Goal: Information Seeking & Learning: Learn about a topic

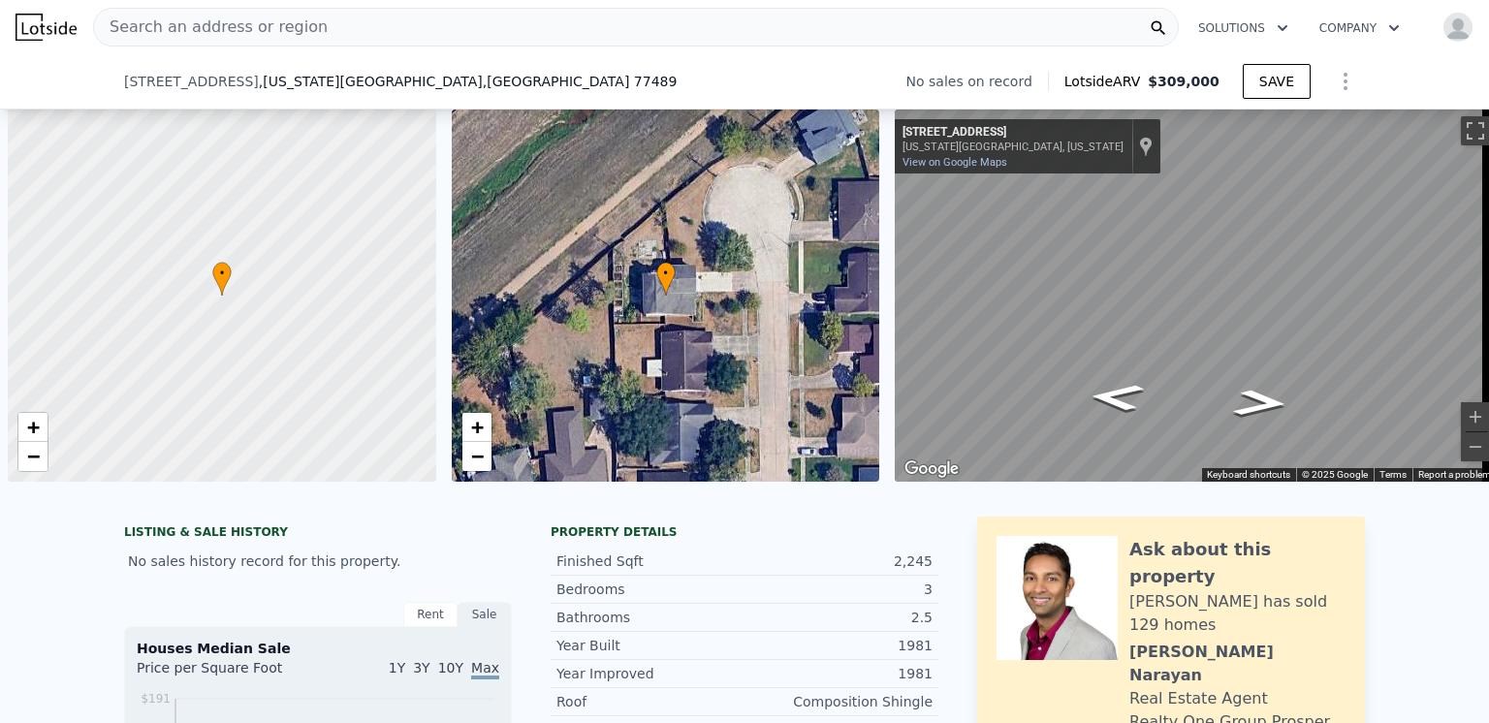
select select "30"
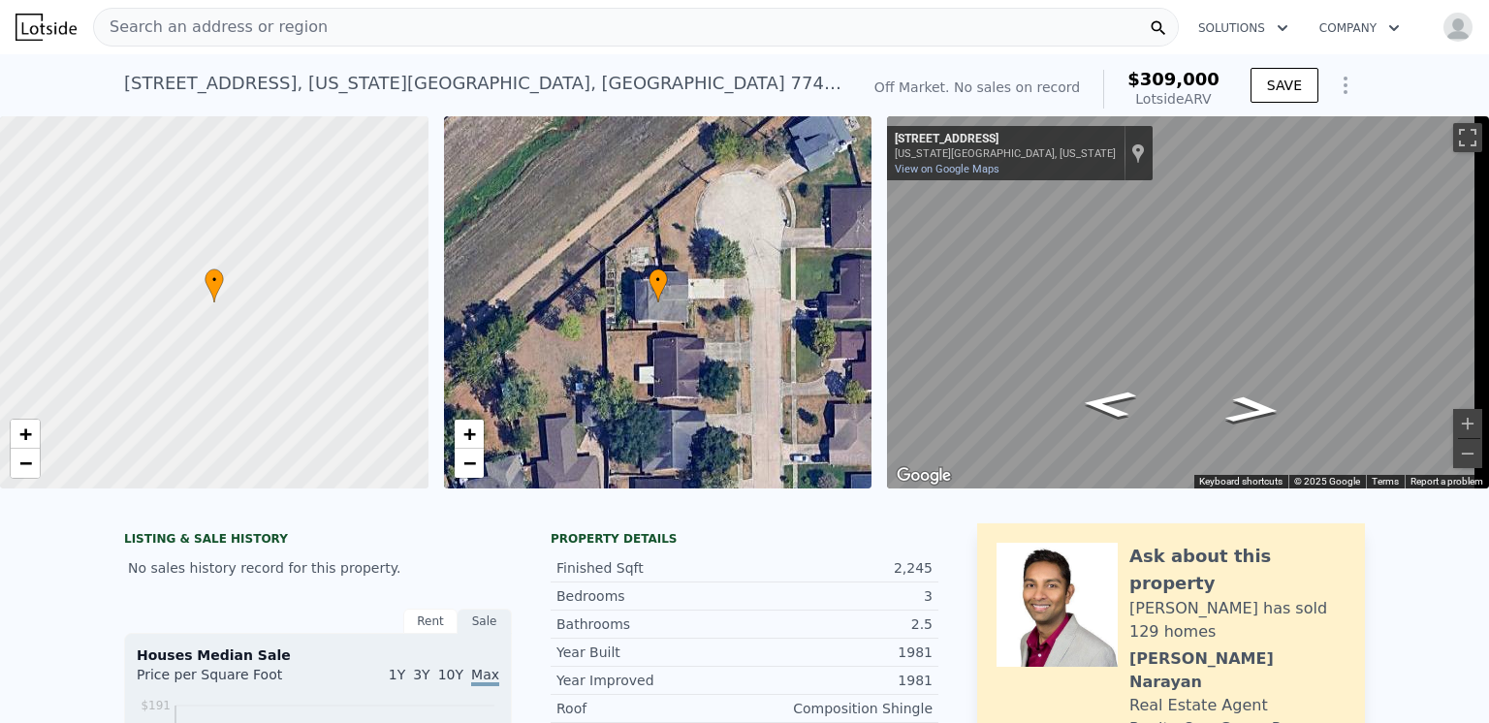
click at [203, 28] on span "Search an address or region" at bounding box center [211, 27] width 234 height 23
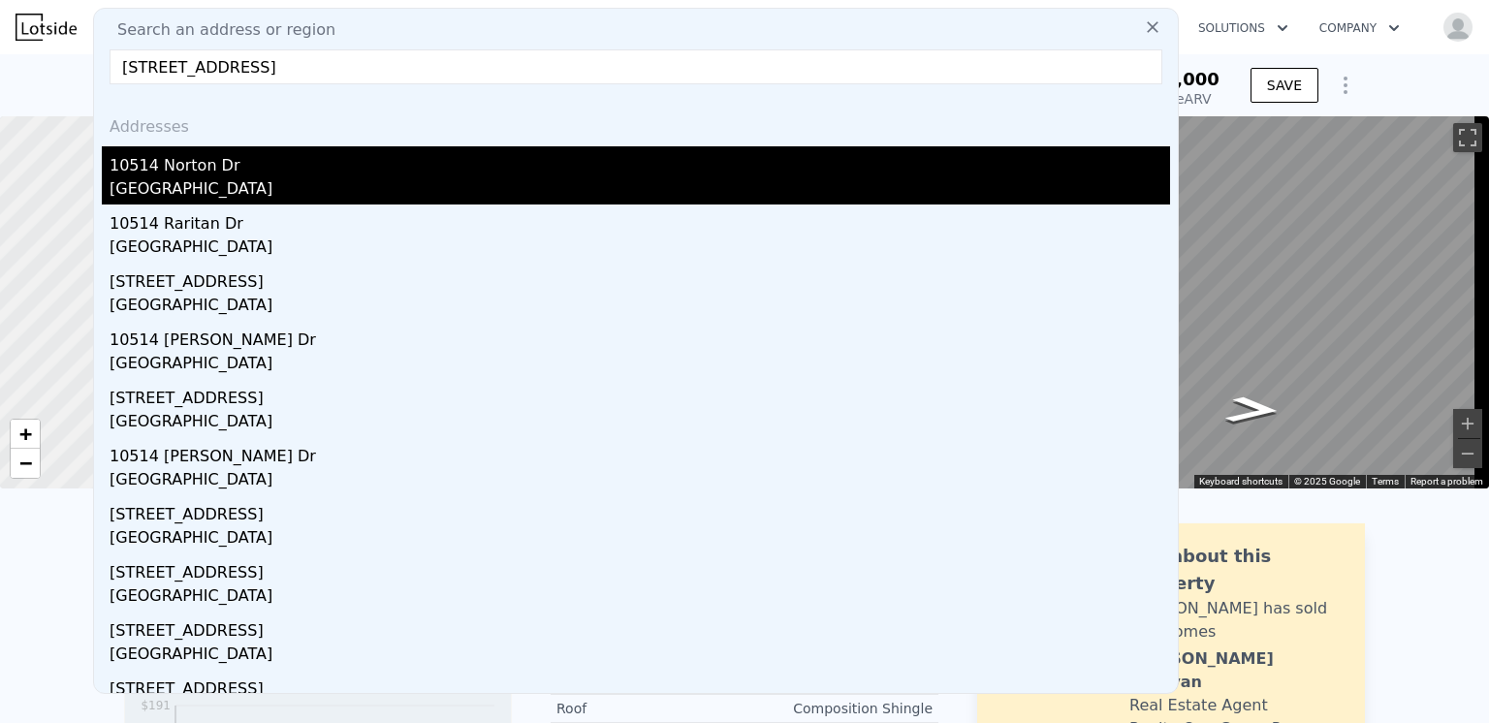
type input "[STREET_ADDRESS]"
click at [181, 173] on div "10514 Norton Dr" at bounding box center [640, 161] width 1060 height 31
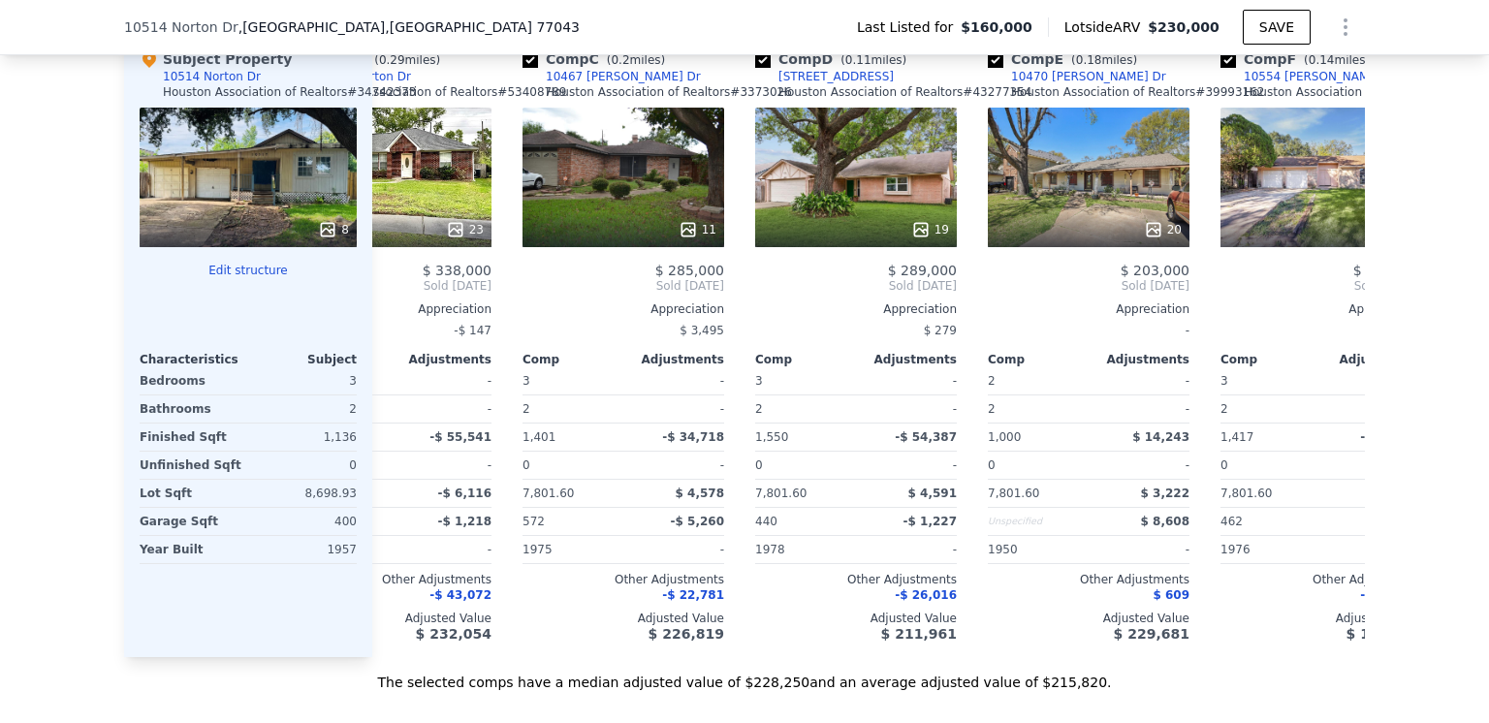
scroll to position [0, 365]
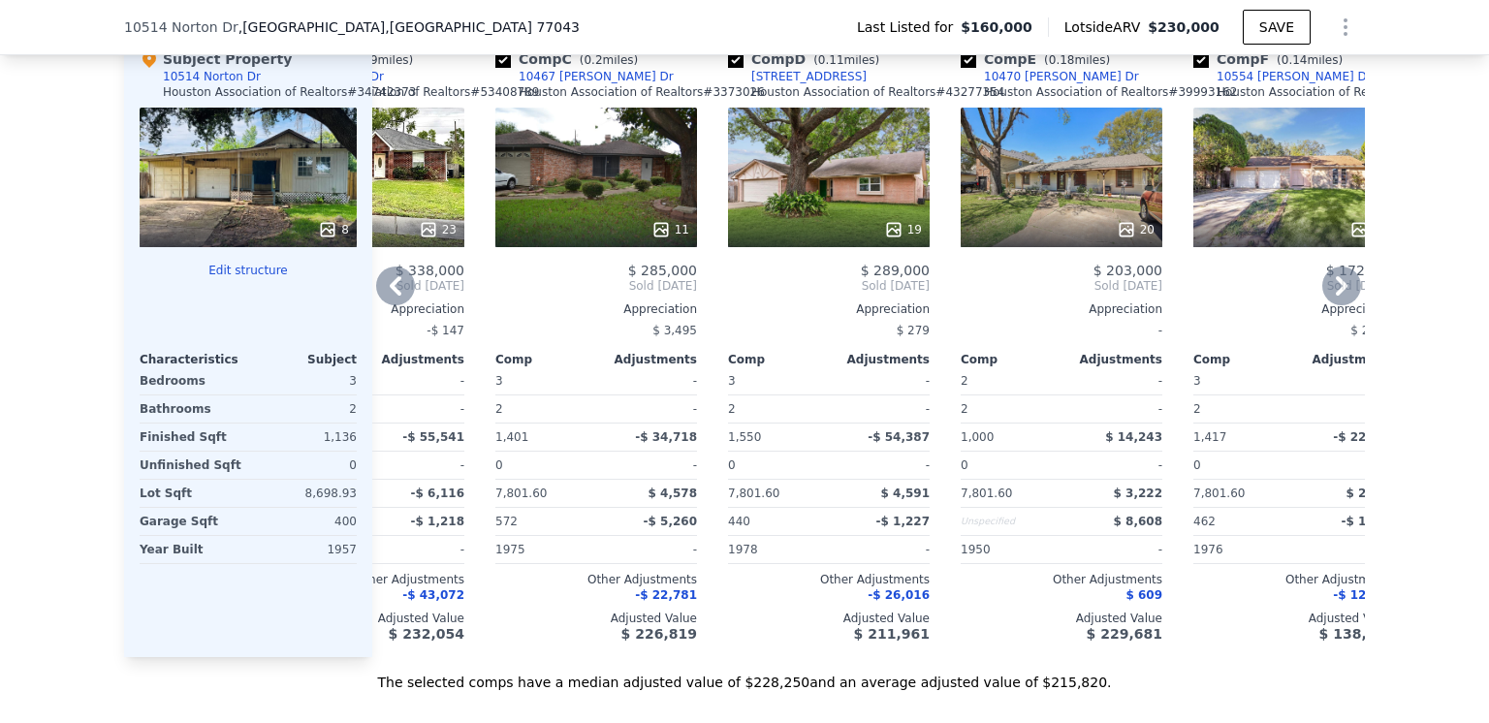
click at [889, 236] on icon at bounding box center [893, 229] width 13 height 13
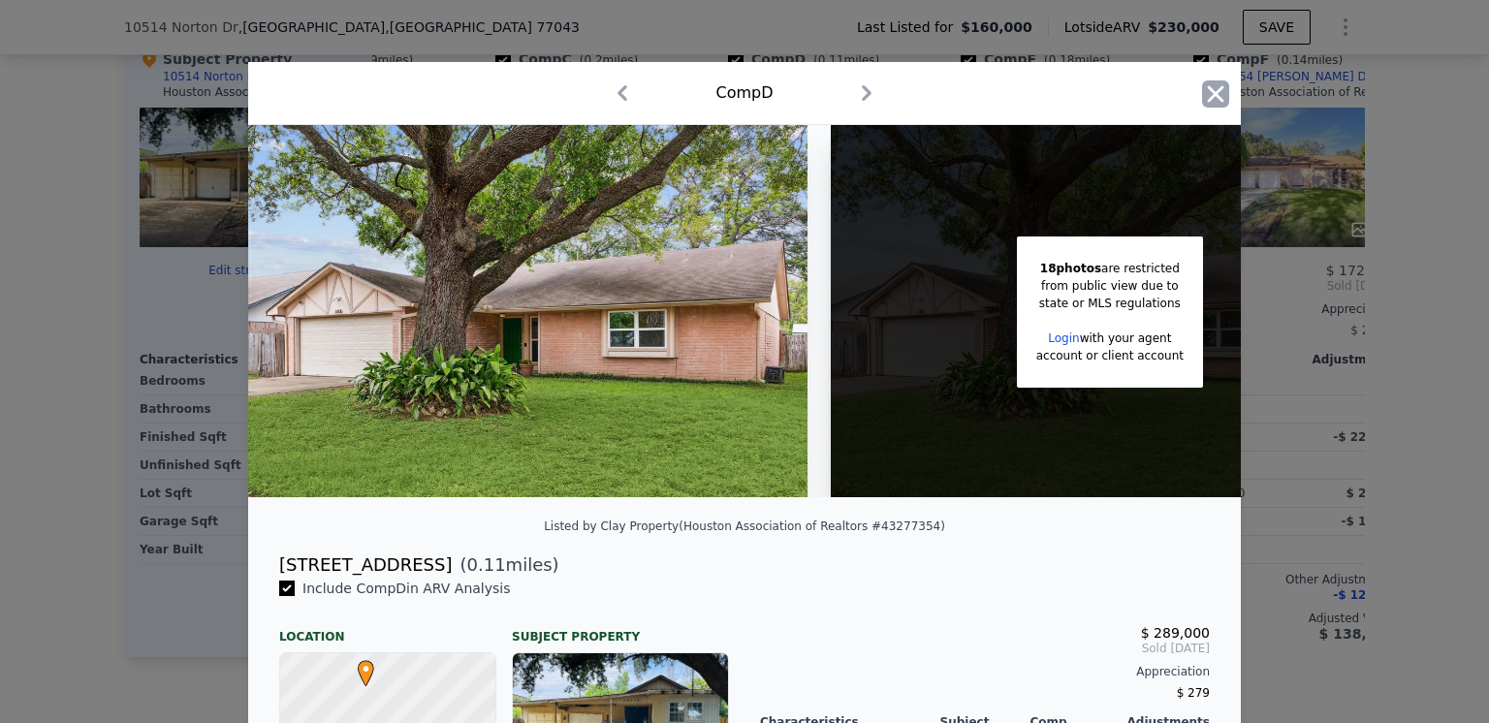
click at [1208, 93] on icon "button" at bounding box center [1216, 93] width 16 height 16
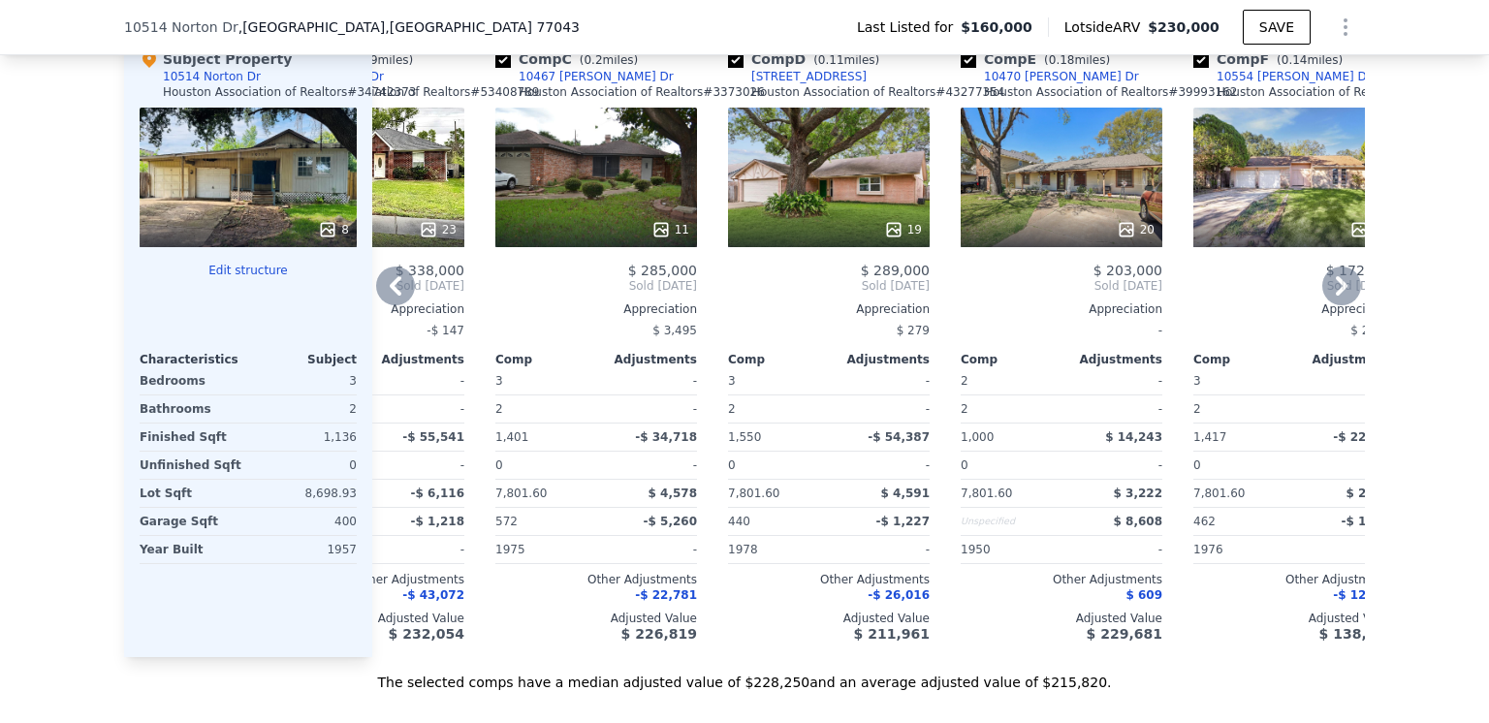
click at [729, 68] on input "checkbox" at bounding box center [736, 60] width 16 height 16
checkbox input "false"
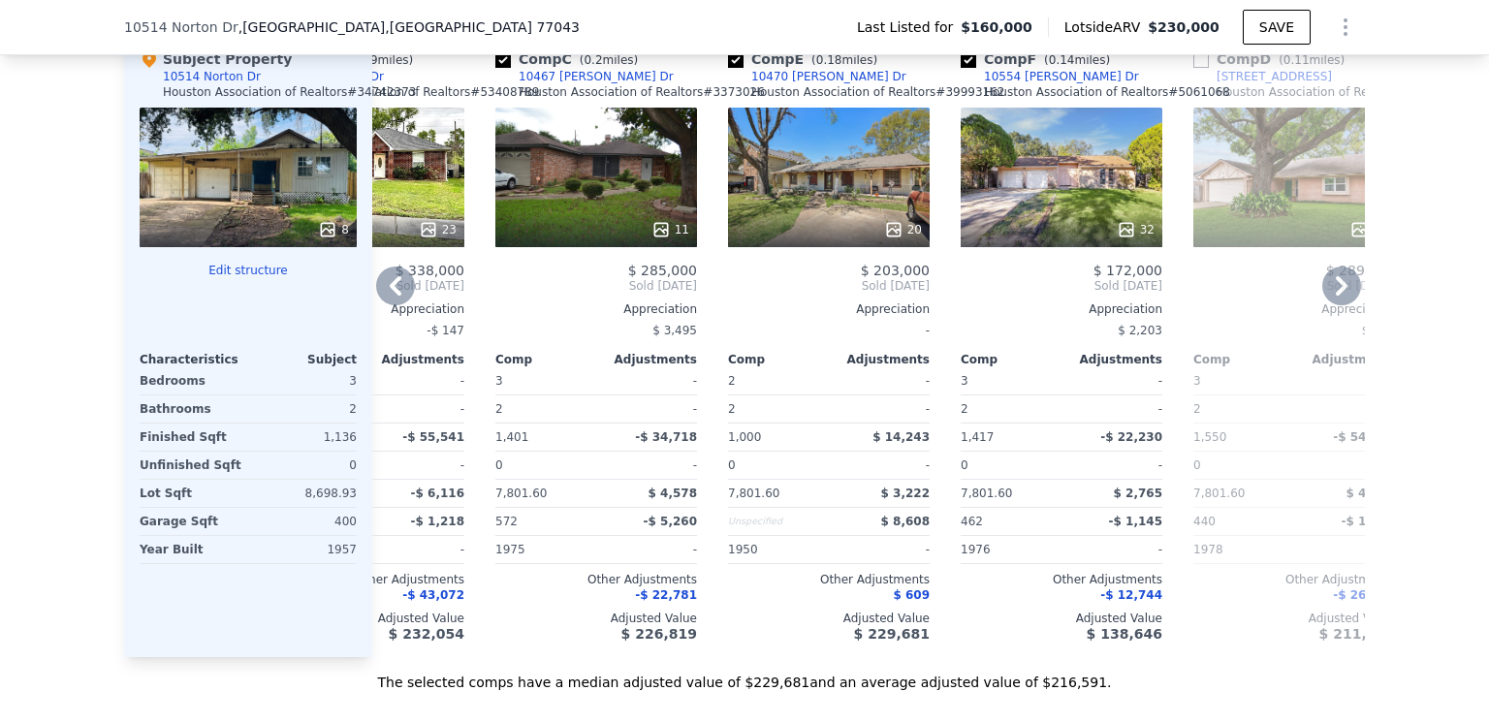
click at [495, 68] on input "checkbox" at bounding box center [503, 60] width 16 height 16
checkbox input "false"
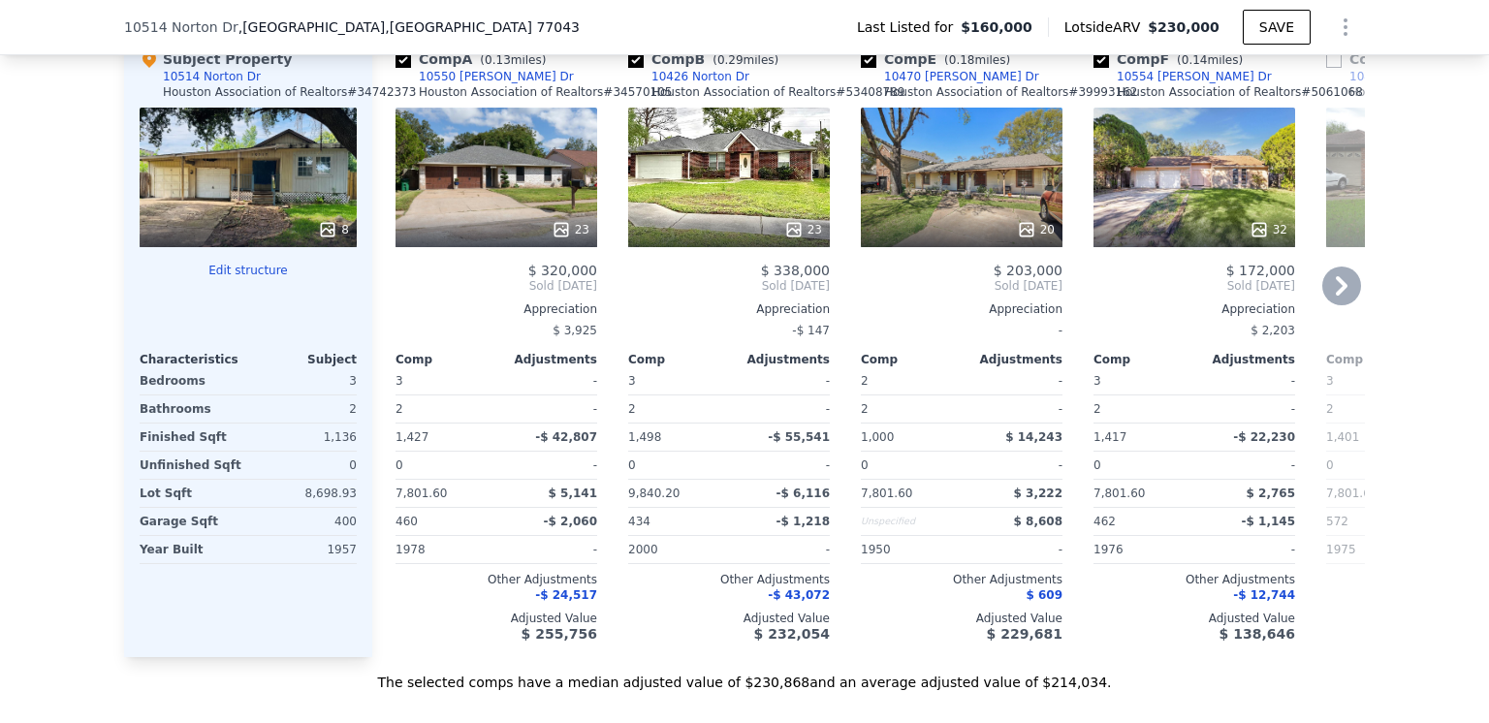
click at [628, 68] on input "checkbox" at bounding box center [636, 60] width 16 height 16
checkbox input "false"
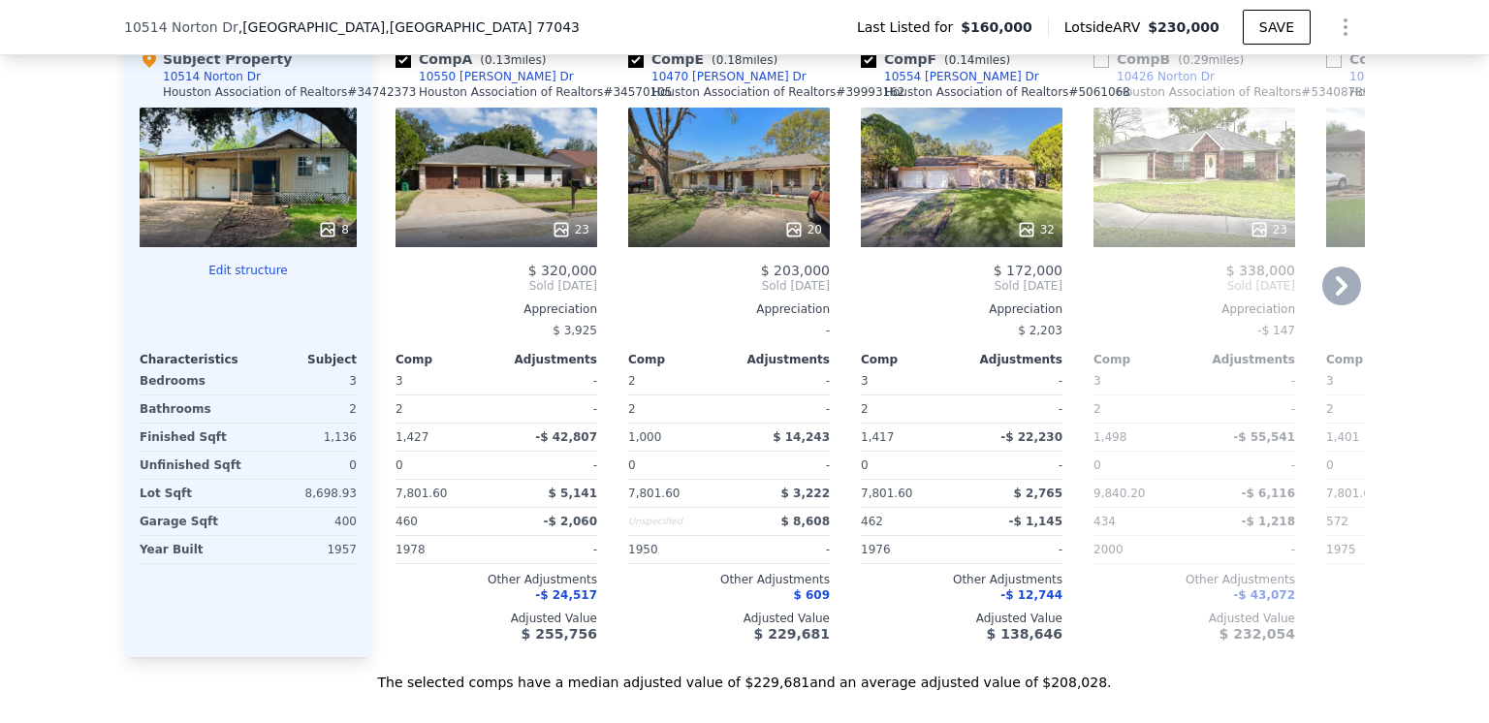
click at [397, 68] on input "checkbox" at bounding box center [403, 60] width 16 height 16
checkbox input "false"
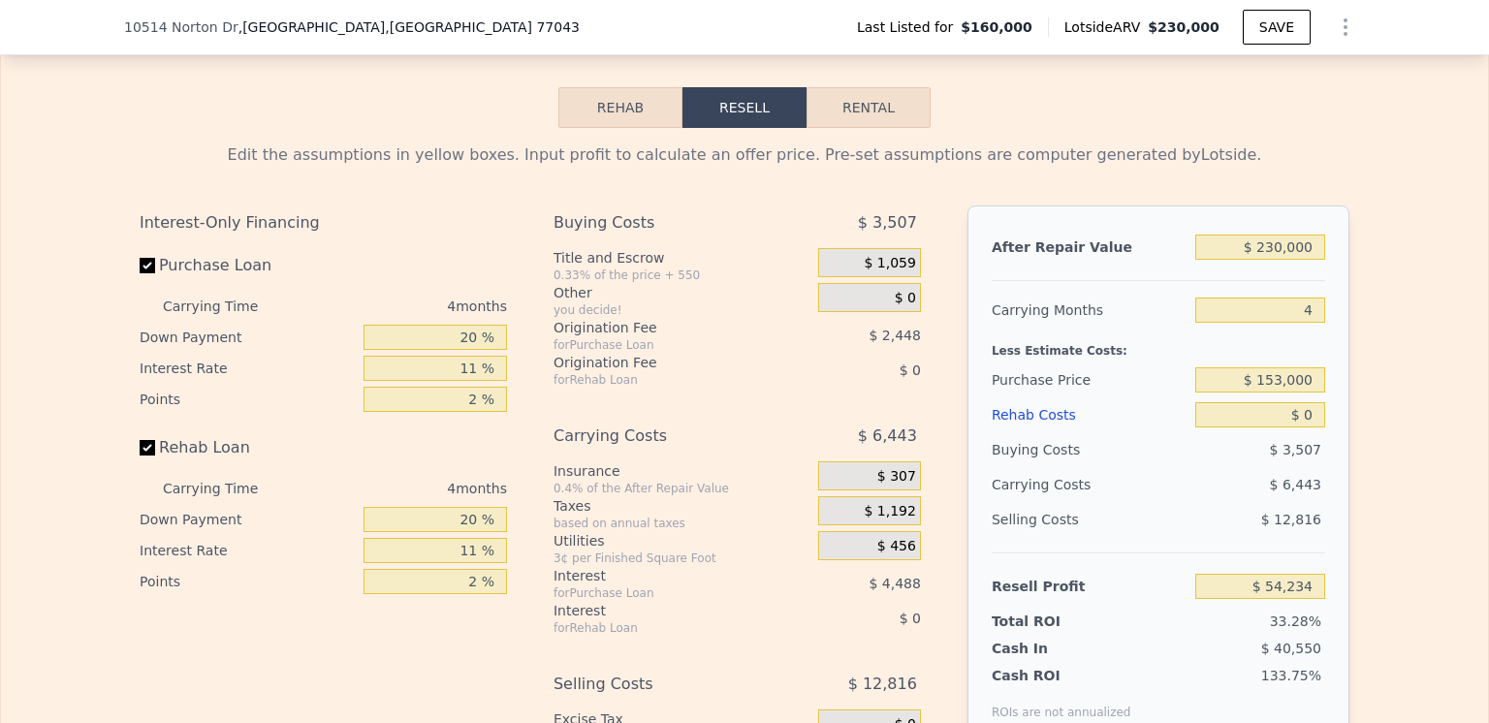
scroll to position [2803, 0]
click at [1017, 433] on div "Rehab Costs" at bounding box center [1090, 415] width 196 height 35
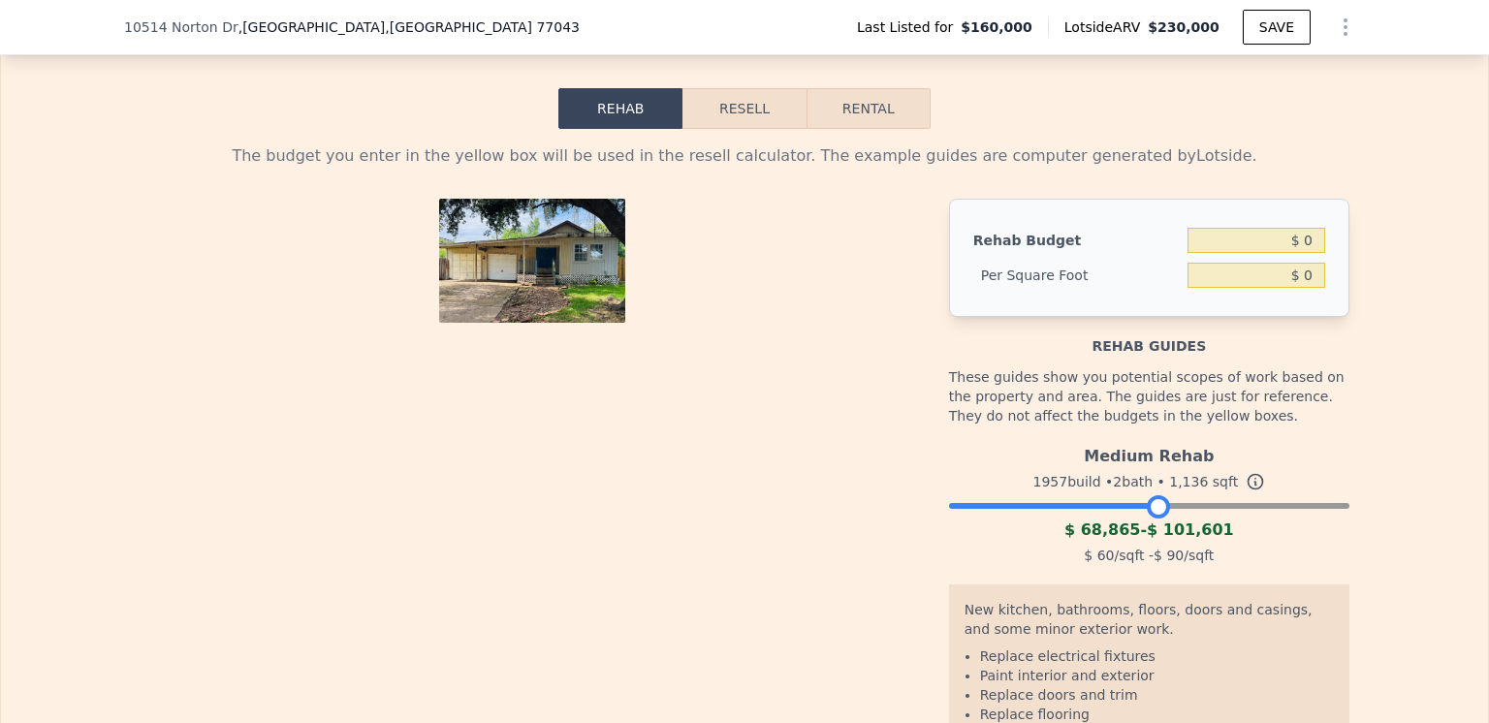
drag, startPoint x: 1329, startPoint y: 532, endPoint x: 1148, endPoint y: 523, distance: 181.5
click at [1148, 519] on div at bounding box center [1158, 506] width 23 height 23
click at [1299, 253] on input "$ 0" at bounding box center [1256, 240] width 138 height 25
type input "$ 80,000"
click at [1360, 250] on div "The budget you enter in the yellow box will be used in the resell calculator. T…" at bounding box center [744, 496] width 1487 height 735
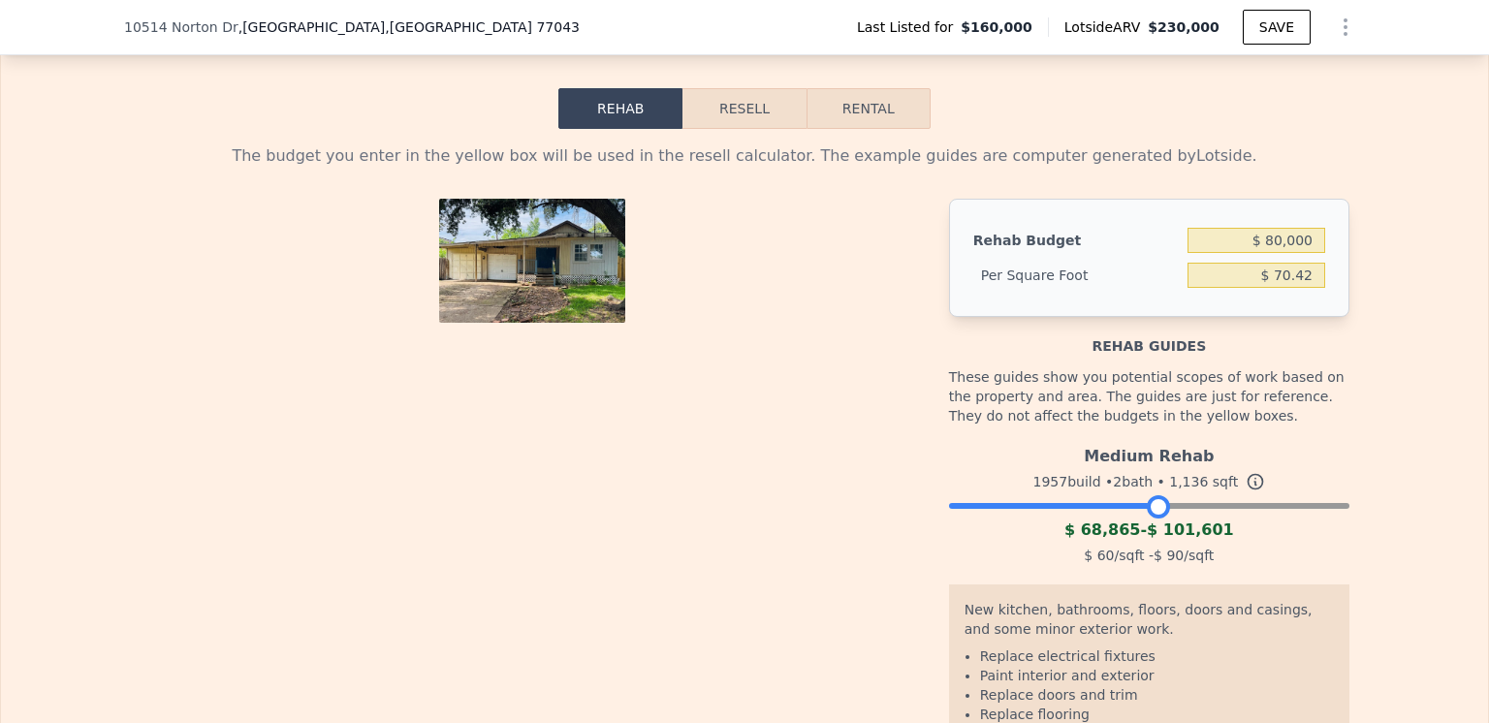
type input "$ 70.42"
drag, startPoint x: 731, startPoint y: 131, endPoint x: 742, endPoint y: 152, distance: 24.3
click at [730, 129] on button "Resell" at bounding box center [743, 108] width 123 height 41
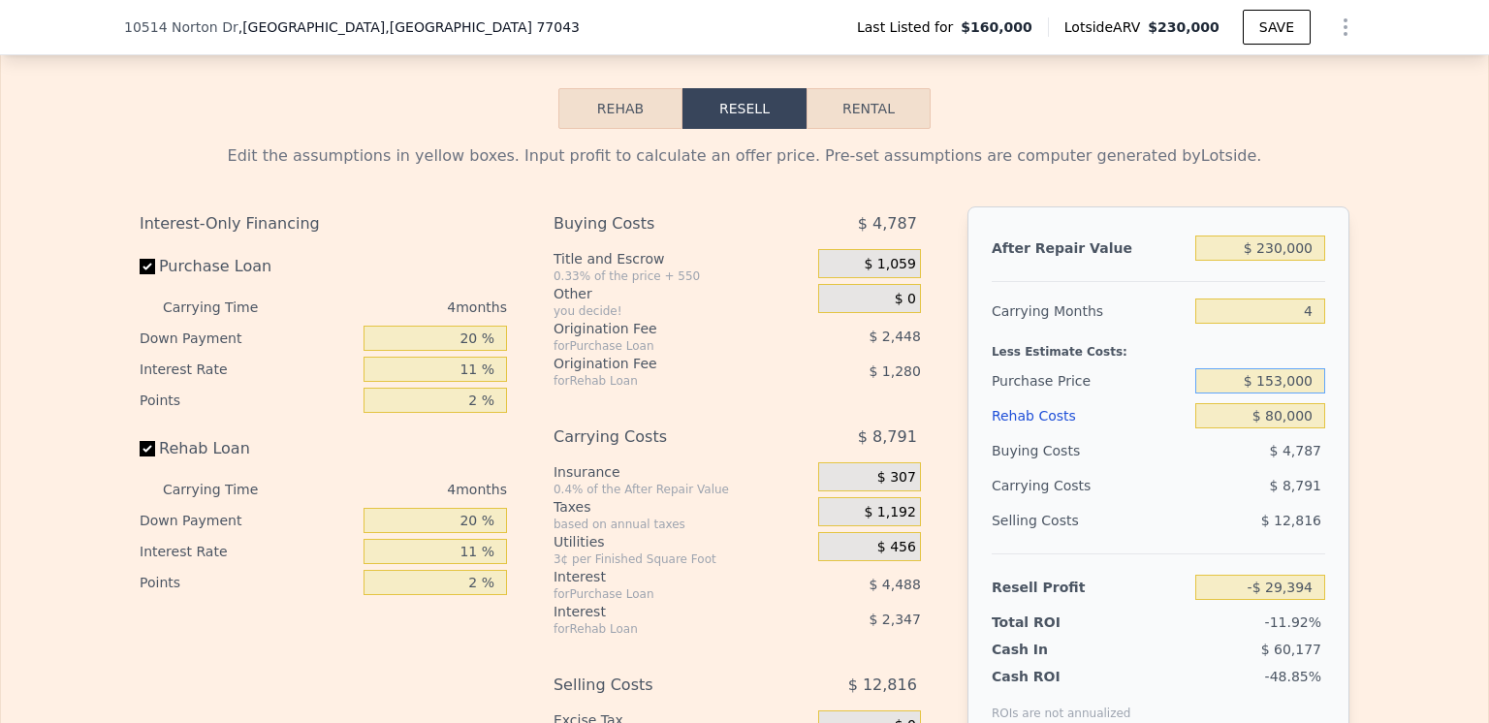
click at [1279, 394] on input "$ 153,000" at bounding box center [1260, 380] width 130 height 25
type input "$ 100,000"
click at [1090, 503] on div "Carrying Costs" at bounding box center [1052, 485] width 121 height 35
type input "$ 26,186"
click at [1277, 394] on input "$ 100,000" at bounding box center [1260, 380] width 130 height 25
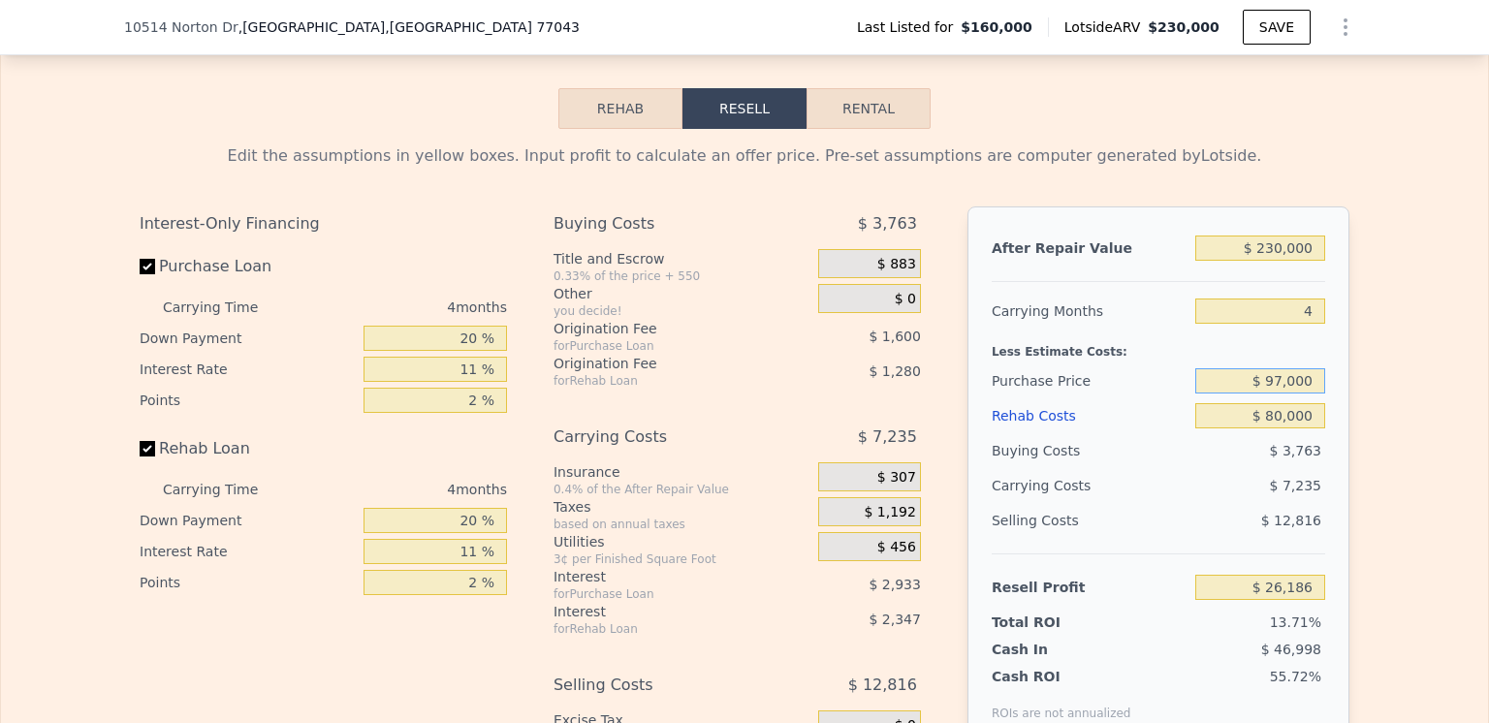
type input "$ 97,000"
click at [1194, 503] on div "$ 7,235" at bounding box center [1223, 485] width 205 height 35
type input "$ 29,332"
click at [1279, 394] on input "$ 97,000" at bounding box center [1260, 380] width 130 height 25
type input "$ 90,000"
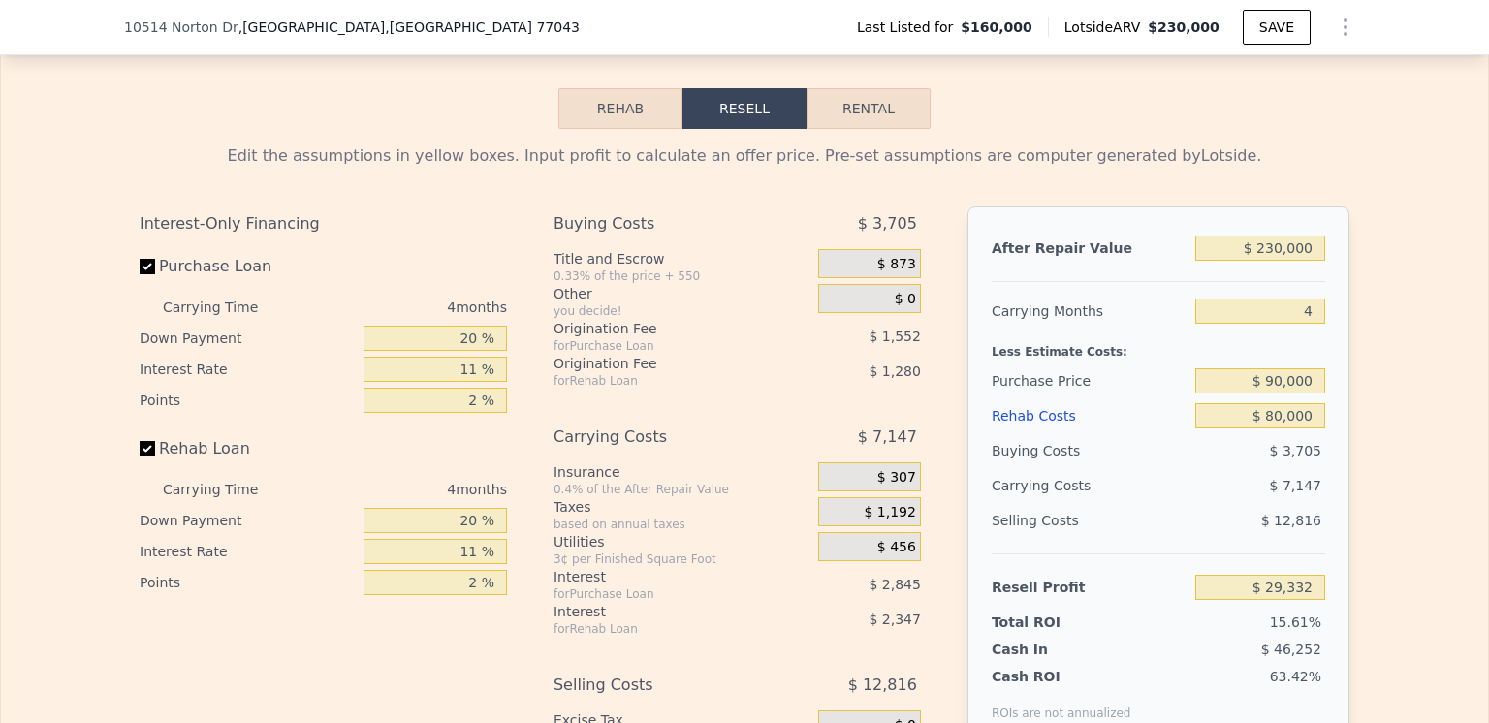
click at [1151, 503] on div "$ 7,147" at bounding box center [1223, 485] width 205 height 35
type input "$ 36,671"
click at [1279, 394] on input "$ 90,000" at bounding box center [1260, 380] width 130 height 25
type input "$ 92,000"
click at [1181, 531] on div "Selling Costs $ 12,816" at bounding box center [1158, 528] width 333 height 50
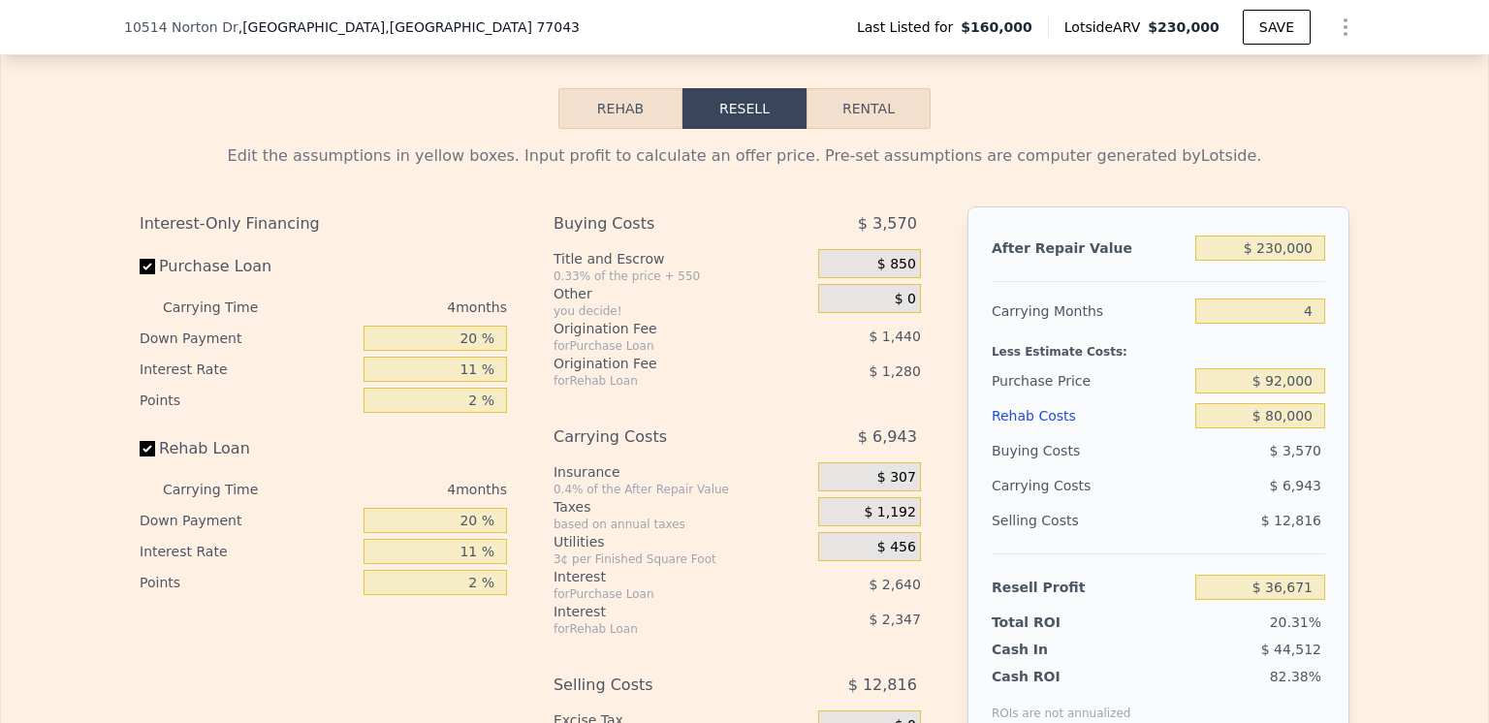
type input "$ 34,573"
click at [1279, 394] on input "$ 92,000" at bounding box center [1260, 380] width 130 height 25
type input "$ 75,000"
click at [1183, 503] on div "$ 7,003" at bounding box center [1223, 485] width 205 height 35
type input "$ 52,401"
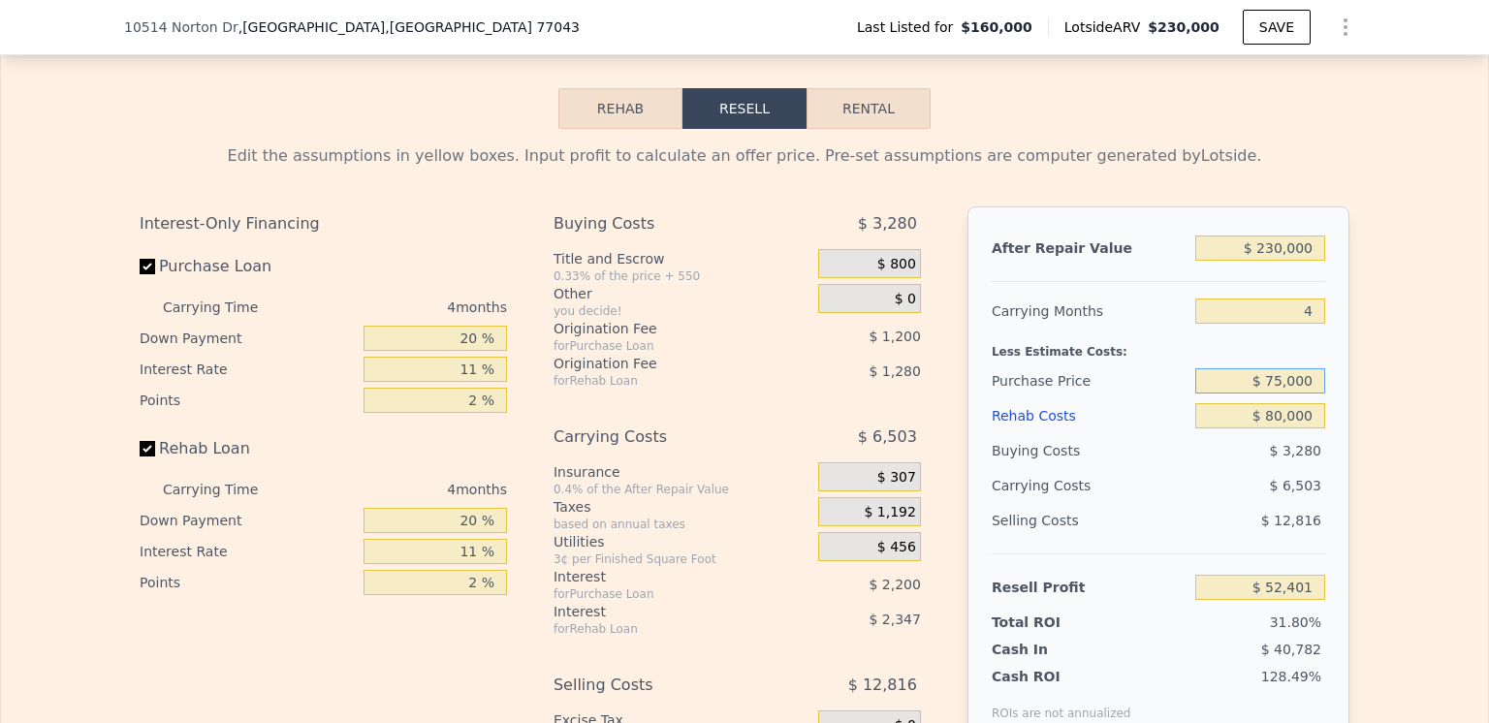
click at [1275, 394] on input "$ 75,000" at bounding box center [1260, 380] width 130 height 25
type input "$ 95,000"
click at [1205, 466] on div "$ 3,280" at bounding box center [1260, 450] width 131 height 35
type input "$ 31,427"
click at [1279, 394] on input "$ 95,000" at bounding box center [1260, 380] width 130 height 25
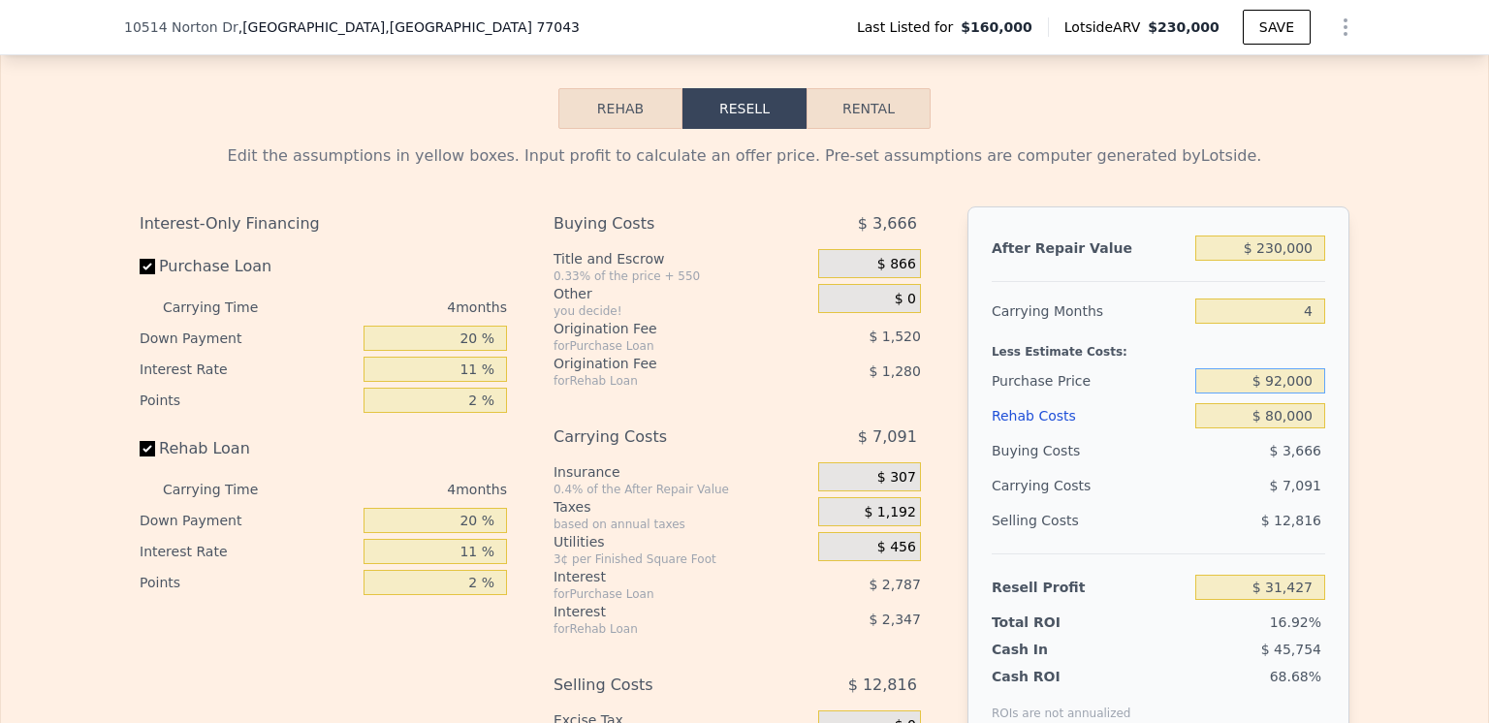
type input "$ 92,000"
click at [1181, 503] on div "$ 7,091" at bounding box center [1223, 485] width 205 height 35
type input "$ 34,573"
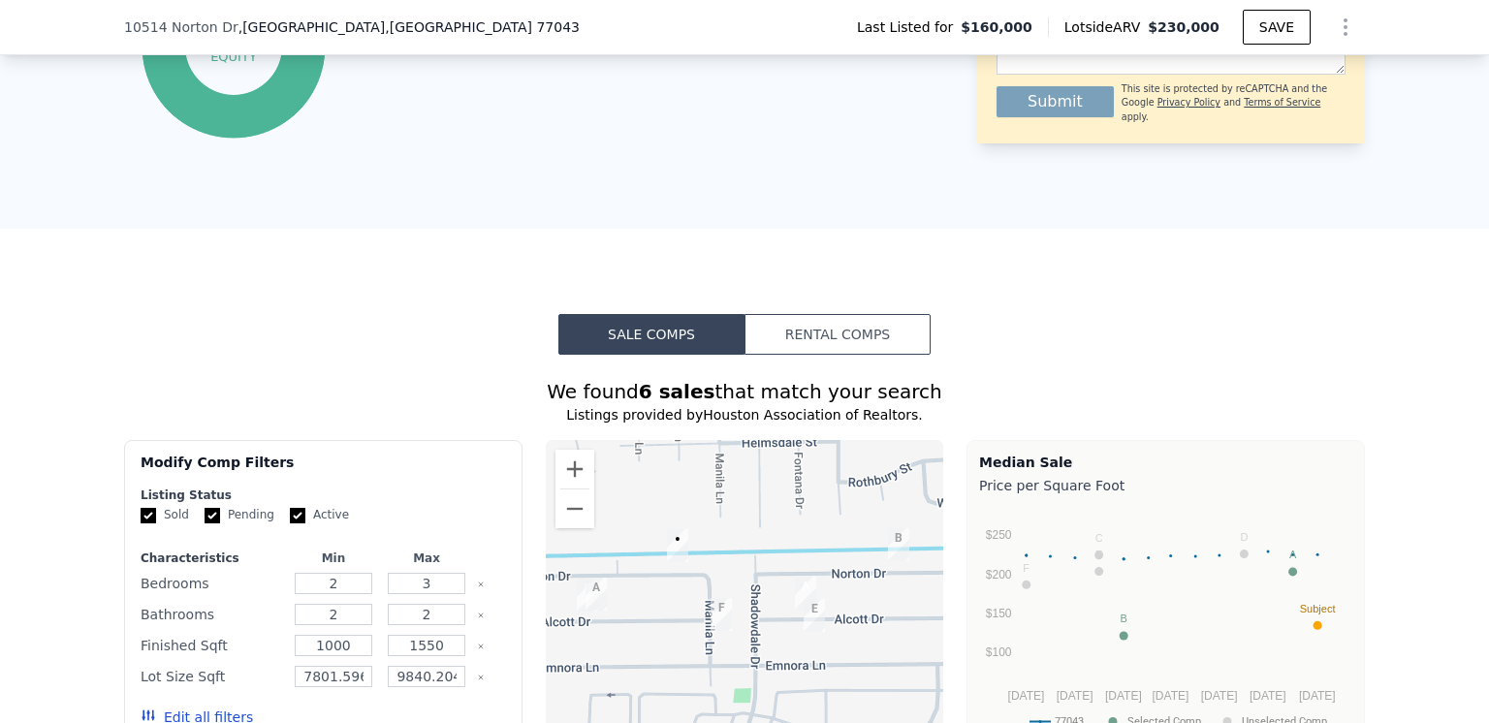
scroll to position [1252, 0]
click at [825, 341] on button "Rental Comps" at bounding box center [837, 335] width 186 height 41
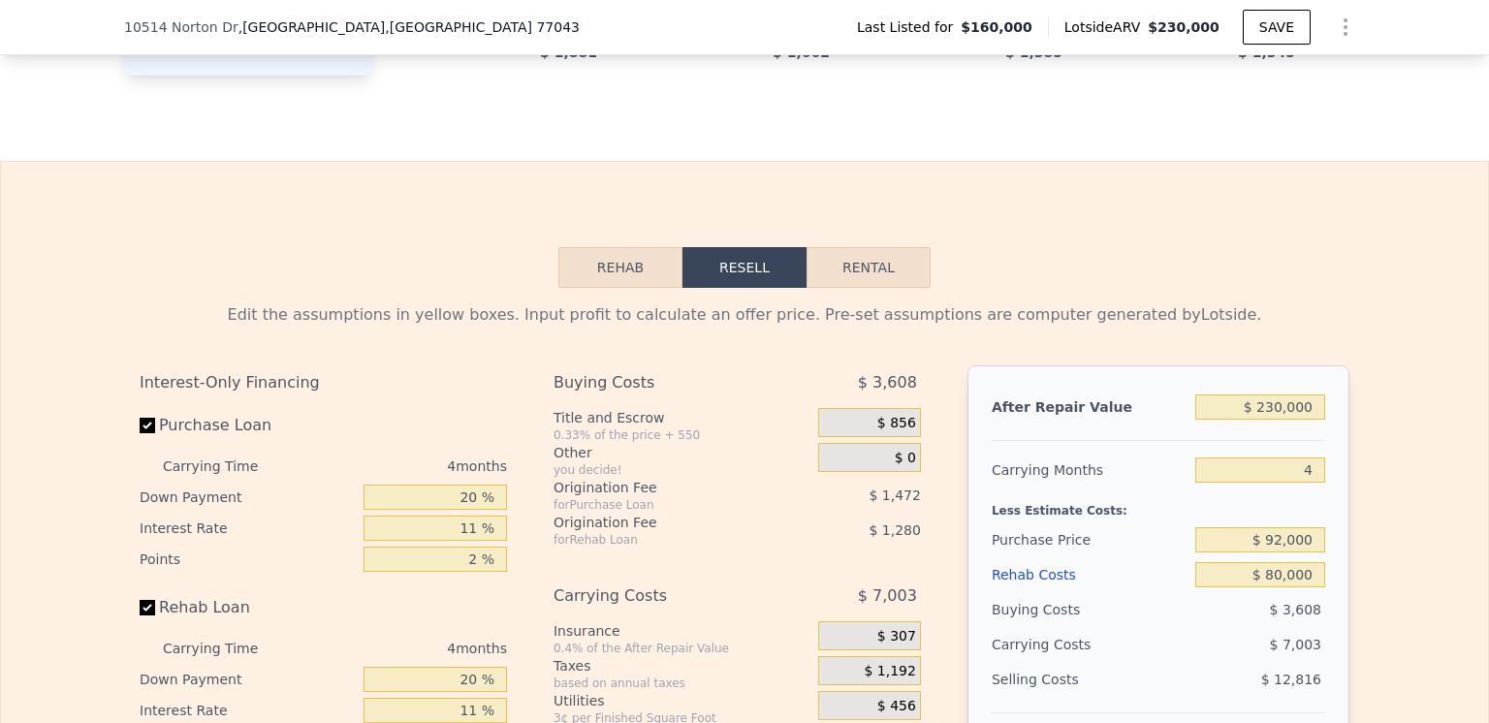
scroll to position [2512, 0]
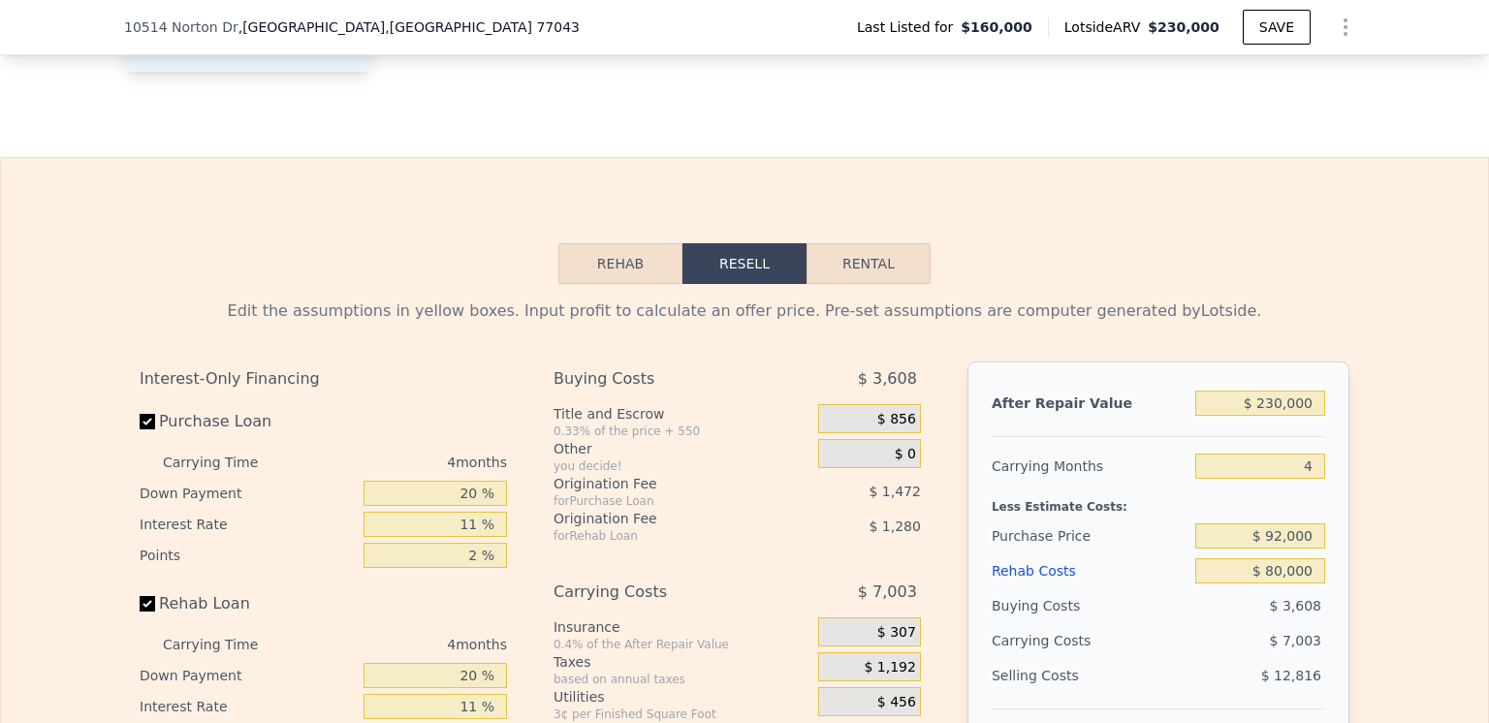
click at [857, 284] on button "Rental" at bounding box center [868, 263] width 124 height 41
select select "30"
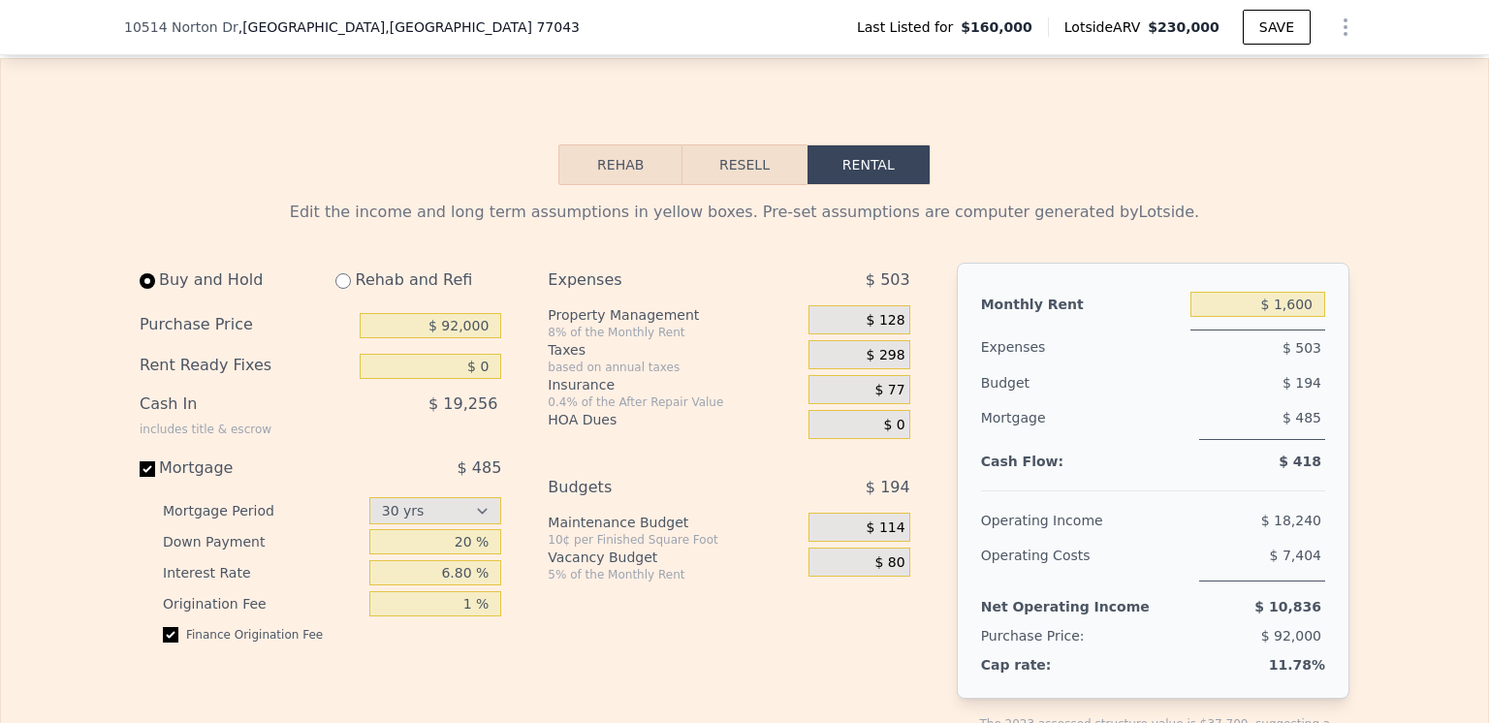
scroll to position [2706, 0]
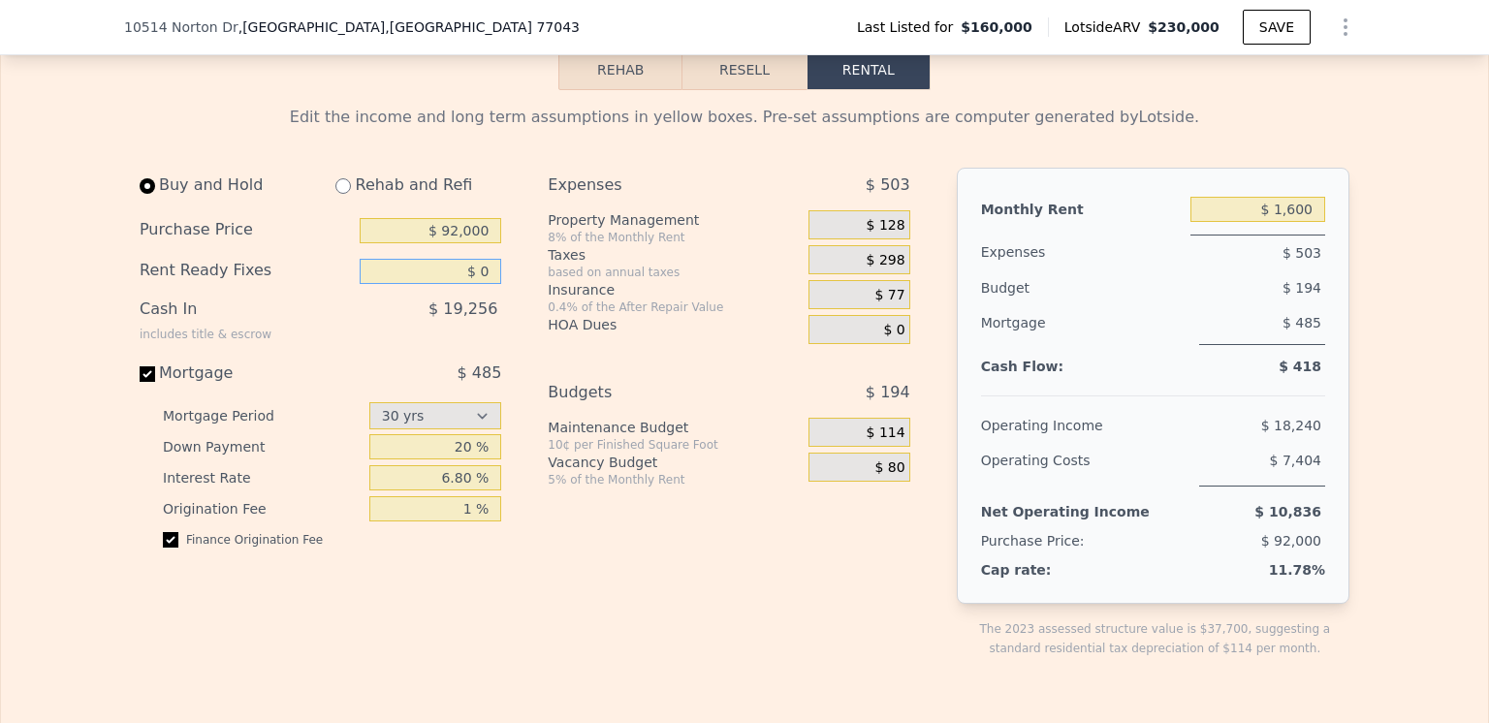
click at [481, 284] on input "$ 0" at bounding box center [431, 271] width 142 height 25
click at [513, 262] on div "Buy and Hold Rehab and Refi Purchase Price $ 92,000 Rent Ready Fixes $ 5,000 Ca…" at bounding box center [533, 428] width 786 height 521
click at [455, 284] on input "$ 5,000" at bounding box center [431, 271] width 142 height 25
click at [526, 304] on div "Buy and Hold Rehab and Refi Purchase Price $ 92,000 Rent Ready Fixes $ 10,000 C…" at bounding box center [533, 428] width 786 height 521
click at [457, 284] on input "$ 10,000" at bounding box center [431, 271] width 142 height 25
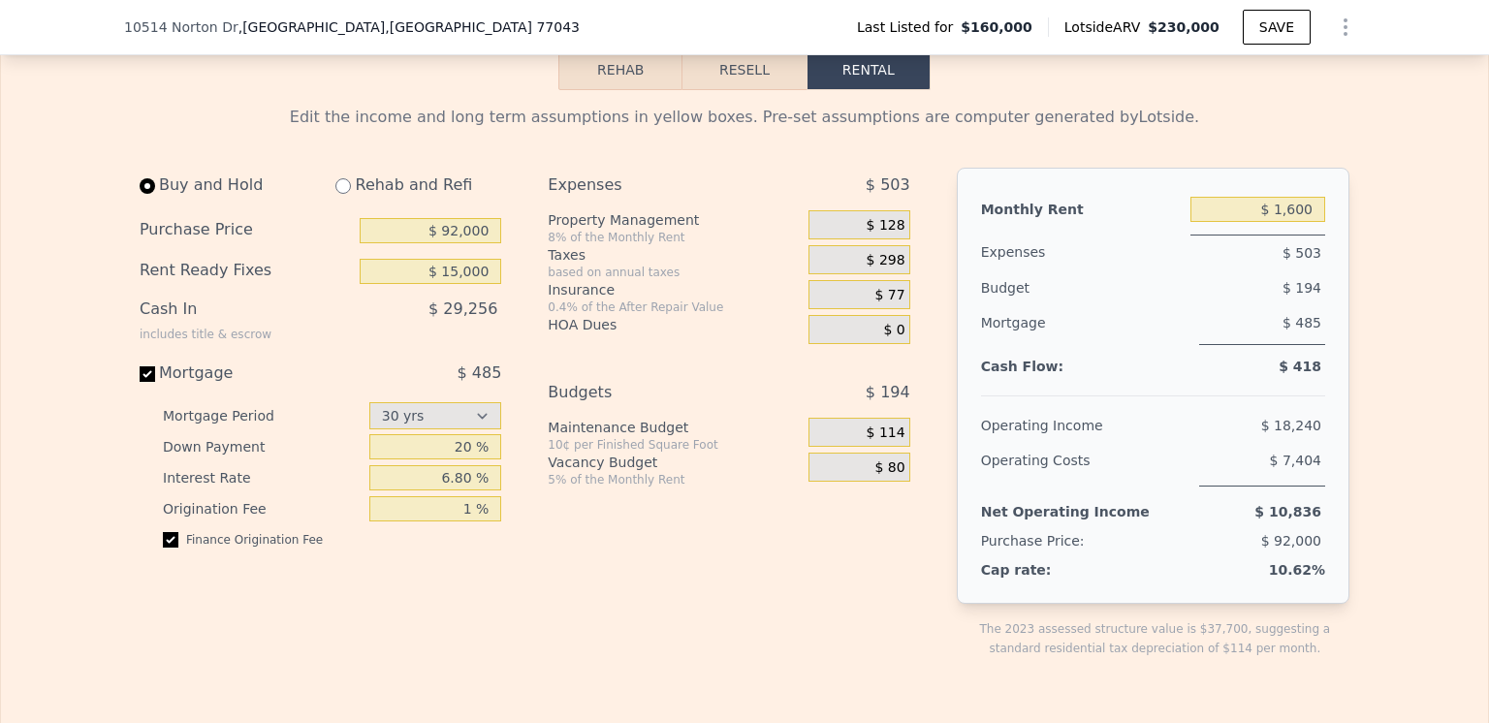
click at [524, 393] on div "Buy and Hold Rehab and Refi Purchase Price $ 92,000 Rent Ready Fixes $ 15,000 C…" at bounding box center [533, 428] width 786 height 521
click at [456, 284] on input "$ 15,000" at bounding box center [431, 271] width 142 height 25
click at [512, 296] on div "Buy and Hold Rehab and Refi Purchase Price $ 92,000 Rent Ready Fixes $ 20,000 C…" at bounding box center [533, 428] width 786 height 521
click at [455, 284] on input "$ 20,000" at bounding box center [431, 271] width 142 height 25
type input "$ 25,000"
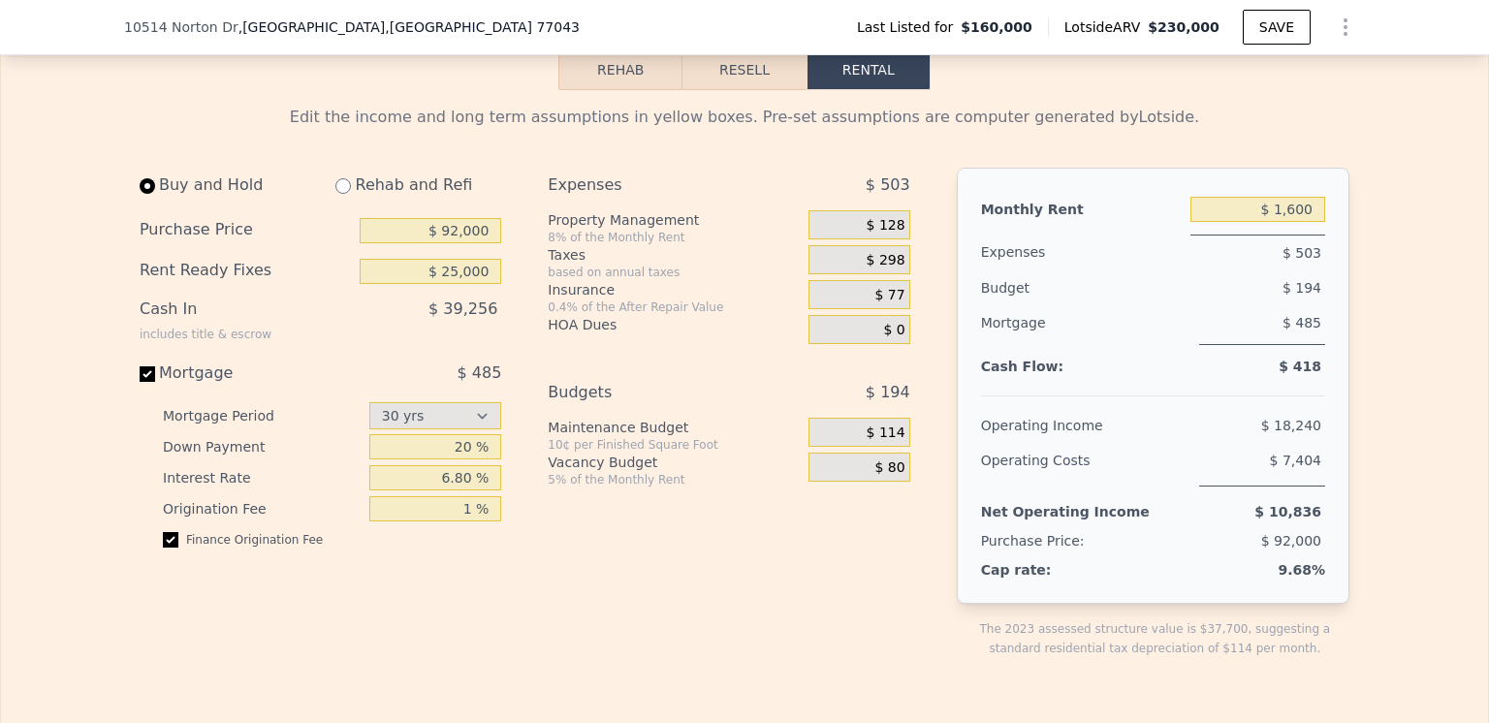
click at [725, 410] on div "Budgets" at bounding box center [654, 392] width 212 height 35
click at [887, 269] on span "$ 298" at bounding box center [886, 260] width 39 height 17
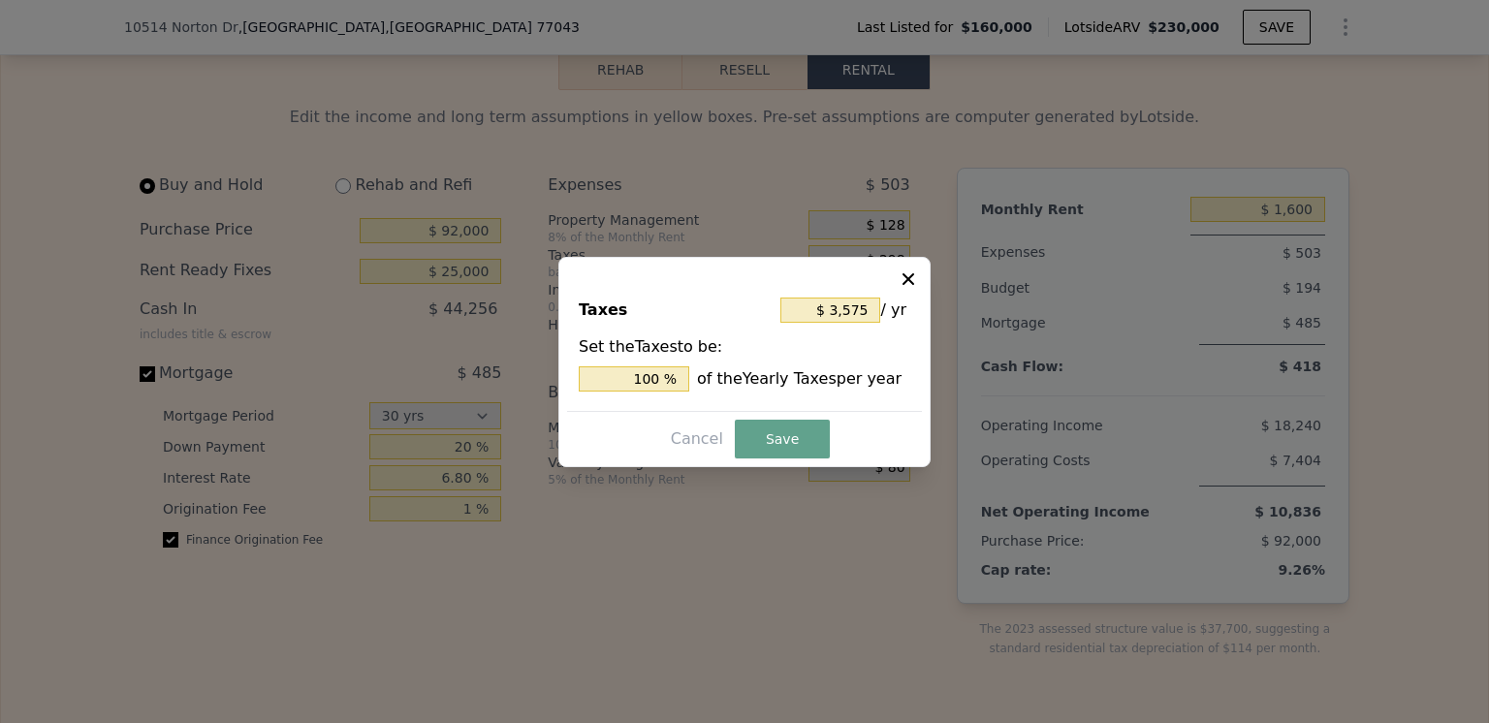
click at [858, 544] on div at bounding box center [744, 361] width 1489 height 723
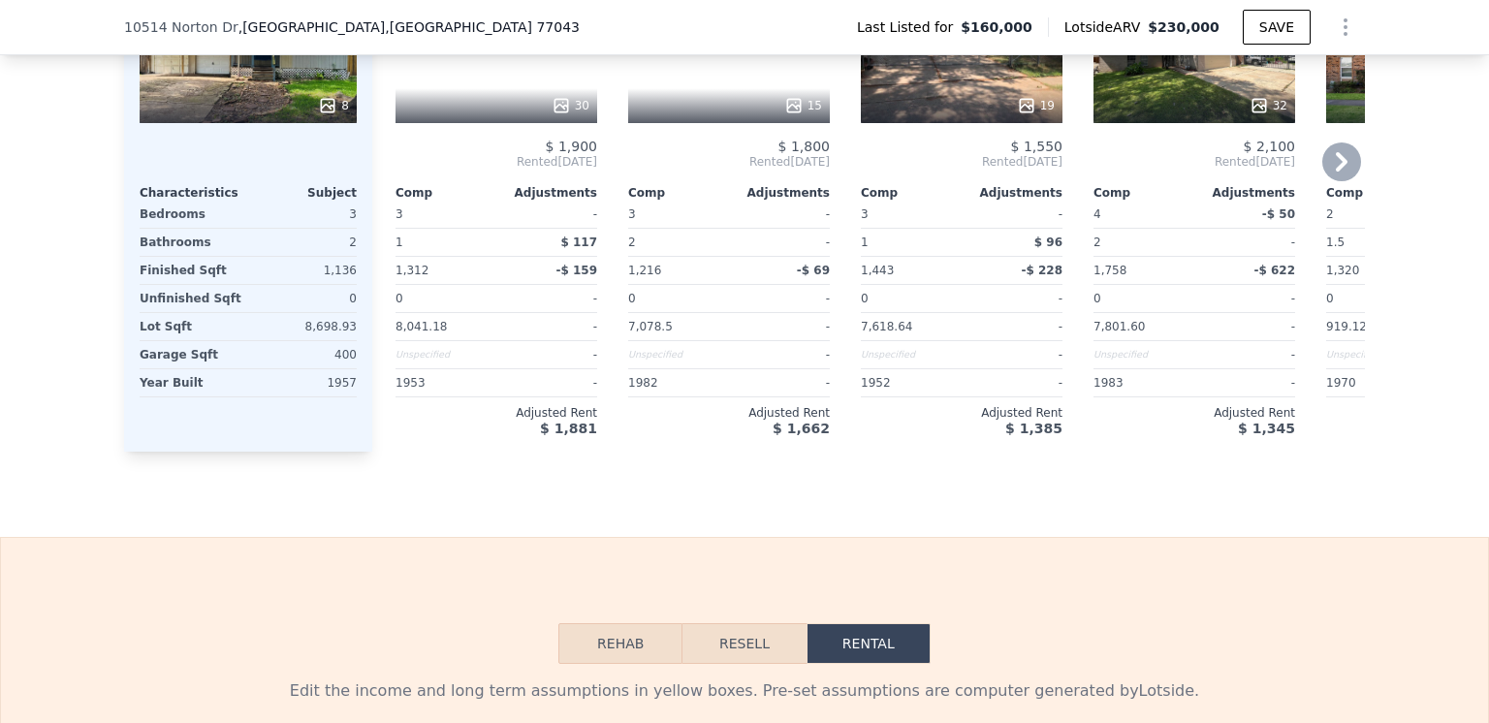
scroll to position [2617, 0]
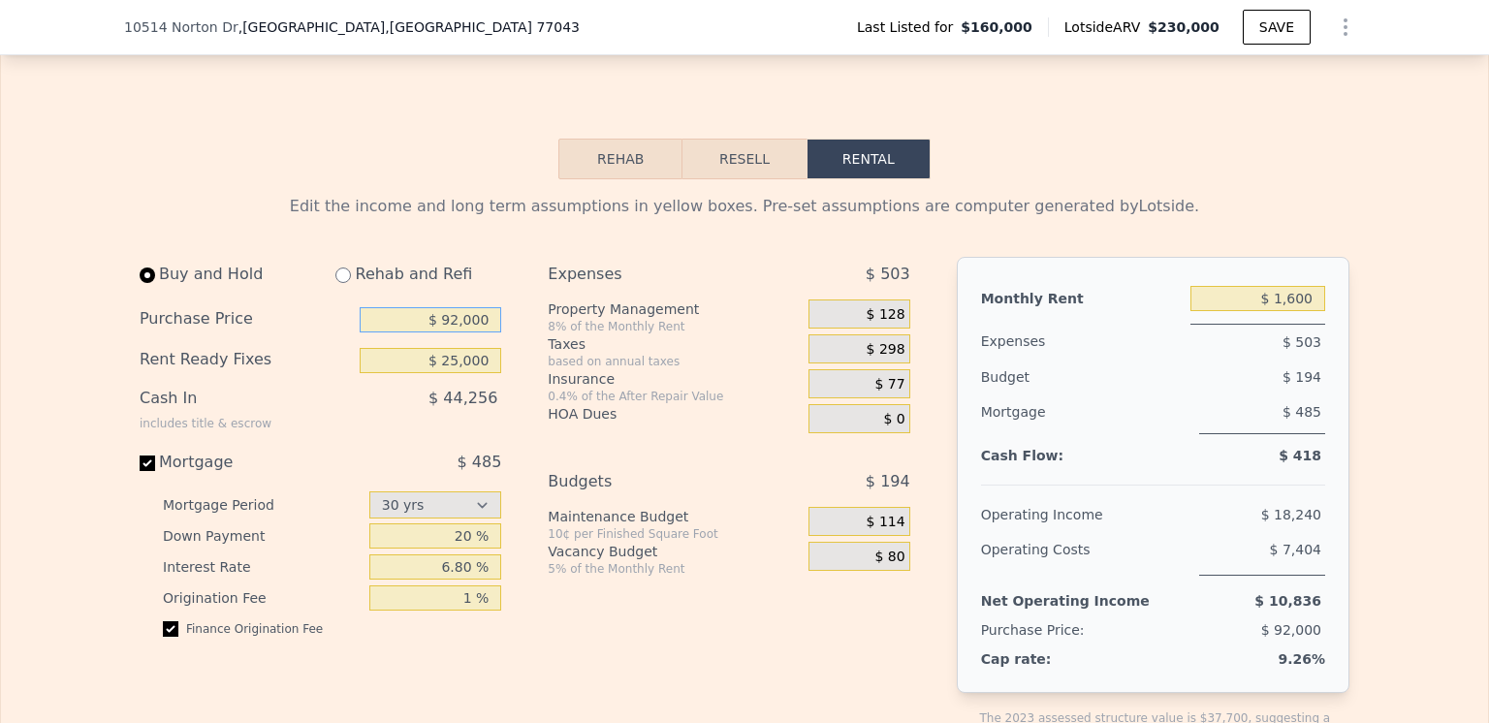
click at [454, 332] on input "$ 92,000" at bounding box center [431, 319] width 142 height 25
click at [448, 332] on input "$ 90,000" at bounding box center [431, 319] width 142 height 25
type input "$ 80,000"
click at [739, 179] on button "Resell" at bounding box center [743, 159] width 123 height 41
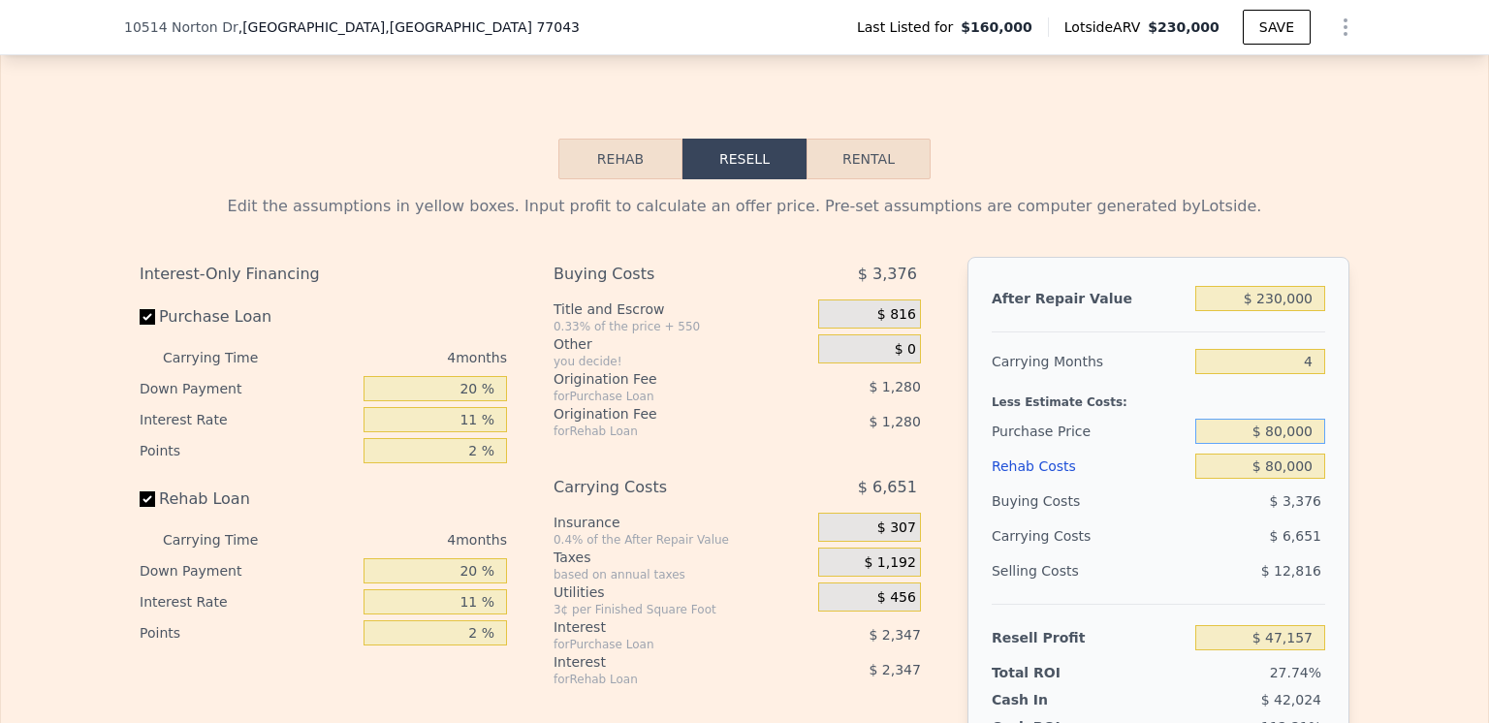
click at [1274, 444] on input "$ 80,000" at bounding box center [1260, 431] width 130 height 25
type input "$ 90,000"
click at [1185, 544] on div "$ 6,651" at bounding box center [1223, 536] width 205 height 35
type input "$ 36,671"
click at [1274, 444] on input "$ 90,000" at bounding box center [1260, 431] width 130 height 25
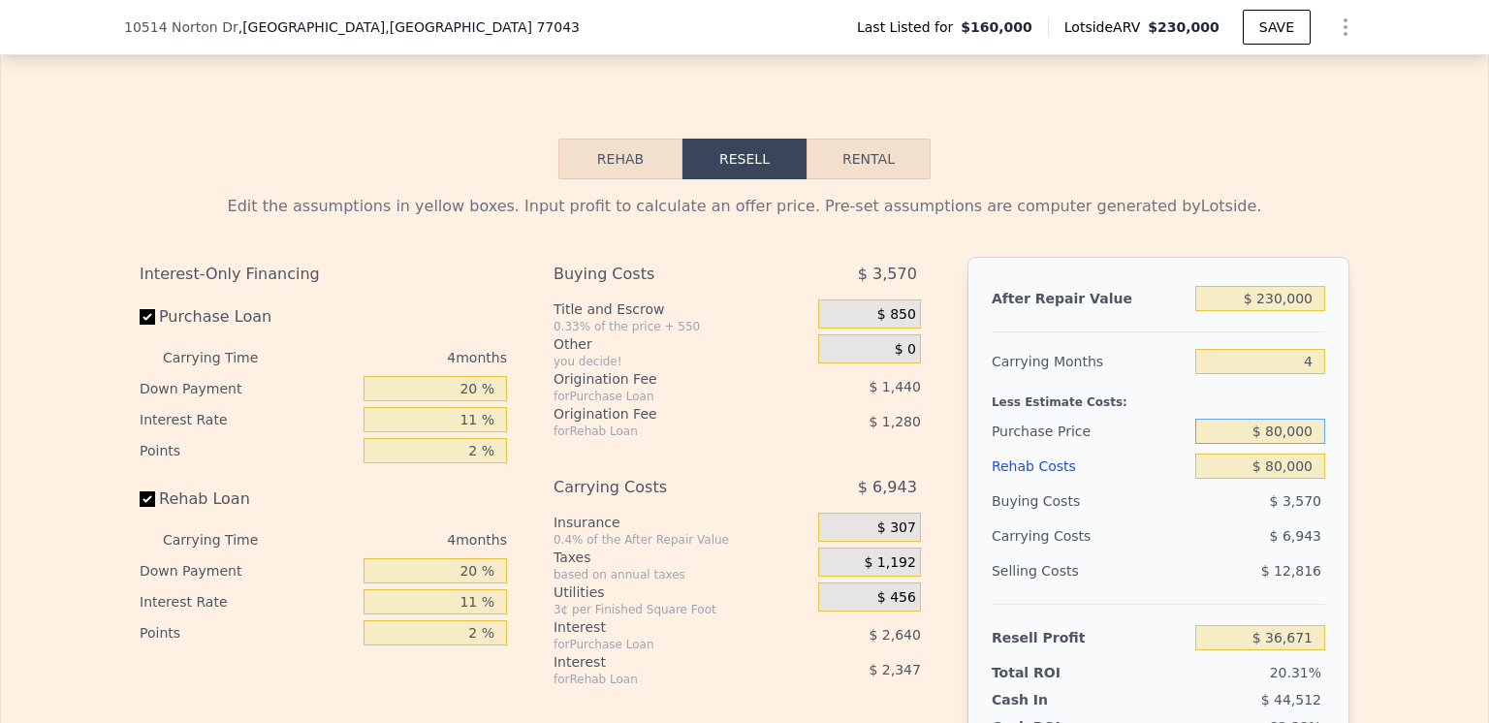
type input "$ 80,000"
click at [1137, 513] on div "Buying Costs" at bounding box center [1090, 501] width 196 height 35
type input "$ 47,157"
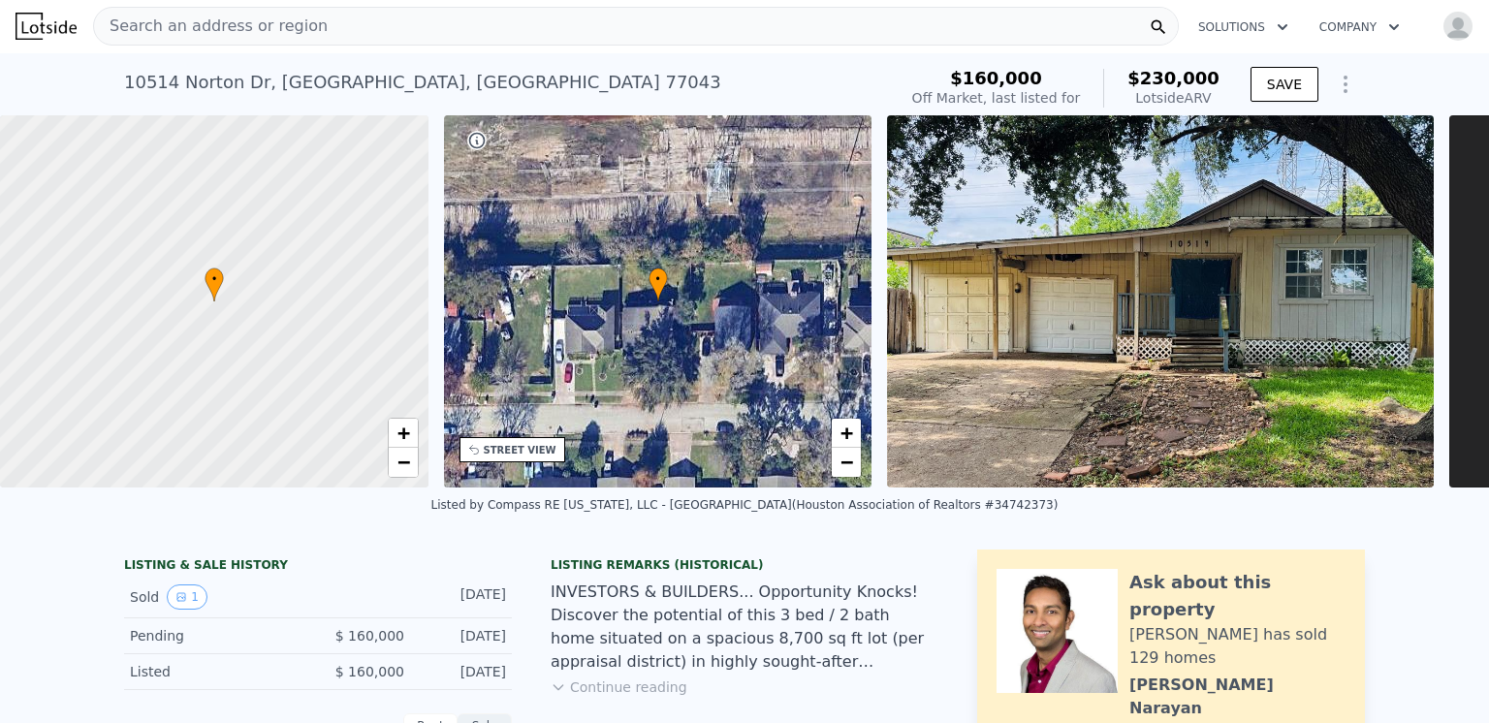
scroll to position [0, 0]
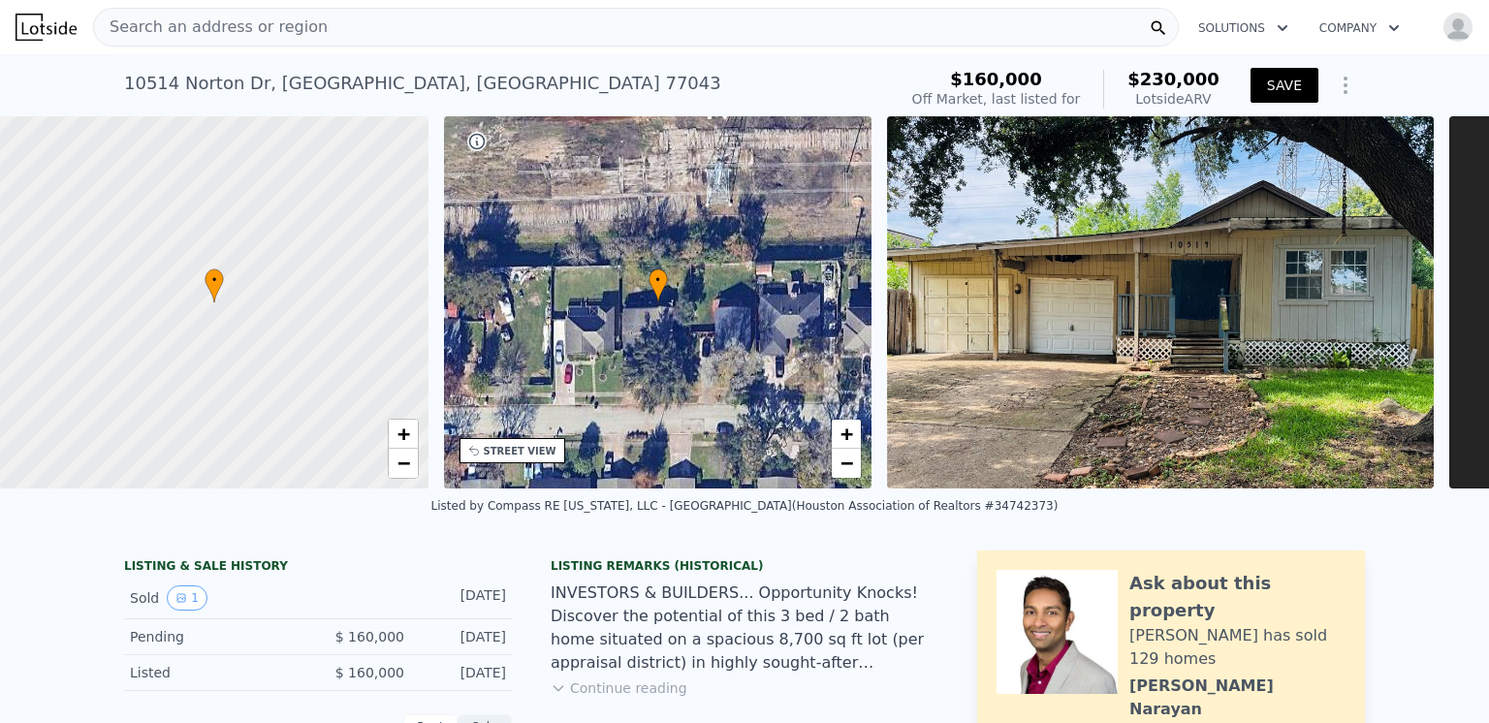
click at [1277, 84] on button "SAVE" at bounding box center [1284, 85] width 68 height 35
click at [189, 24] on span "Search an address or region" at bounding box center [211, 27] width 234 height 23
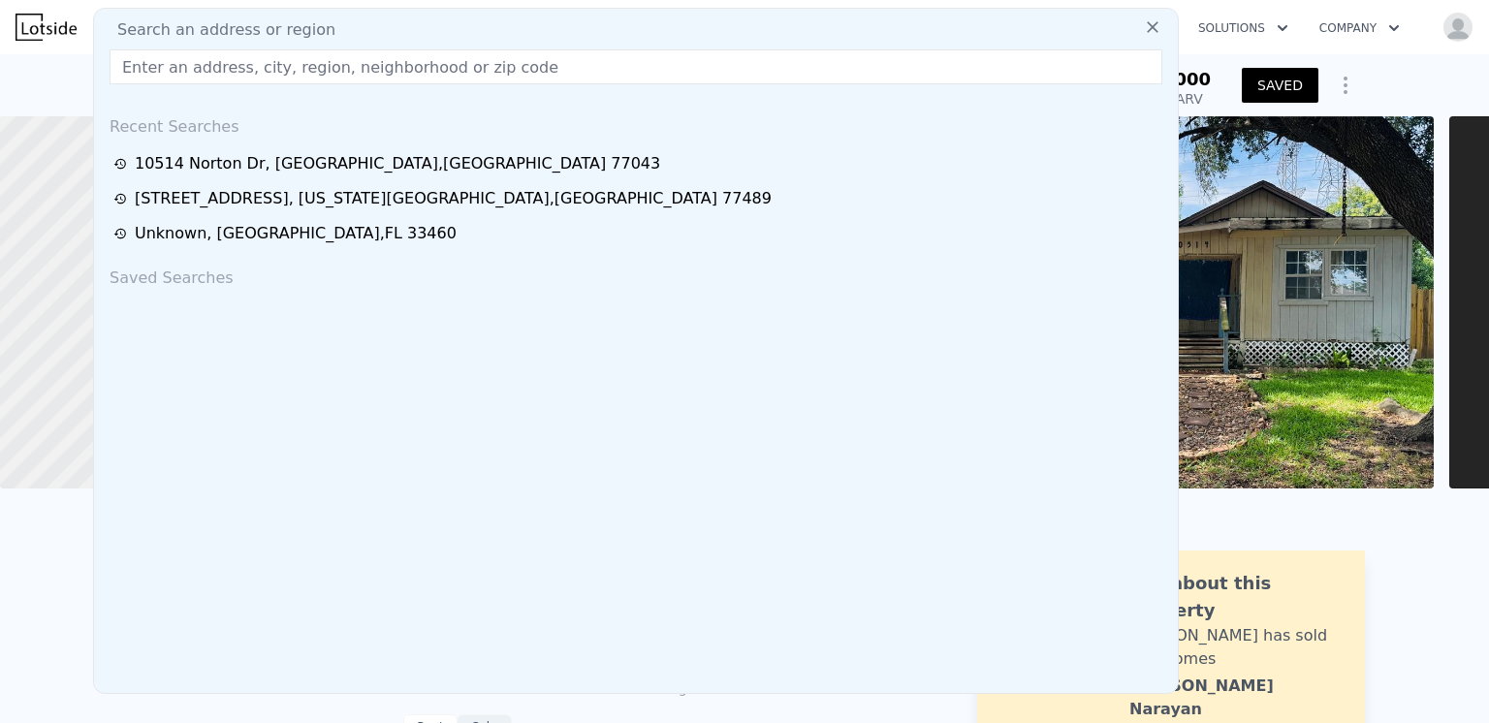
click at [164, 71] on input "text" at bounding box center [636, 66] width 1053 height 35
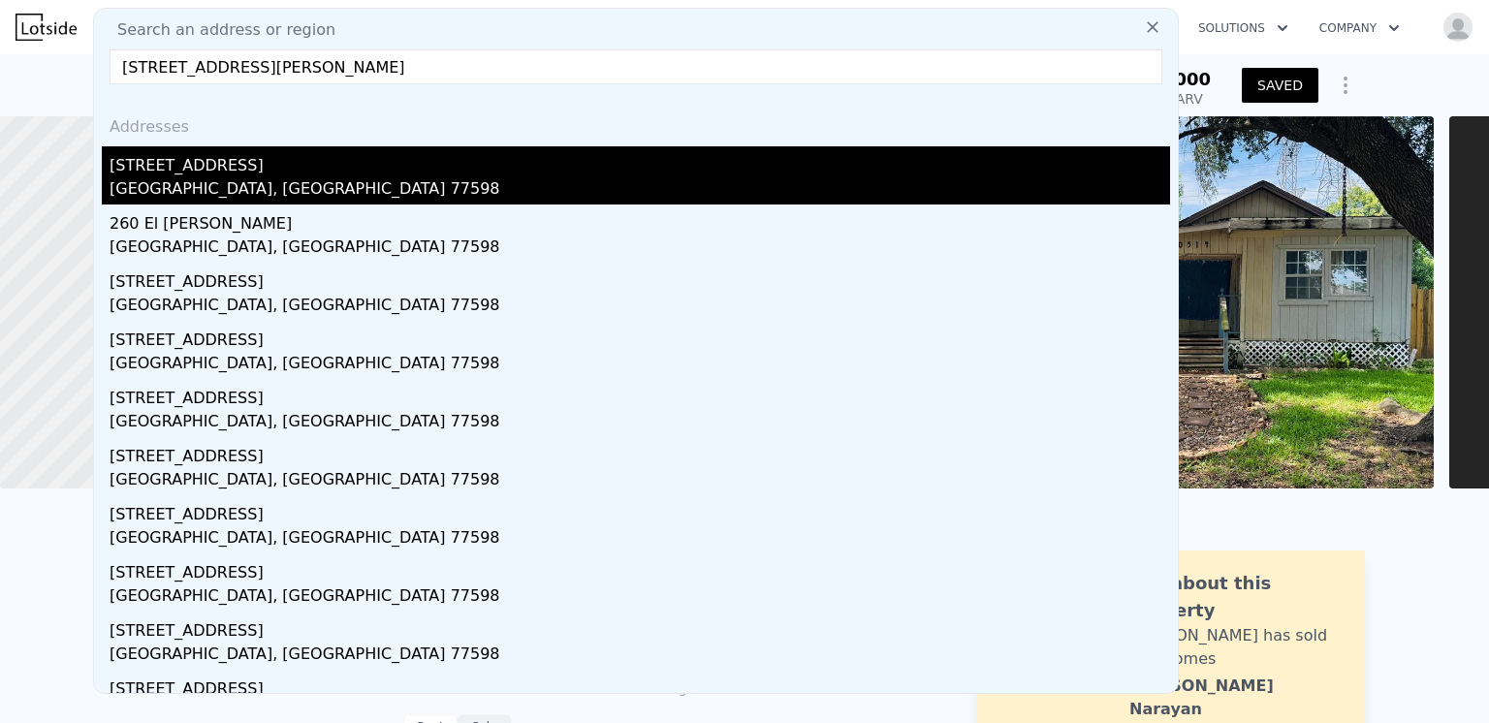
type input "[STREET_ADDRESS][PERSON_NAME]"
click at [182, 183] on div "[GEOGRAPHIC_DATA], [GEOGRAPHIC_DATA] 77598" at bounding box center [640, 190] width 1060 height 27
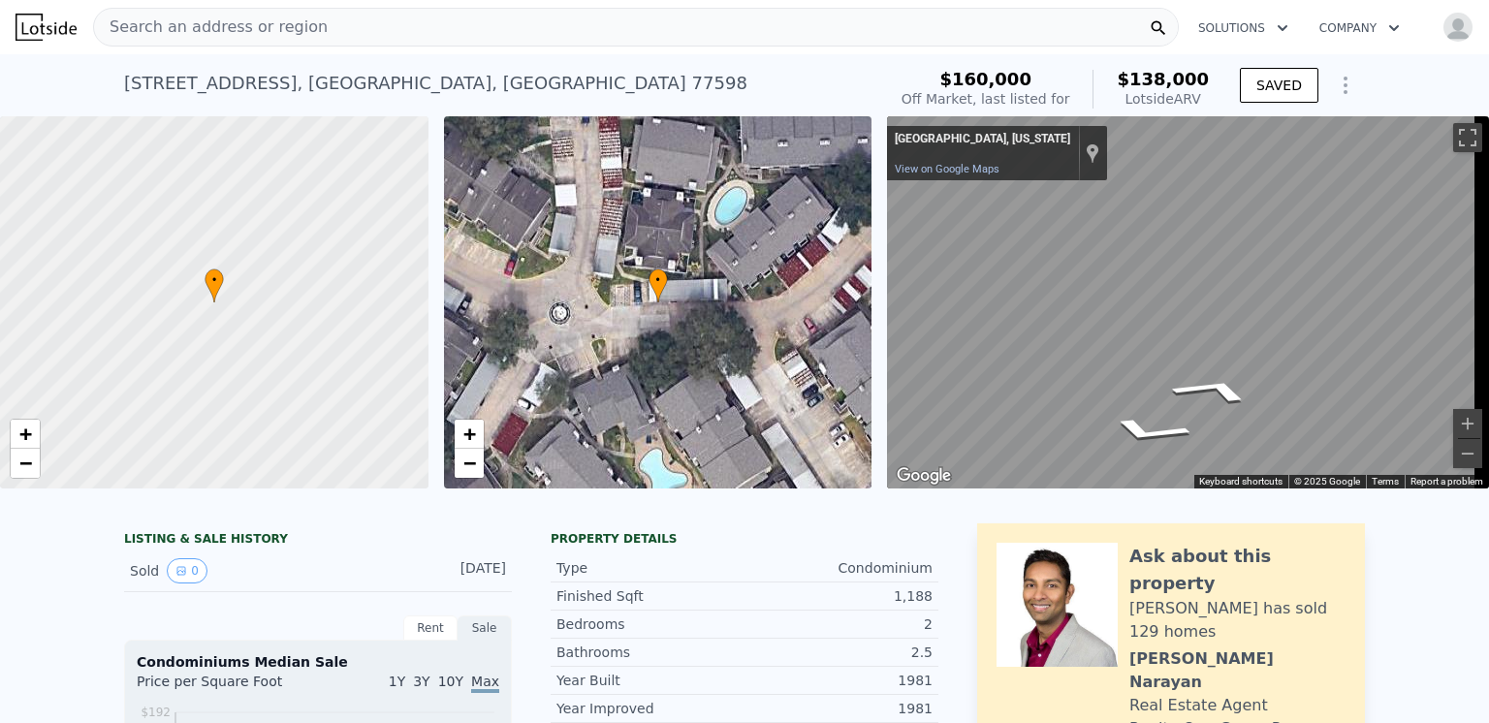
click at [858, 253] on div "• + − • + − ← Move left → Move right ↑ Move up ↓ Move down + Zoom in - Zoom out…" at bounding box center [744, 302] width 1489 height 372
click at [837, 276] on div "• + − • + − ← Move left → Move right ↑ Move up ↓ Move down + Zoom in - Zoom out…" at bounding box center [744, 302] width 1489 height 372
click at [781, 268] on div "• + − • + − ← Move left → Move right ↑ Move up ↓ Move down + Zoom in - Zoom out…" at bounding box center [744, 302] width 1489 height 372
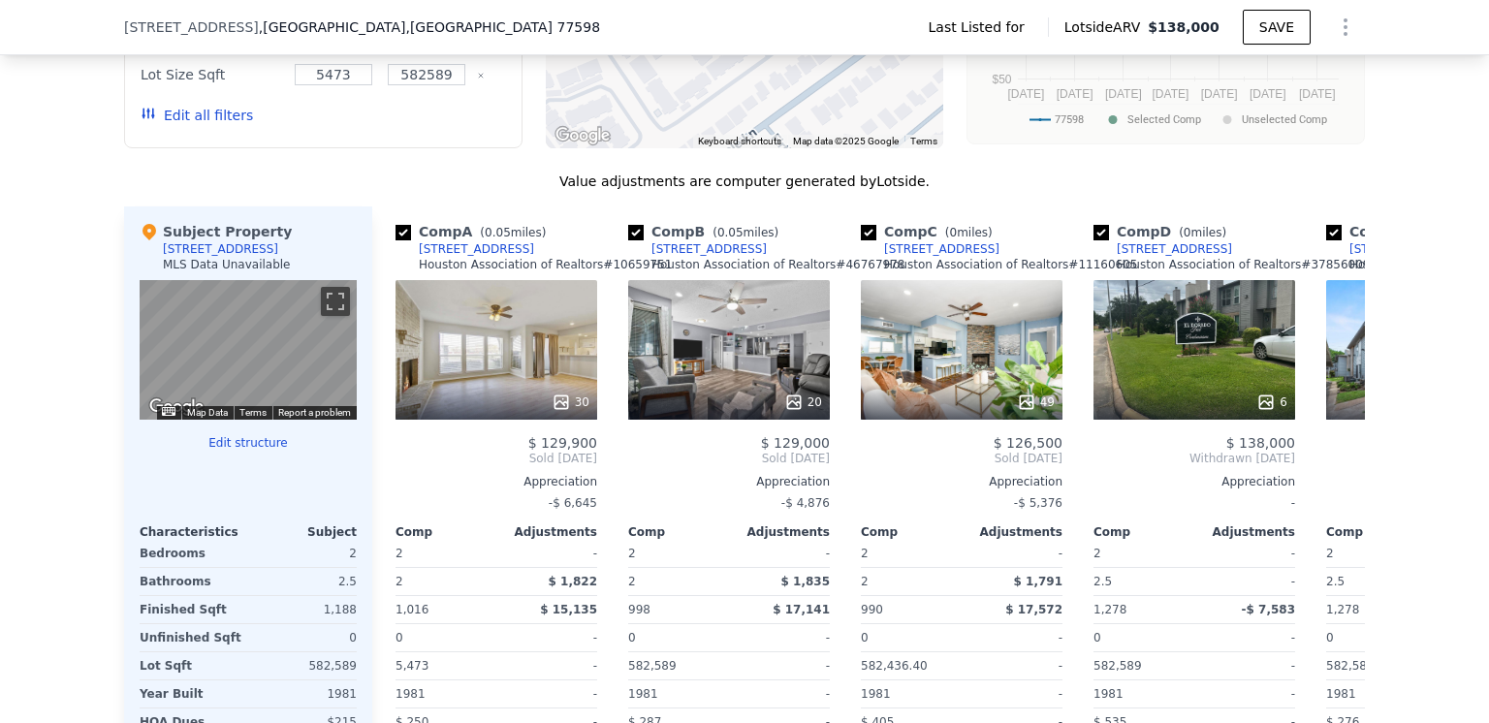
scroll to position [1349, 0]
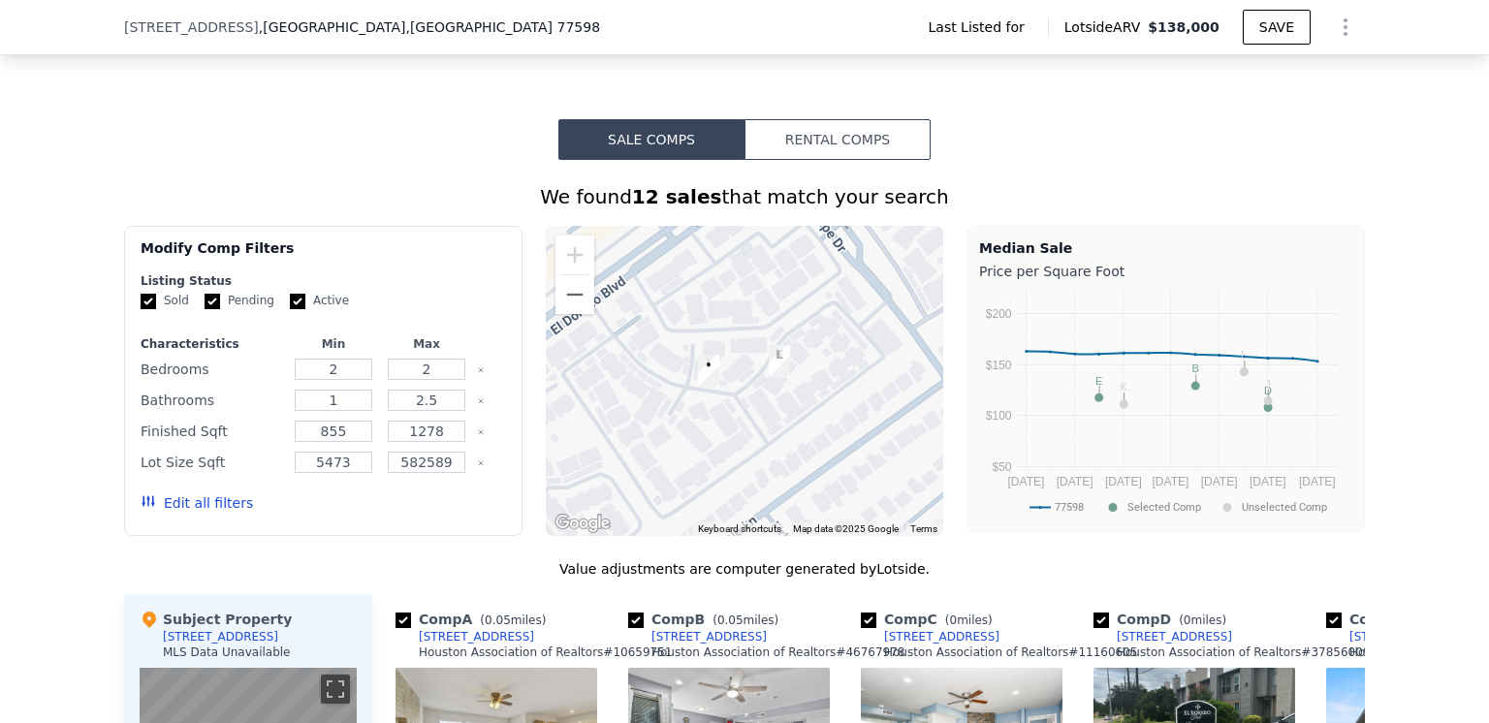
click at [837, 141] on button "Rental Comps" at bounding box center [837, 139] width 186 height 41
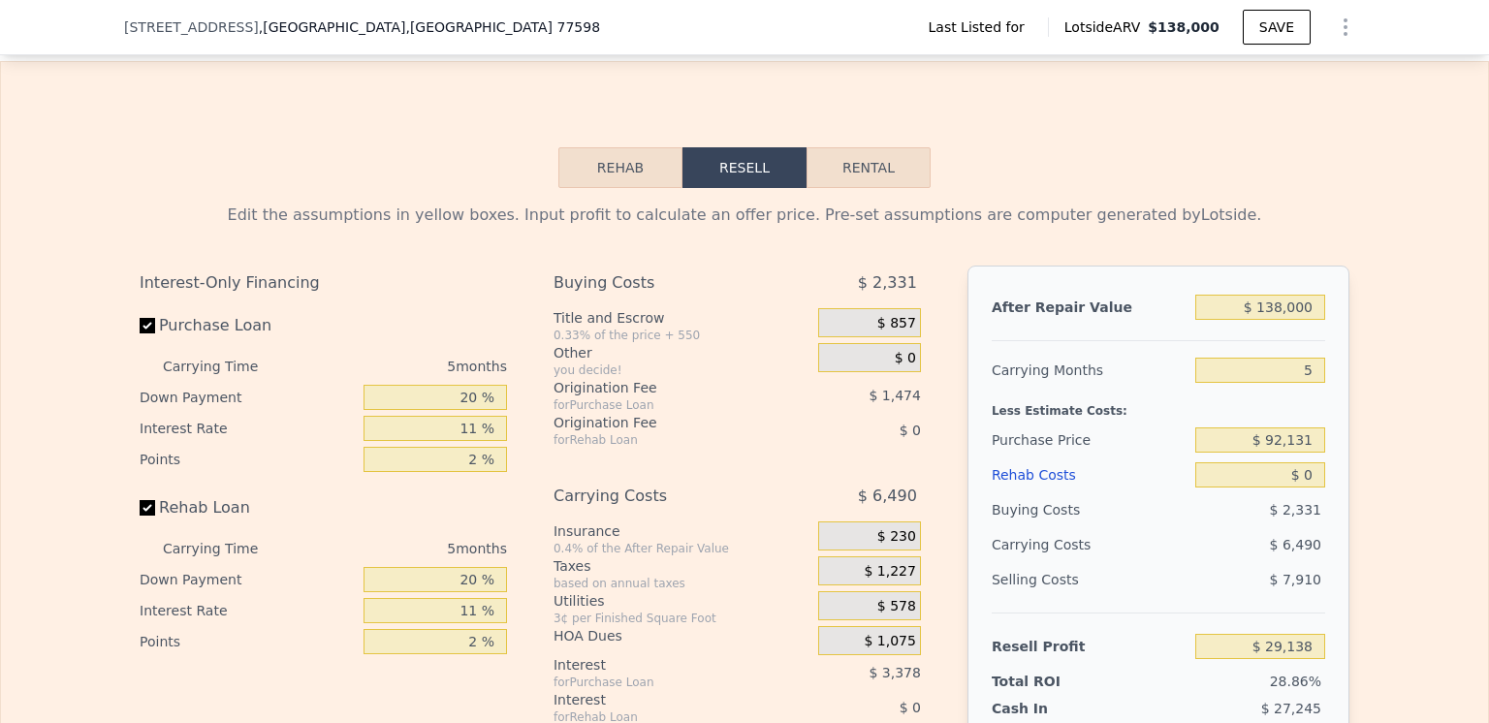
scroll to position [2512, 0]
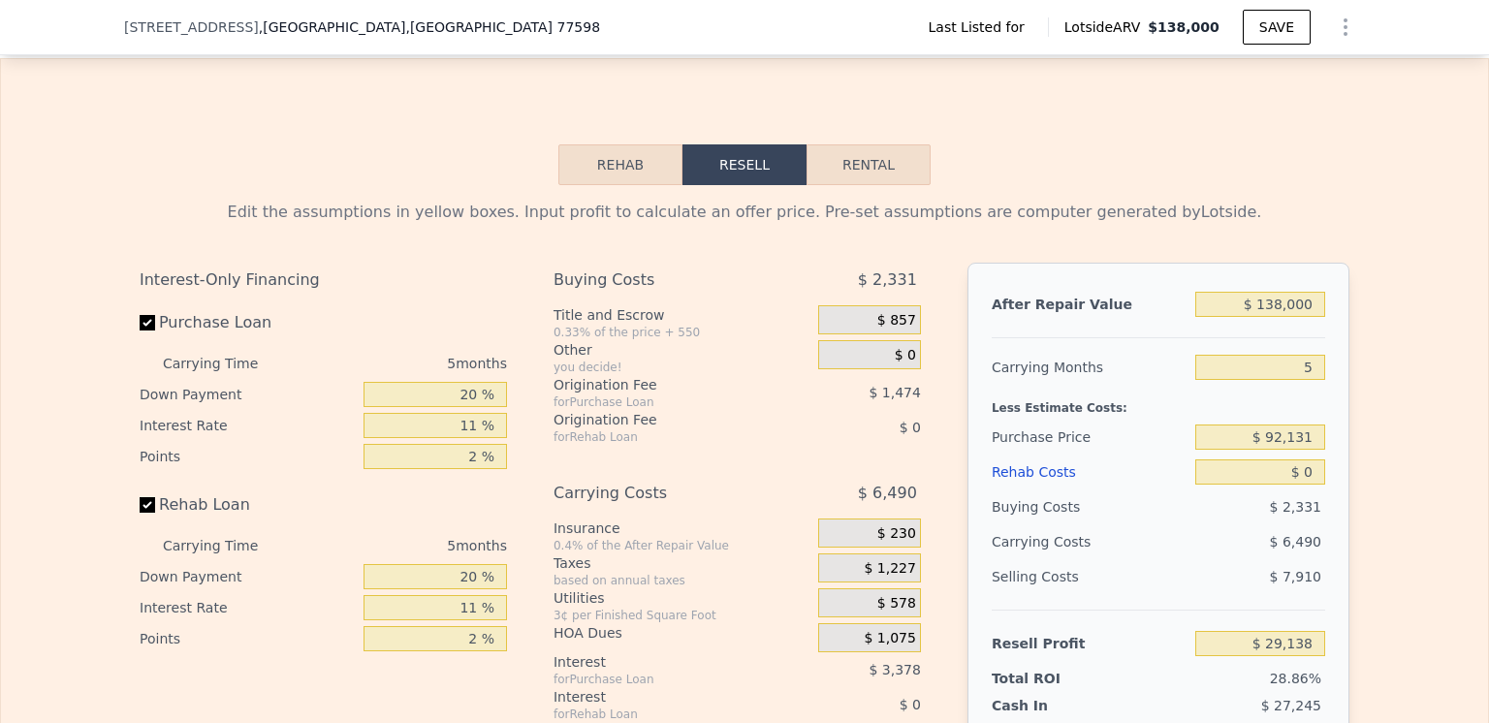
click at [860, 179] on button "Rental" at bounding box center [868, 164] width 124 height 41
select select "30"
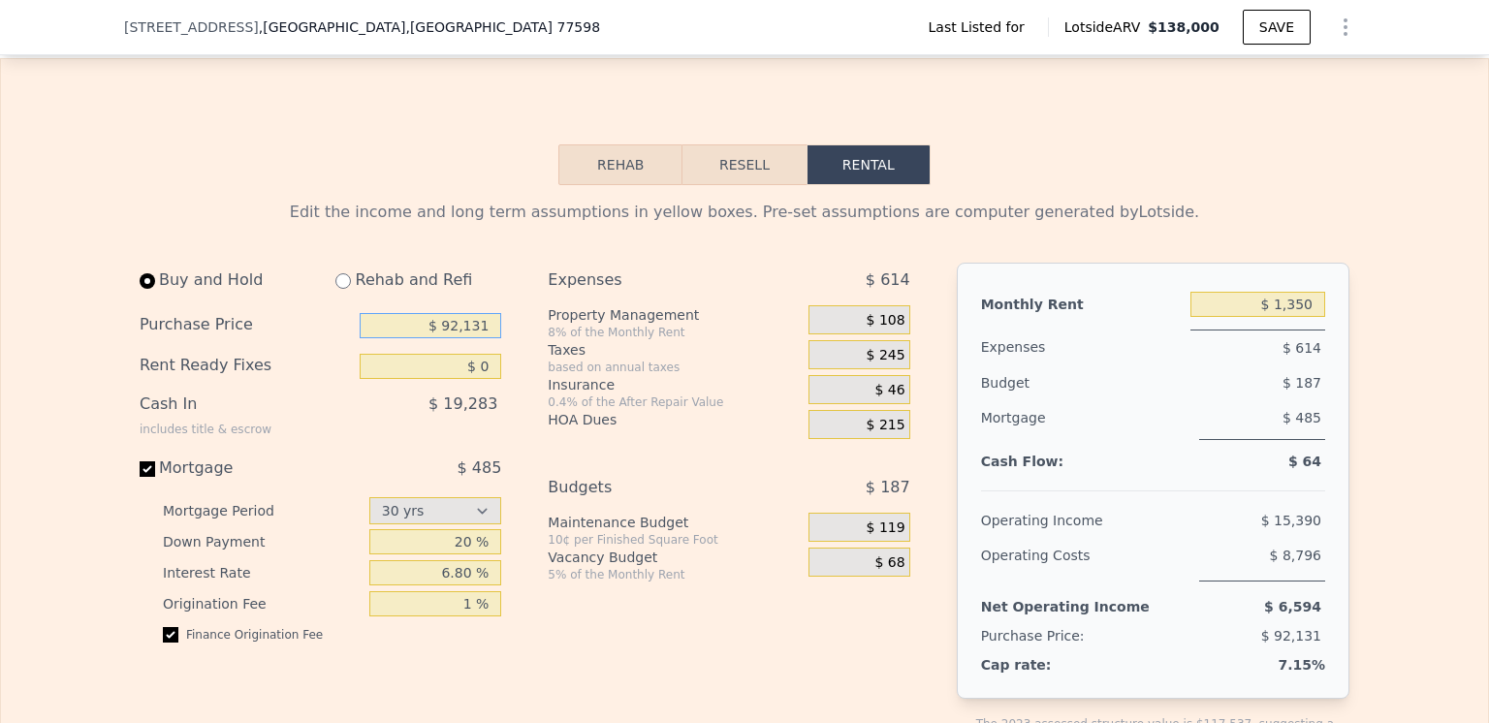
drag, startPoint x: 481, startPoint y: 352, endPoint x: 445, endPoint y: 358, distance: 36.3
click at [445, 338] on input "$ 92,131" at bounding box center [431, 325] width 142 height 25
type input "$ 70,000"
click at [747, 325] on div "Property Management" at bounding box center [674, 314] width 253 height 19
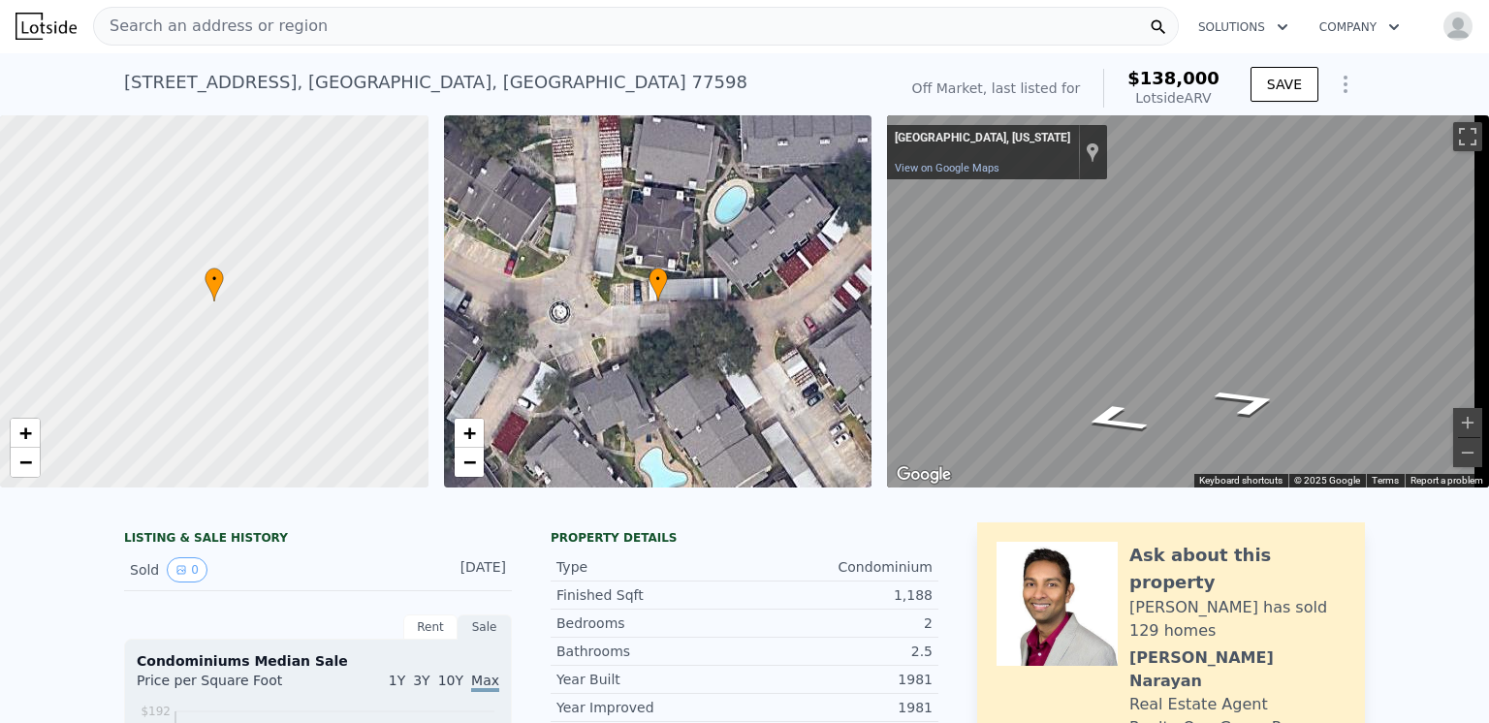
scroll to position [0, 0]
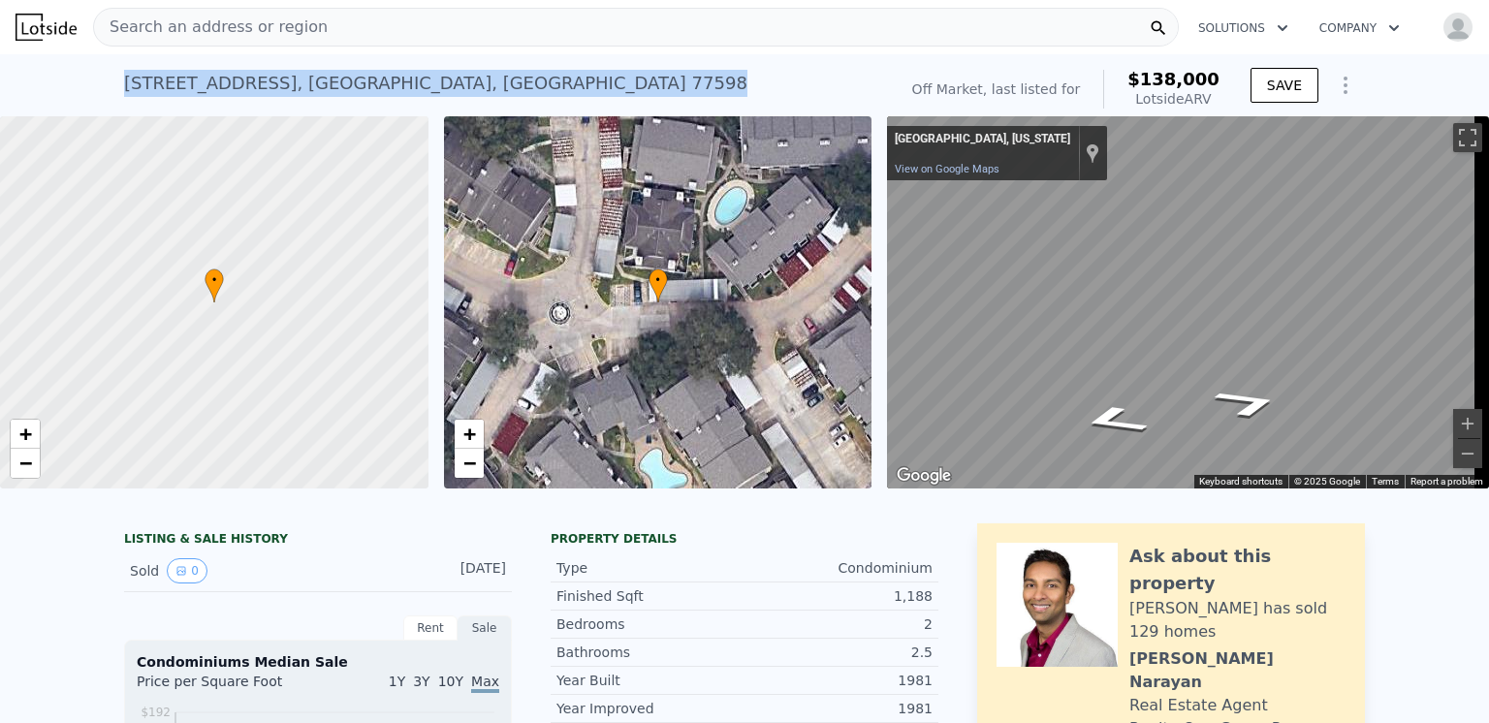
drag, startPoint x: 518, startPoint y: 81, endPoint x: 109, endPoint y: 86, distance: 409.1
click at [109, 86] on div "[STREET_ADDRESS] No sales on record (~ARV $138k ) Off Market, last listed for $…" at bounding box center [744, 85] width 1489 height 62
click at [512, 82] on div "[STREET_ADDRESS] No sales on record (~ARV $138k )" at bounding box center [506, 89] width 765 height 54
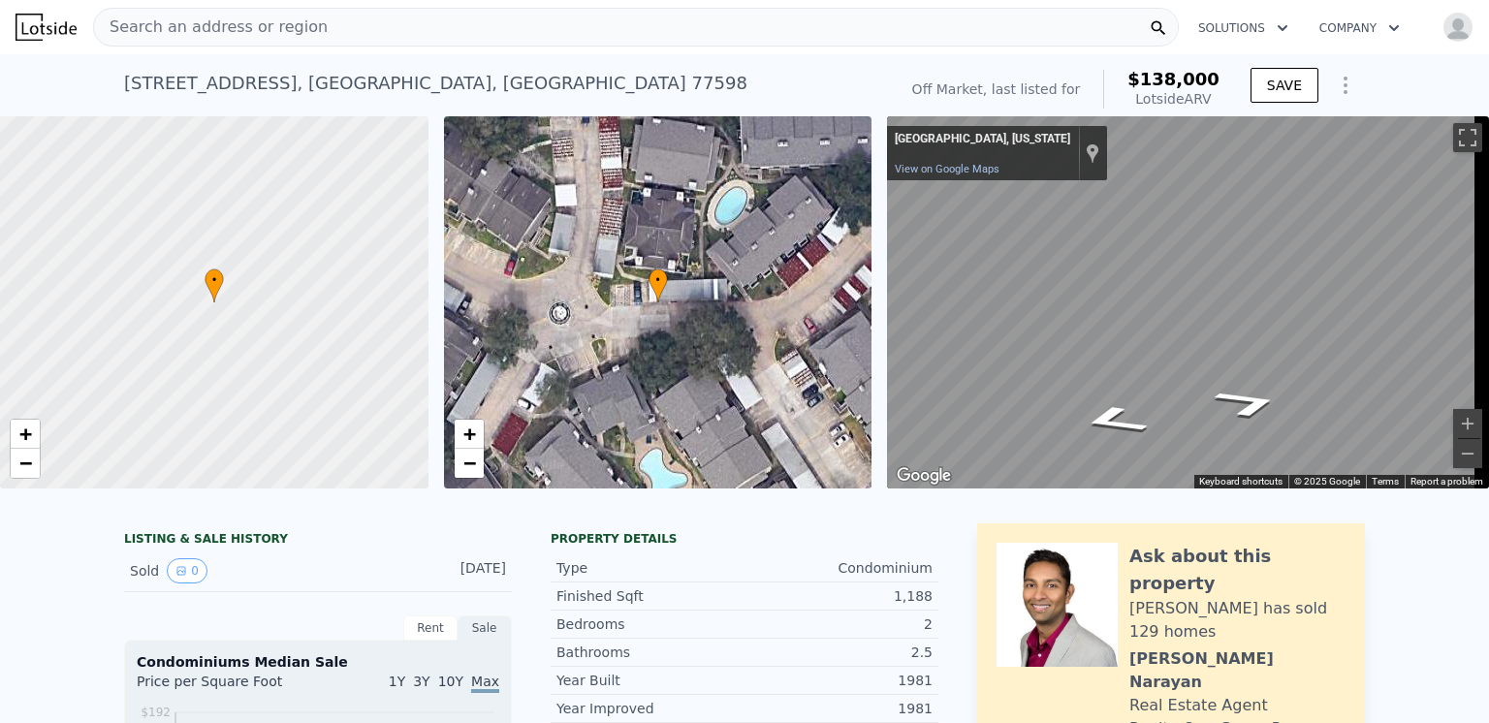
click at [506, 82] on div "[STREET_ADDRESS] No sales on record (~ARV $138k )" at bounding box center [506, 89] width 765 height 54
click at [225, 21] on span "Search an address or region" at bounding box center [211, 27] width 234 height 23
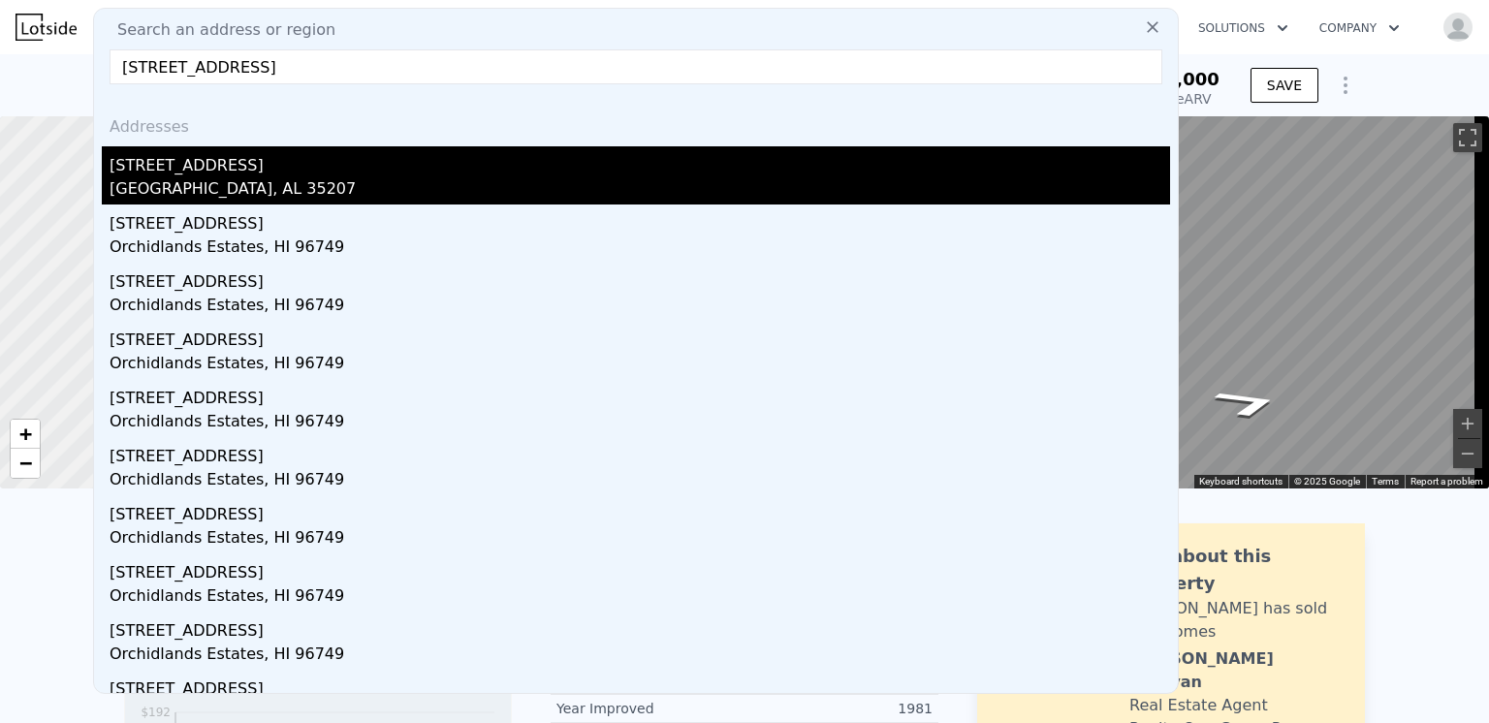
type input "[STREET_ADDRESS]"
click at [185, 175] on div "[STREET_ADDRESS]" at bounding box center [640, 161] width 1060 height 31
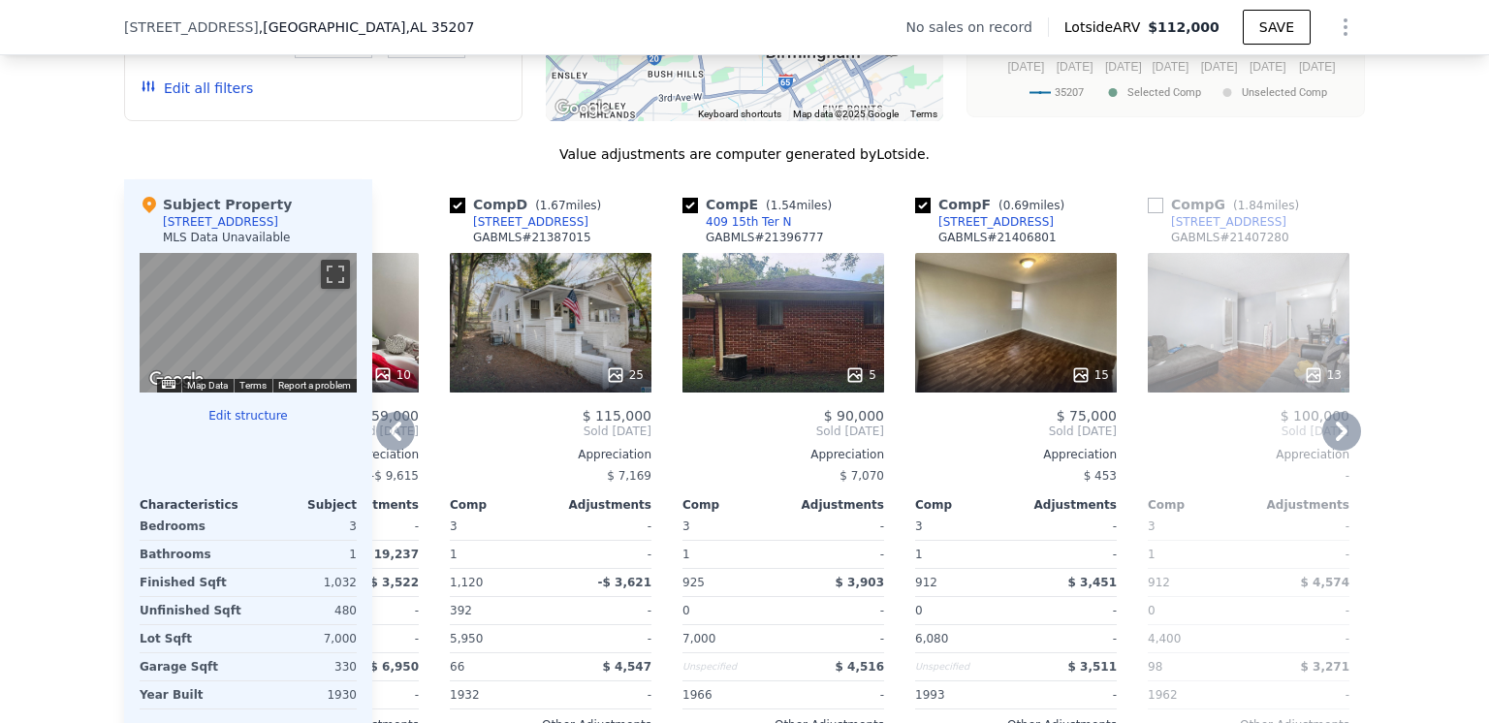
scroll to position [1931, 0]
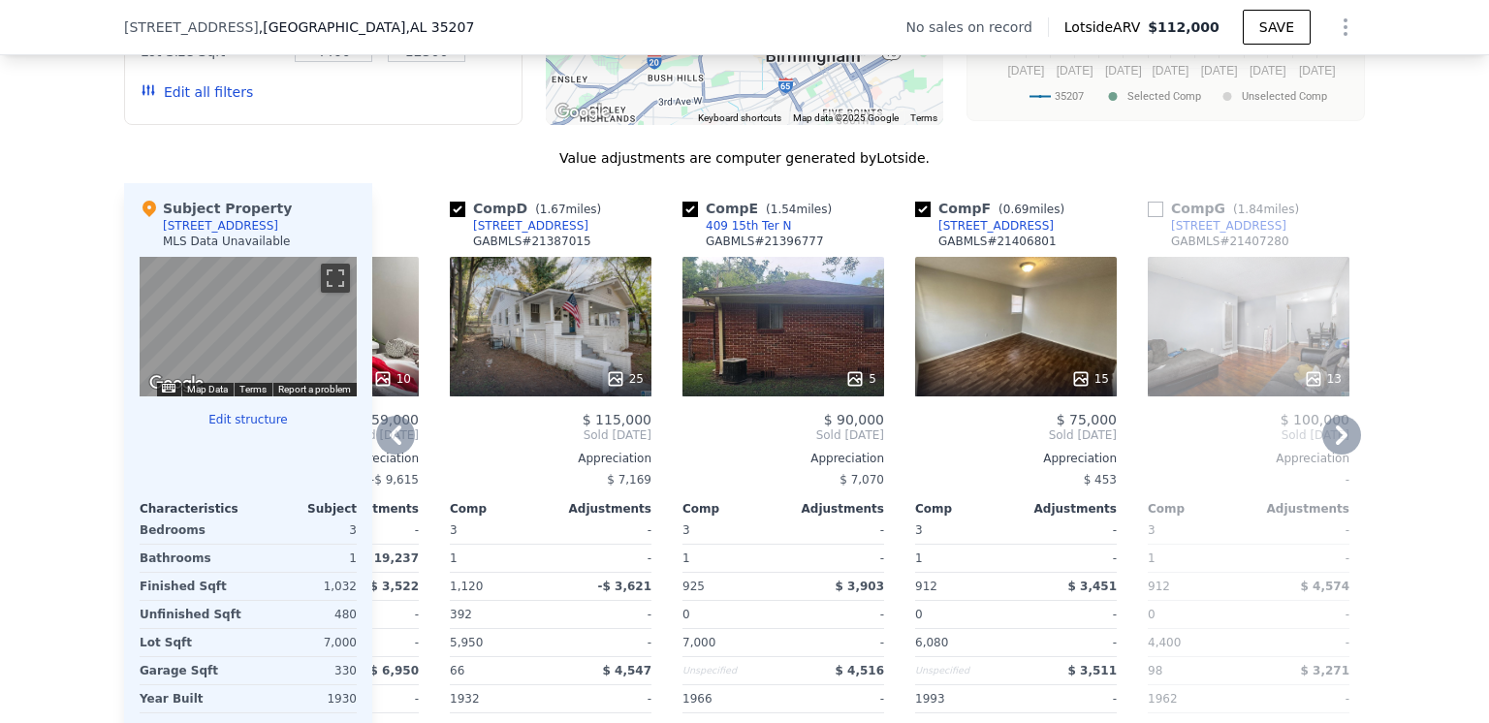
click at [1339, 438] on icon at bounding box center [1341, 435] width 39 height 39
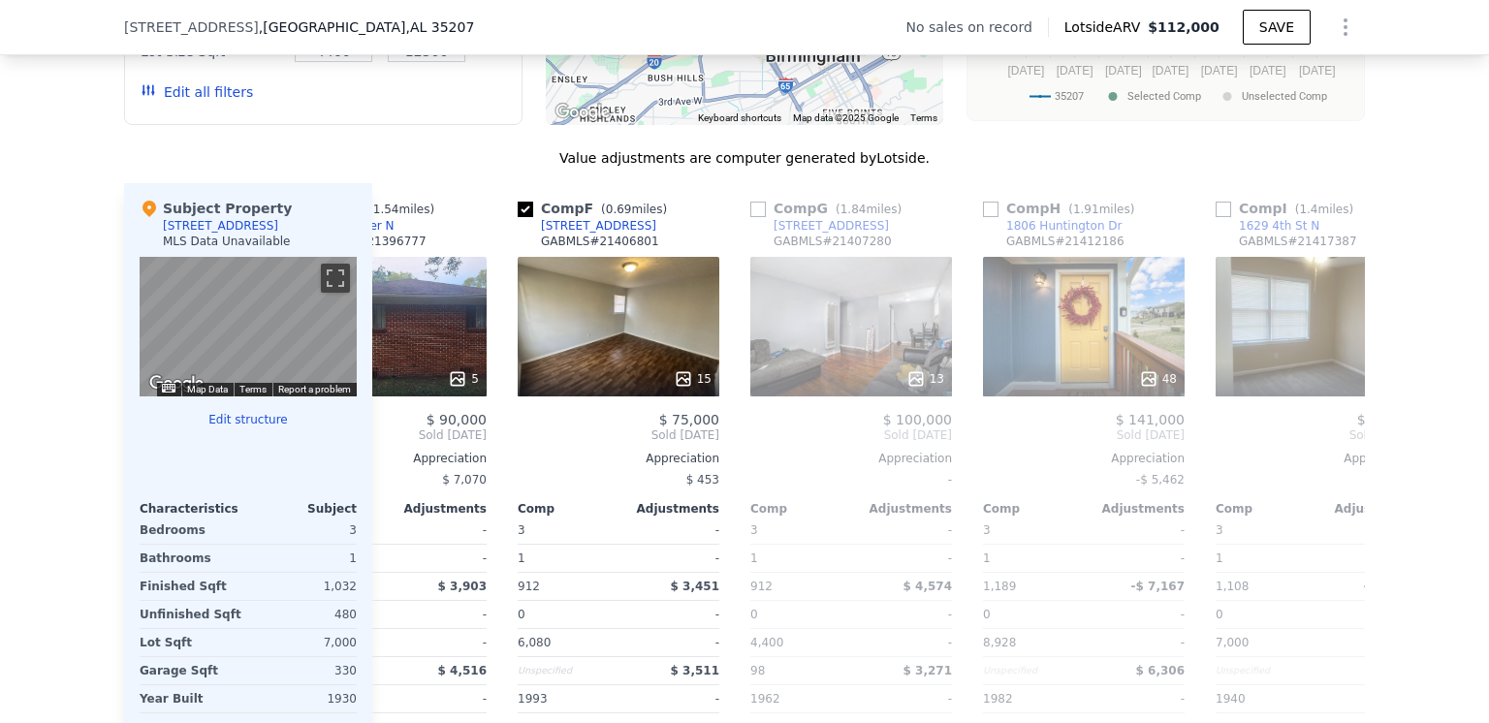
scroll to position [0, 1109]
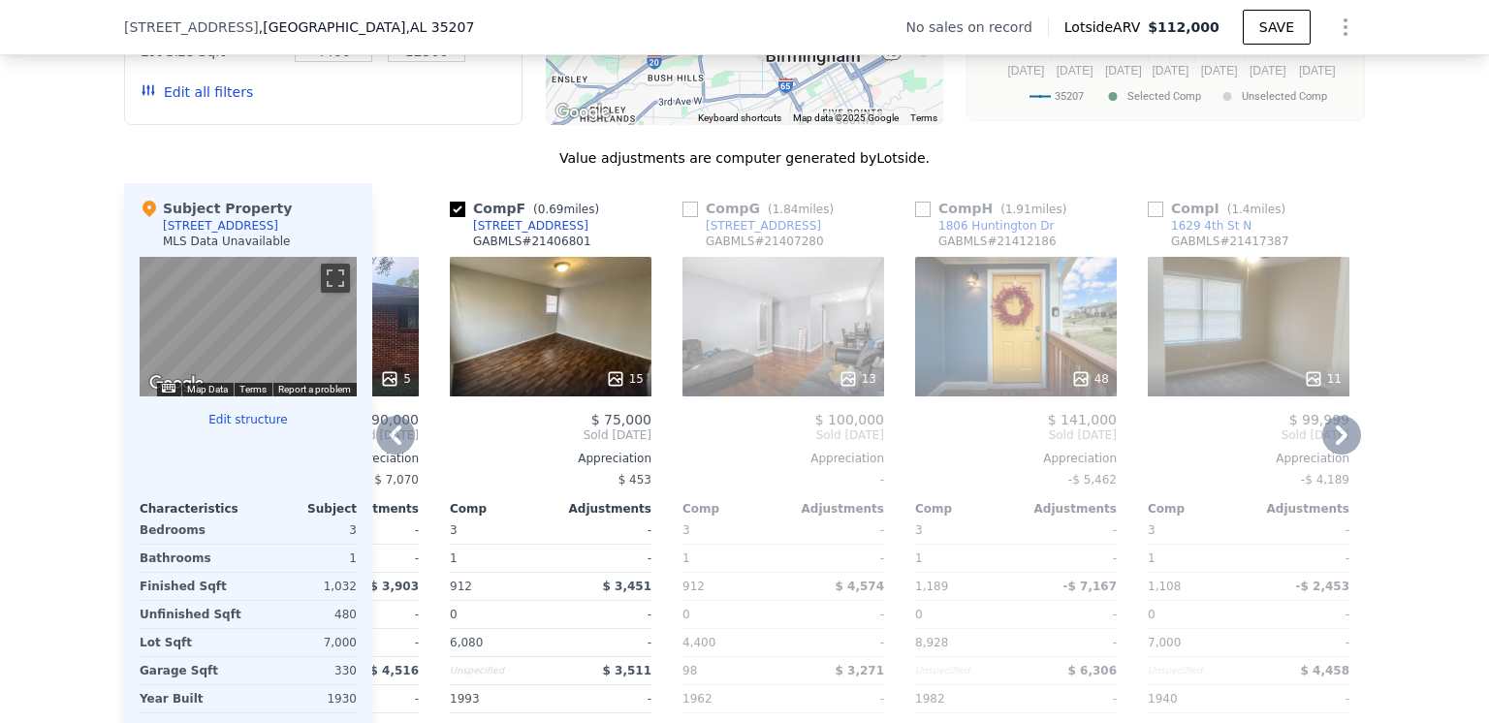
click at [1334, 435] on icon at bounding box center [1341, 435] width 39 height 39
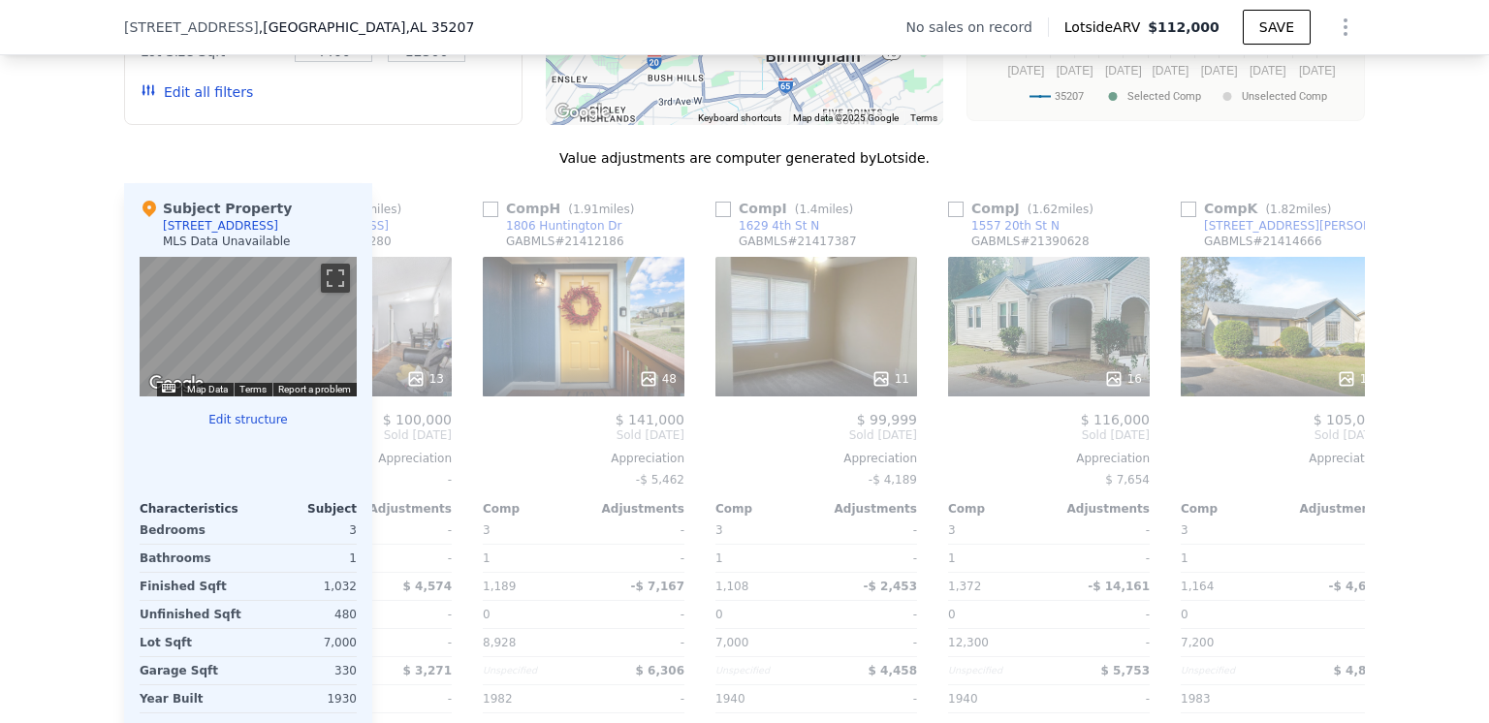
scroll to position [0, 1574]
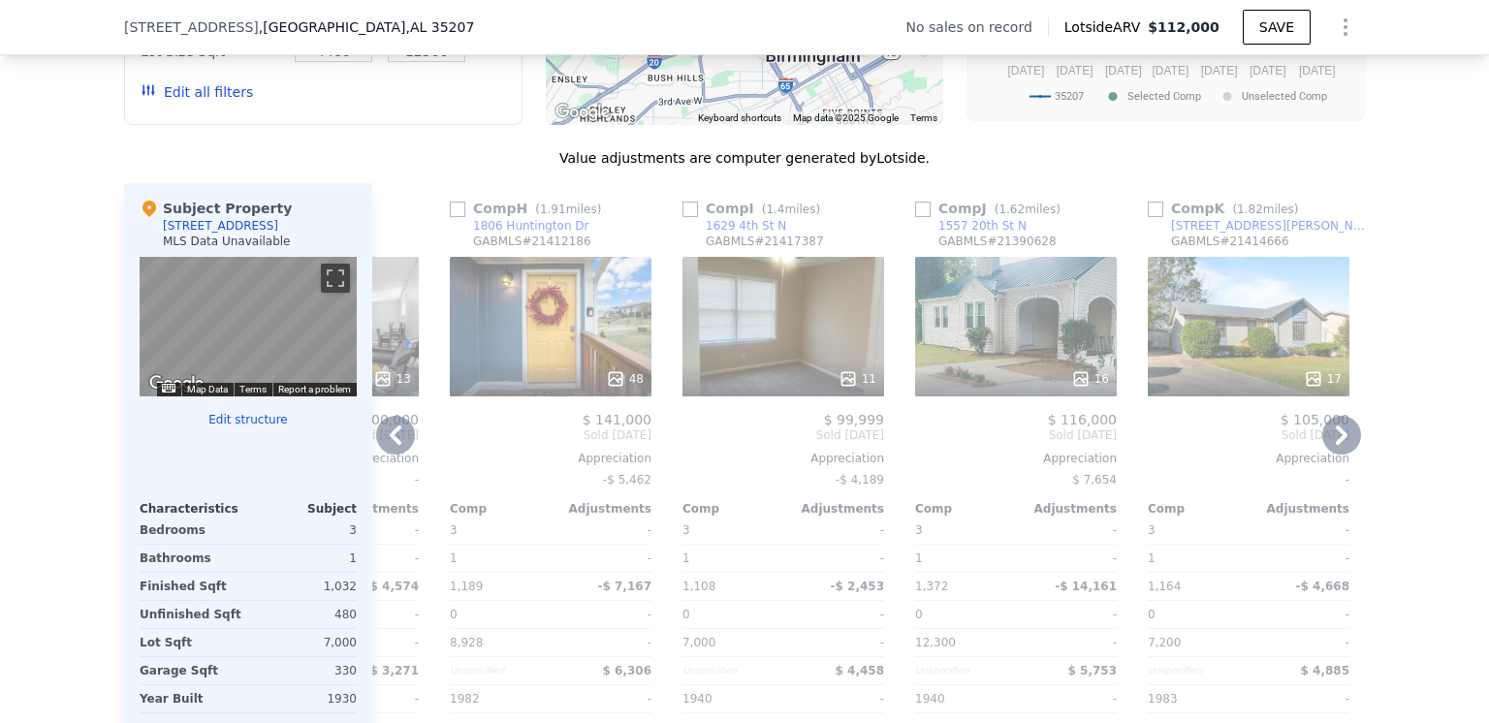
click at [1332, 434] on icon at bounding box center [1341, 435] width 39 height 39
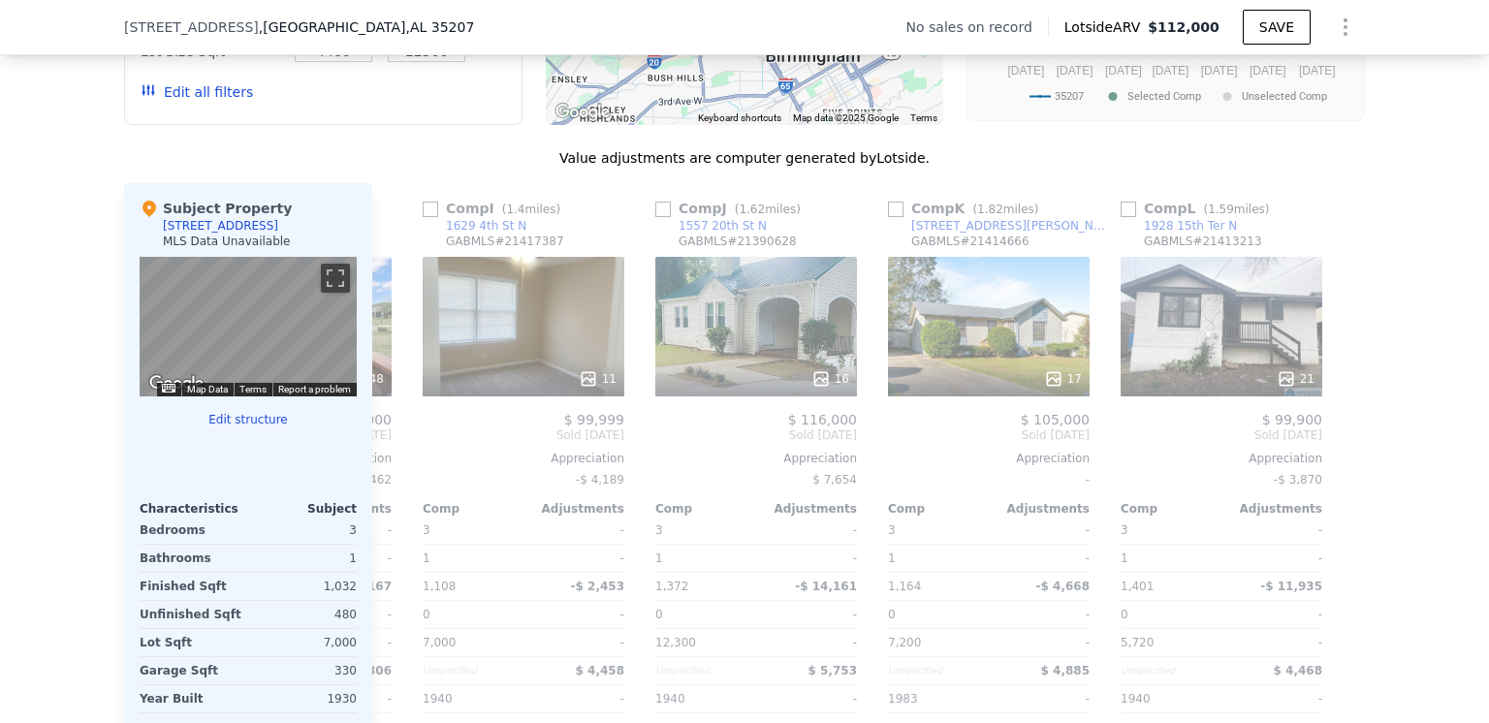
scroll to position [0, 1846]
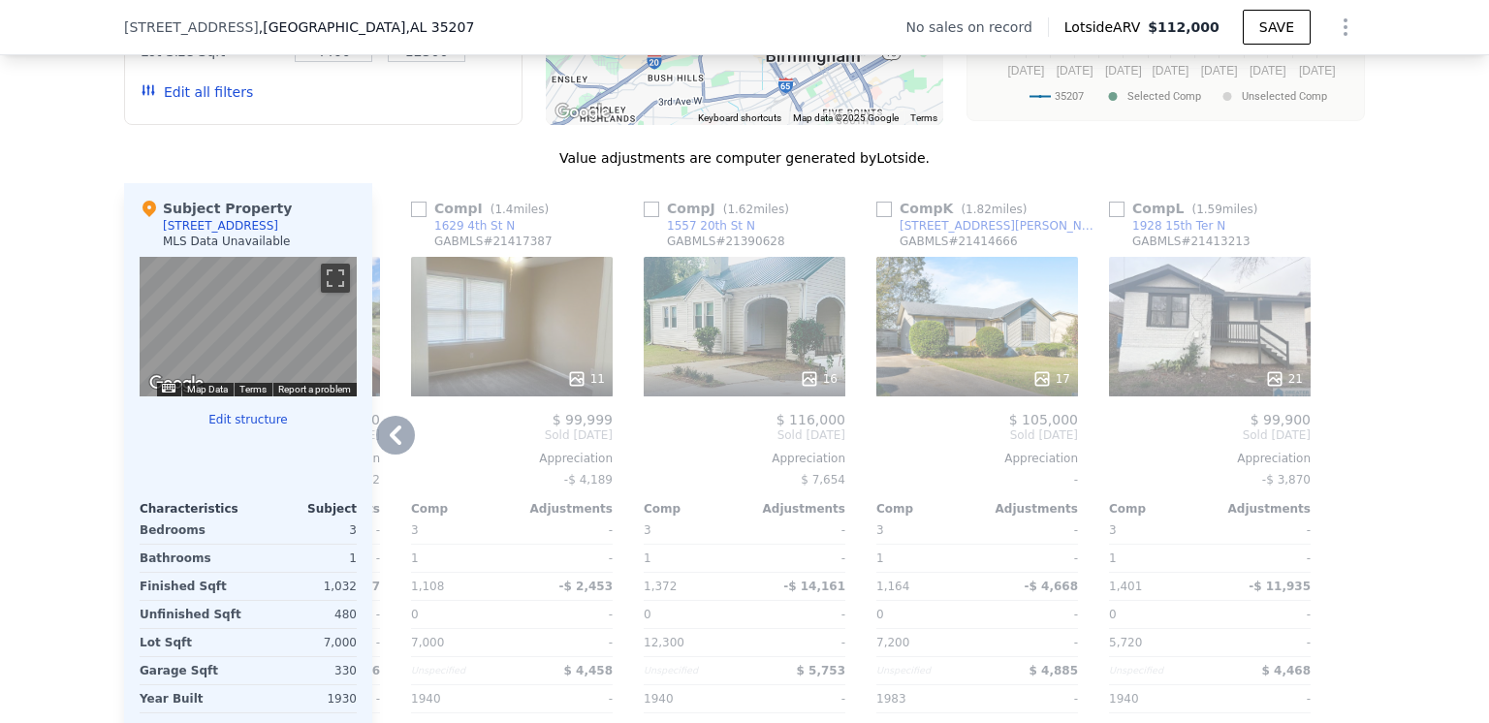
click at [390, 442] on icon at bounding box center [396, 435] width 12 height 19
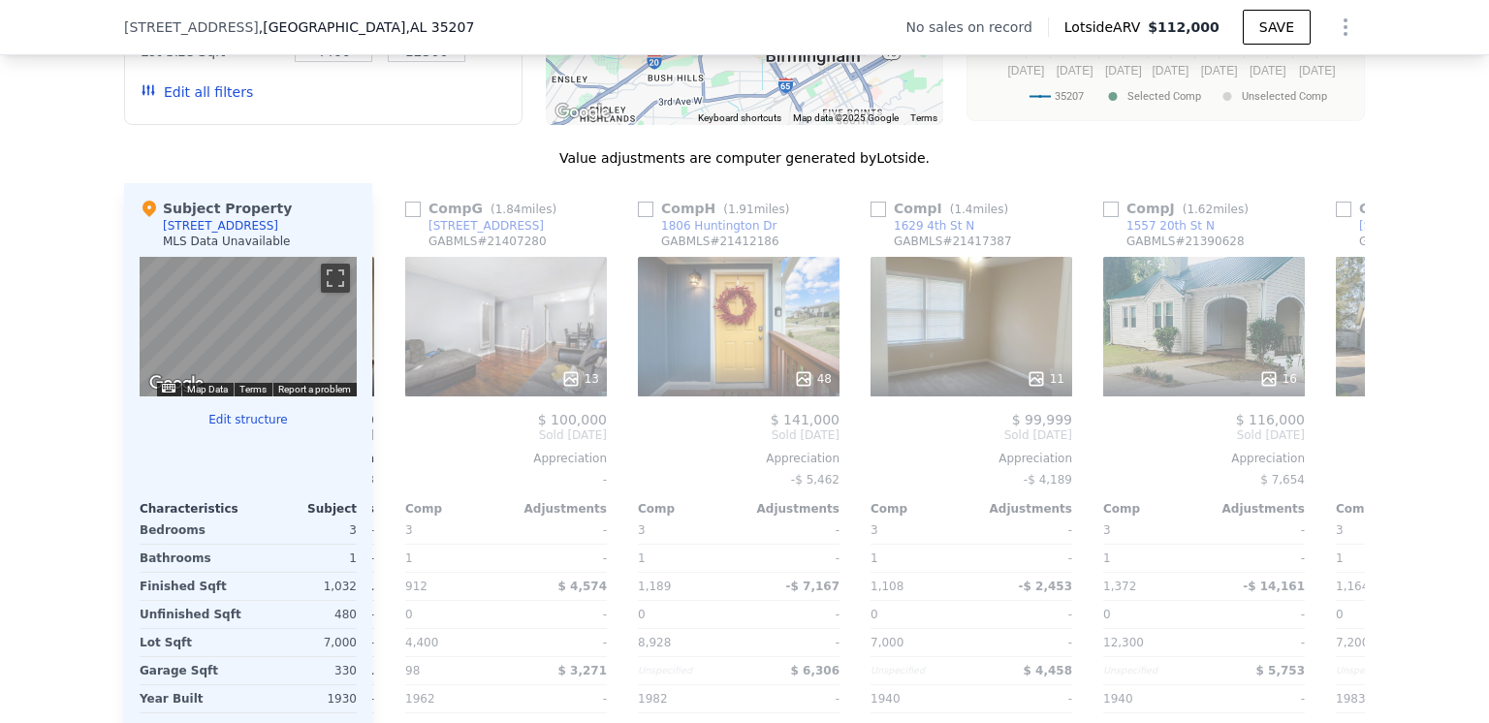
scroll to position [0, 1380]
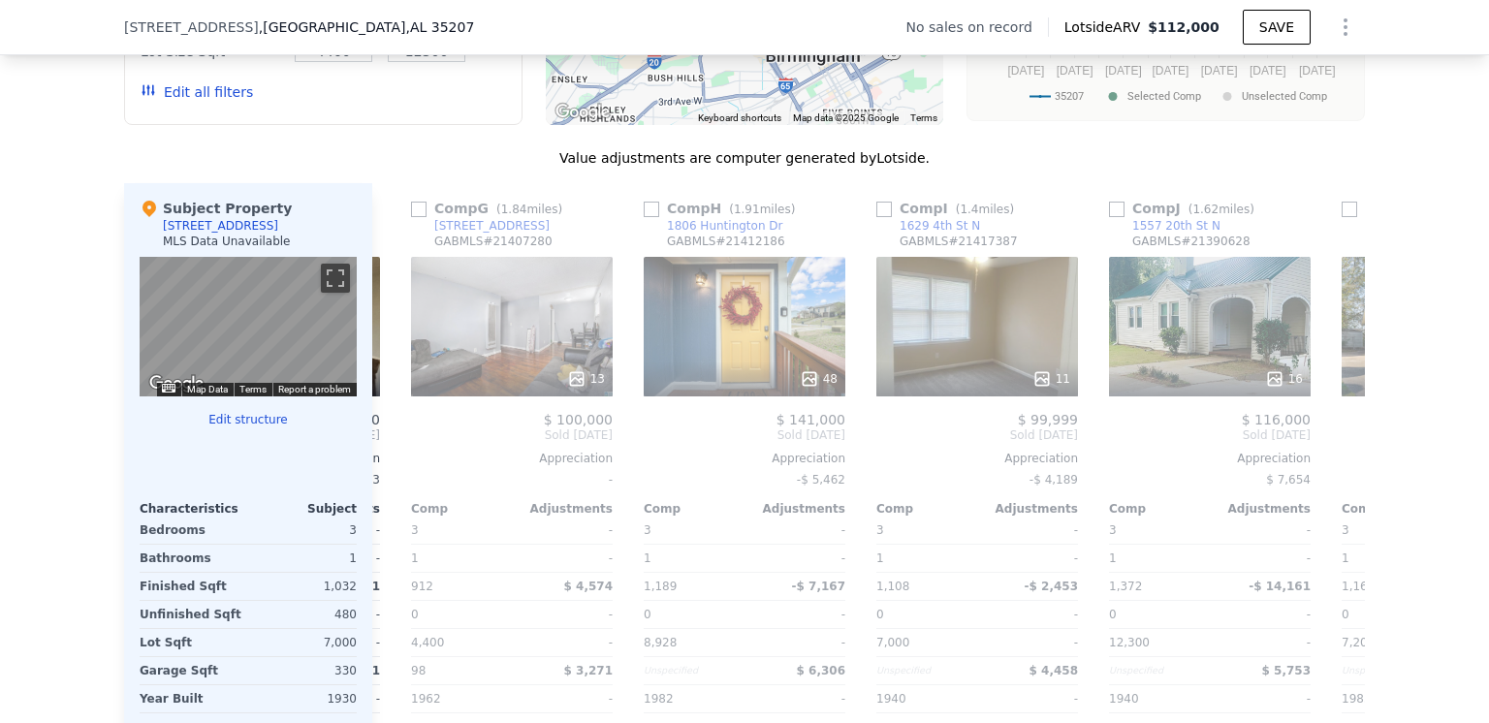
click at [382, 439] on div "Comp A ( 1.7 miles) [STREET_ADDRESS] GABMLS # 21397267 This is a Flip 25 $ 40,0…" at bounding box center [868, 494] width 993 height 623
click at [382, 443] on icon at bounding box center [395, 435] width 39 height 39
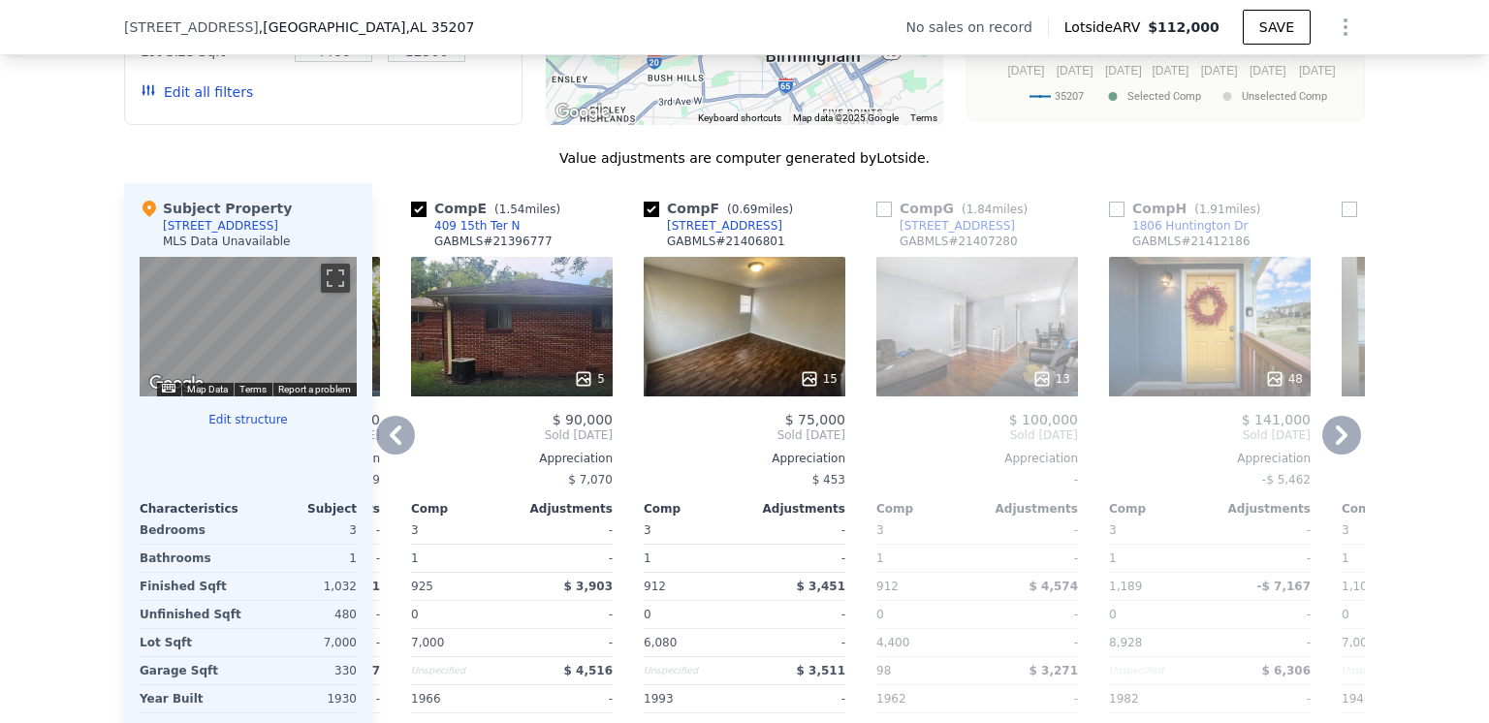
click at [390, 441] on icon at bounding box center [396, 435] width 12 height 19
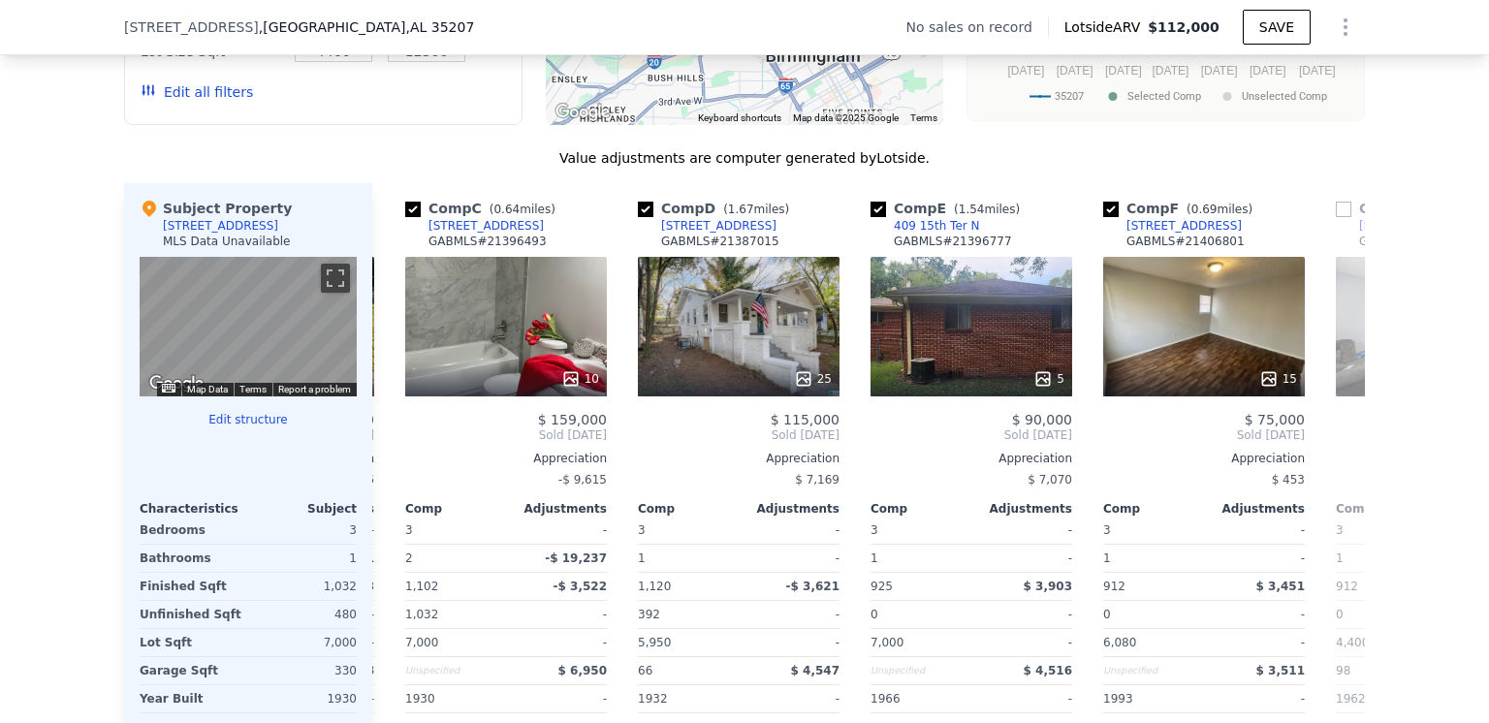
scroll to position [0, 450]
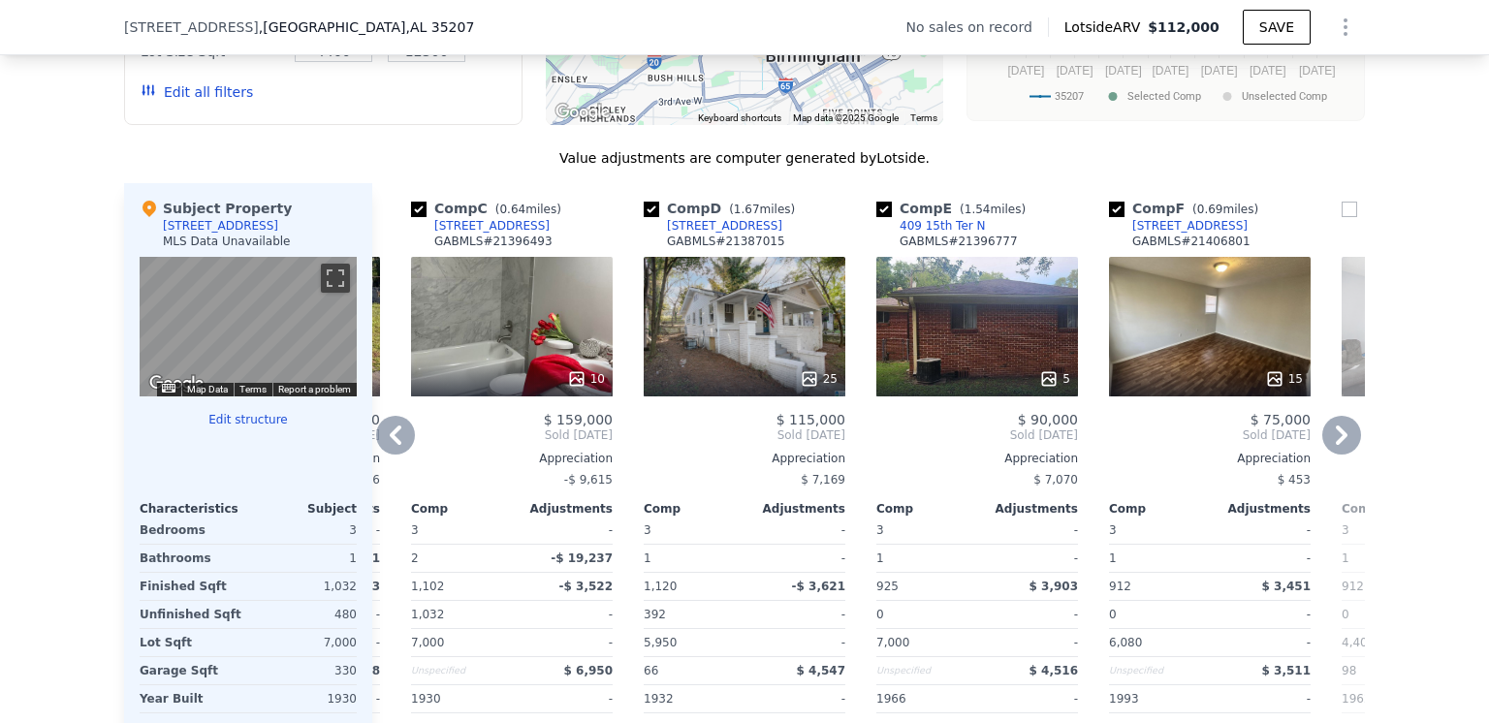
click at [384, 440] on icon at bounding box center [395, 435] width 39 height 39
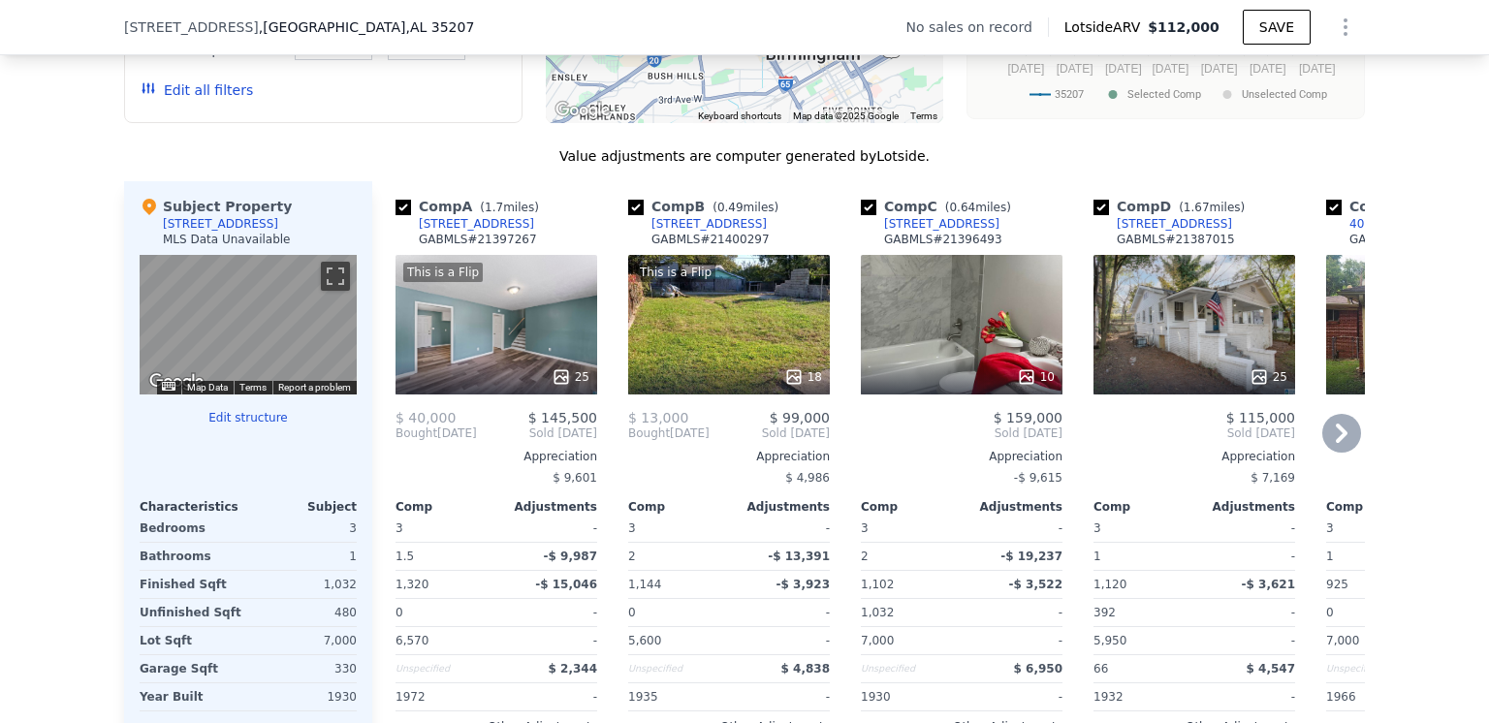
scroll to position [1931, 0]
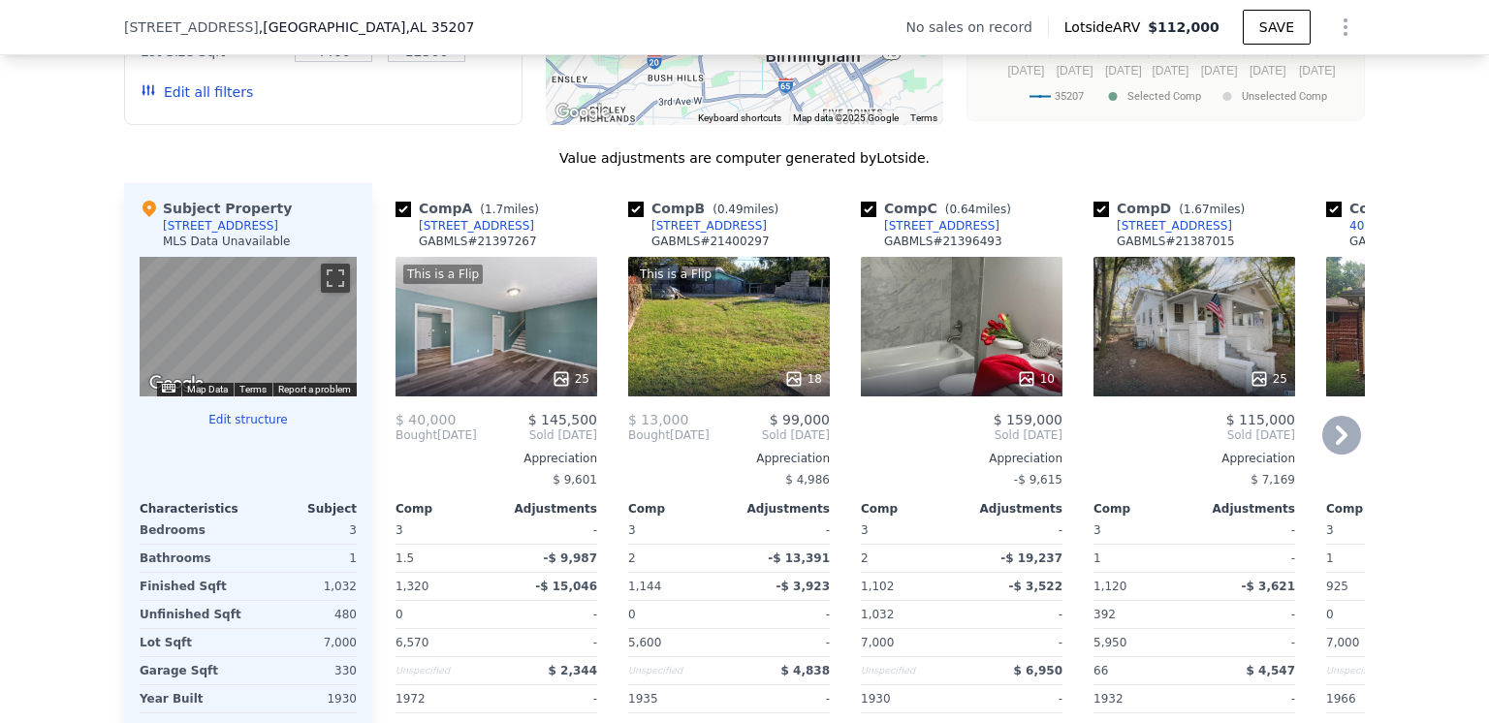
click at [1251, 382] on icon at bounding box center [1258, 378] width 19 height 19
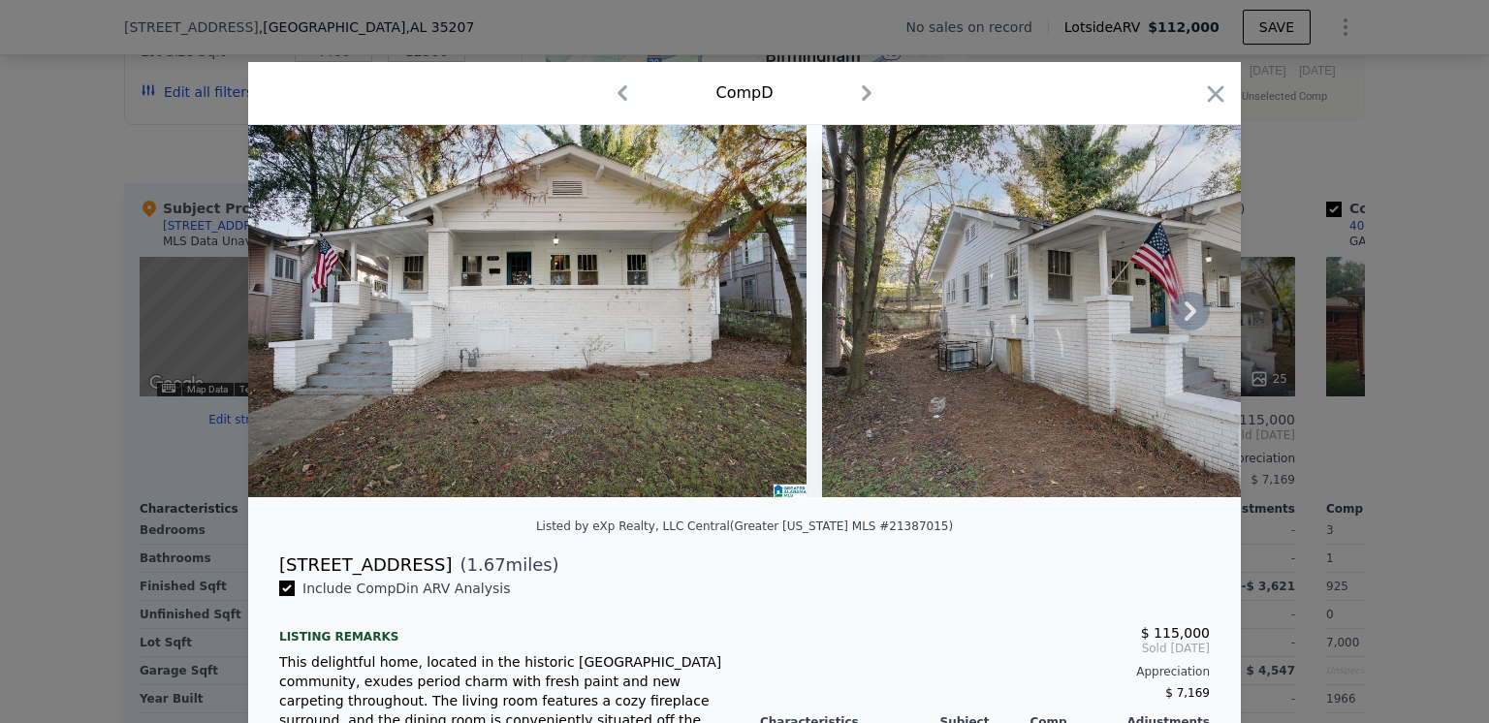
click at [1177, 318] on icon at bounding box center [1190, 311] width 39 height 39
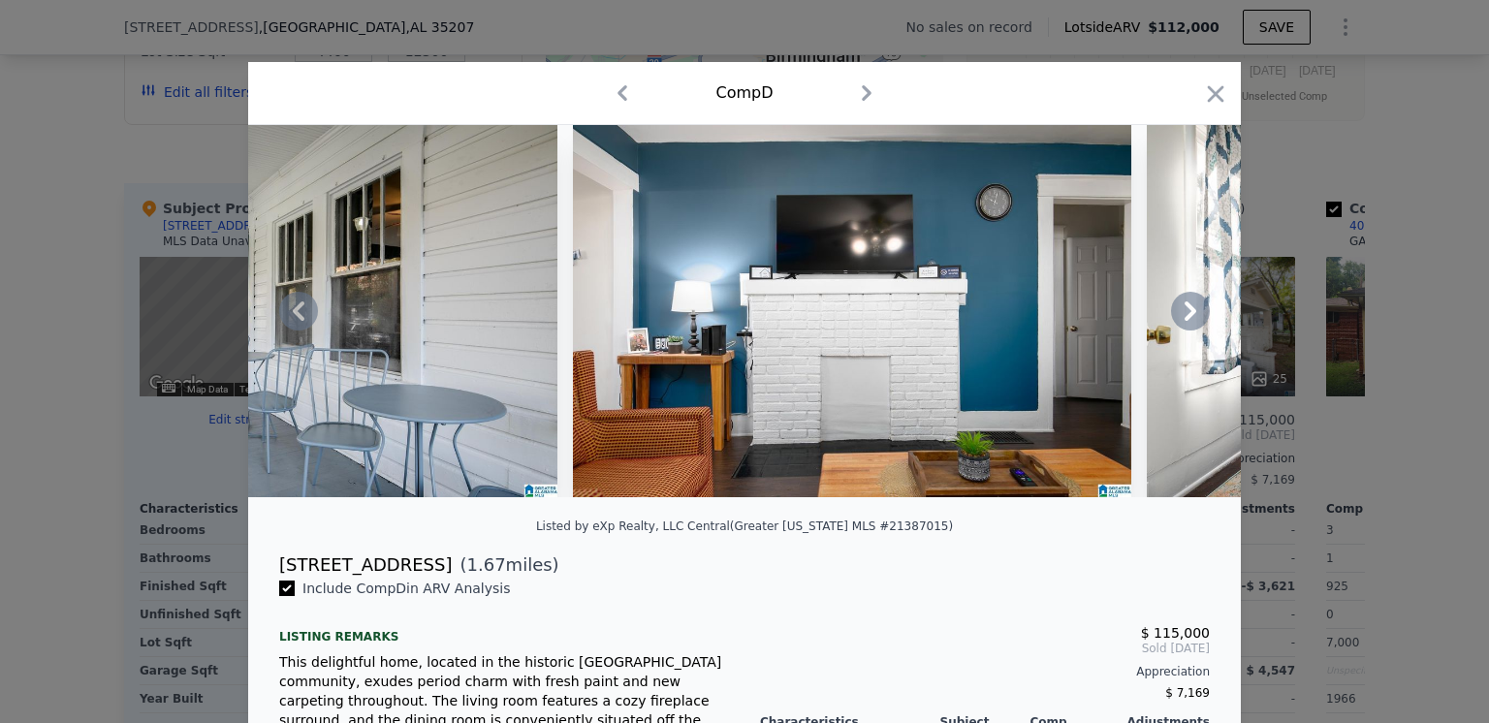
click at [1183, 318] on icon at bounding box center [1190, 311] width 39 height 39
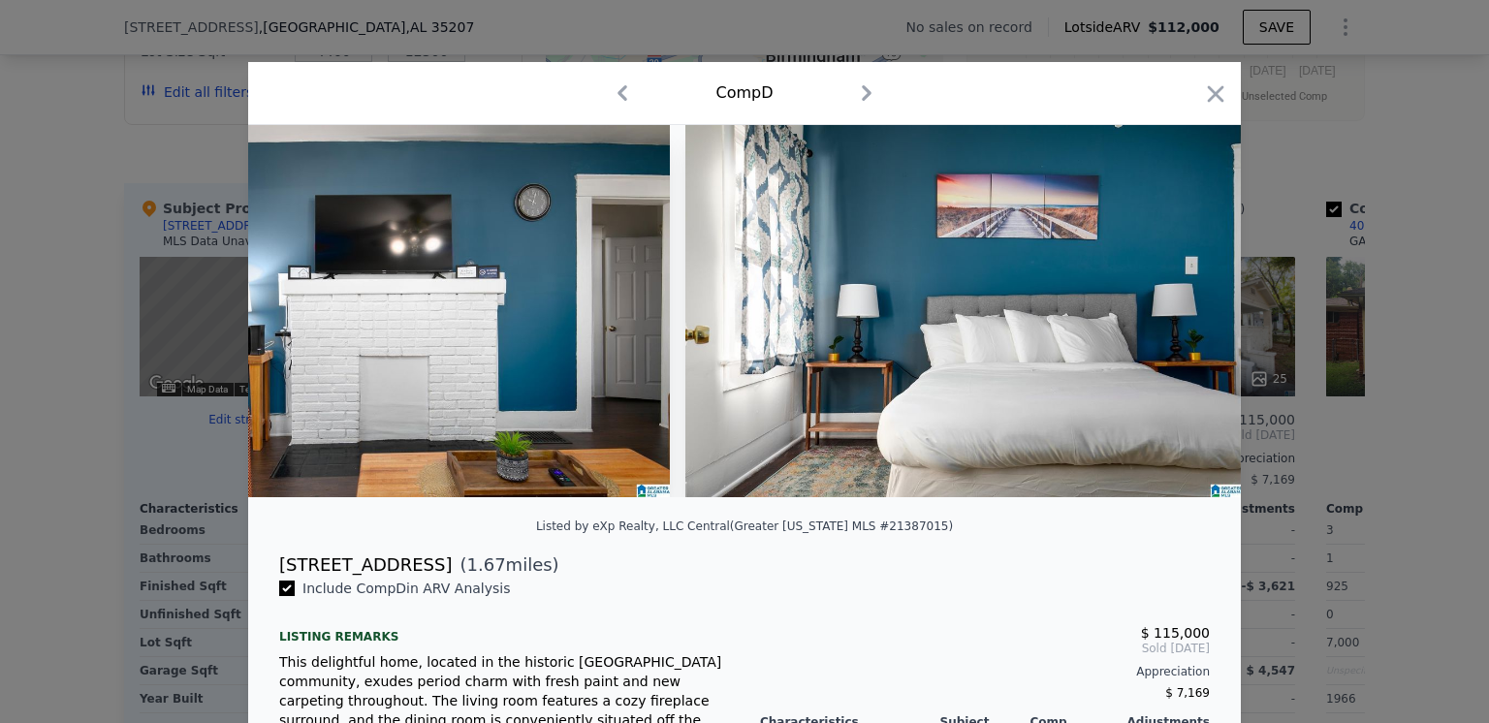
scroll to position [0, 1861]
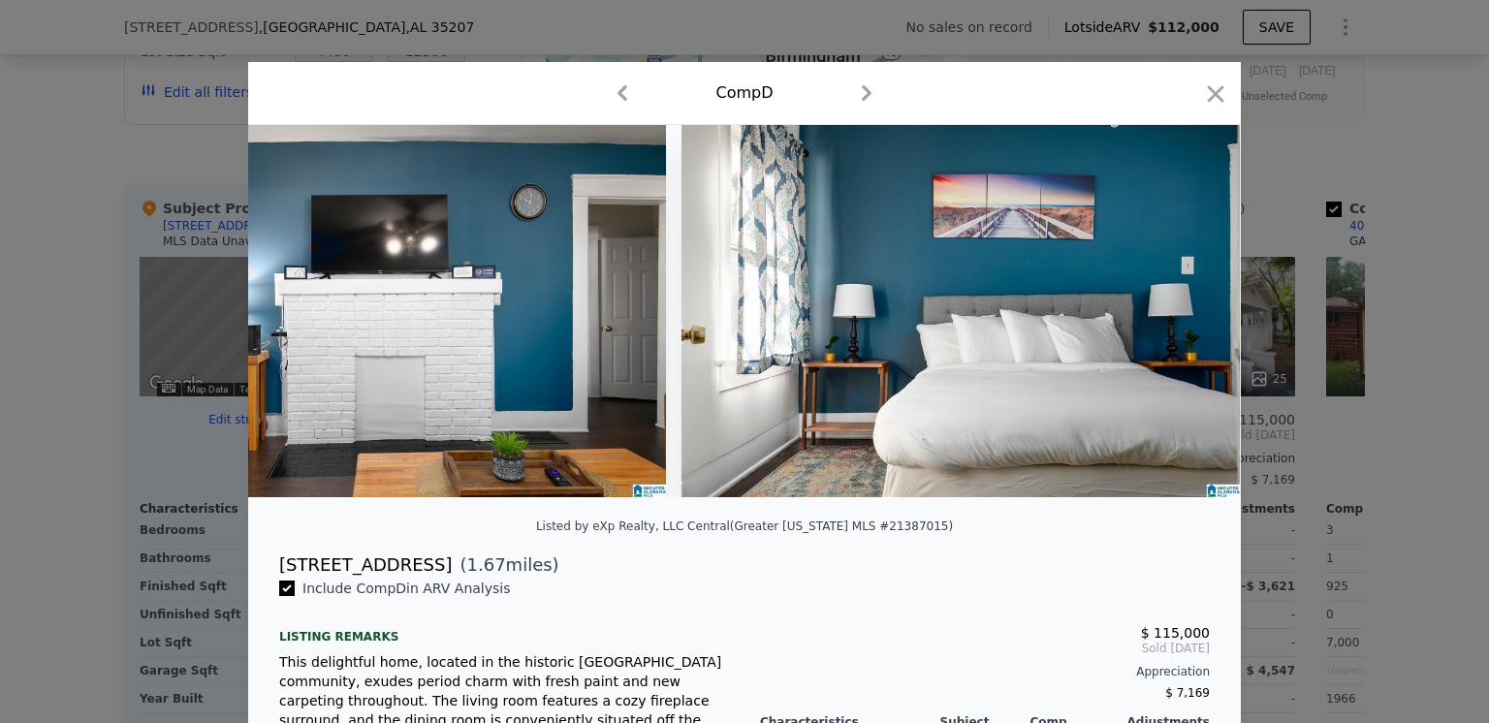
click at [1183, 318] on div at bounding box center [744, 311] width 993 height 372
click at [1183, 318] on icon at bounding box center [1190, 311] width 39 height 39
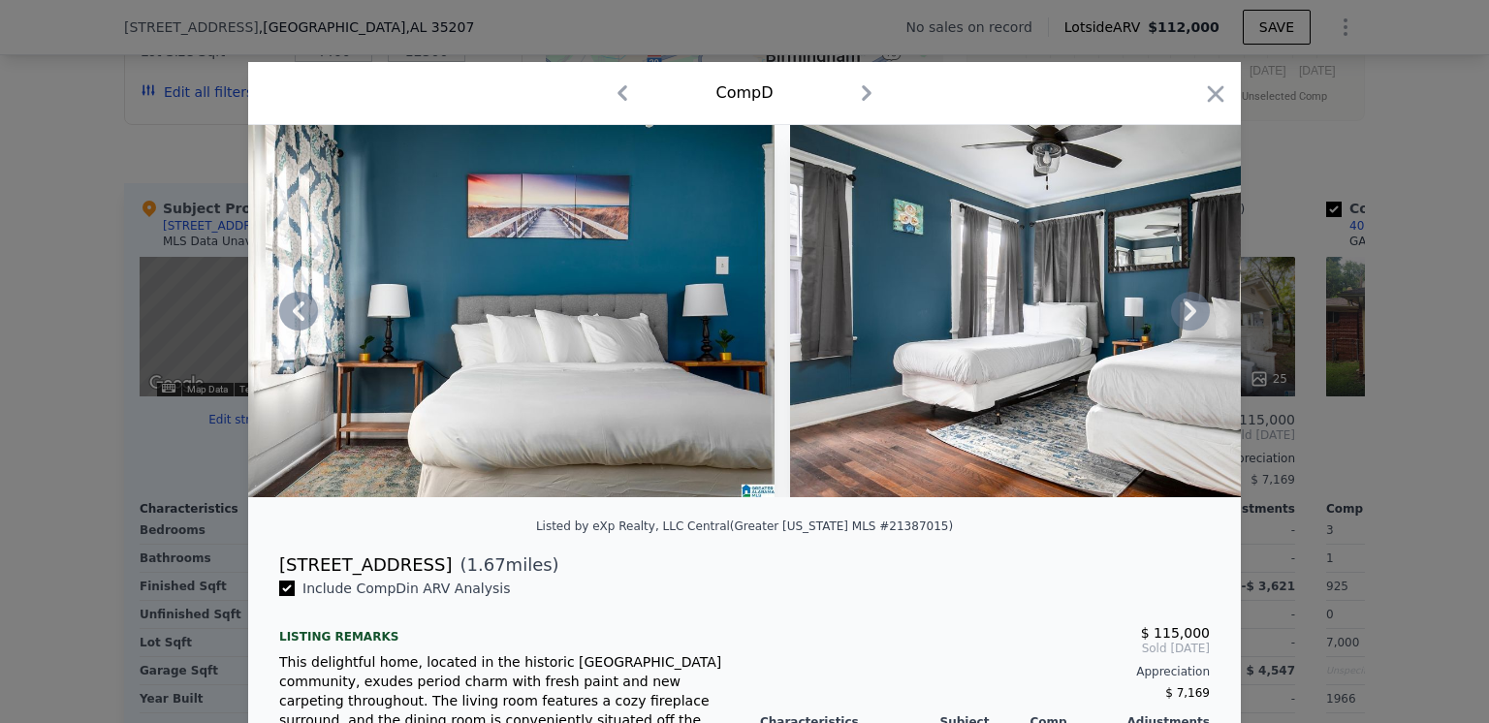
click at [1183, 318] on icon at bounding box center [1190, 311] width 39 height 39
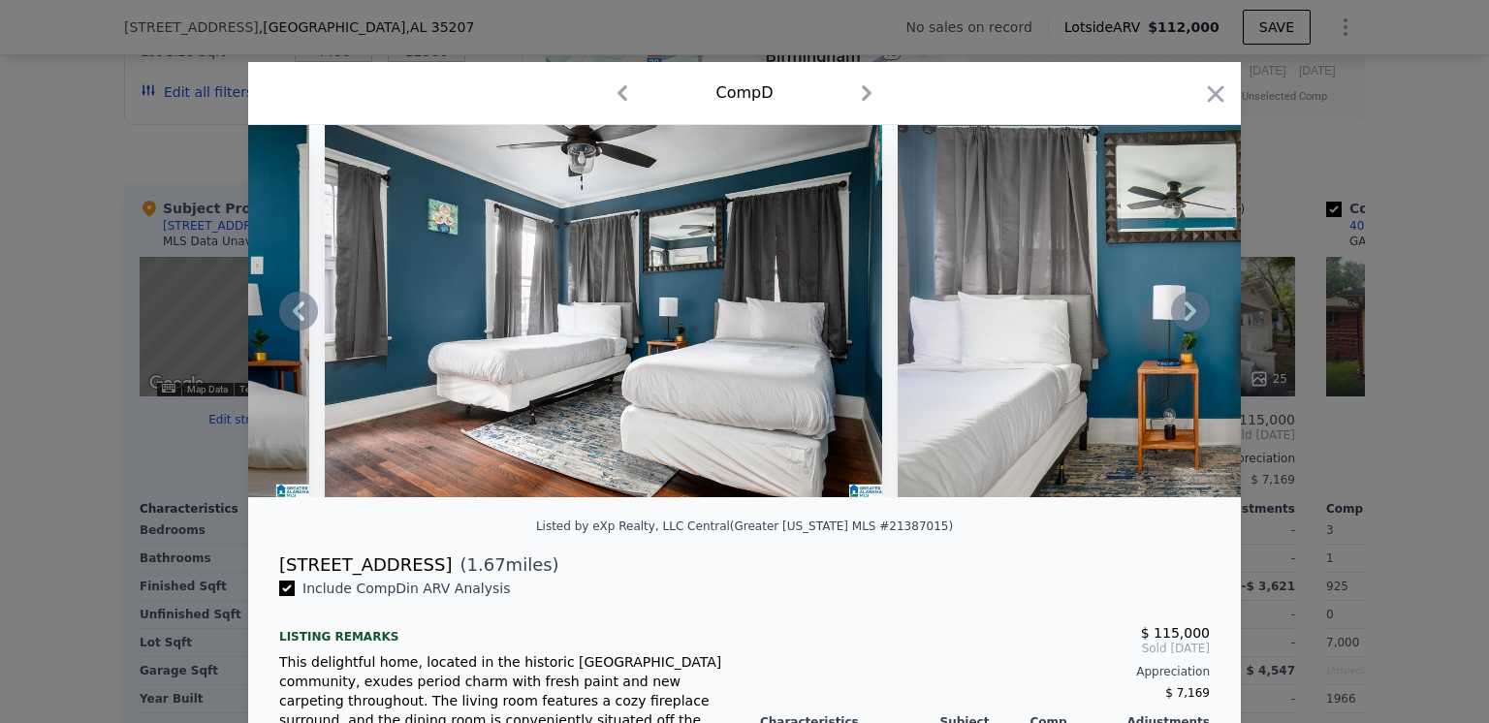
click at [1183, 318] on icon at bounding box center [1190, 311] width 39 height 39
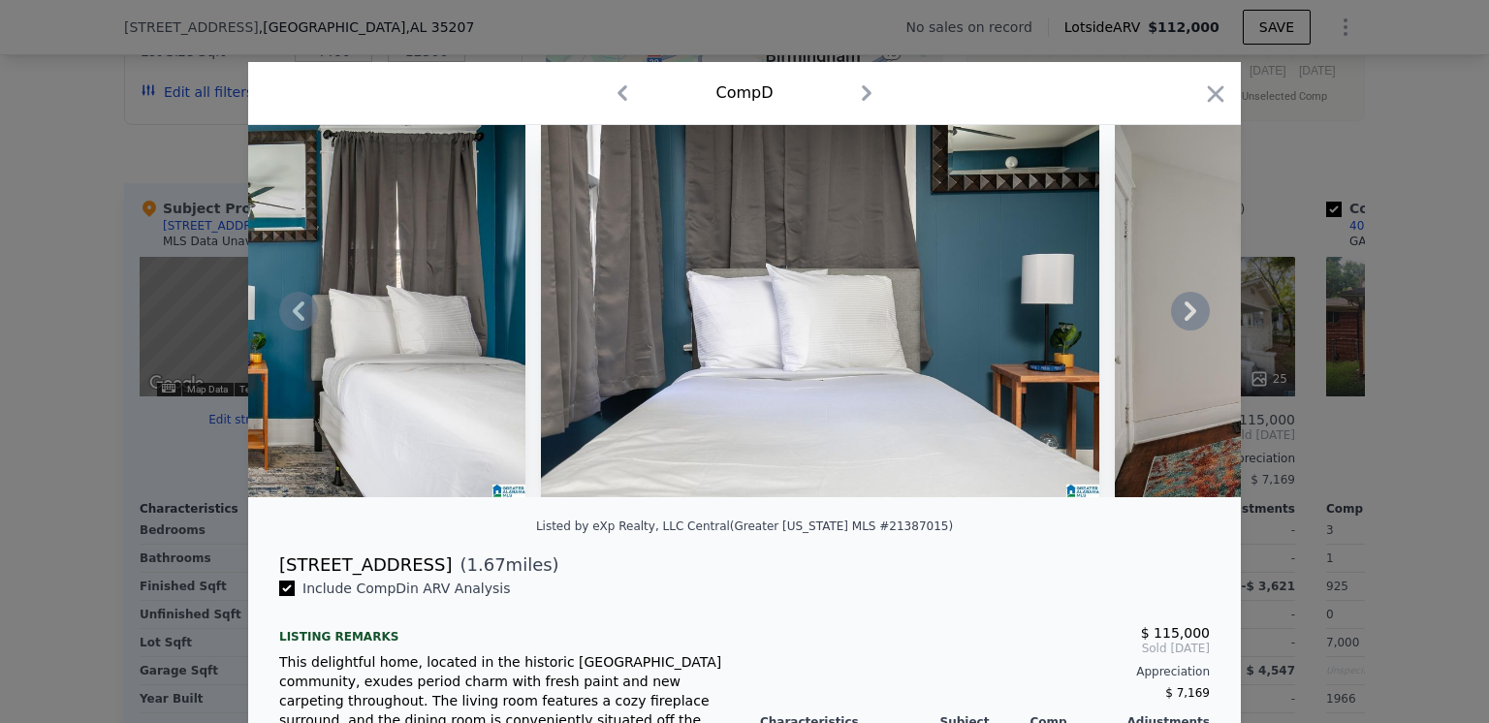
click at [1183, 318] on icon at bounding box center [1190, 311] width 39 height 39
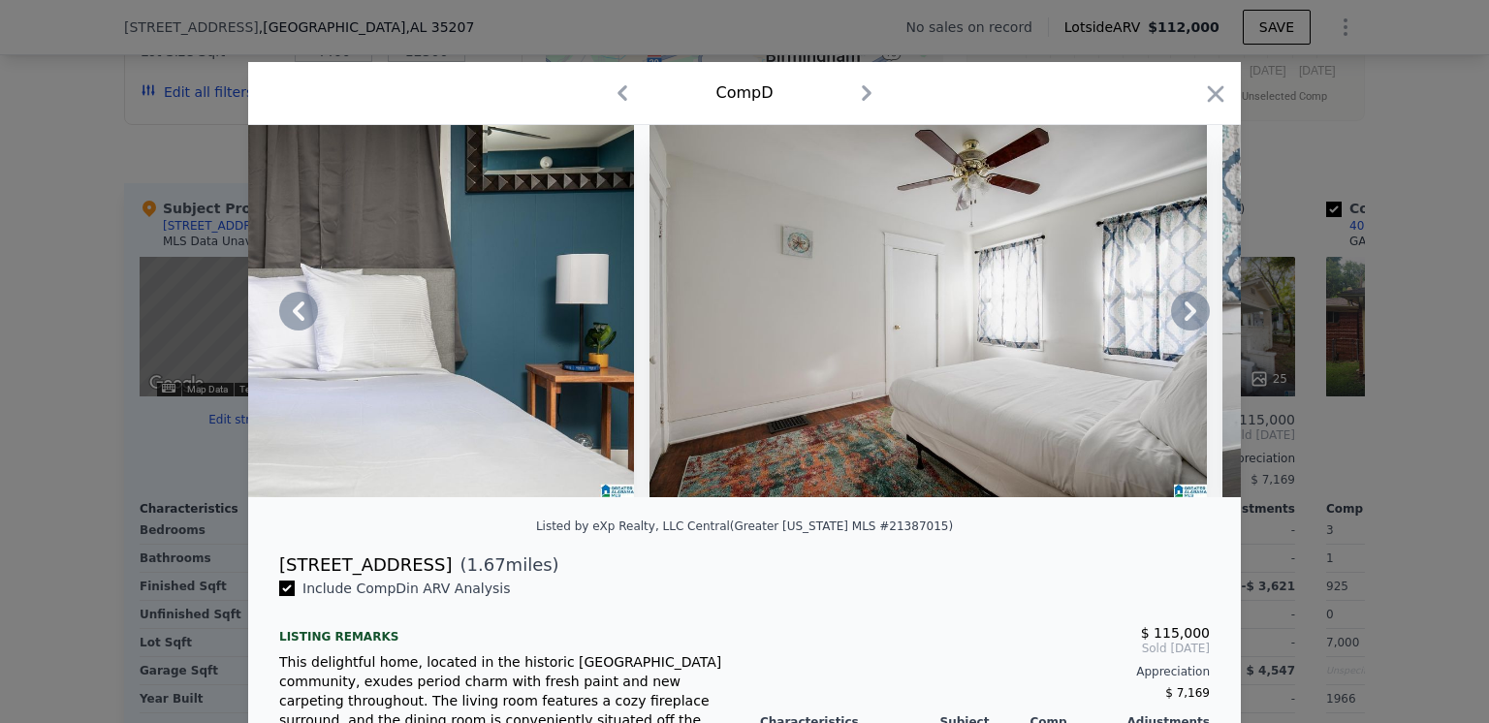
click at [1183, 318] on icon at bounding box center [1190, 311] width 39 height 39
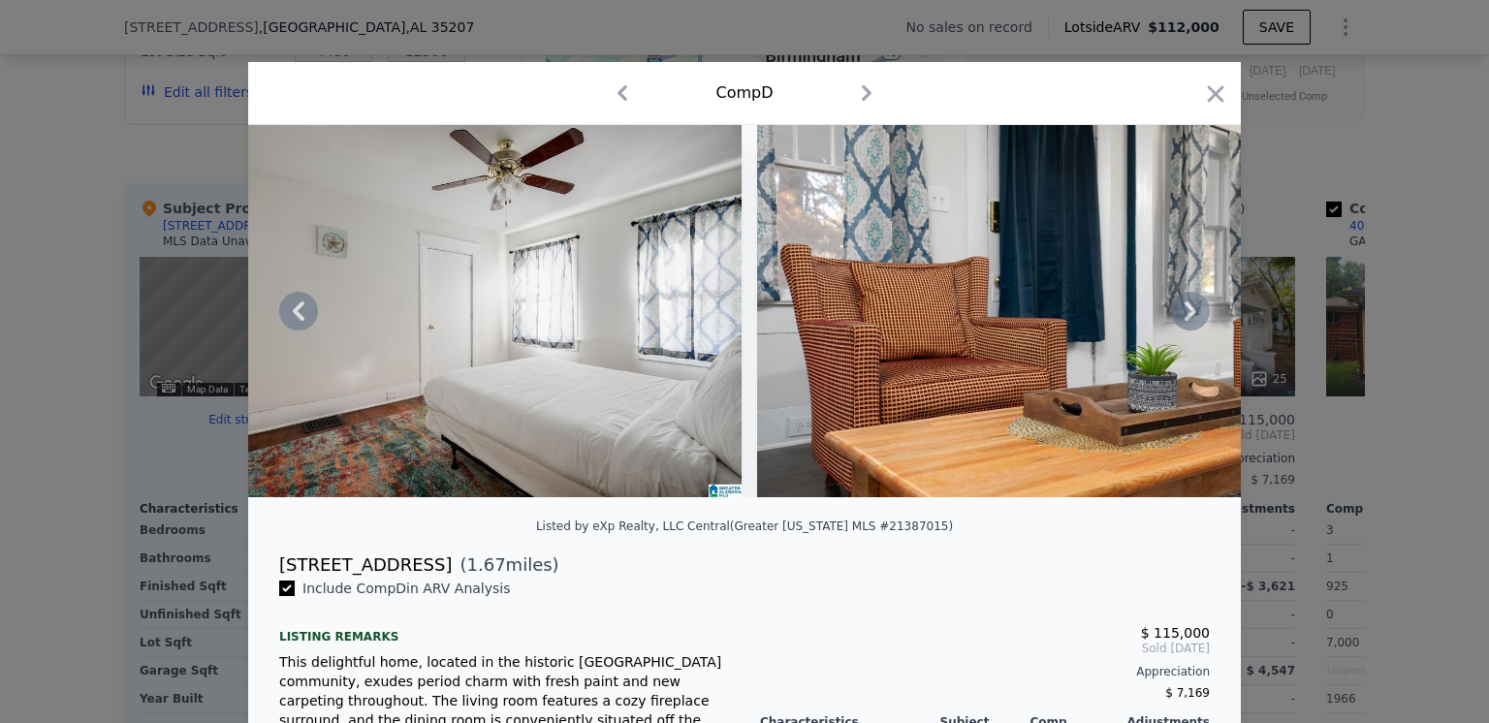
click at [1183, 318] on icon at bounding box center [1190, 311] width 39 height 39
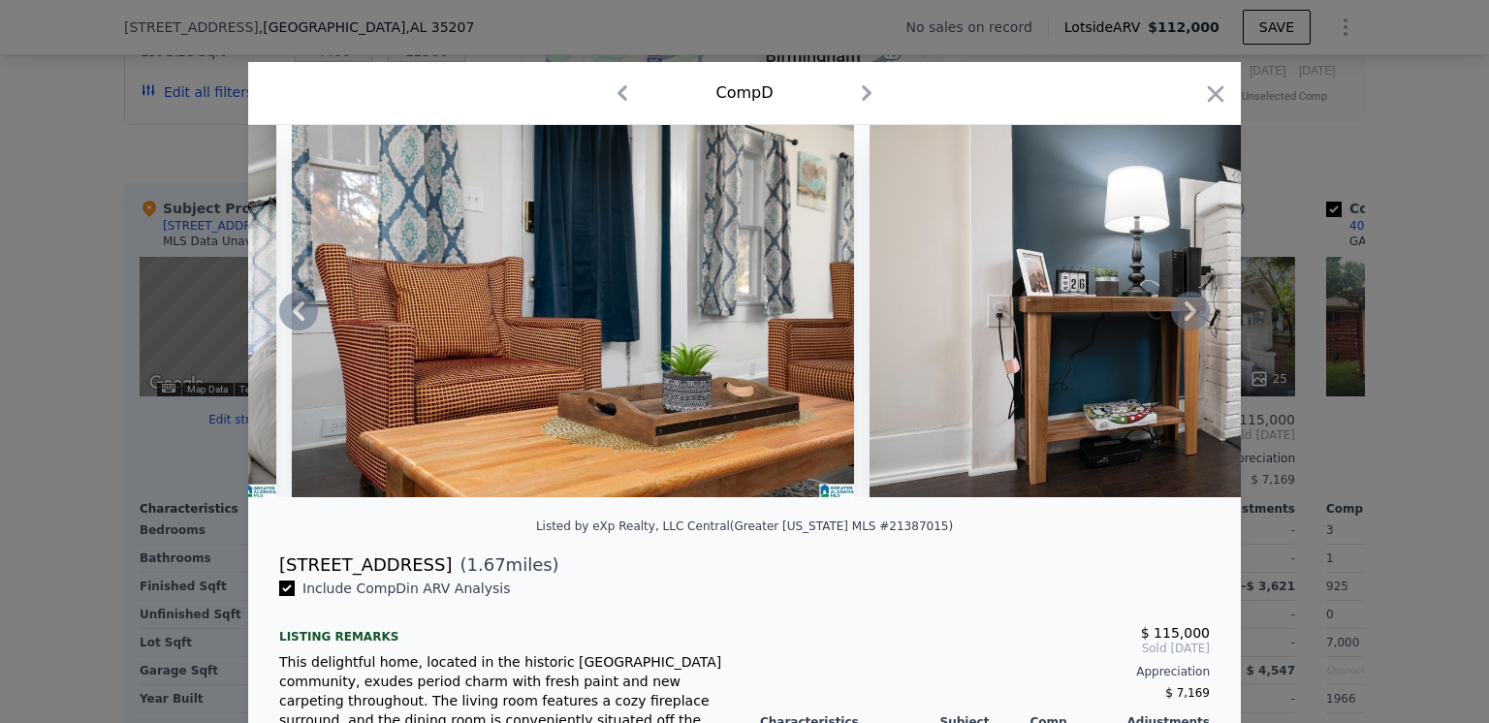
click at [1183, 318] on icon at bounding box center [1190, 311] width 39 height 39
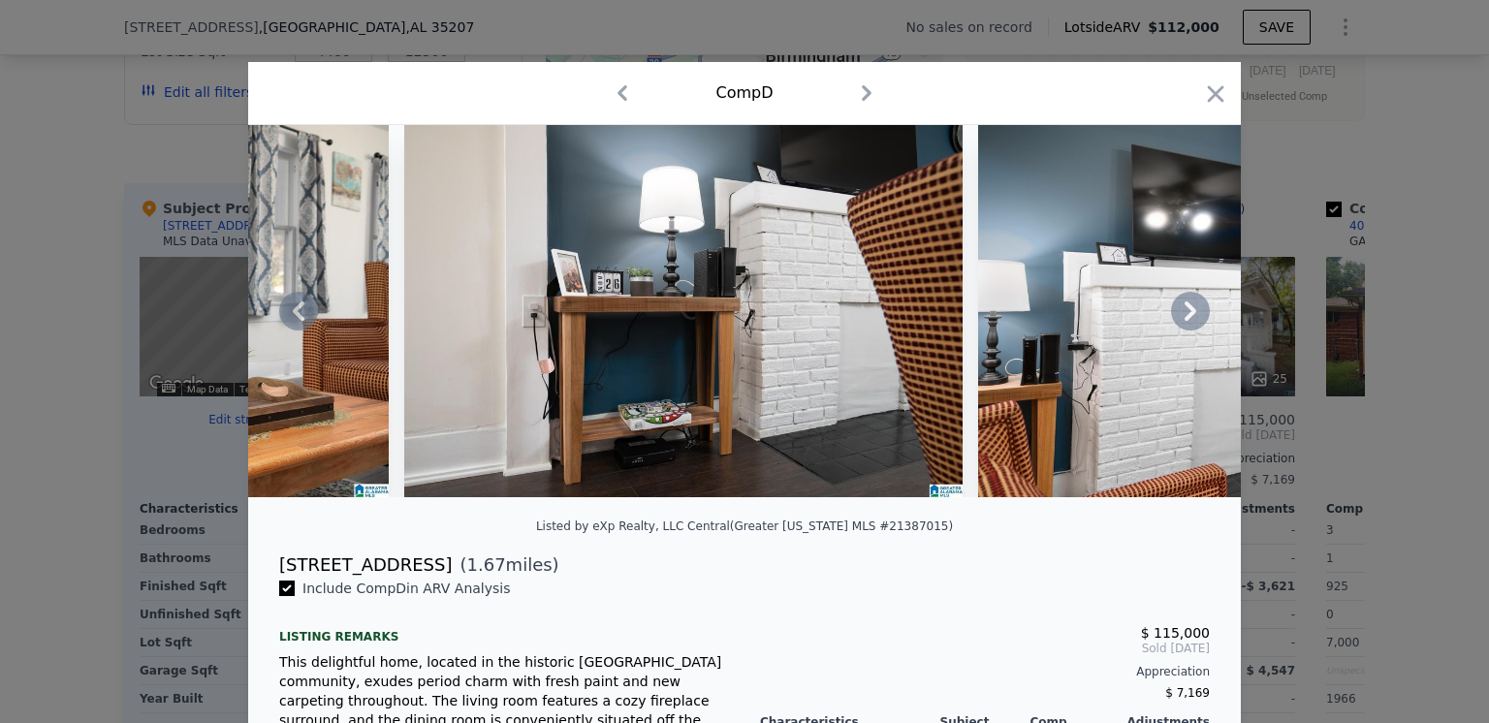
click at [1183, 318] on icon at bounding box center [1190, 311] width 39 height 39
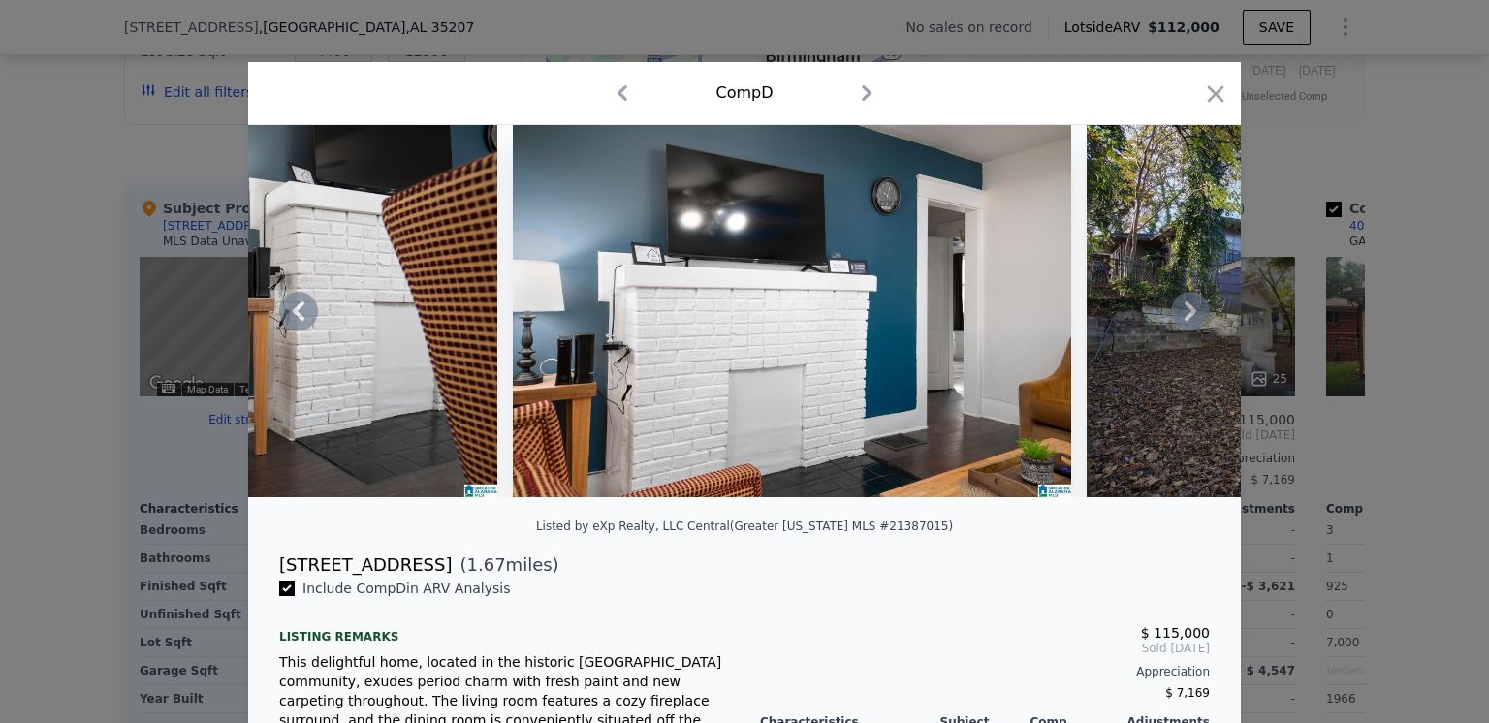
click at [1183, 318] on icon at bounding box center [1190, 311] width 39 height 39
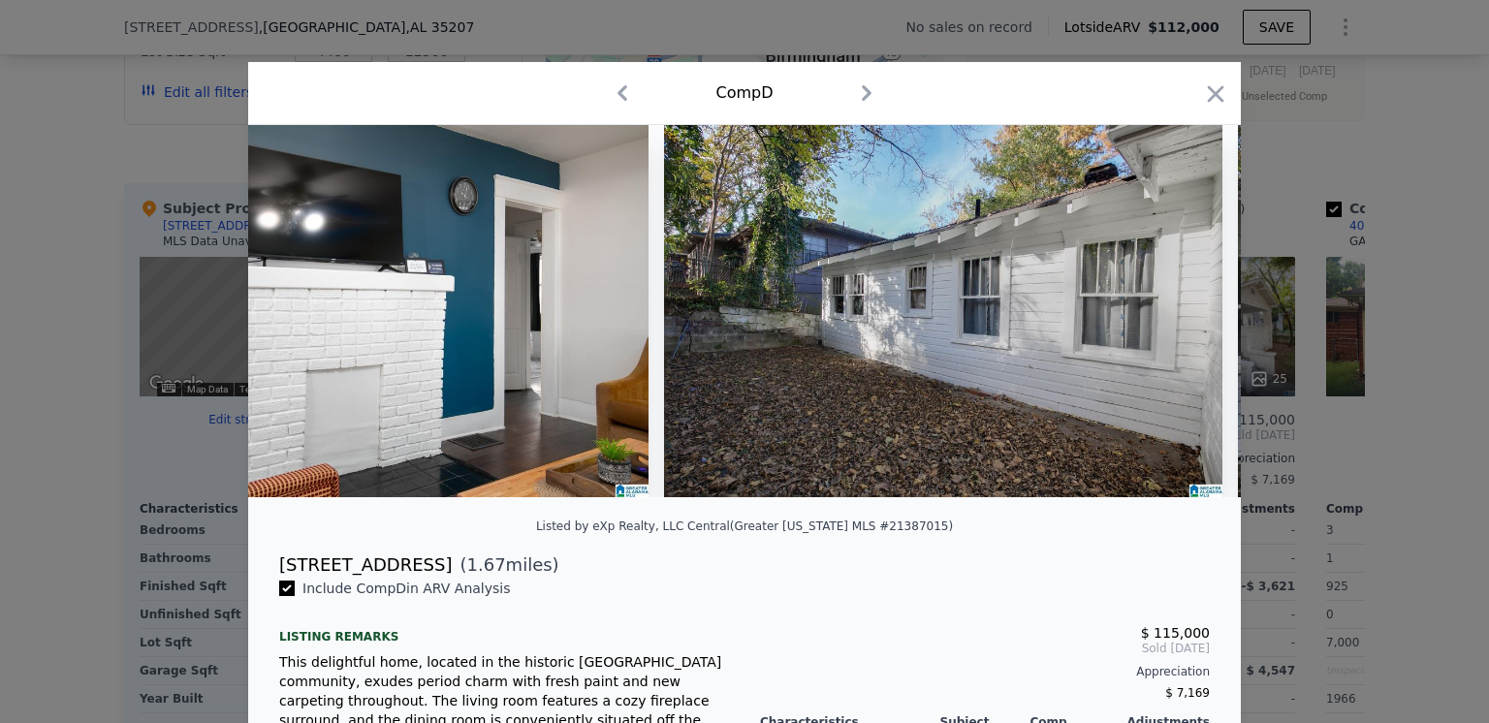
scroll to position [0, 6514]
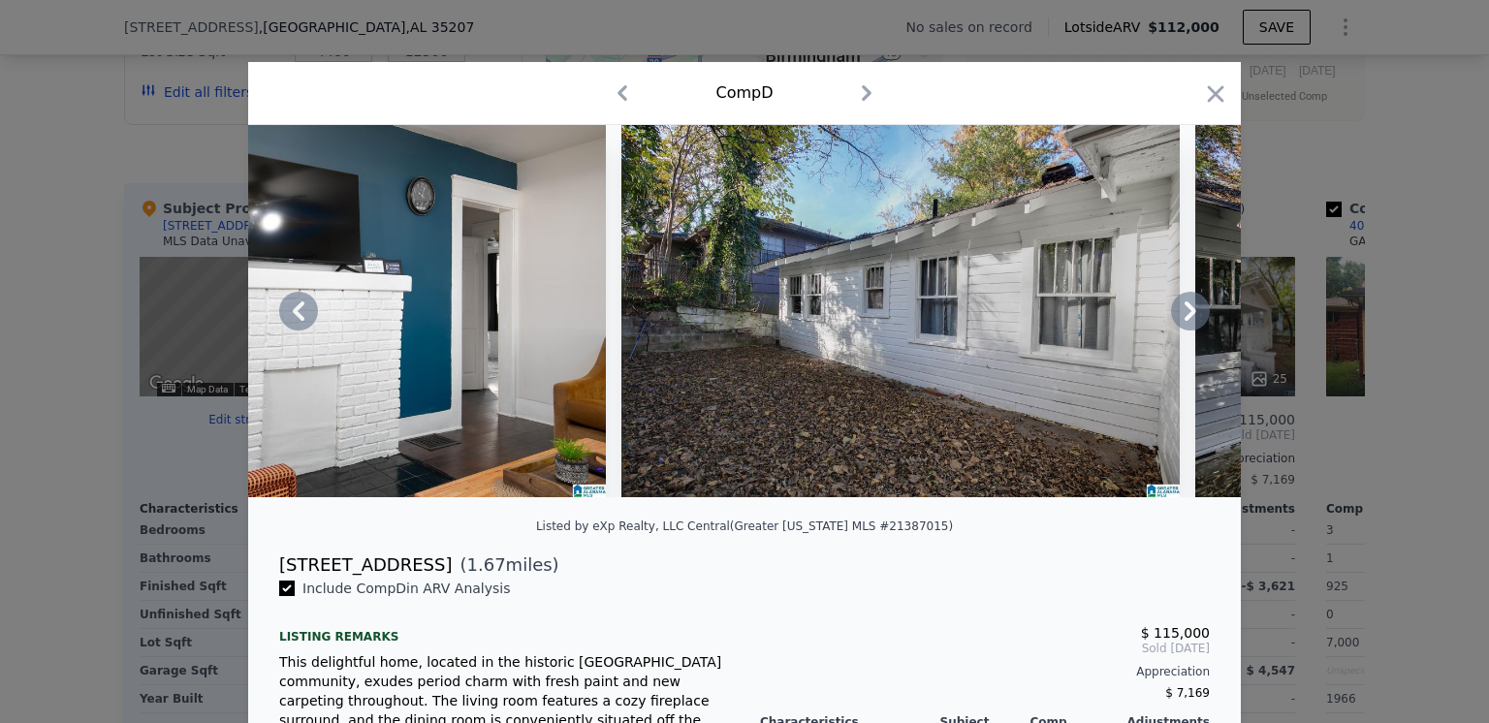
click at [1183, 318] on icon at bounding box center [1190, 311] width 39 height 39
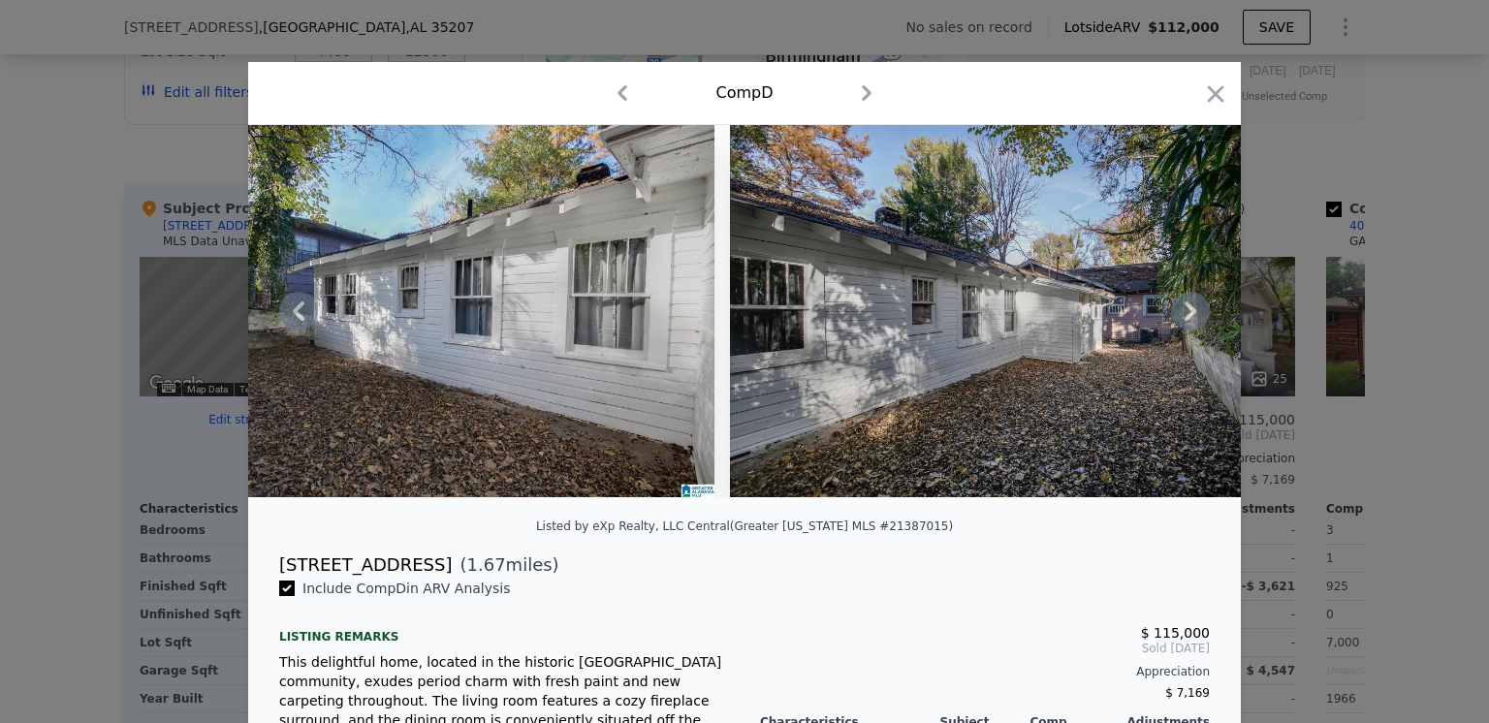
click at [1183, 318] on icon at bounding box center [1190, 311] width 39 height 39
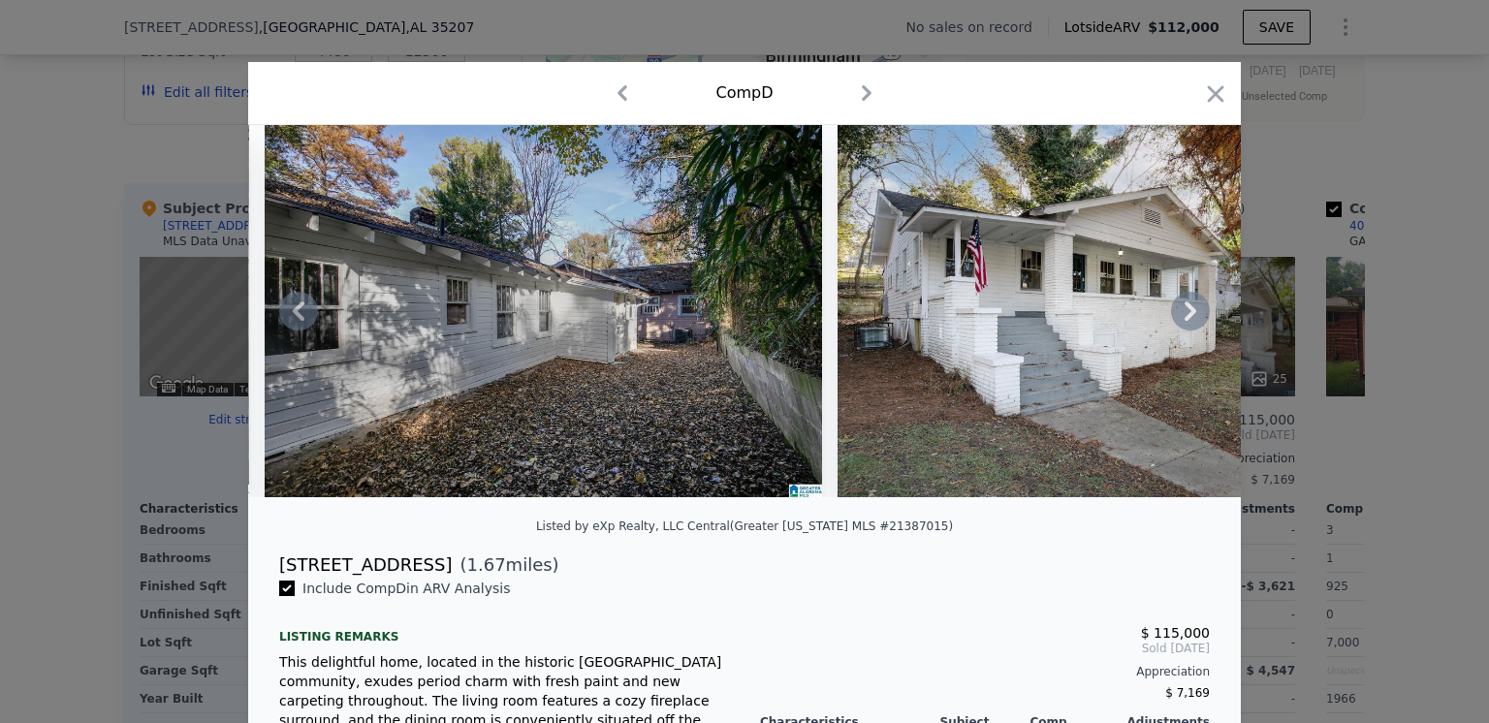
click at [1183, 318] on icon at bounding box center [1190, 311] width 39 height 39
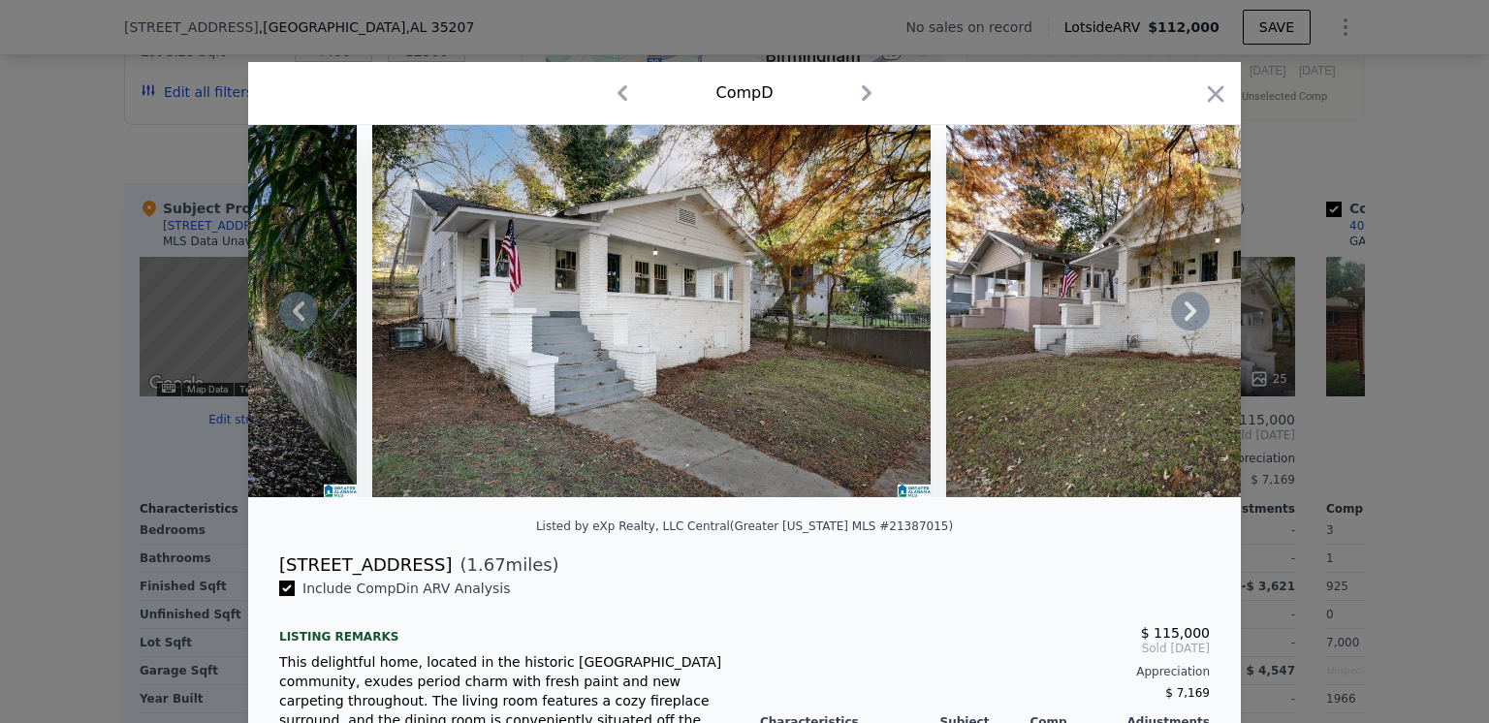
click at [1183, 318] on icon at bounding box center [1190, 311] width 39 height 39
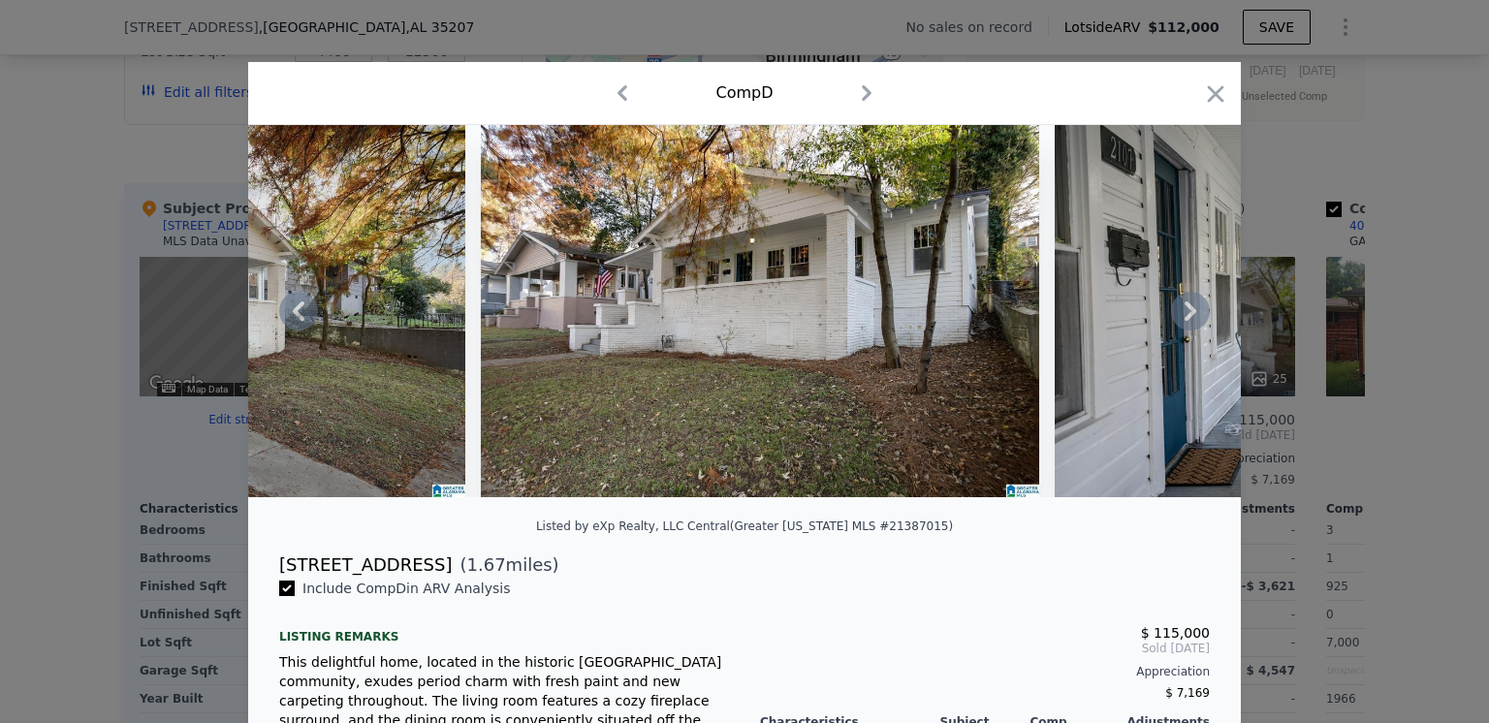
click at [1183, 318] on icon at bounding box center [1190, 311] width 39 height 39
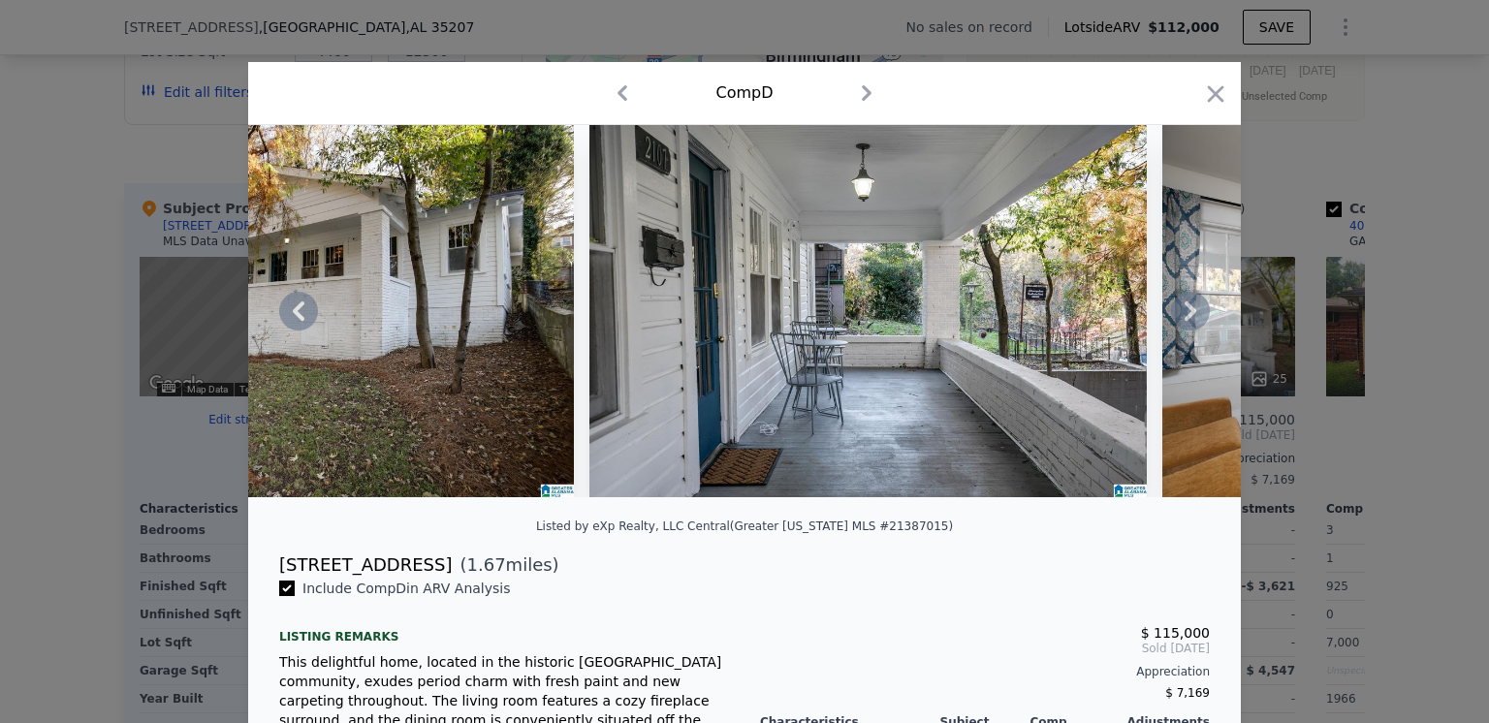
click at [1183, 318] on icon at bounding box center [1190, 311] width 39 height 39
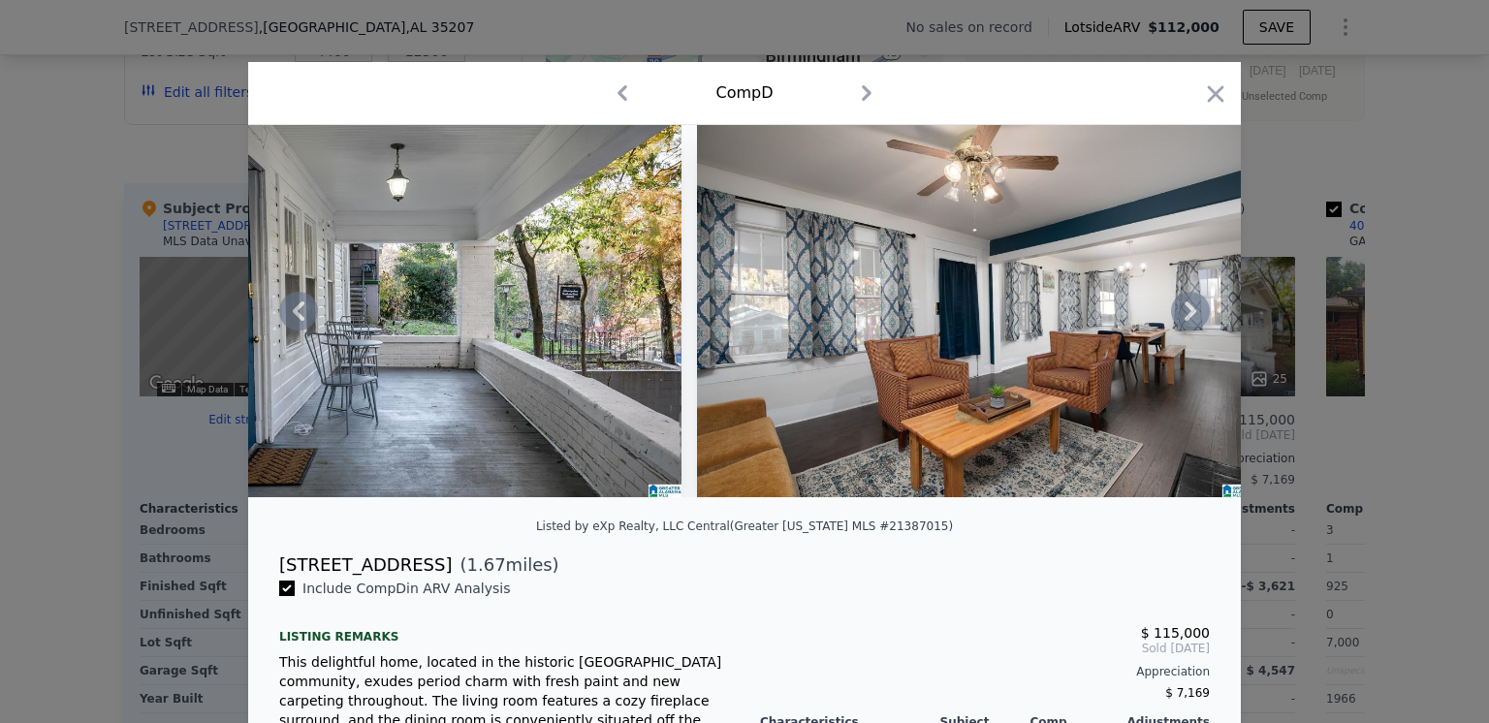
click at [1183, 318] on icon at bounding box center [1190, 311] width 39 height 39
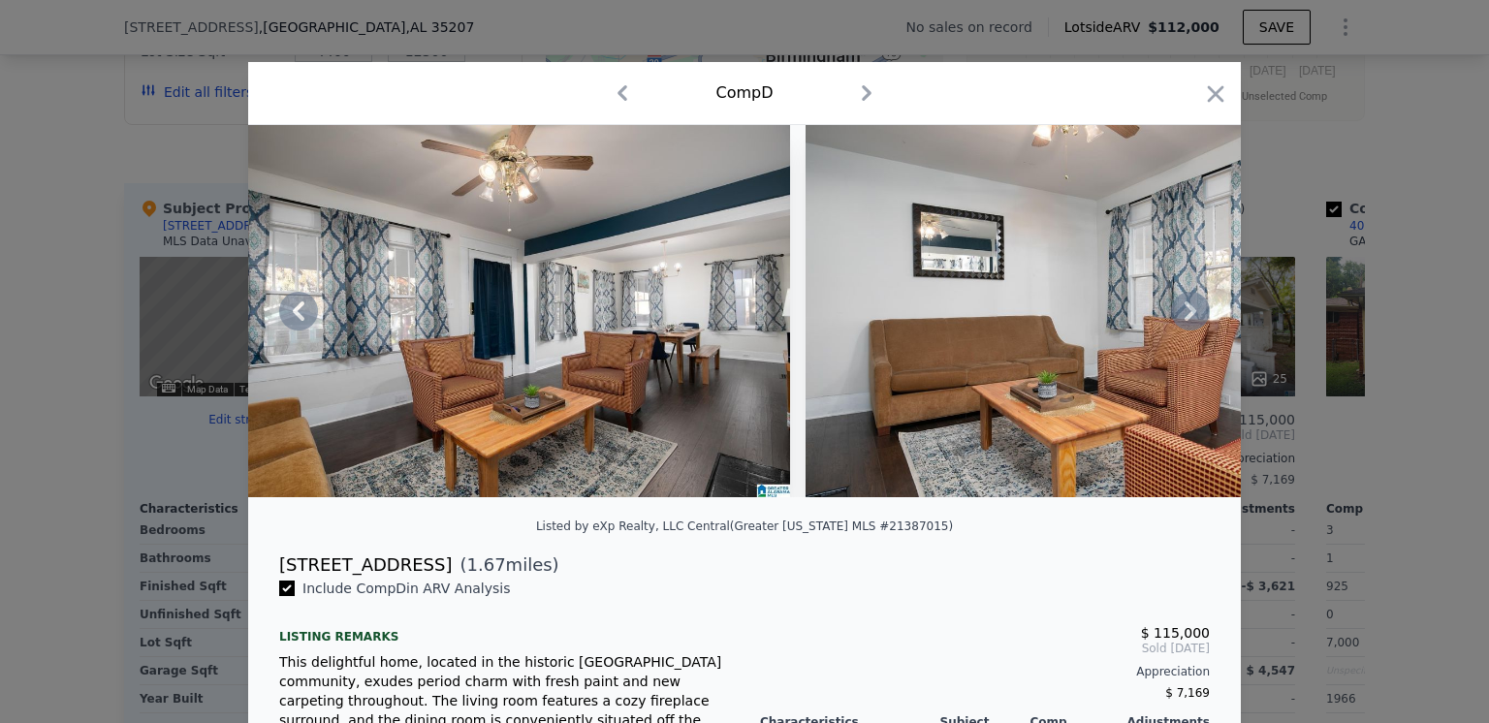
click at [1183, 318] on icon at bounding box center [1190, 311] width 39 height 39
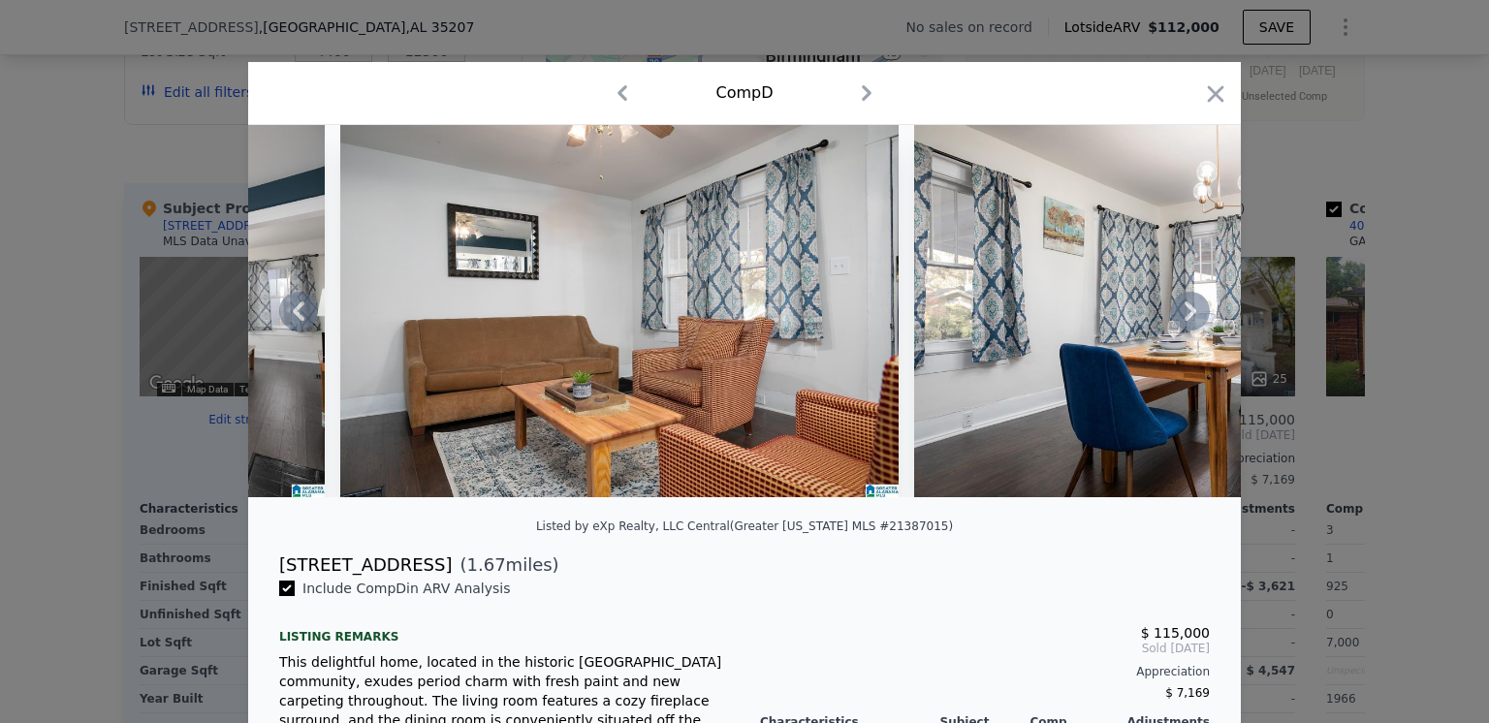
click at [1183, 318] on icon at bounding box center [1190, 311] width 39 height 39
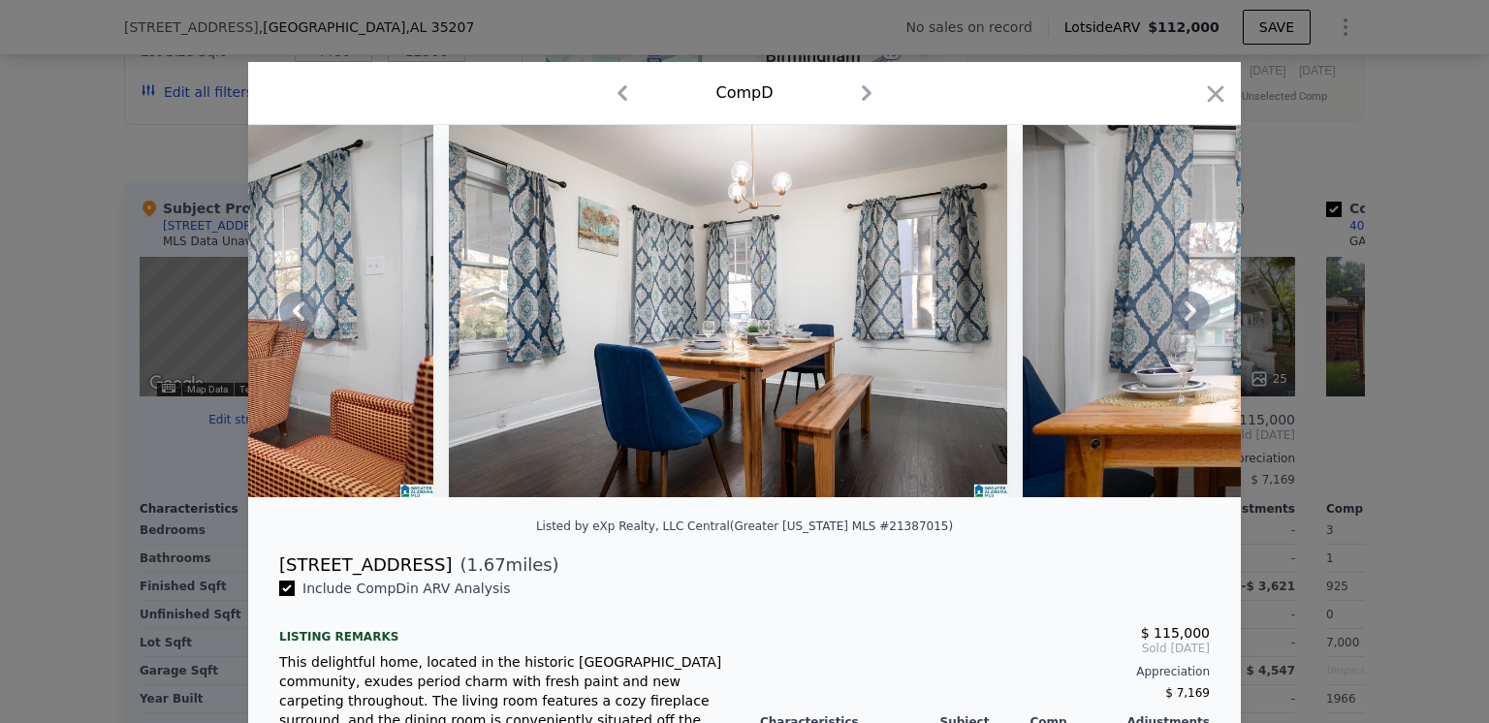
click at [1183, 318] on icon at bounding box center [1190, 311] width 39 height 39
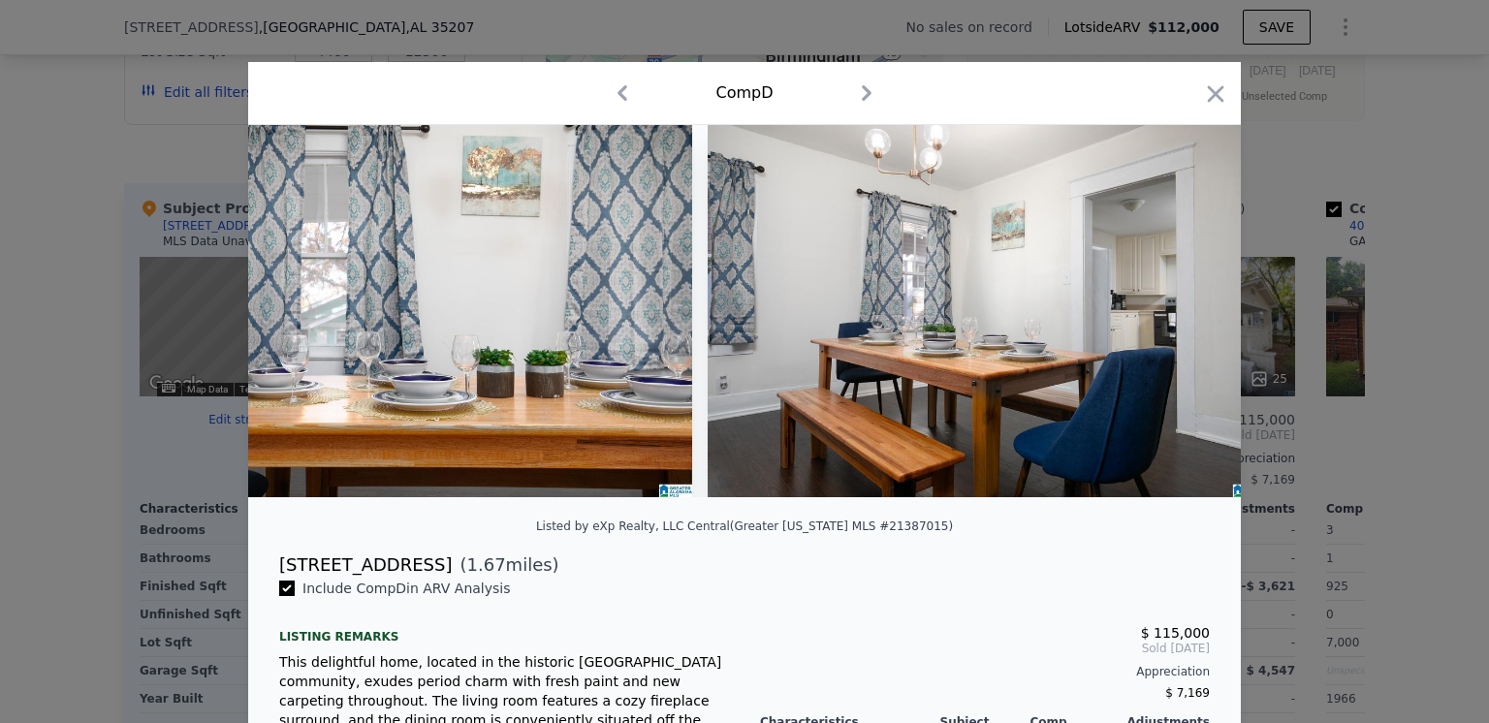
scroll to position [0, 11632]
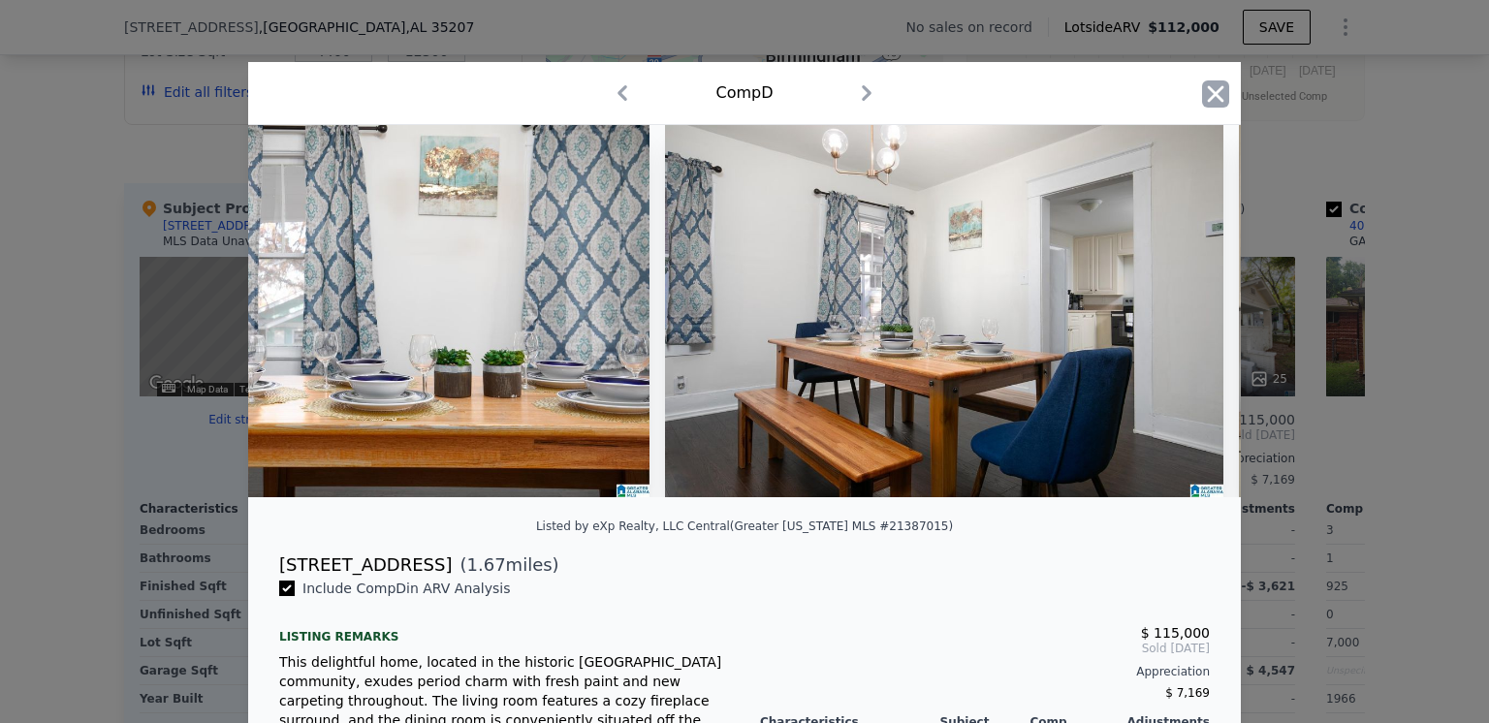
click at [1208, 94] on icon "button" at bounding box center [1216, 93] width 16 height 16
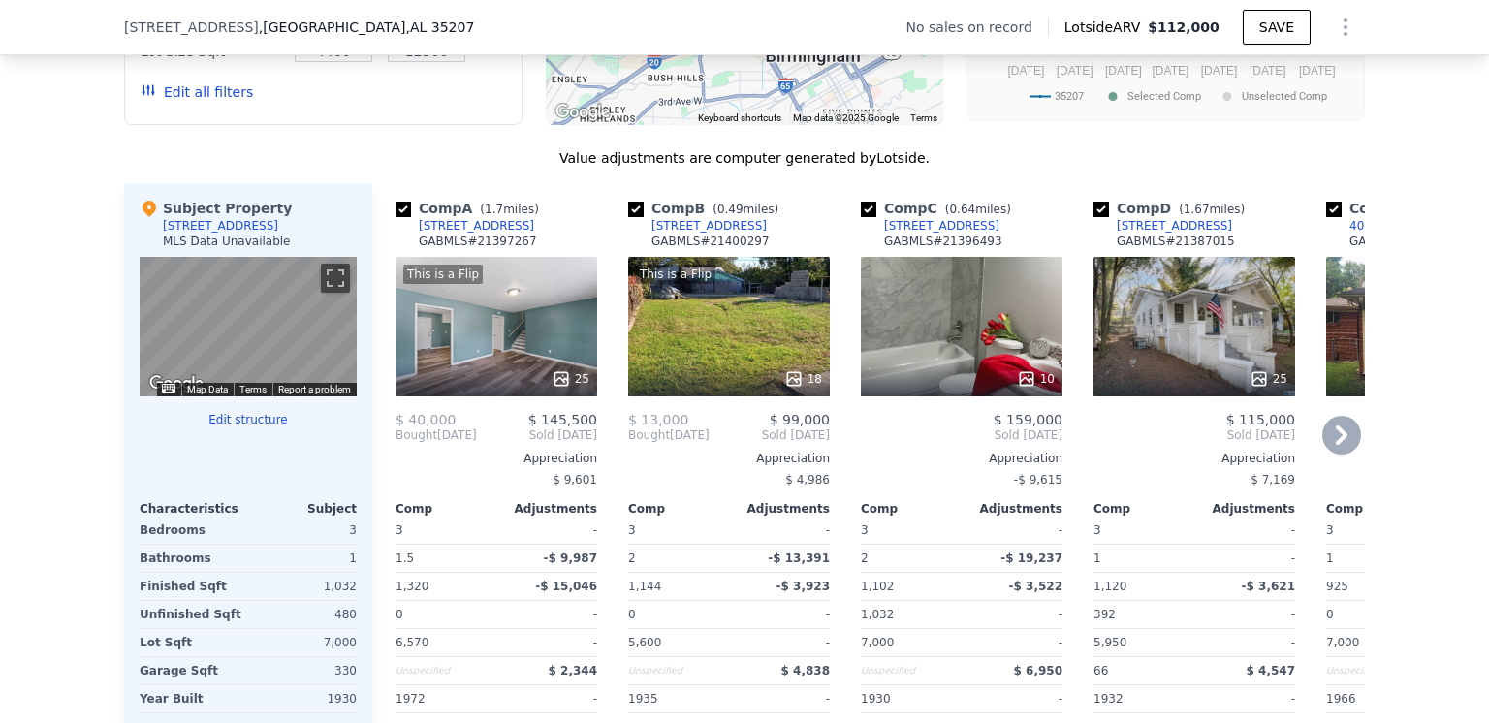
click at [1336, 437] on icon at bounding box center [1342, 435] width 12 height 19
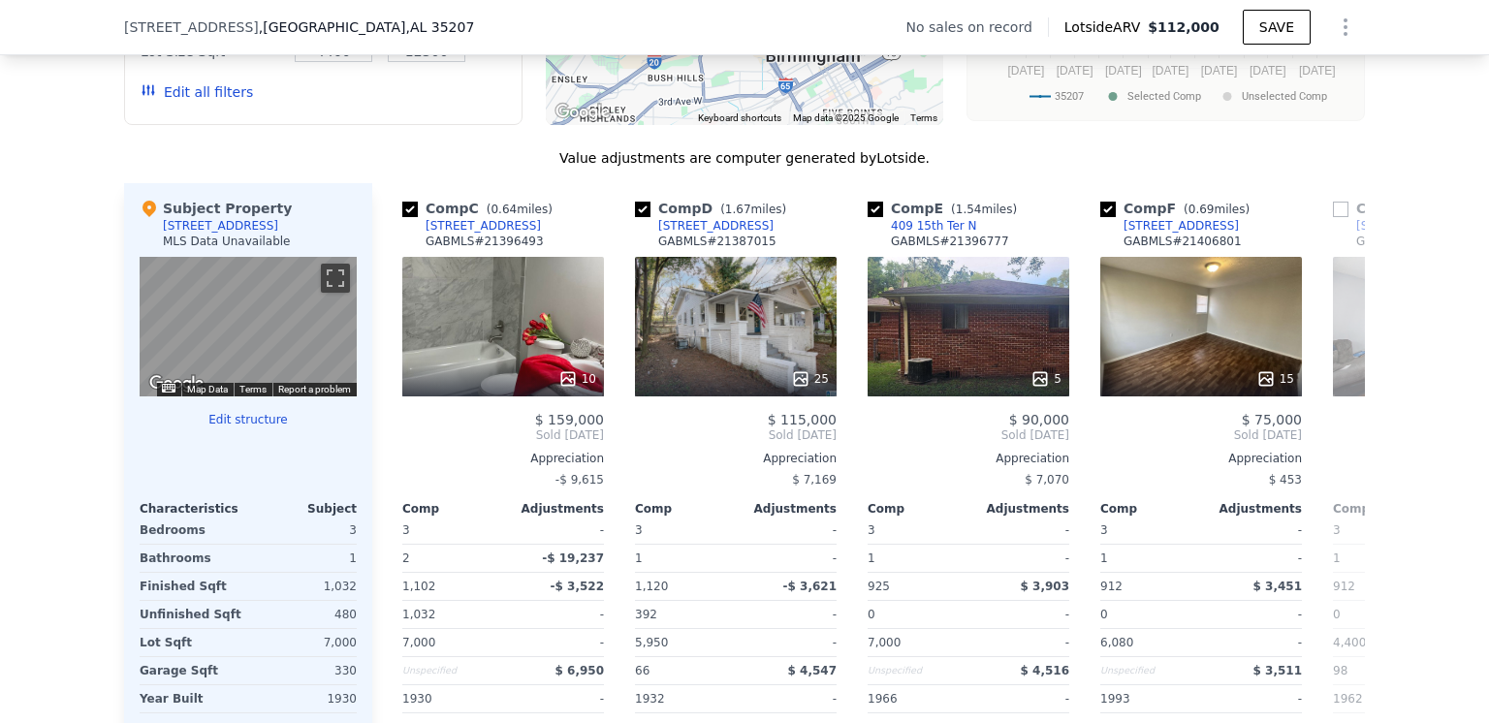
scroll to position [0, 465]
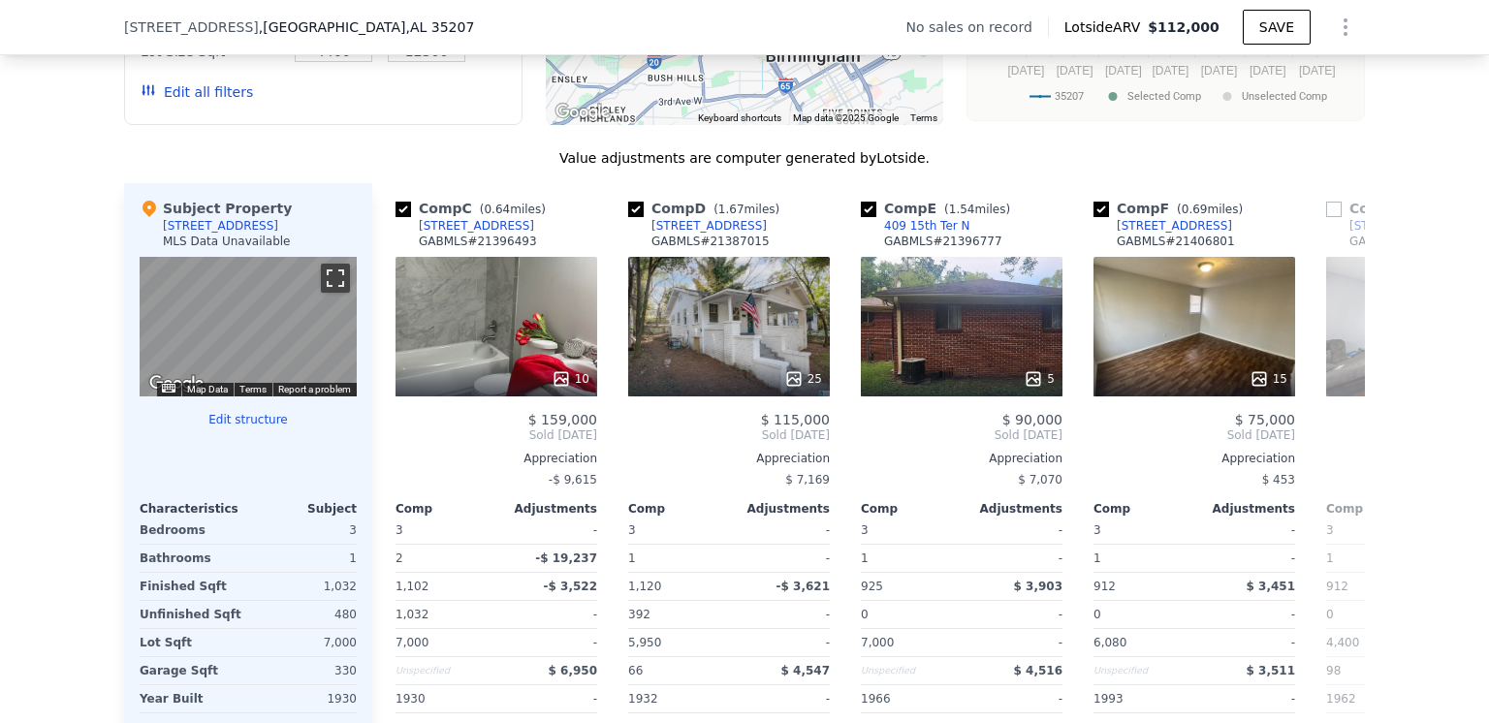
click at [326, 284] on button "Toggle fullscreen view" at bounding box center [335, 278] width 29 height 29
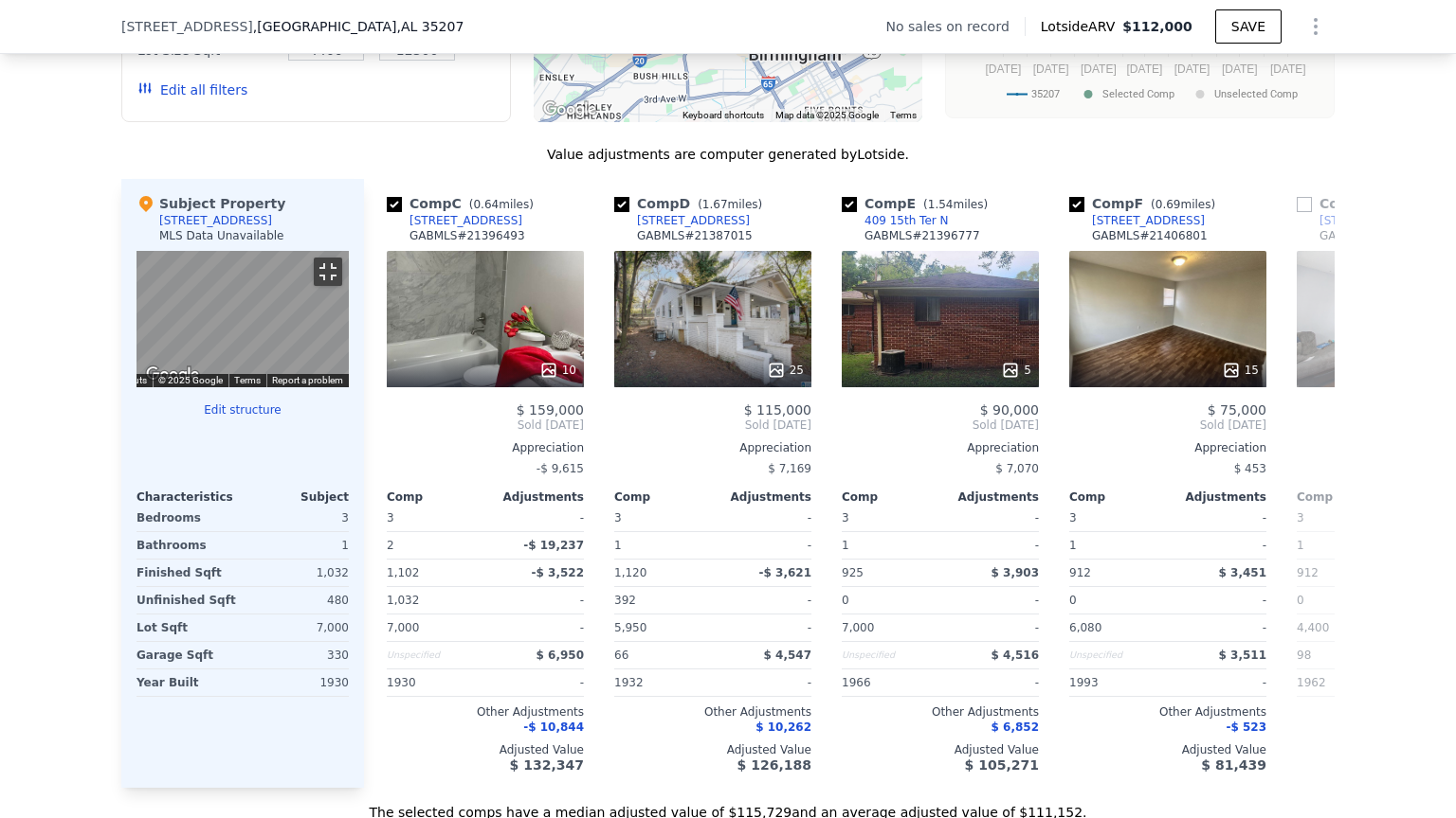
click at [342, 258] on button "Toggle fullscreen view" at bounding box center [328, 272] width 28 height 28
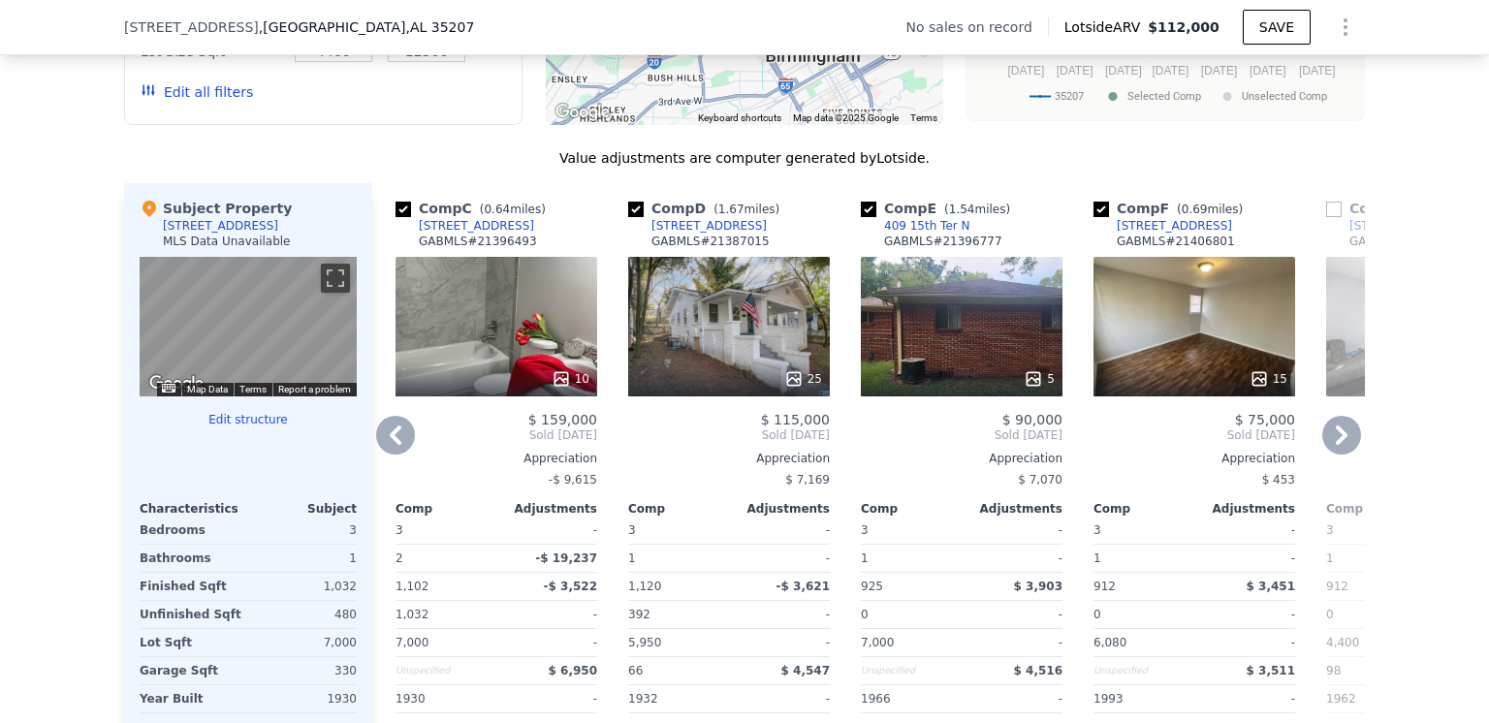
click at [864, 215] on input "checkbox" at bounding box center [869, 210] width 16 height 16
checkbox input "false"
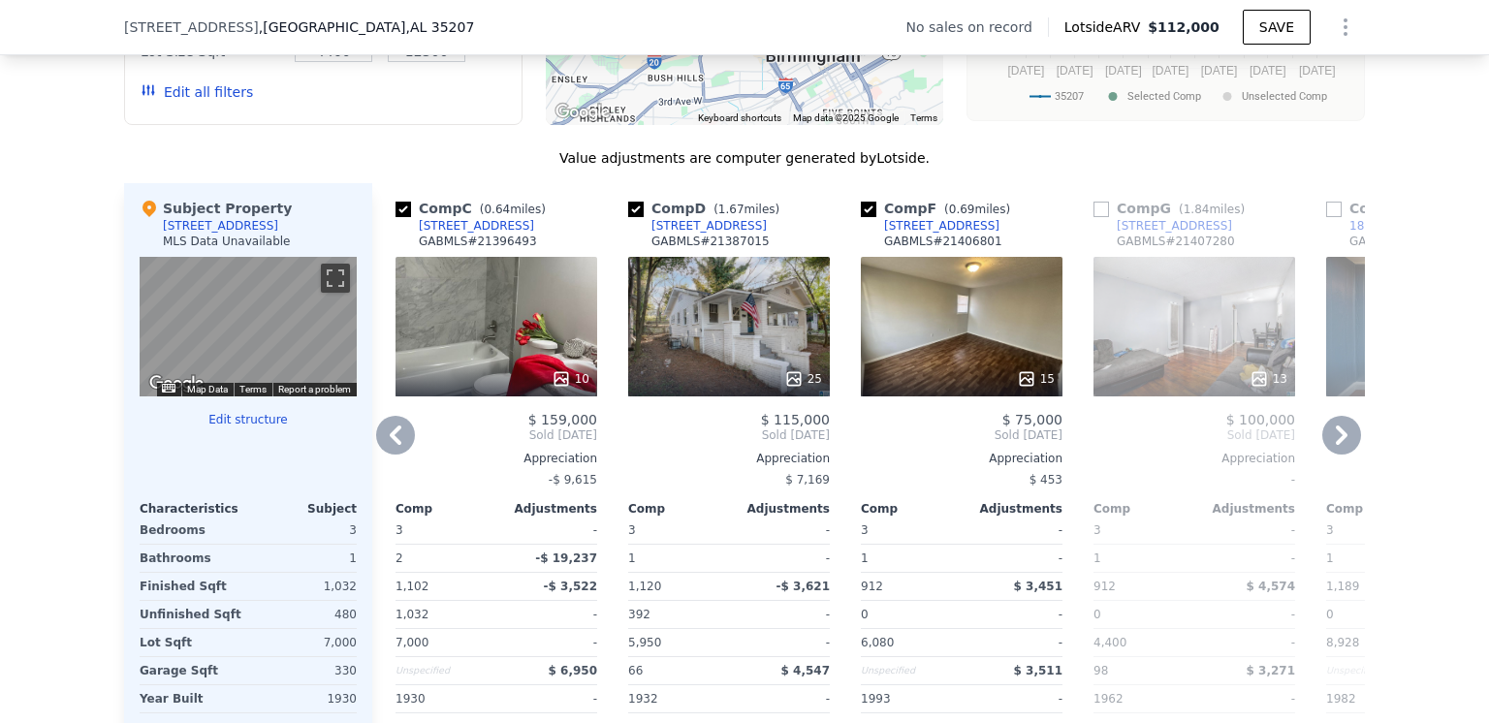
click at [1331, 443] on icon at bounding box center [1341, 435] width 39 height 39
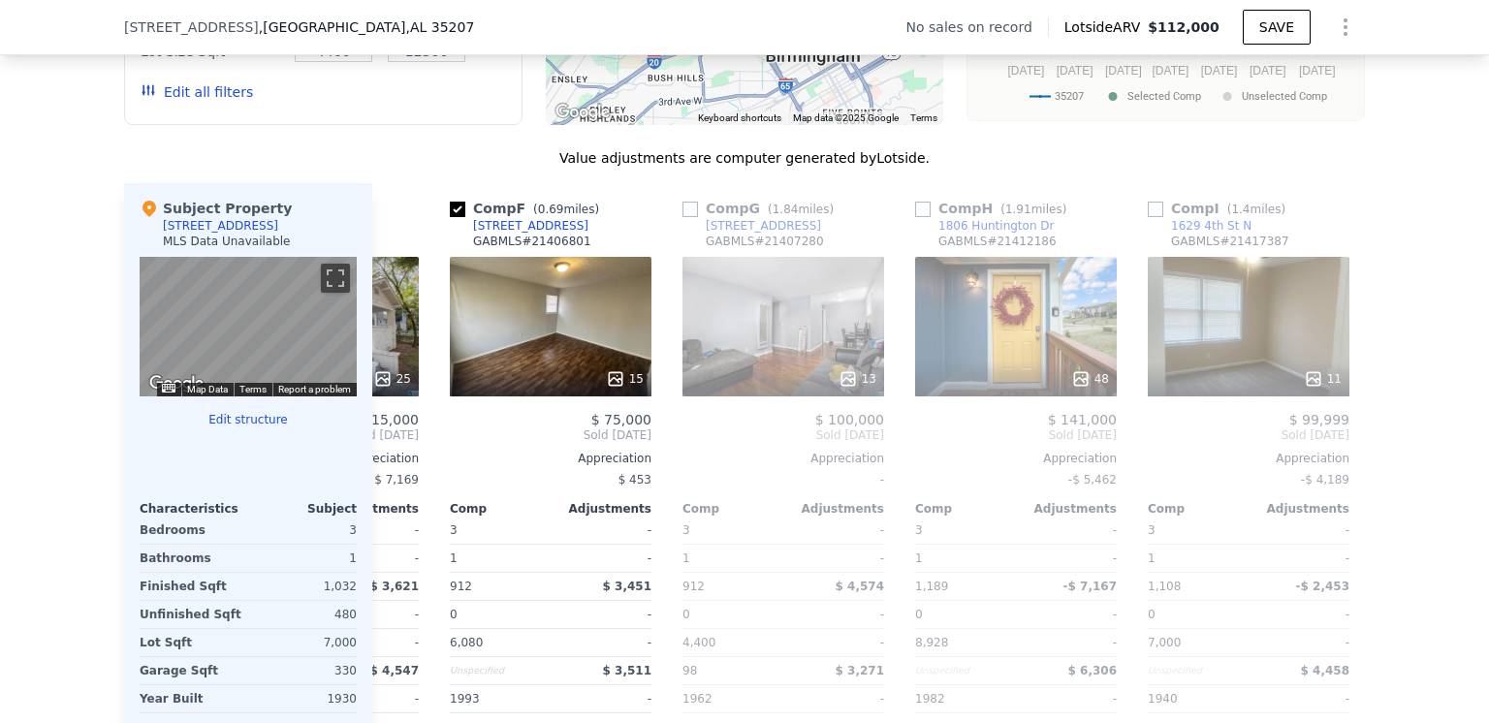
scroll to position [0, 931]
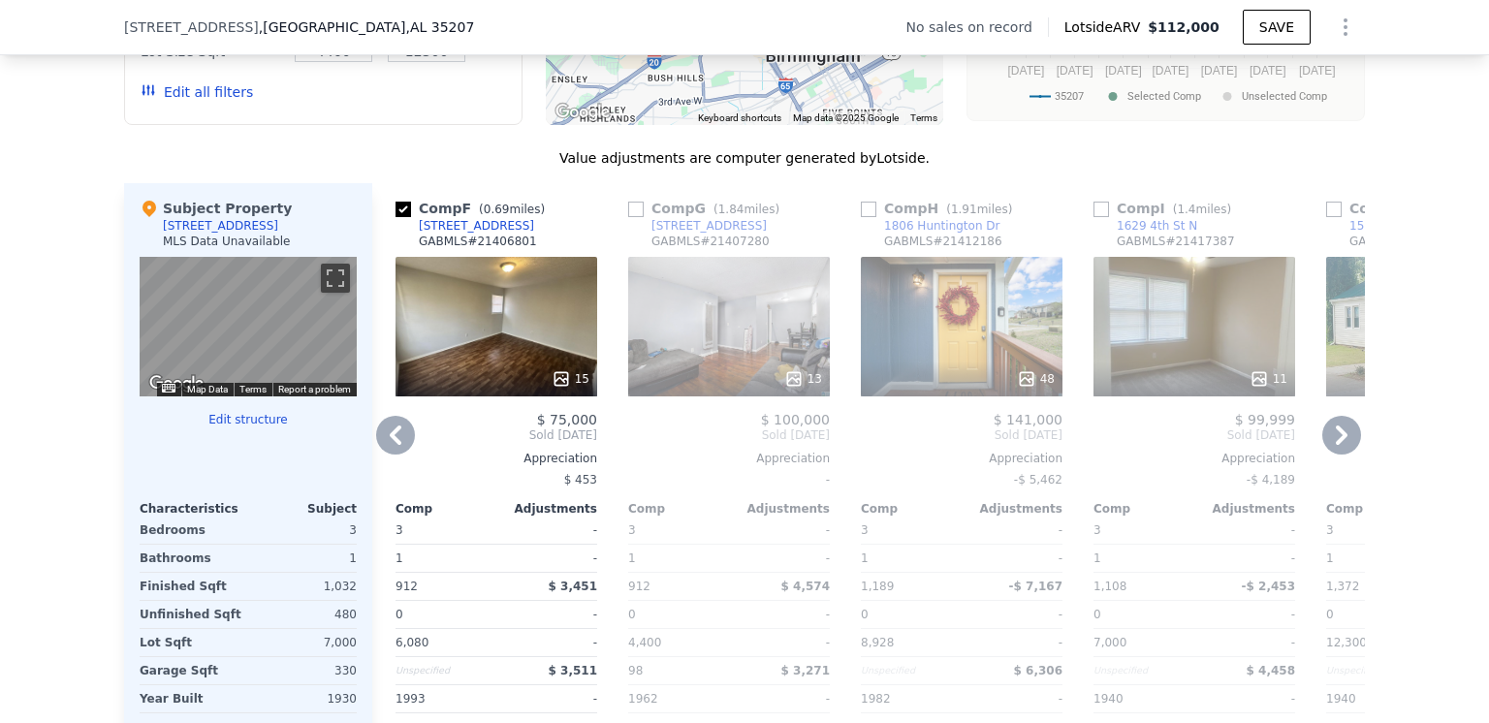
click at [787, 384] on icon at bounding box center [793, 378] width 19 height 19
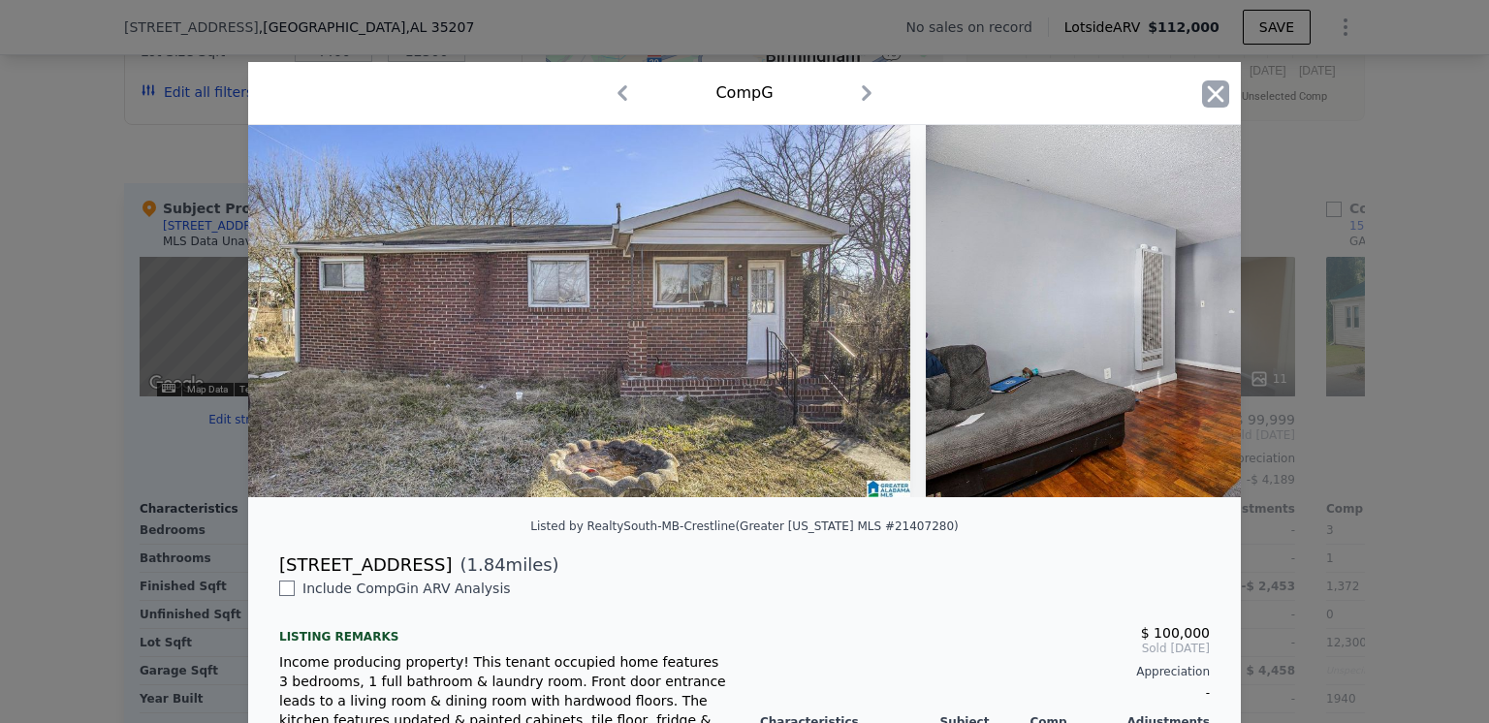
click at [1208, 92] on icon "button" at bounding box center [1216, 93] width 16 height 16
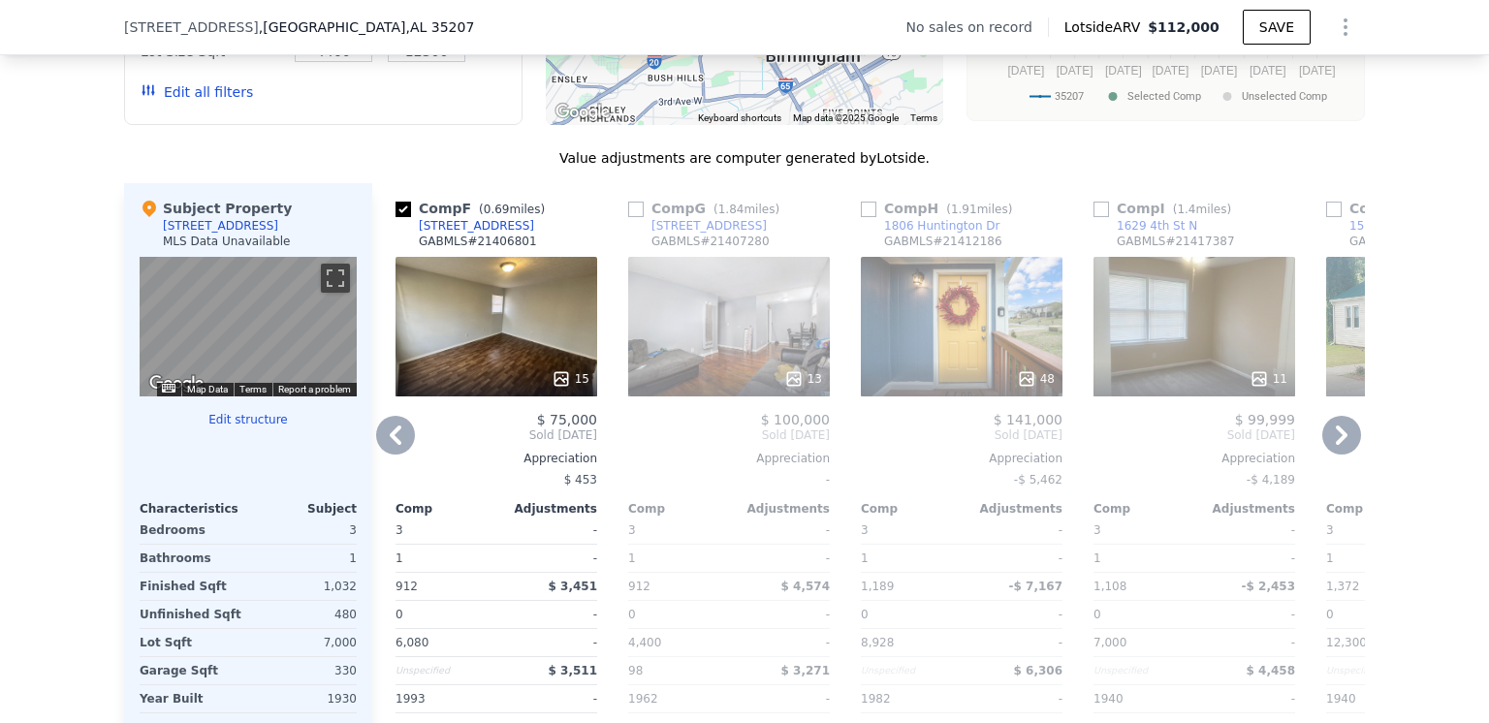
click at [1021, 385] on icon at bounding box center [1026, 378] width 19 height 19
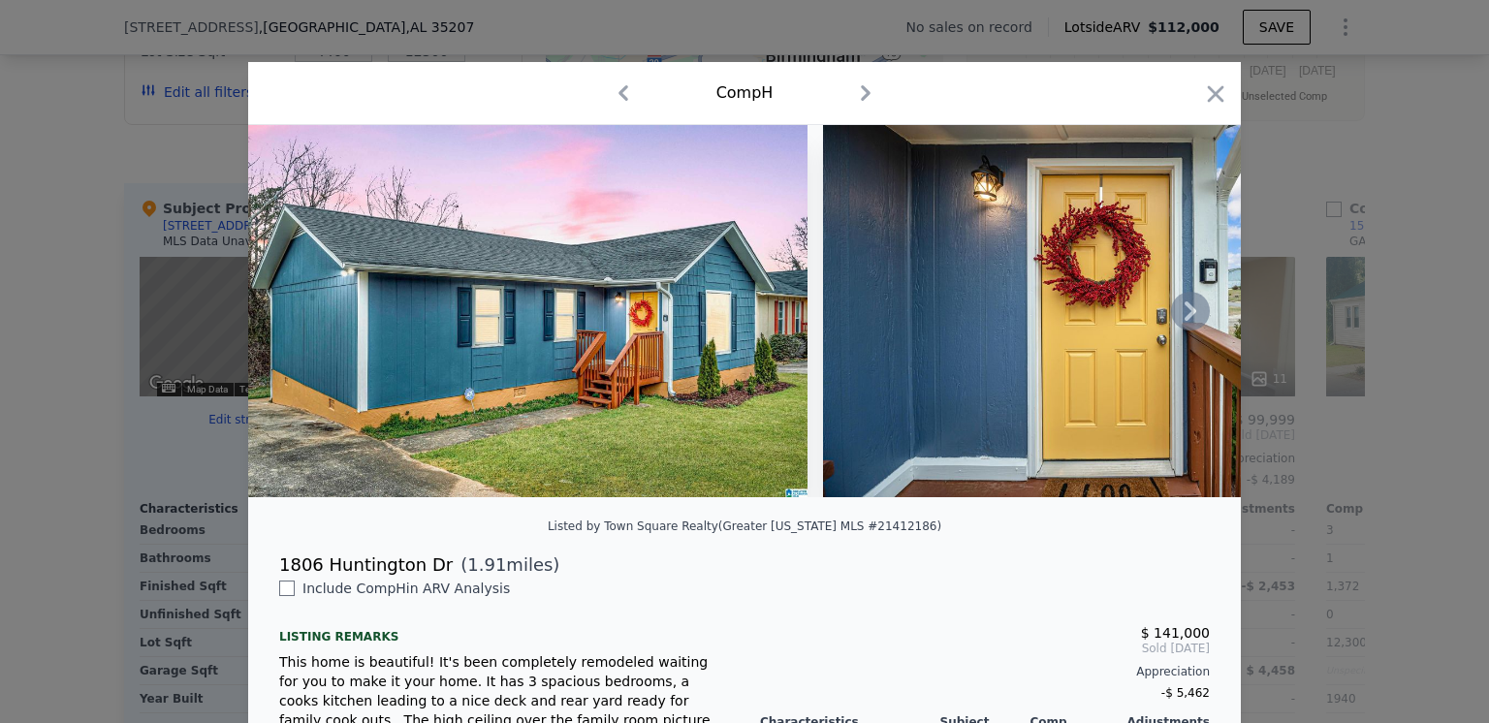
click at [1185, 315] on icon at bounding box center [1191, 310] width 12 height 19
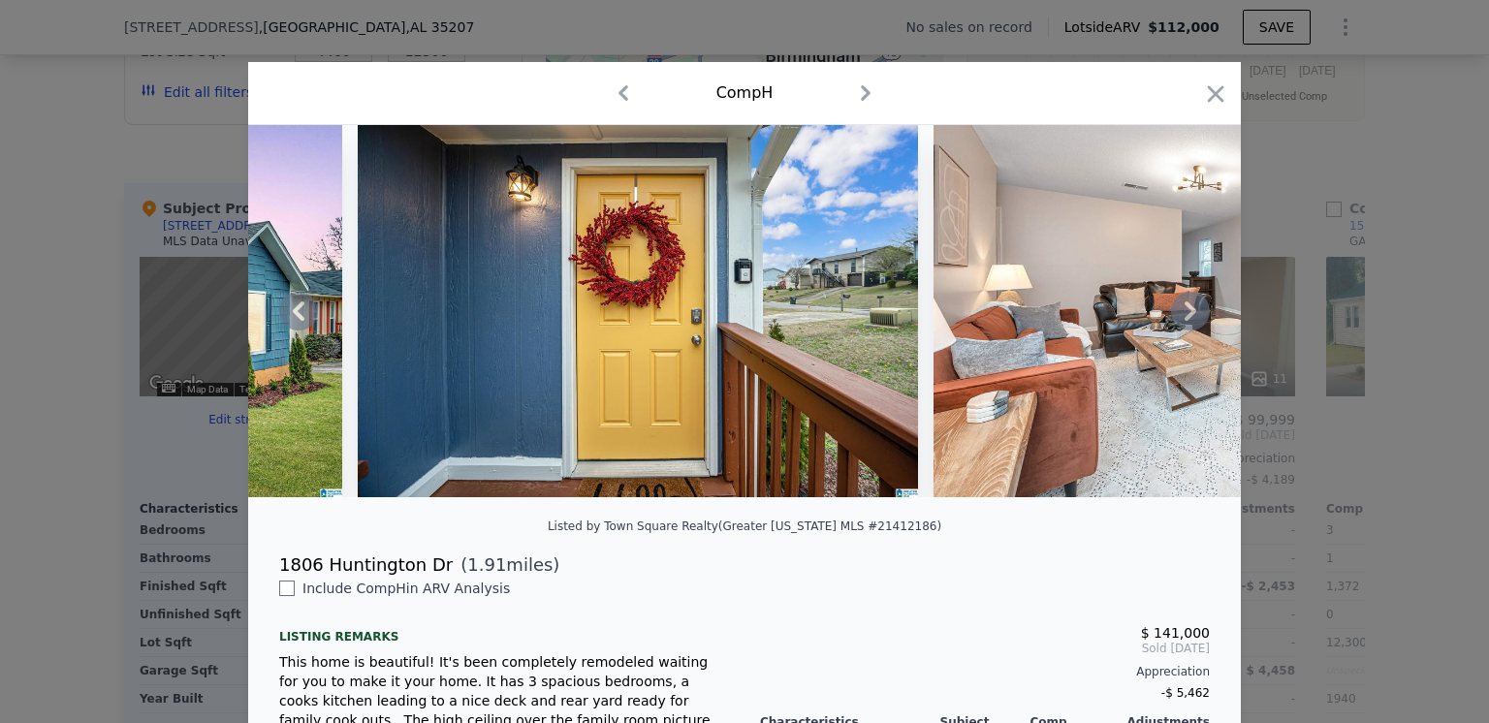
click at [1185, 315] on icon at bounding box center [1191, 310] width 12 height 19
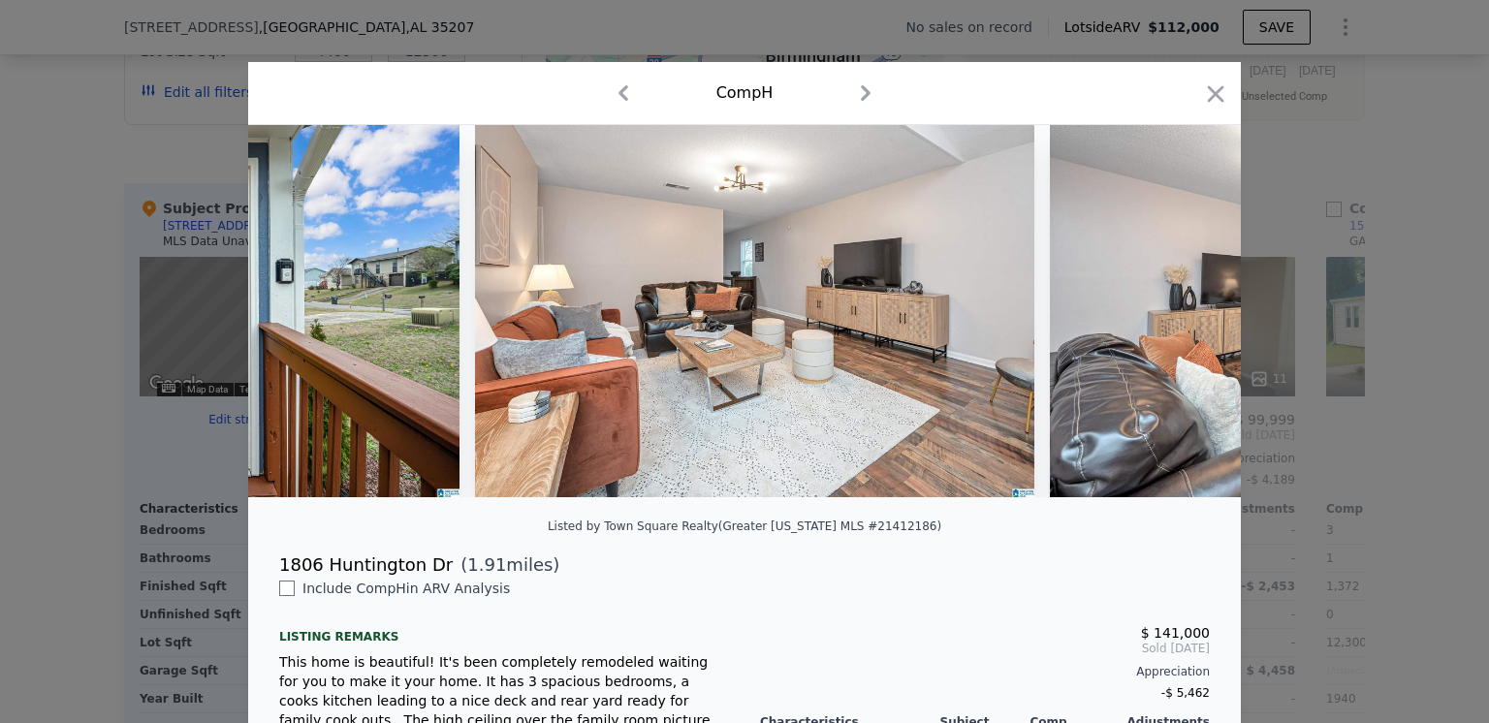
scroll to position [0, 931]
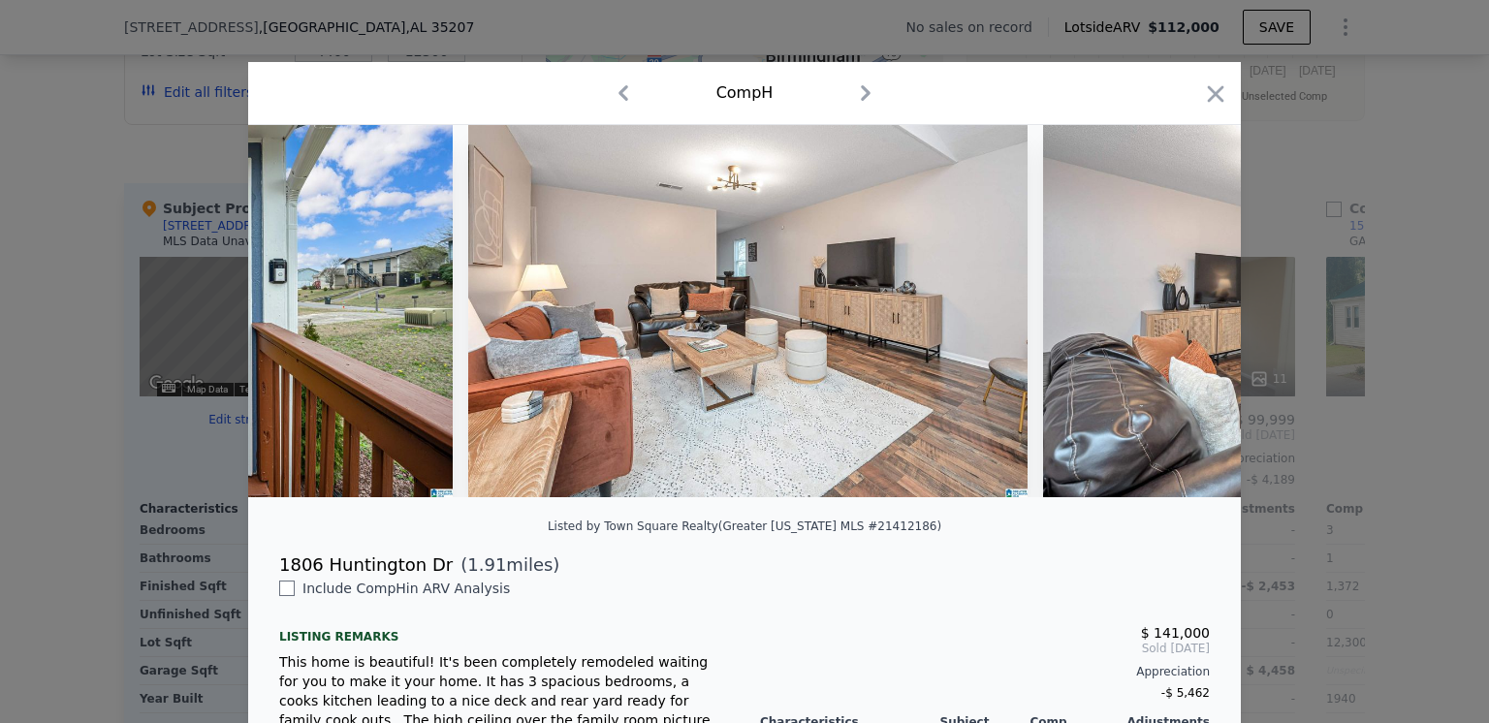
click at [1185, 315] on div at bounding box center [744, 311] width 993 height 372
click at [1185, 315] on icon at bounding box center [1191, 310] width 12 height 19
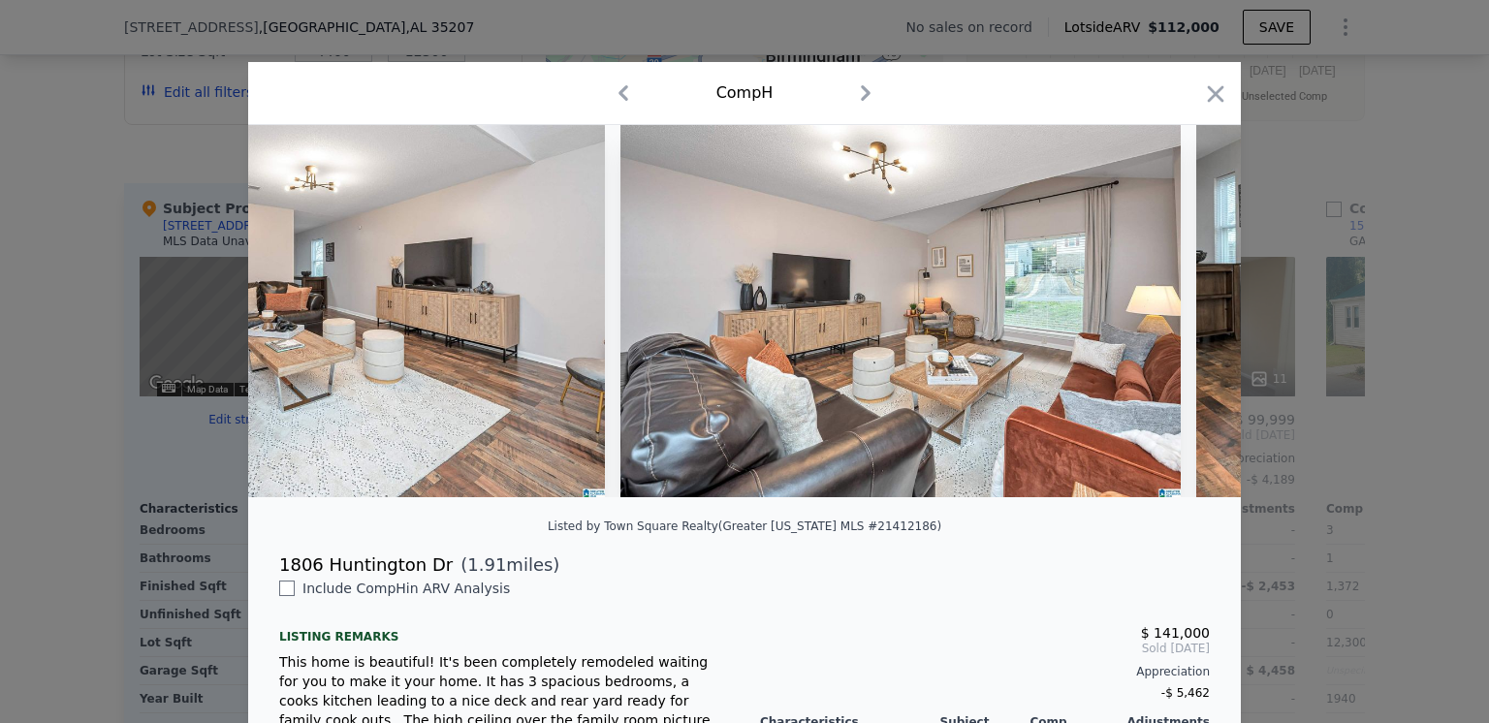
scroll to position [0, 1396]
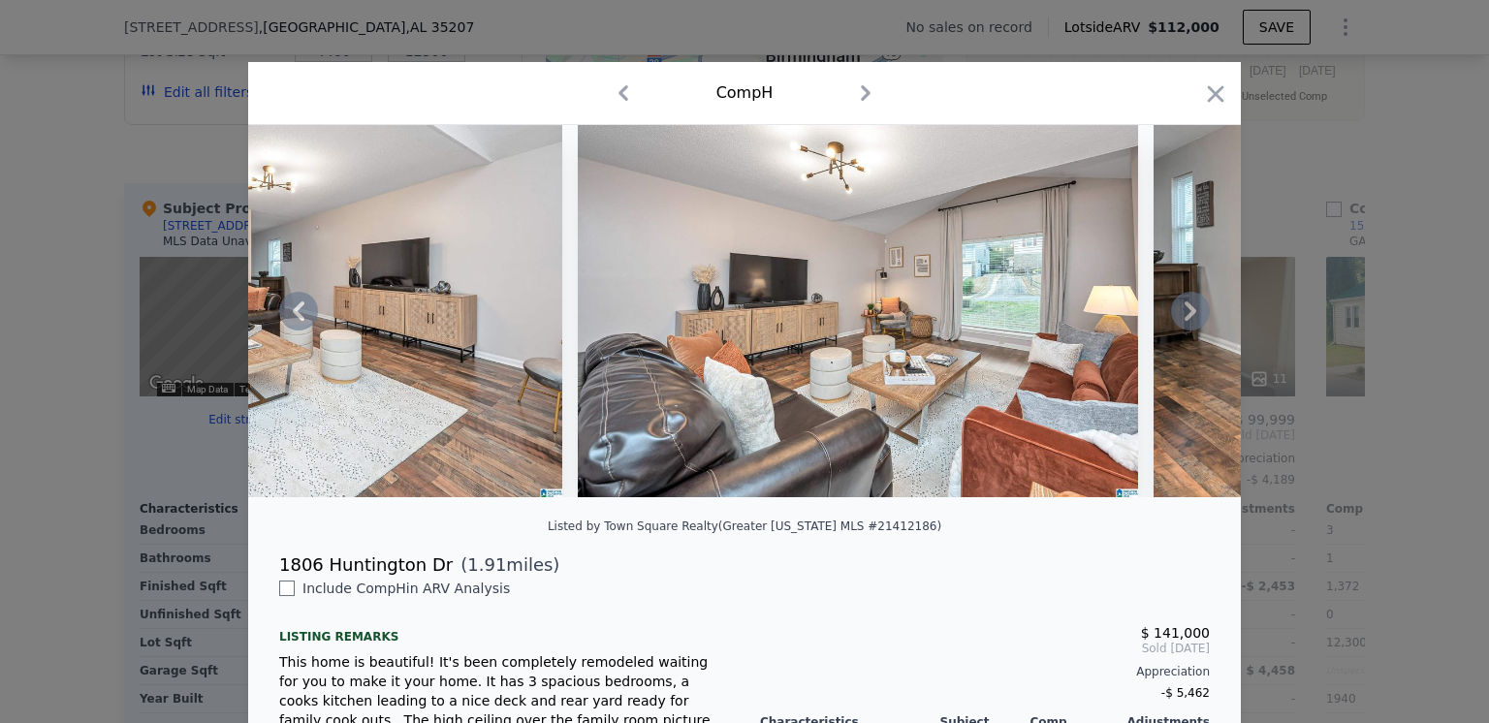
click at [1186, 319] on icon at bounding box center [1191, 310] width 12 height 19
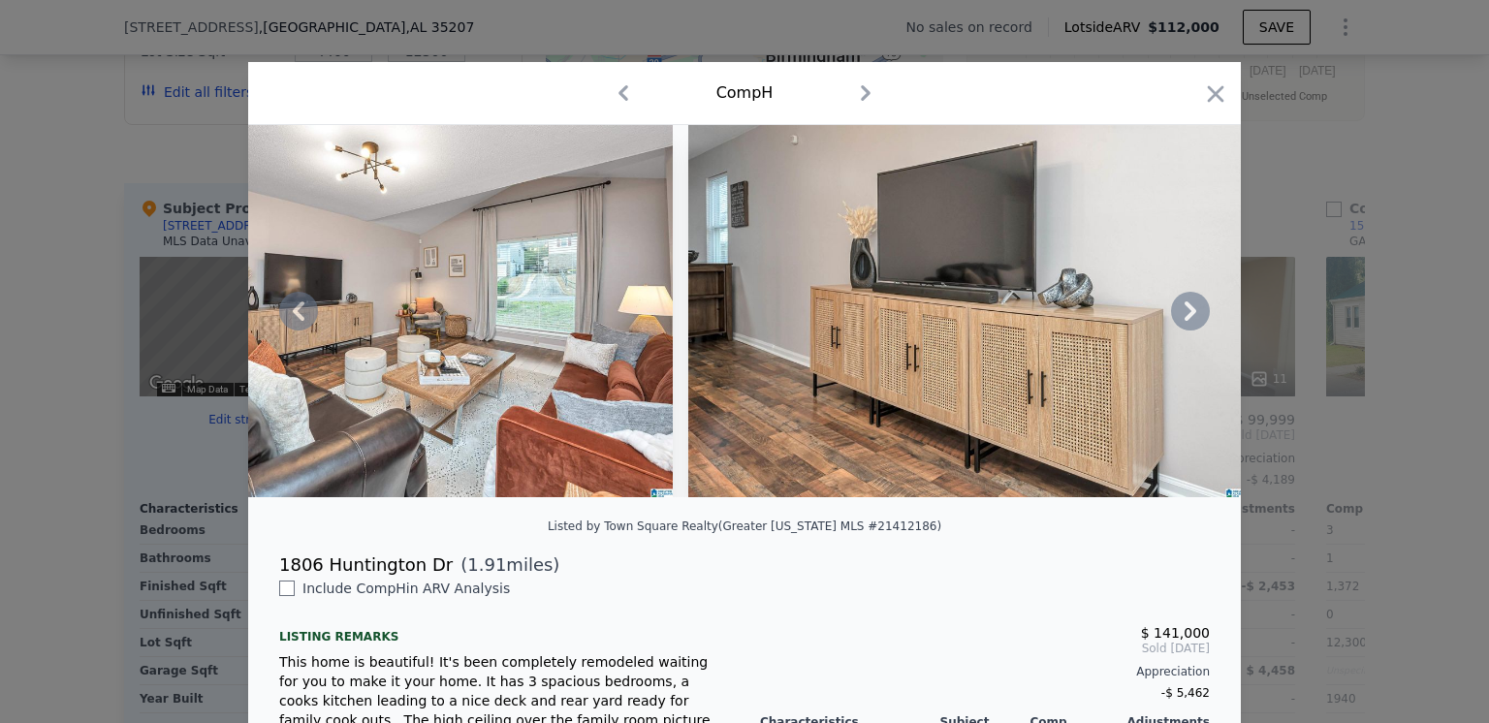
click at [1180, 319] on icon at bounding box center [1190, 311] width 39 height 39
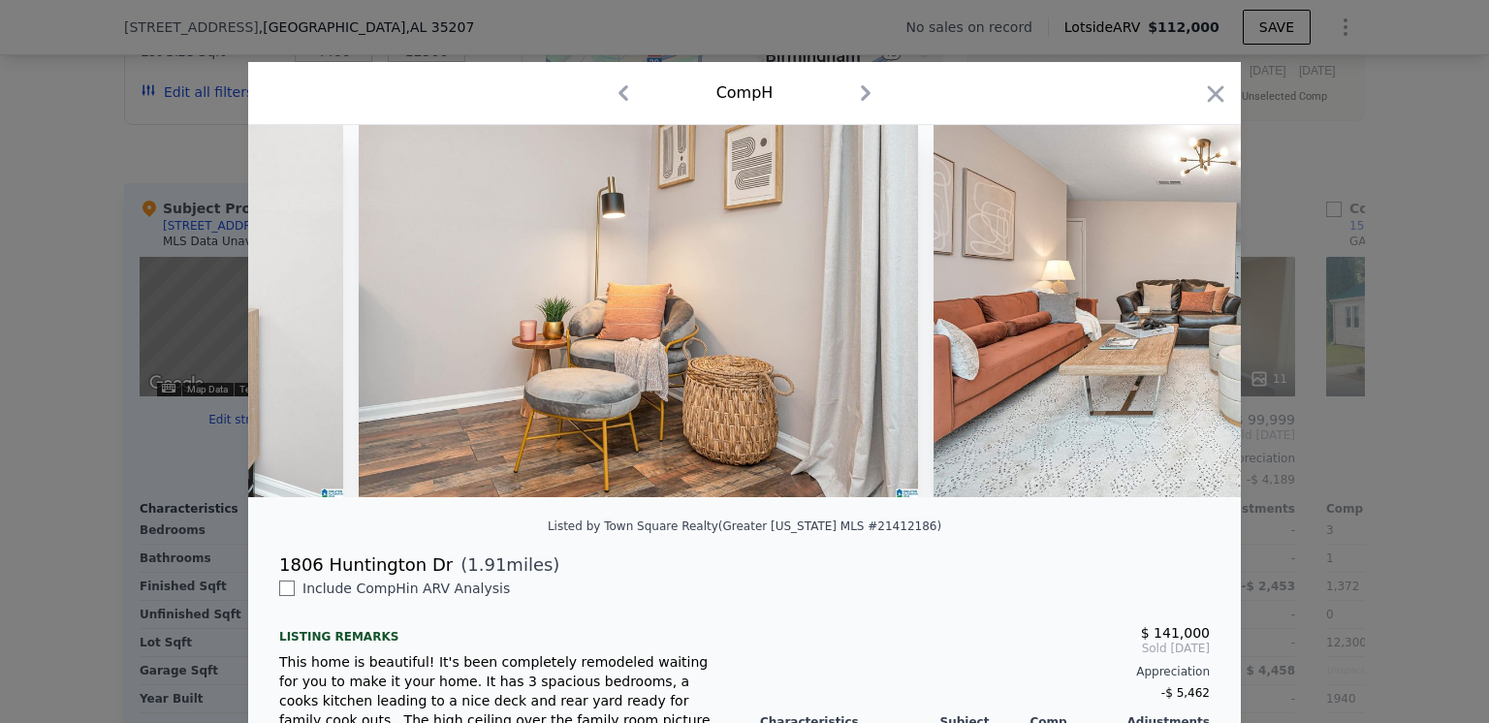
scroll to position [0, 2792]
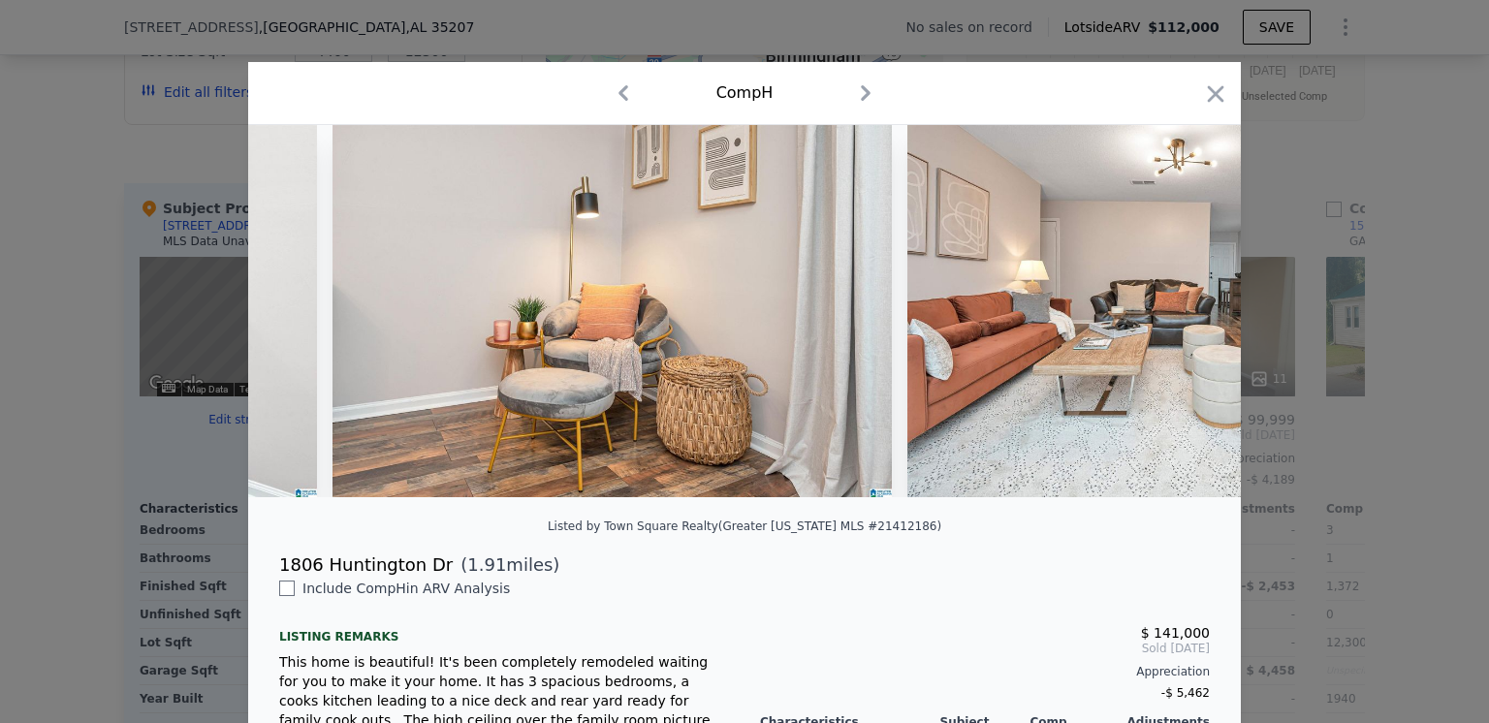
click at [1180, 319] on div at bounding box center [744, 311] width 993 height 372
click at [1180, 318] on icon at bounding box center [1190, 311] width 39 height 39
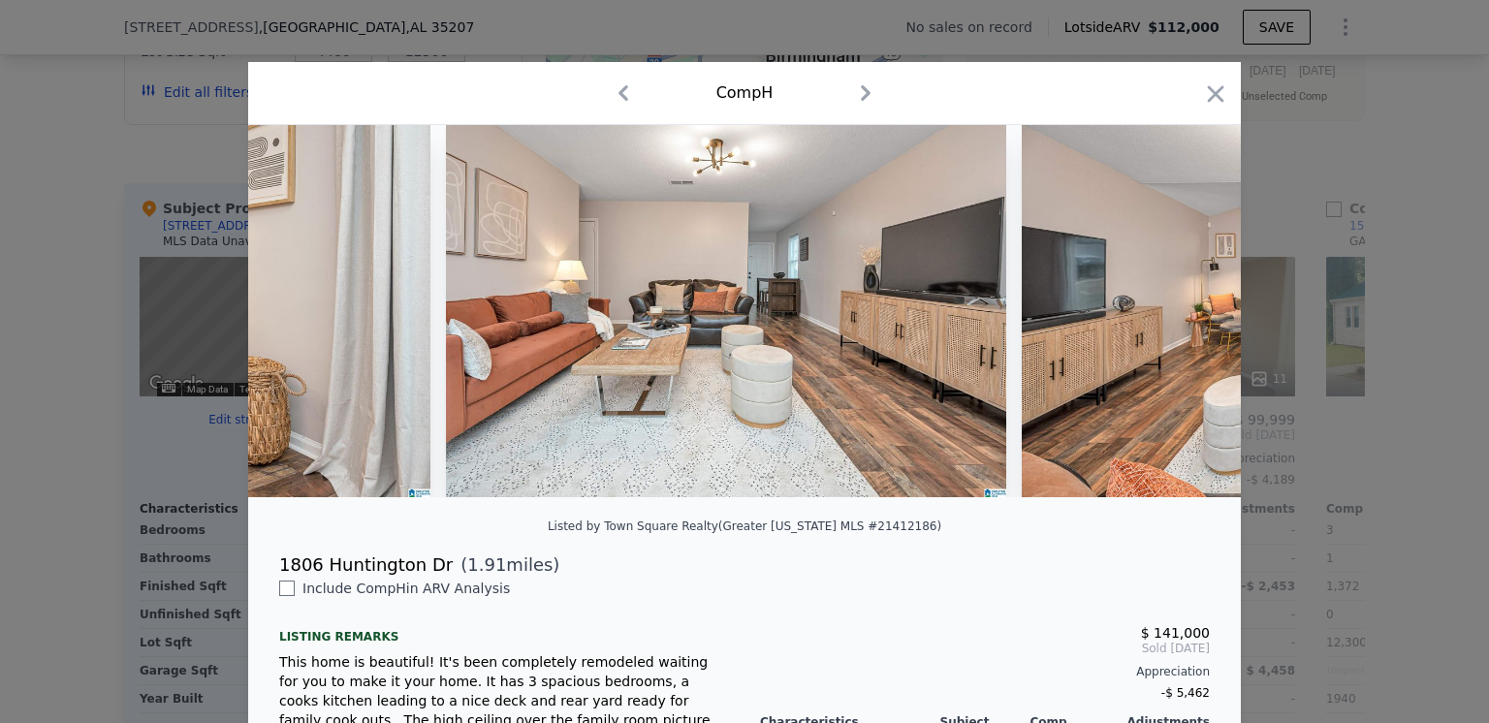
scroll to position [0, 3257]
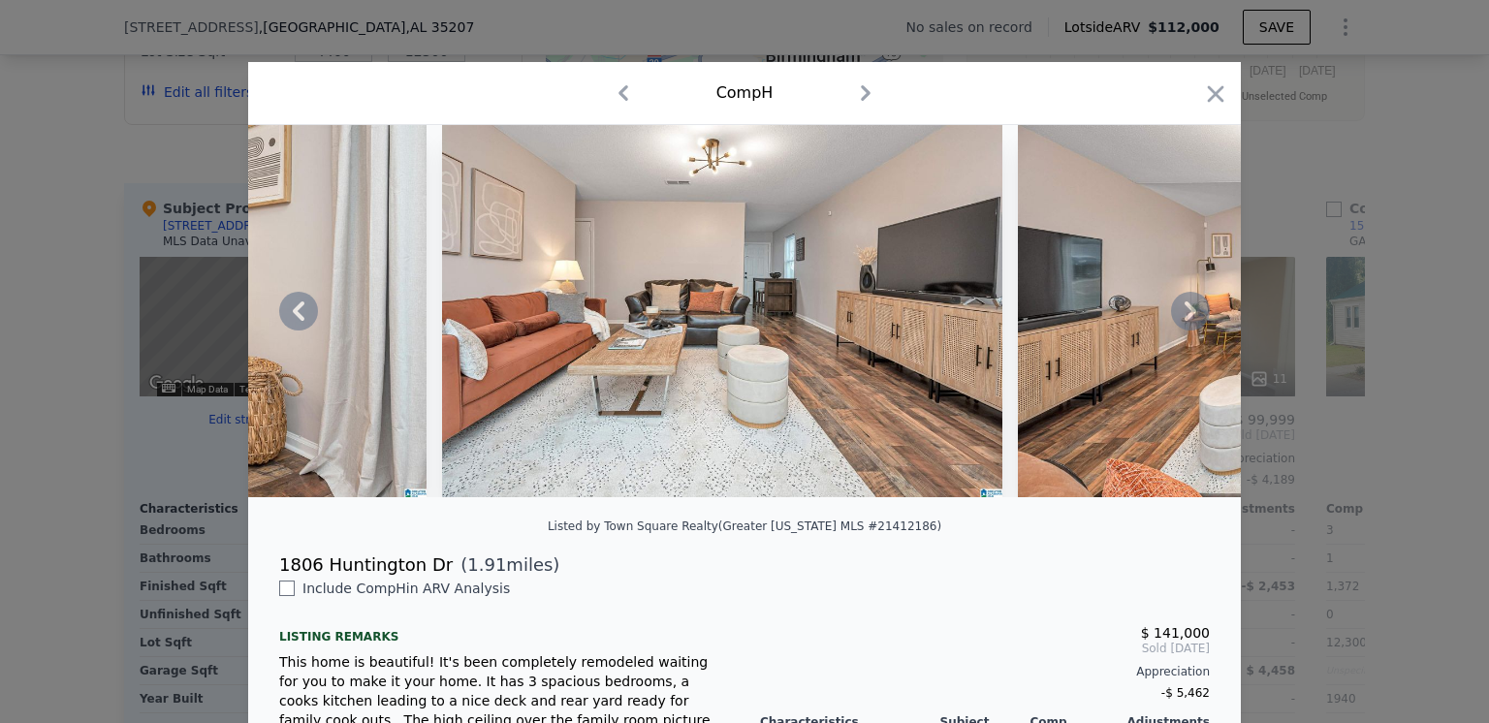
click at [1173, 312] on div at bounding box center [744, 311] width 993 height 372
click at [1173, 312] on icon at bounding box center [1190, 311] width 39 height 39
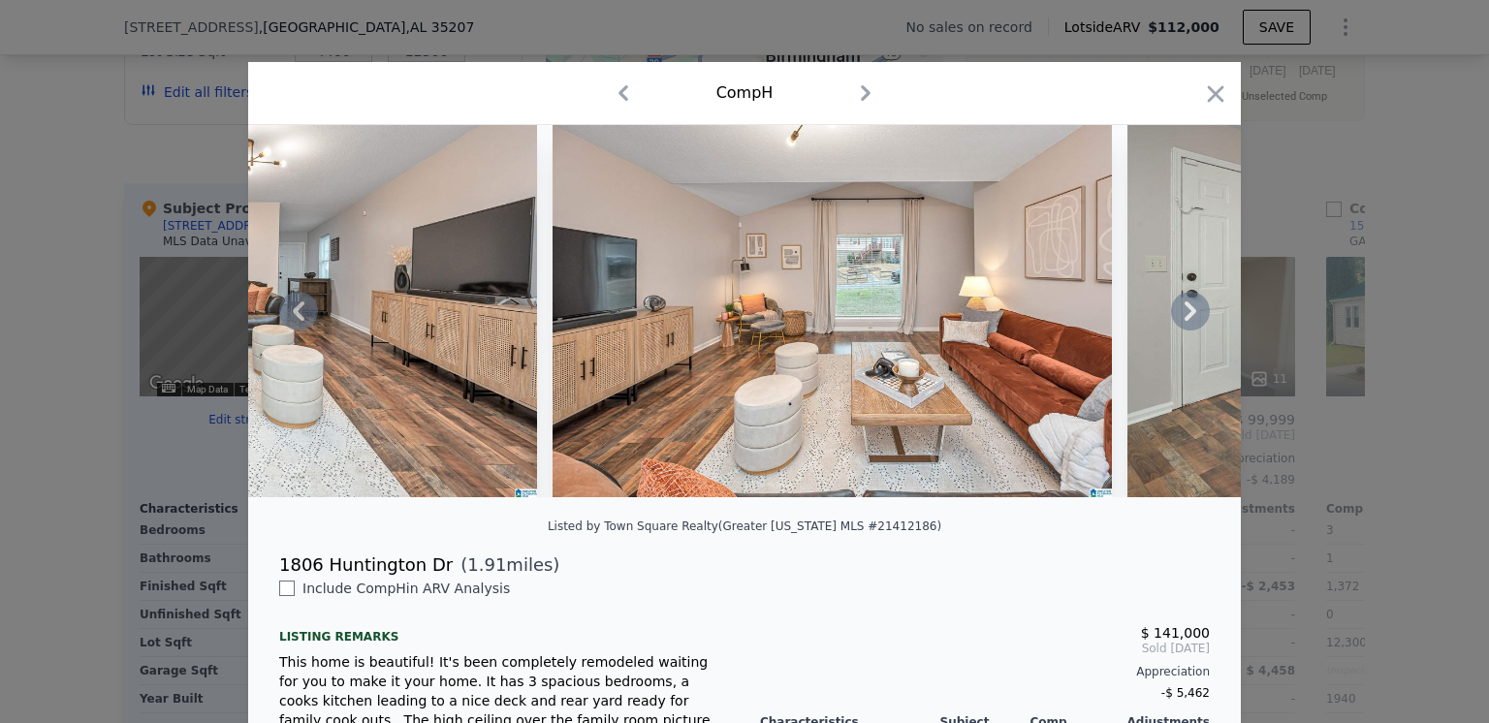
click at [1173, 312] on icon at bounding box center [1190, 311] width 39 height 39
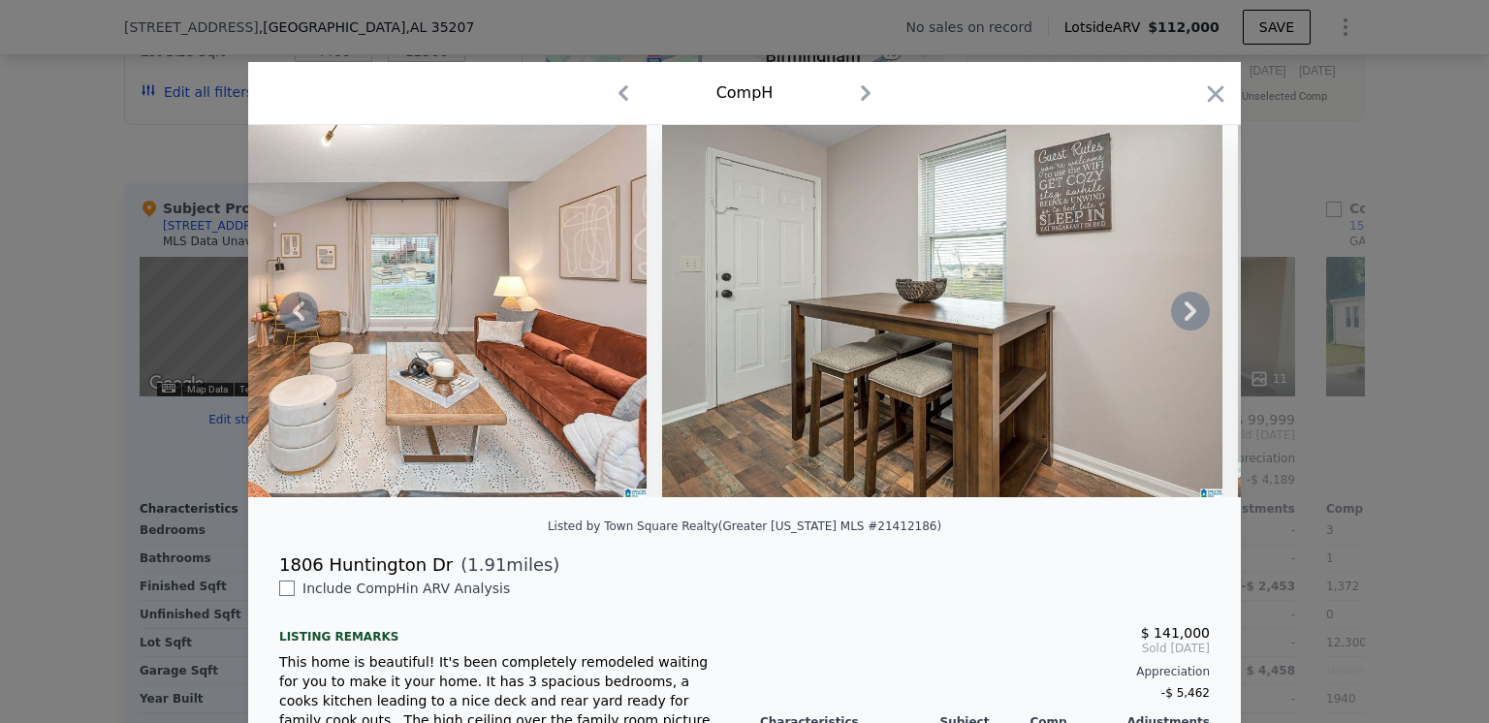
click at [1179, 316] on icon at bounding box center [1190, 311] width 39 height 39
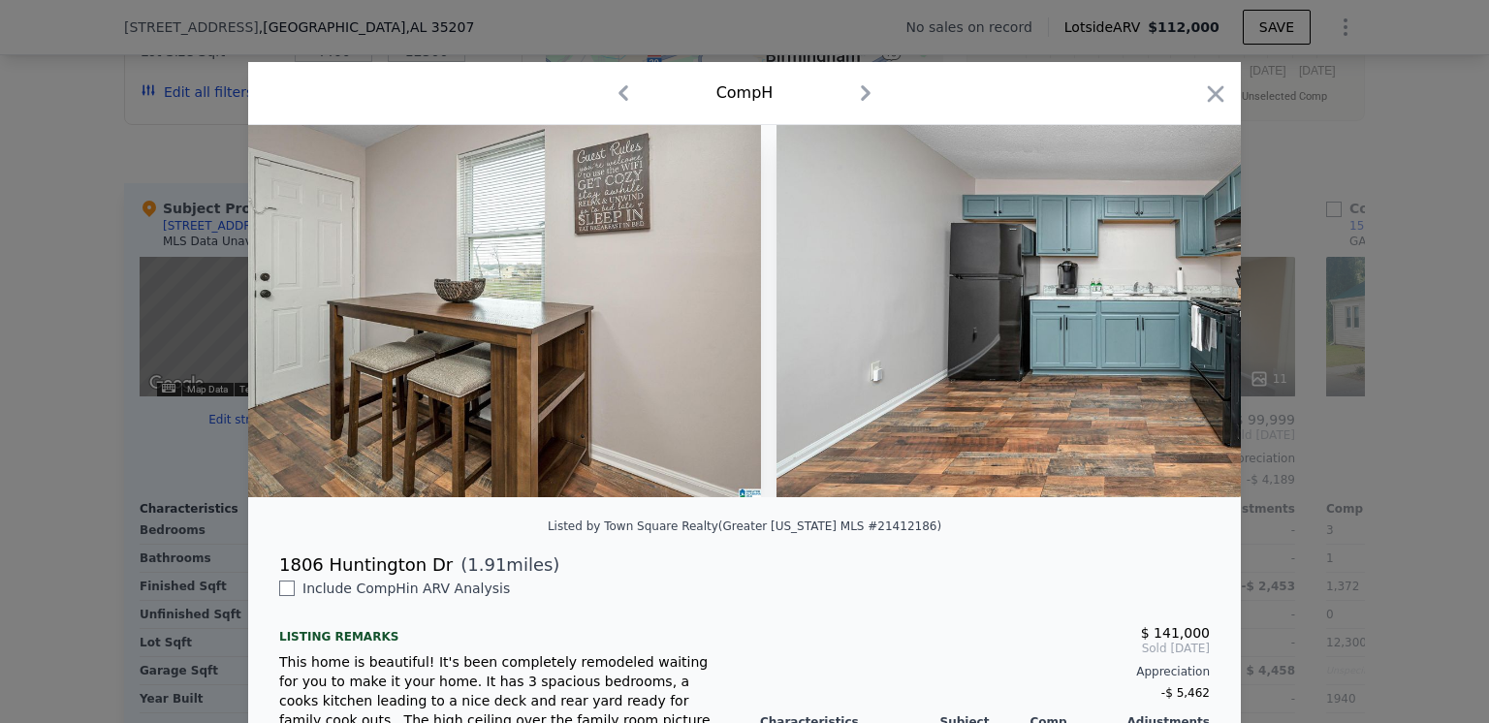
scroll to position [0, 4653]
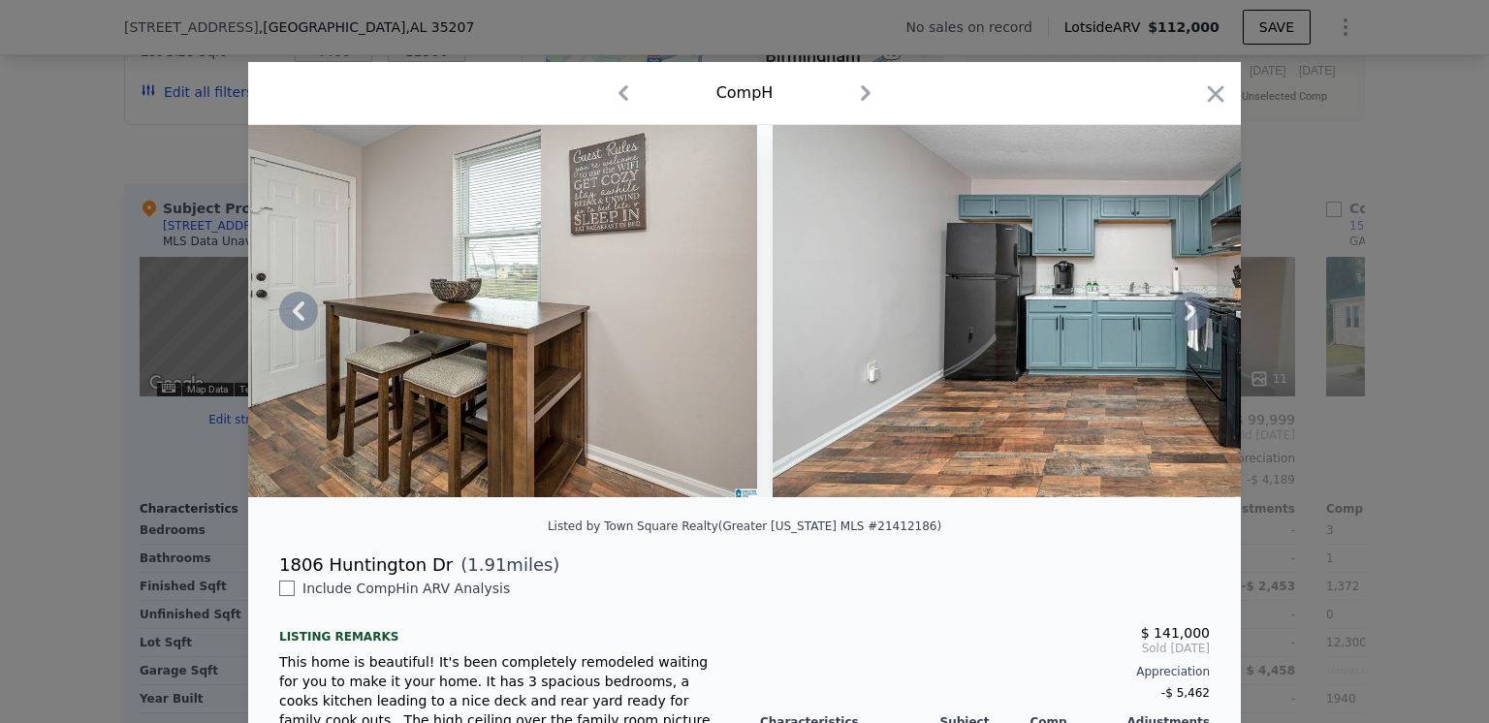
click at [1179, 316] on icon at bounding box center [1190, 311] width 39 height 39
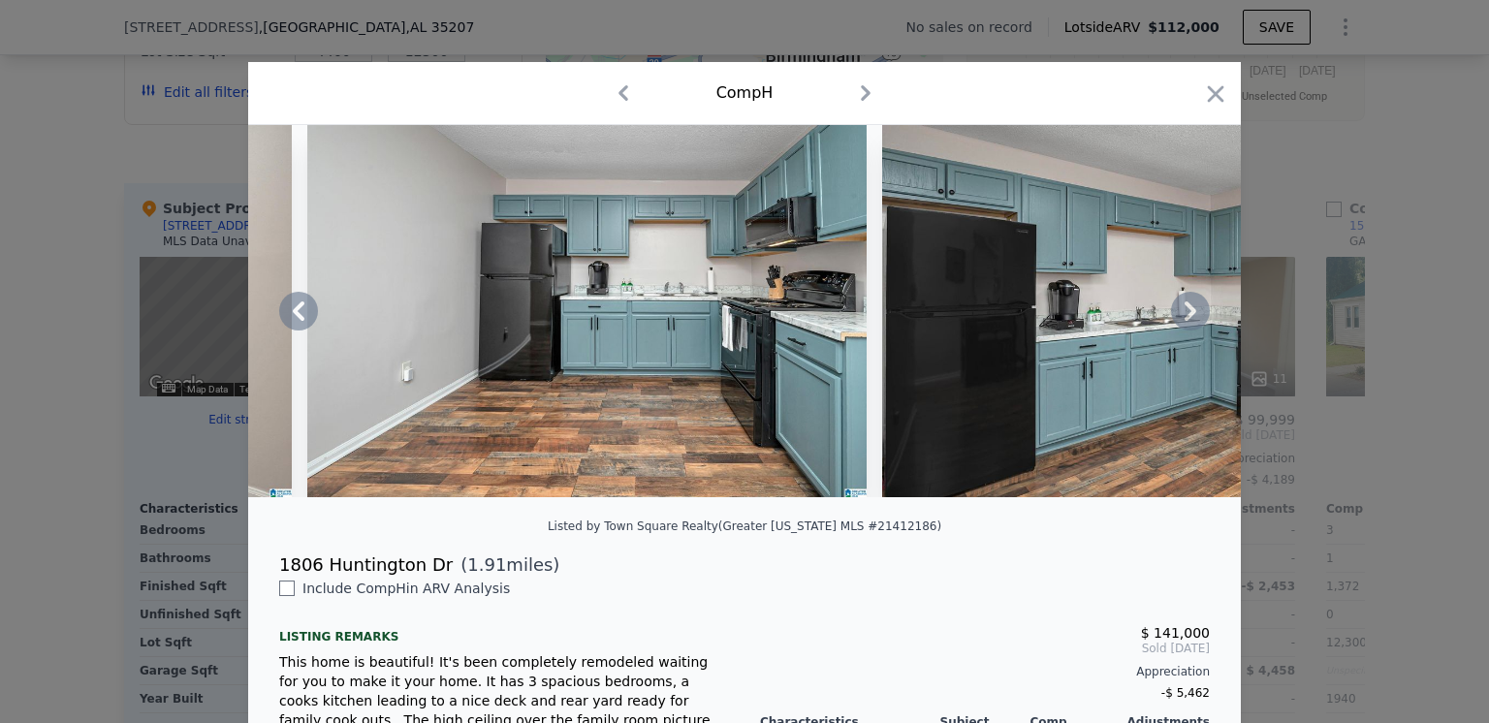
click at [1179, 316] on icon at bounding box center [1190, 311] width 39 height 39
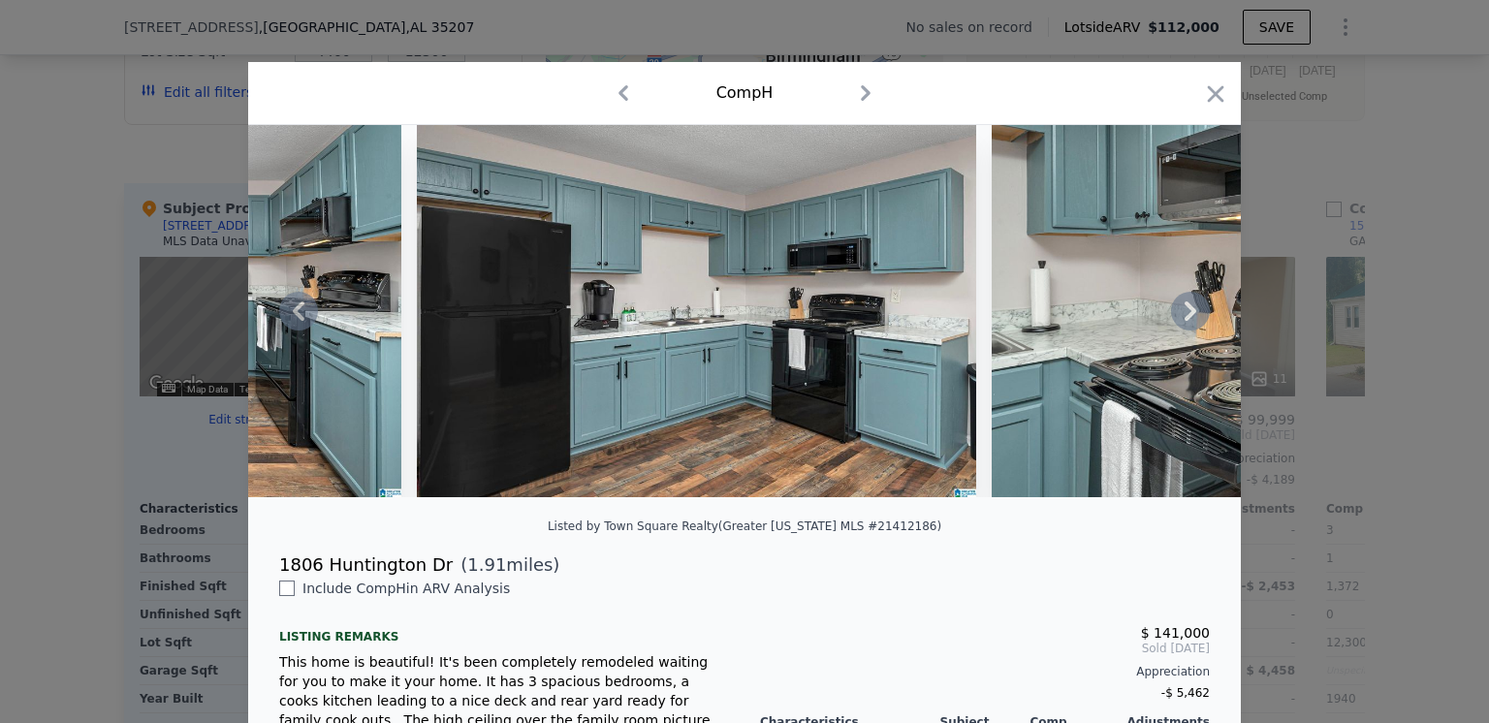
click at [1179, 316] on icon at bounding box center [1190, 311] width 39 height 39
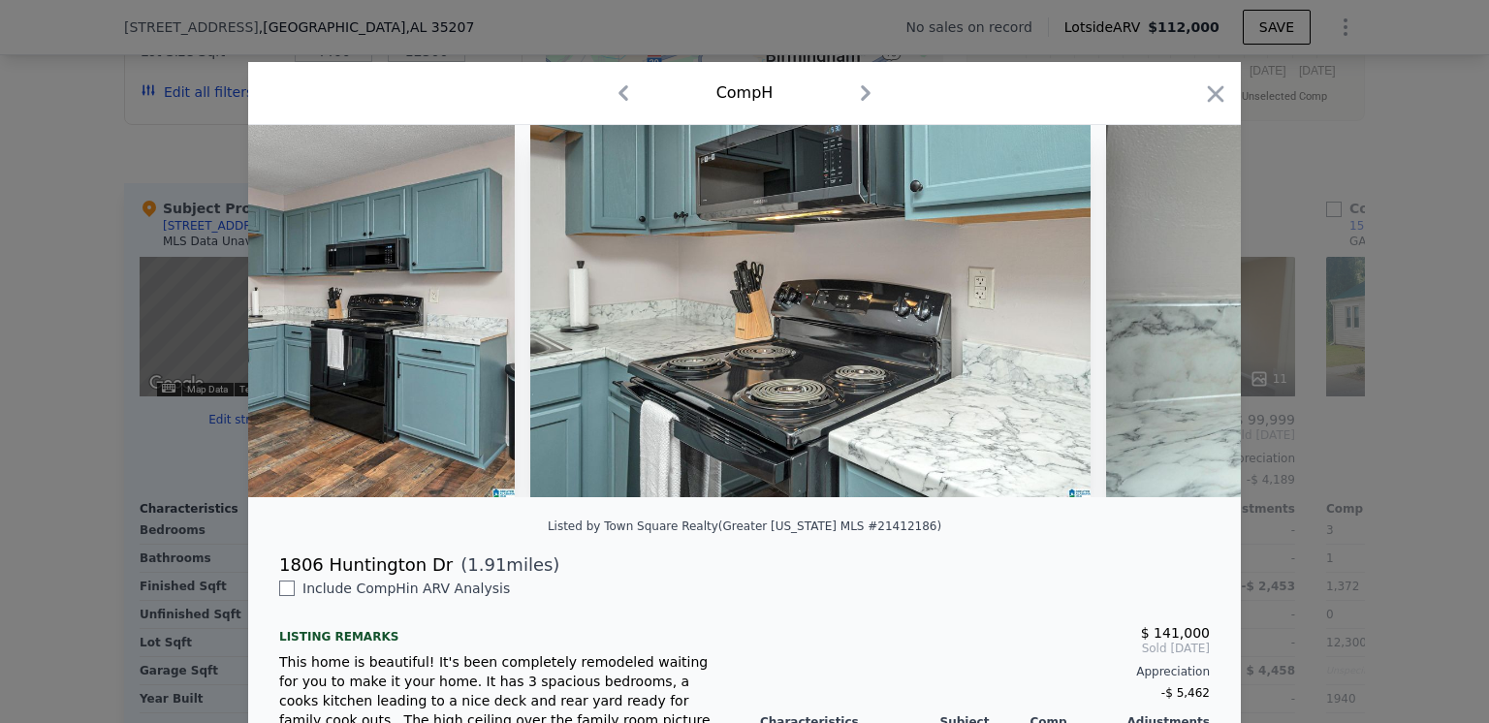
scroll to position [0, 6049]
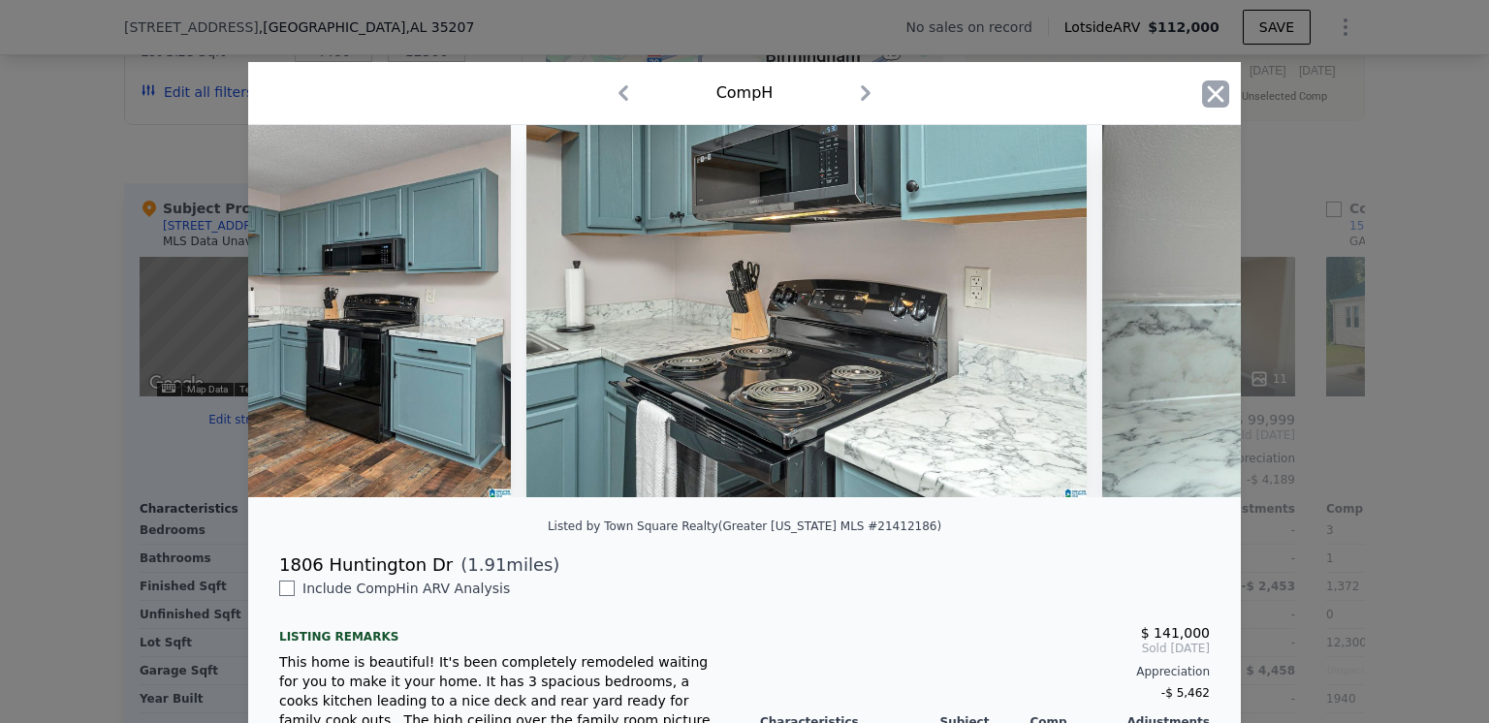
click at [1208, 97] on icon "button" at bounding box center [1215, 93] width 27 height 27
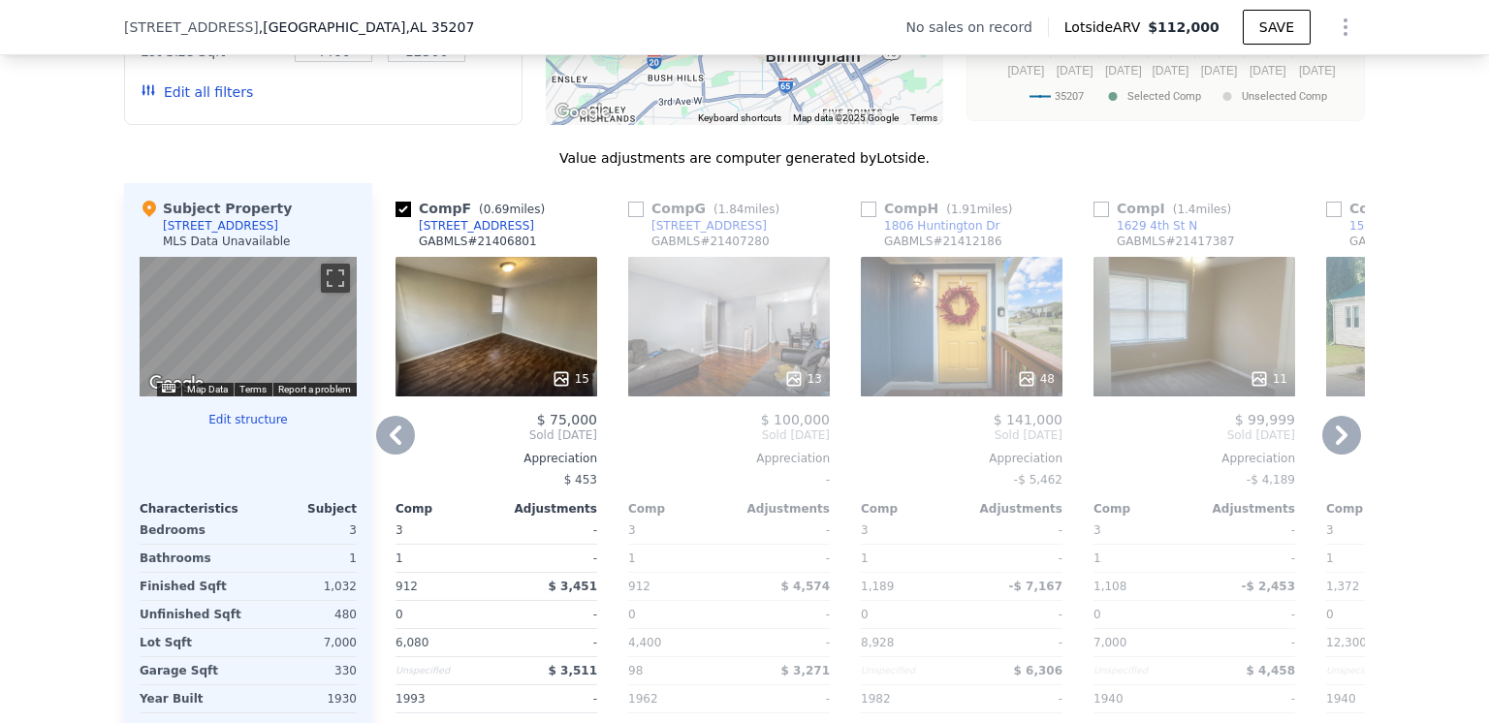
click at [862, 213] on input "checkbox" at bounding box center [869, 210] width 16 height 16
checkbox input "true"
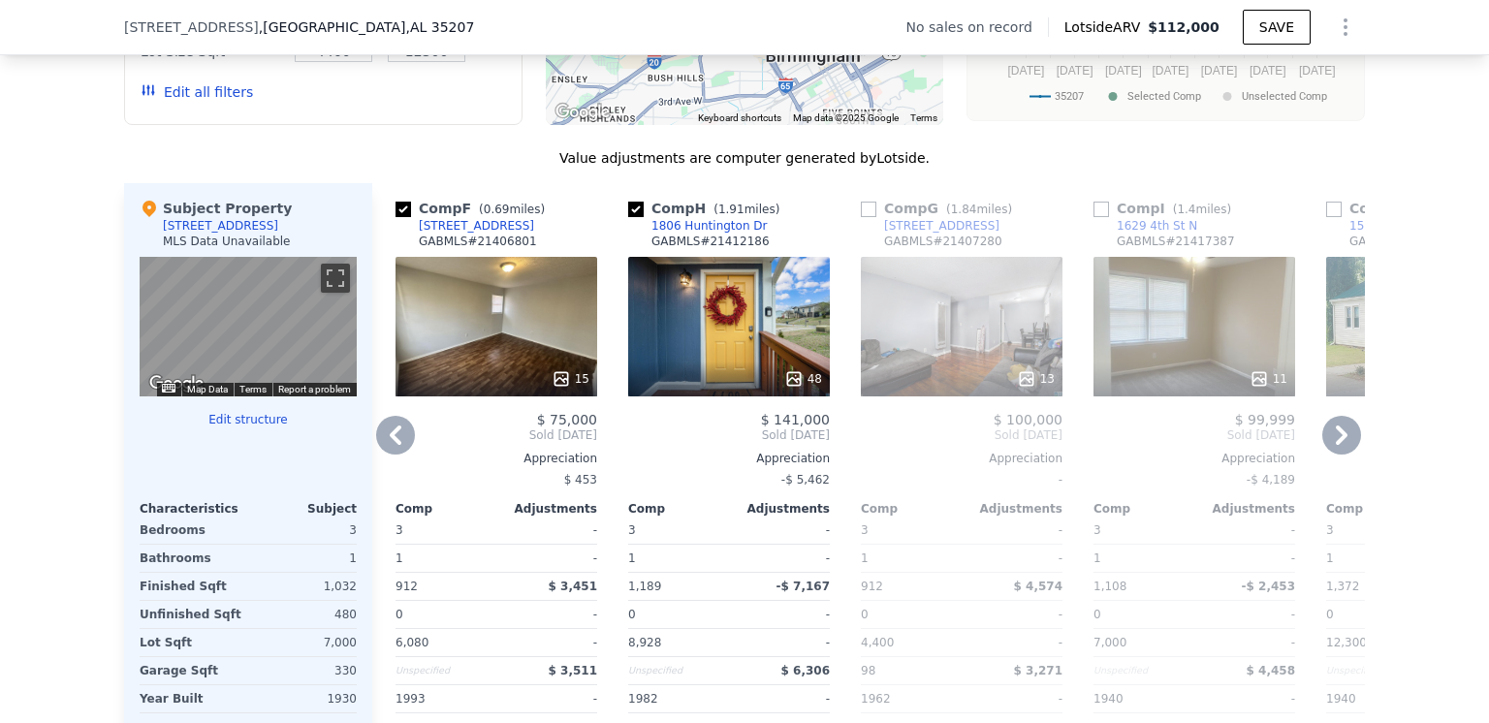
click at [1020, 382] on icon at bounding box center [1026, 378] width 19 height 19
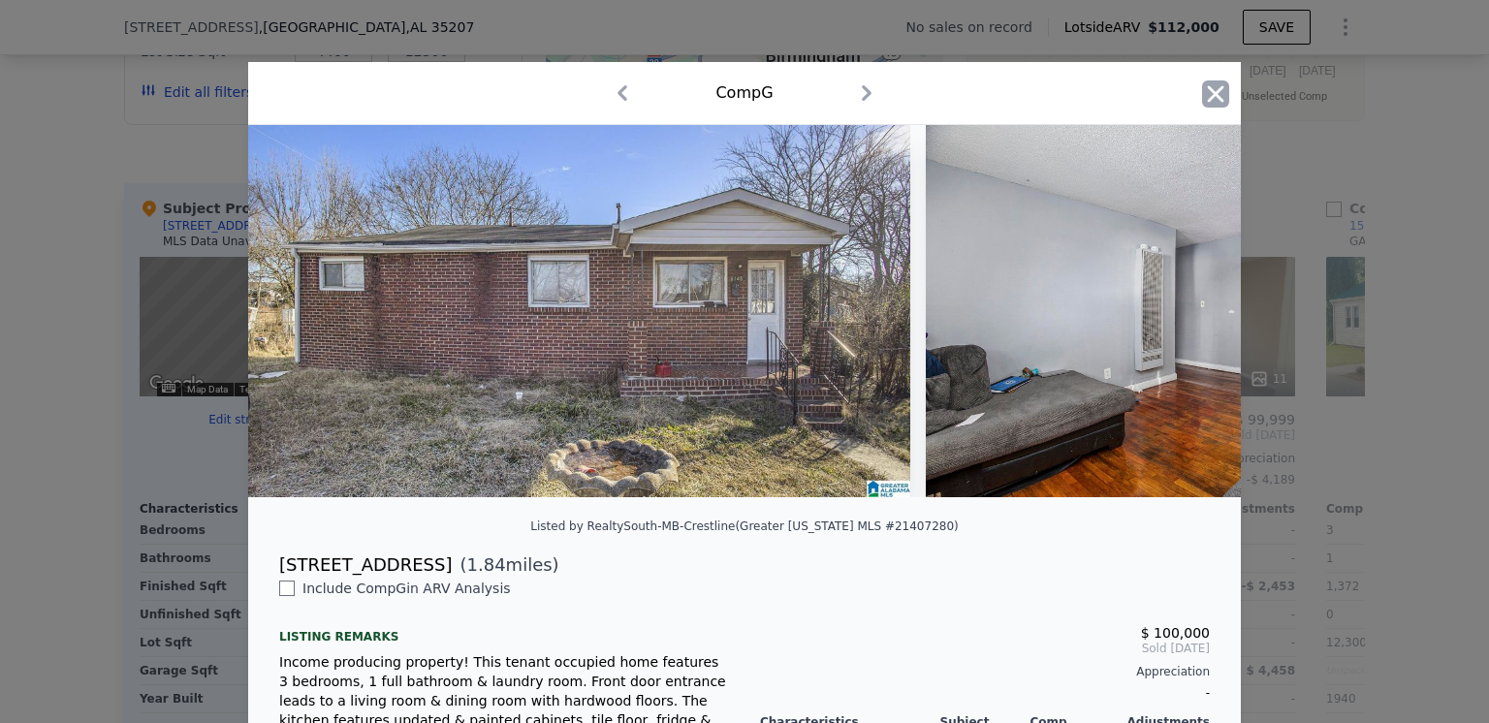
click at [1210, 93] on icon "button" at bounding box center [1216, 93] width 16 height 16
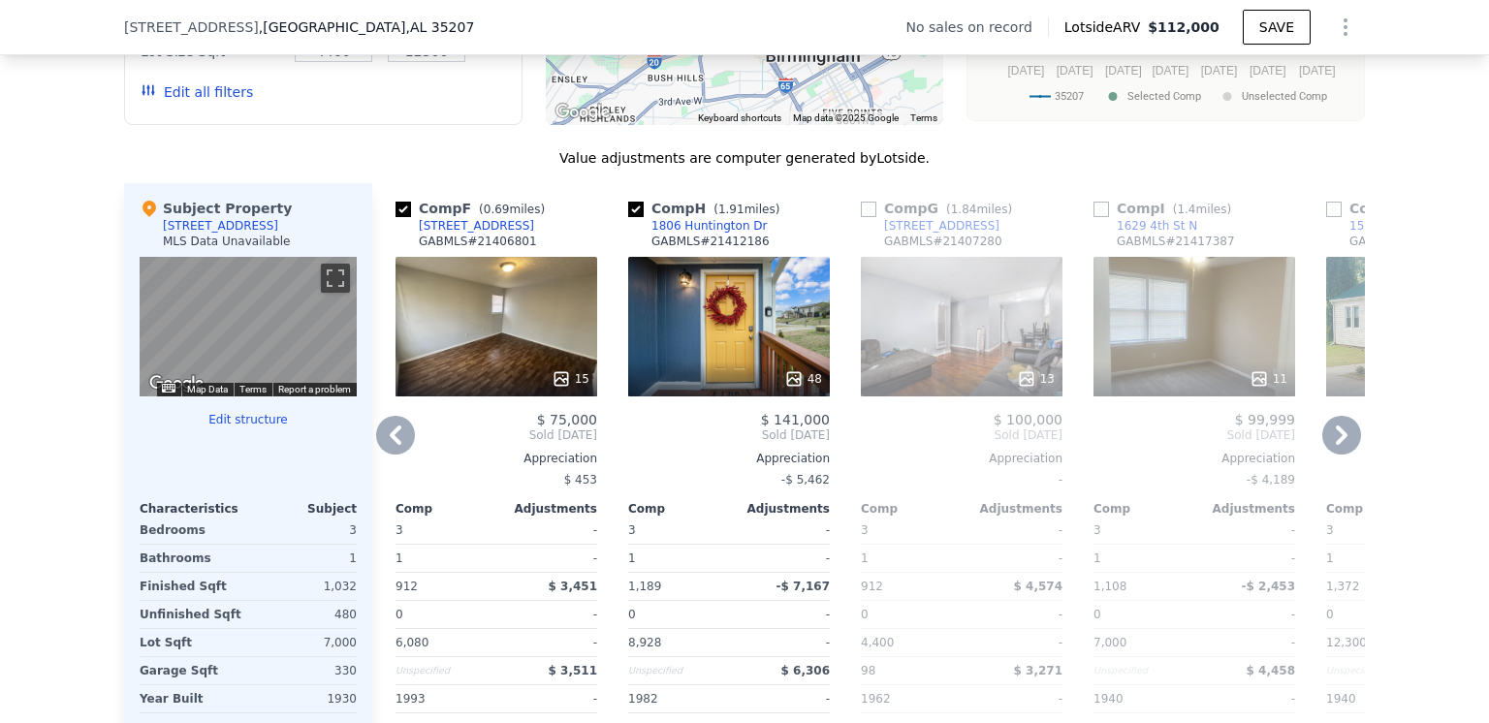
click at [1252, 385] on icon at bounding box center [1258, 378] width 13 height 13
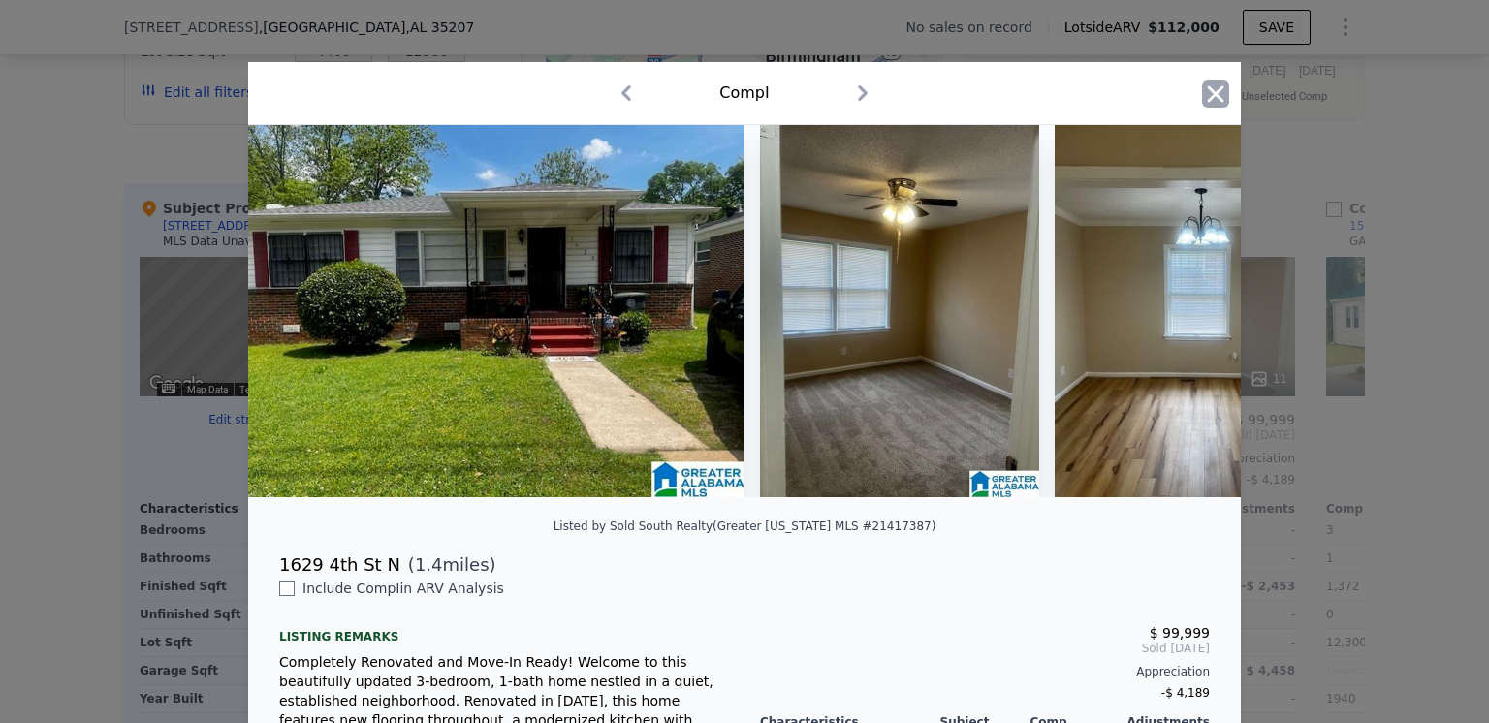
click at [1211, 98] on icon "button" at bounding box center [1216, 93] width 16 height 16
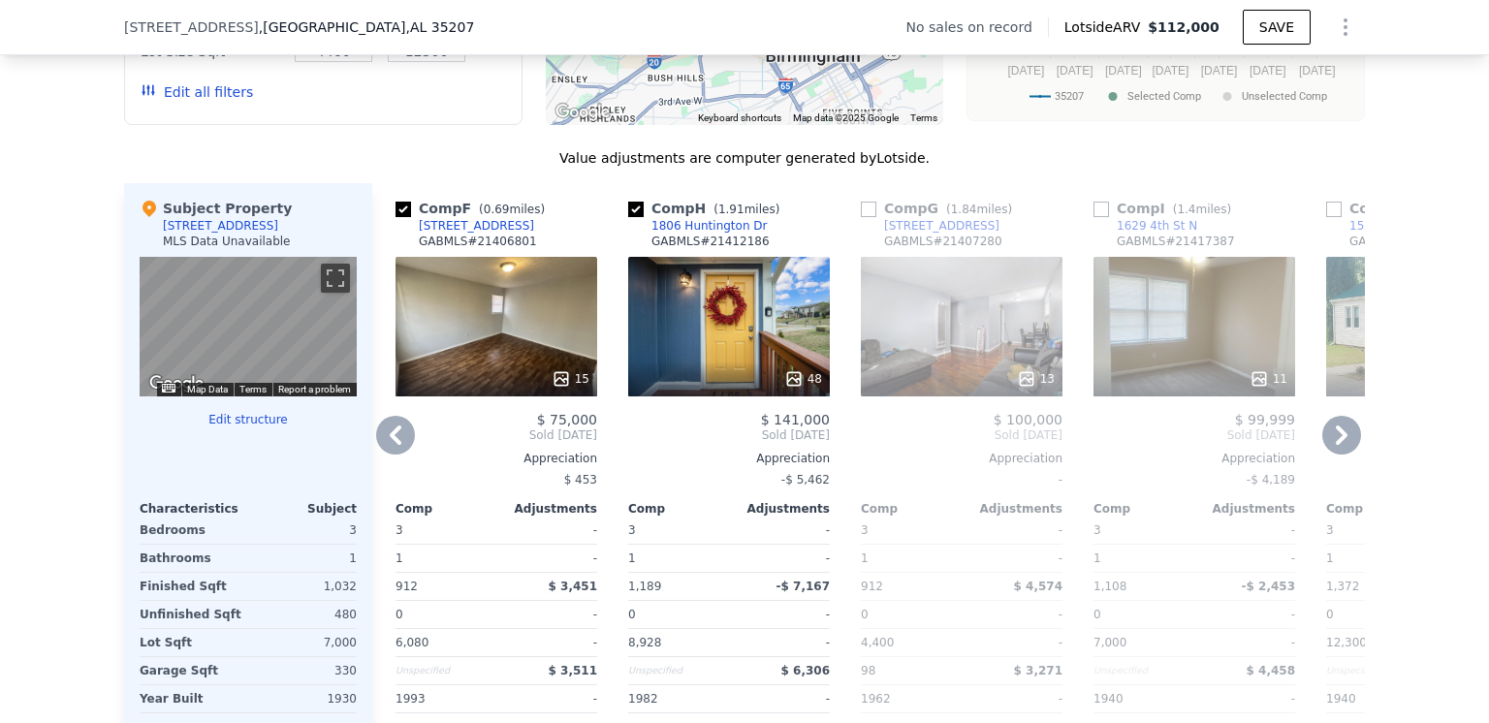
click at [1093, 217] on input "checkbox" at bounding box center [1101, 210] width 16 height 16
checkbox input "true"
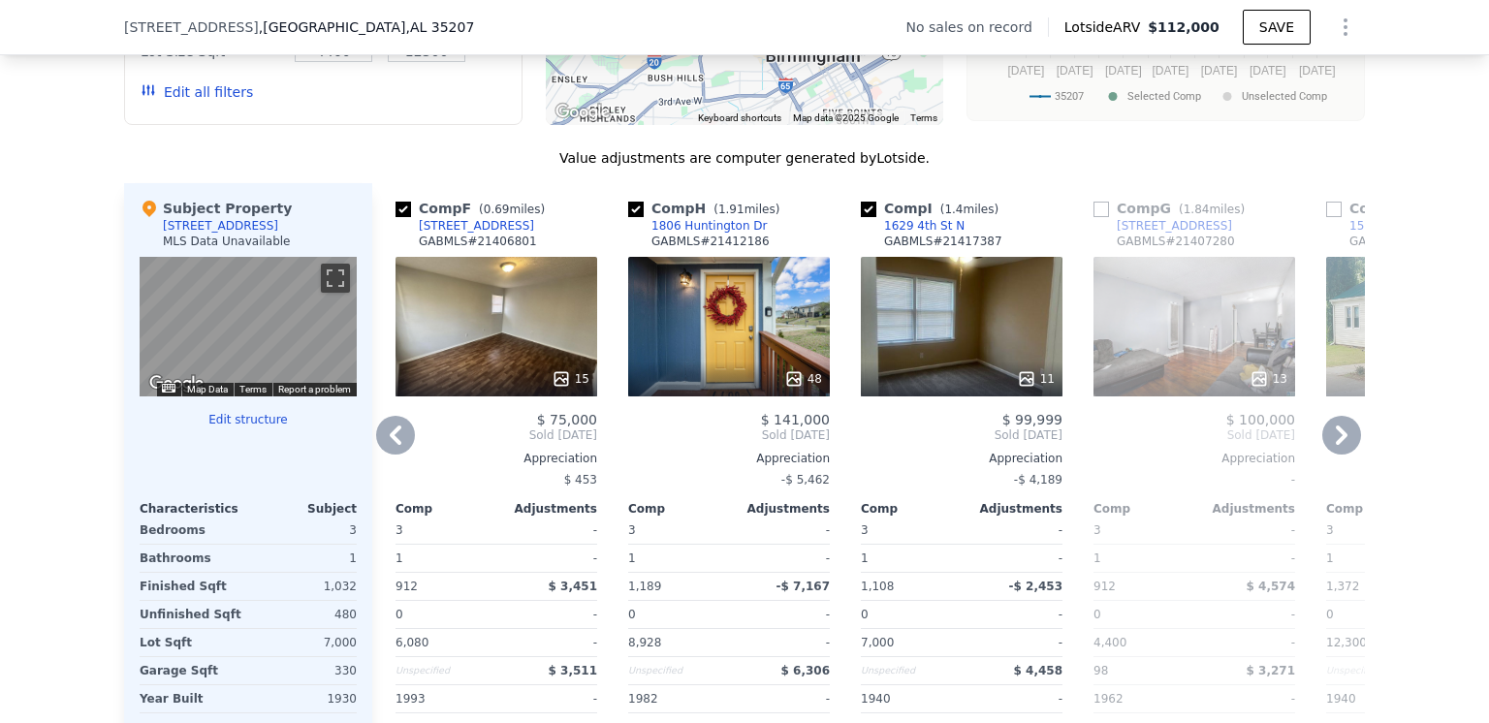
click at [1325, 439] on icon at bounding box center [1341, 435] width 39 height 39
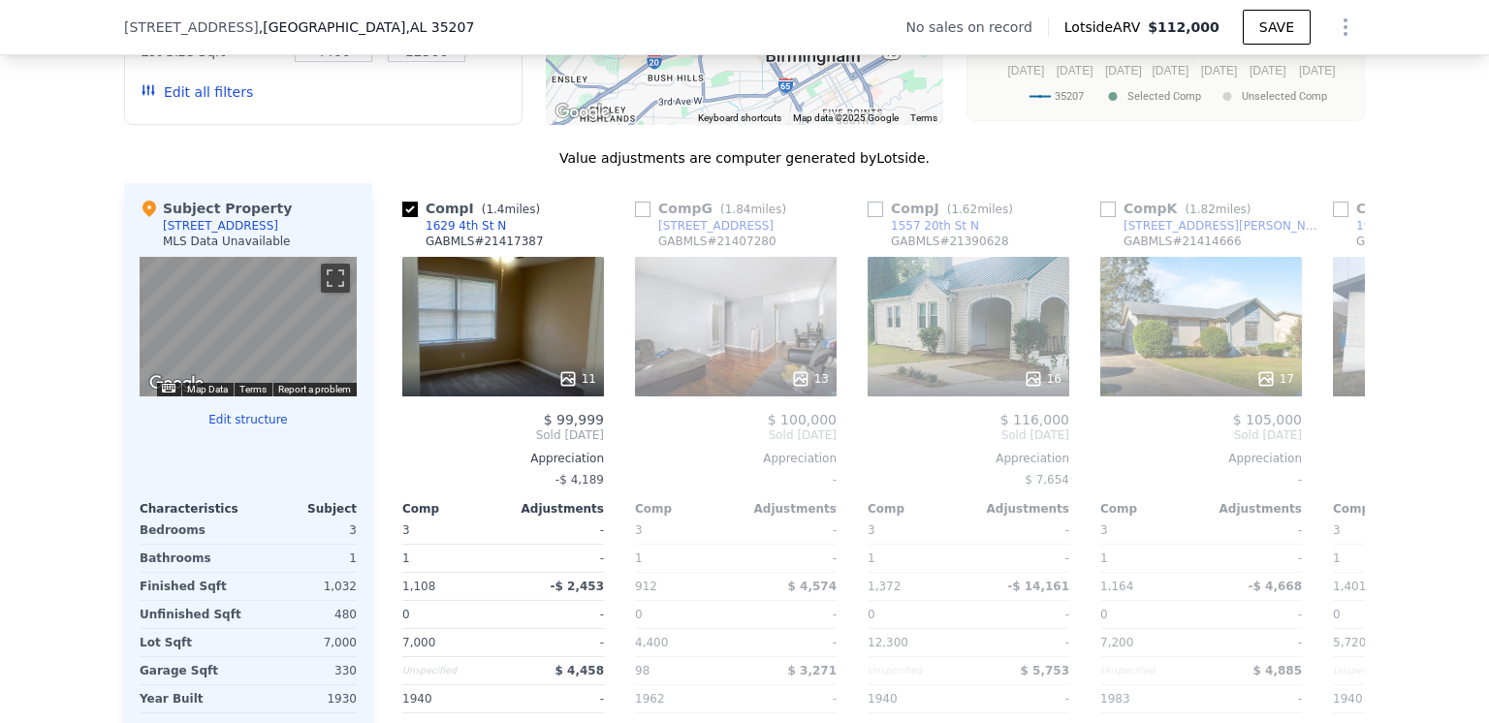
scroll to position [0, 1396]
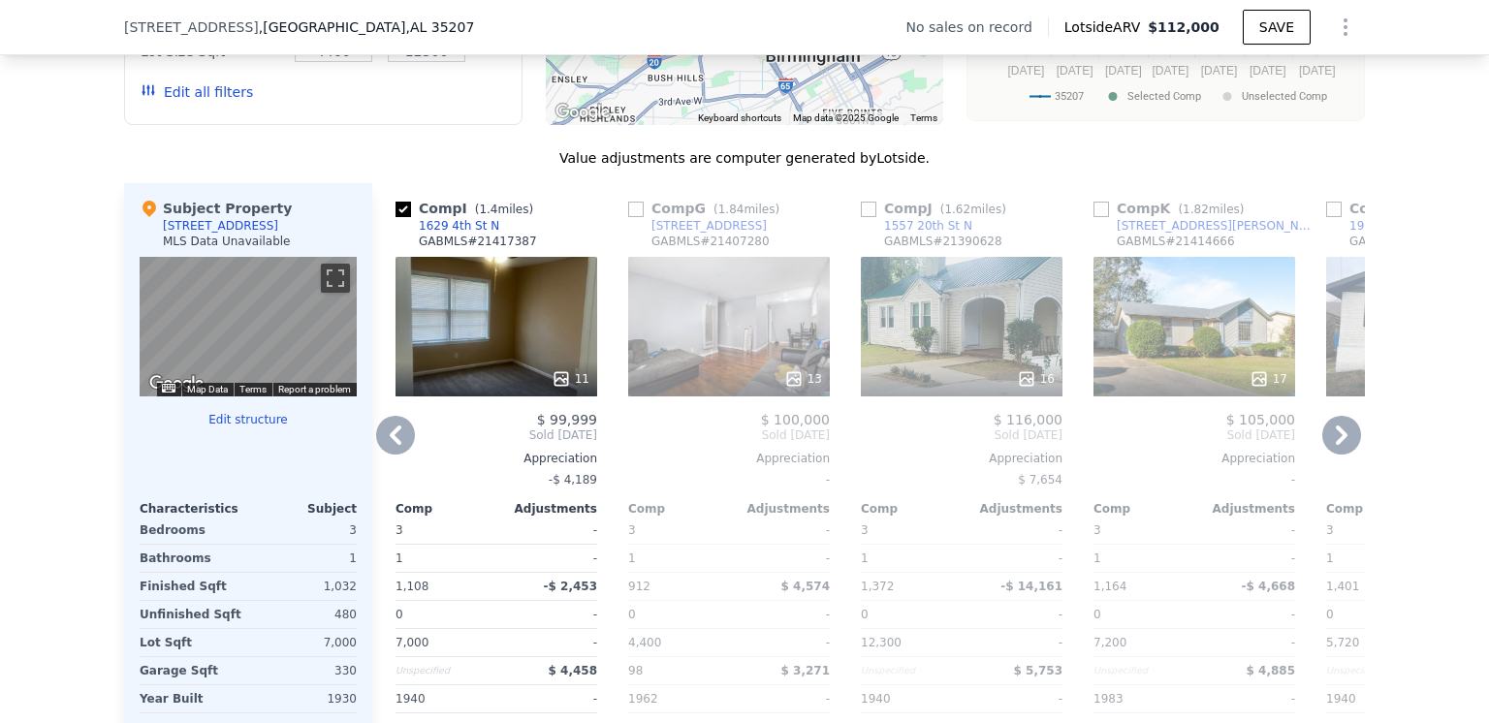
click at [1326, 445] on icon at bounding box center [1341, 435] width 39 height 39
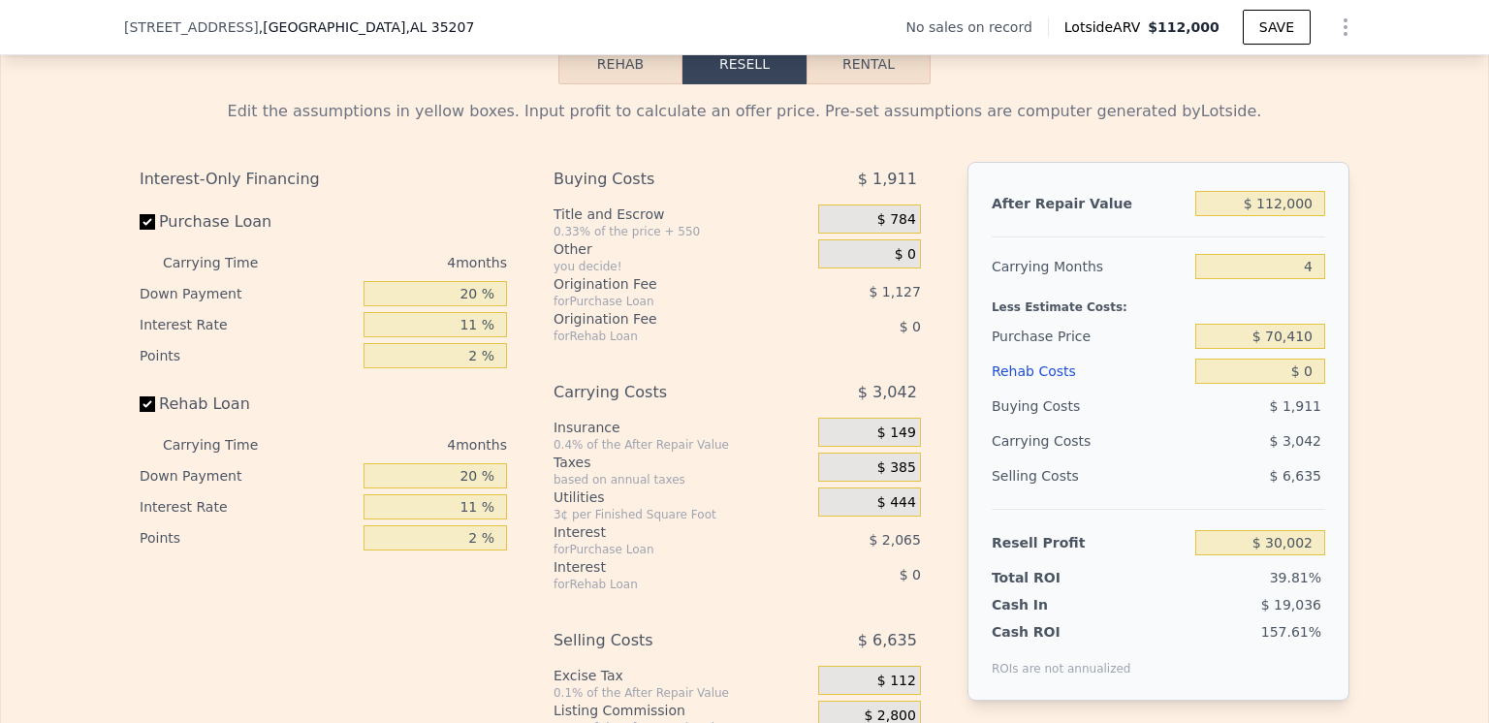
scroll to position [2997, 0]
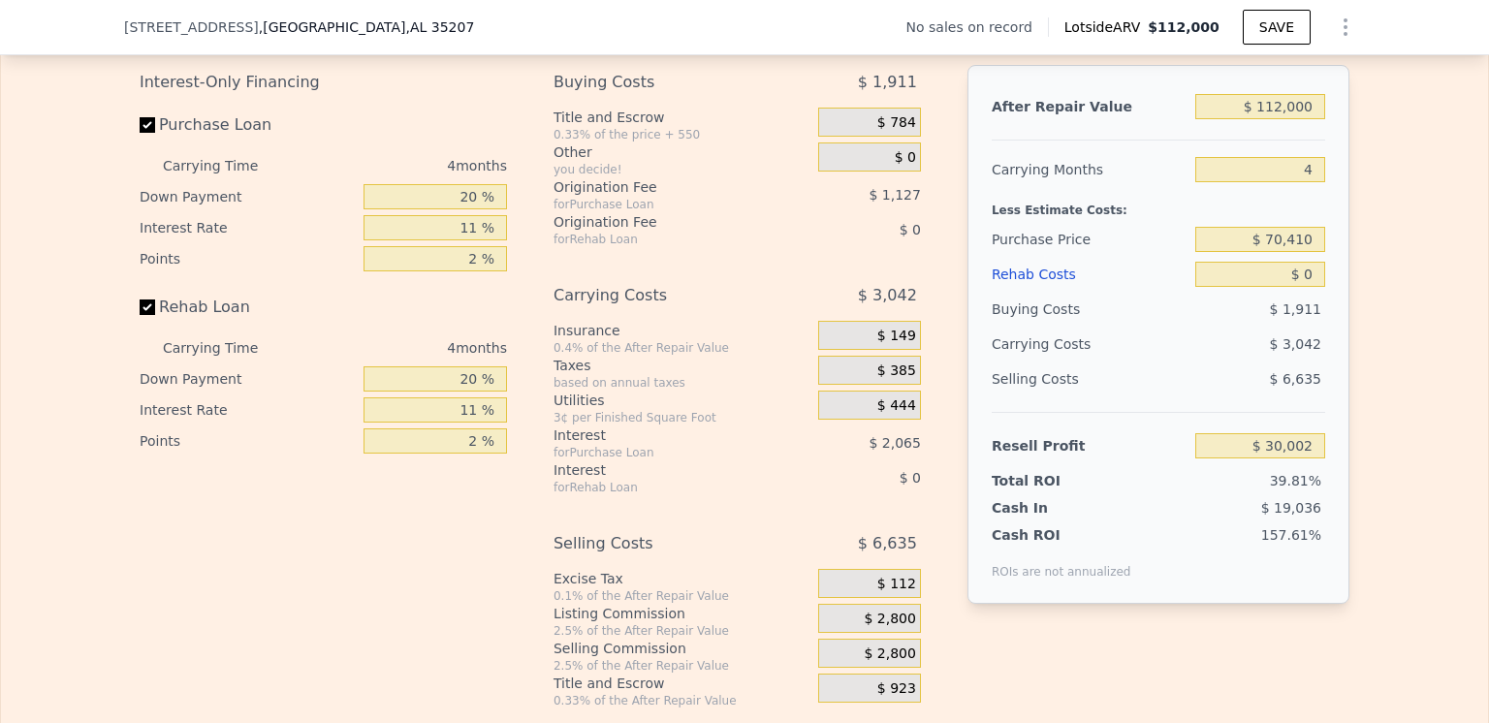
click at [1020, 292] on div "Rehab Costs" at bounding box center [1090, 274] width 196 height 35
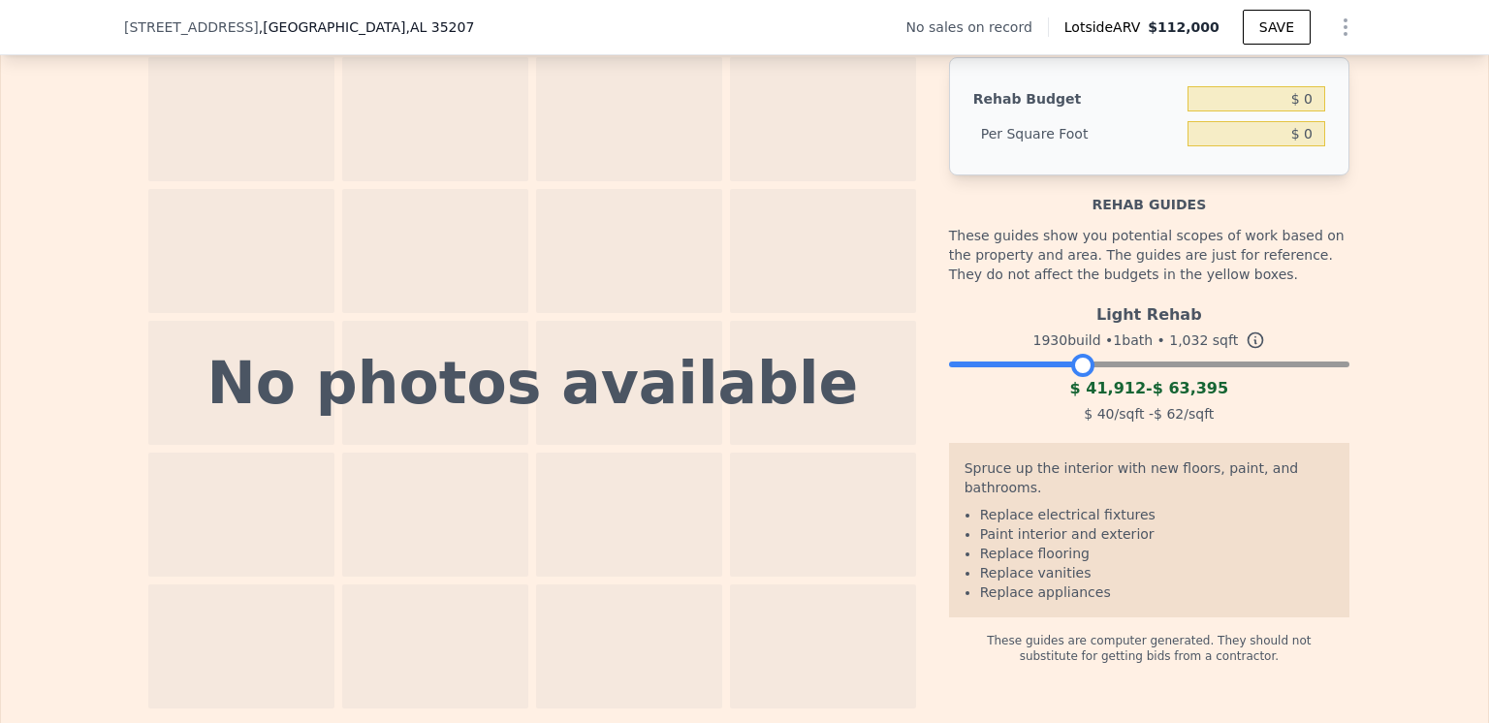
drag, startPoint x: 1331, startPoint y: 385, endPoint x: 1076, endPoint y: 380, distance: 255.0
click at [1076, 377] on div at bounding box center [1082, 365] width 23 height 23
click at [1298, 111] on input "$ 0" at bounding box center [1256, 98] width 138 height 25
click at [1275, 111] on input "$ 60,000" at bounding box center [1256, 98] width 138 height 25
type input "$ 50,000"
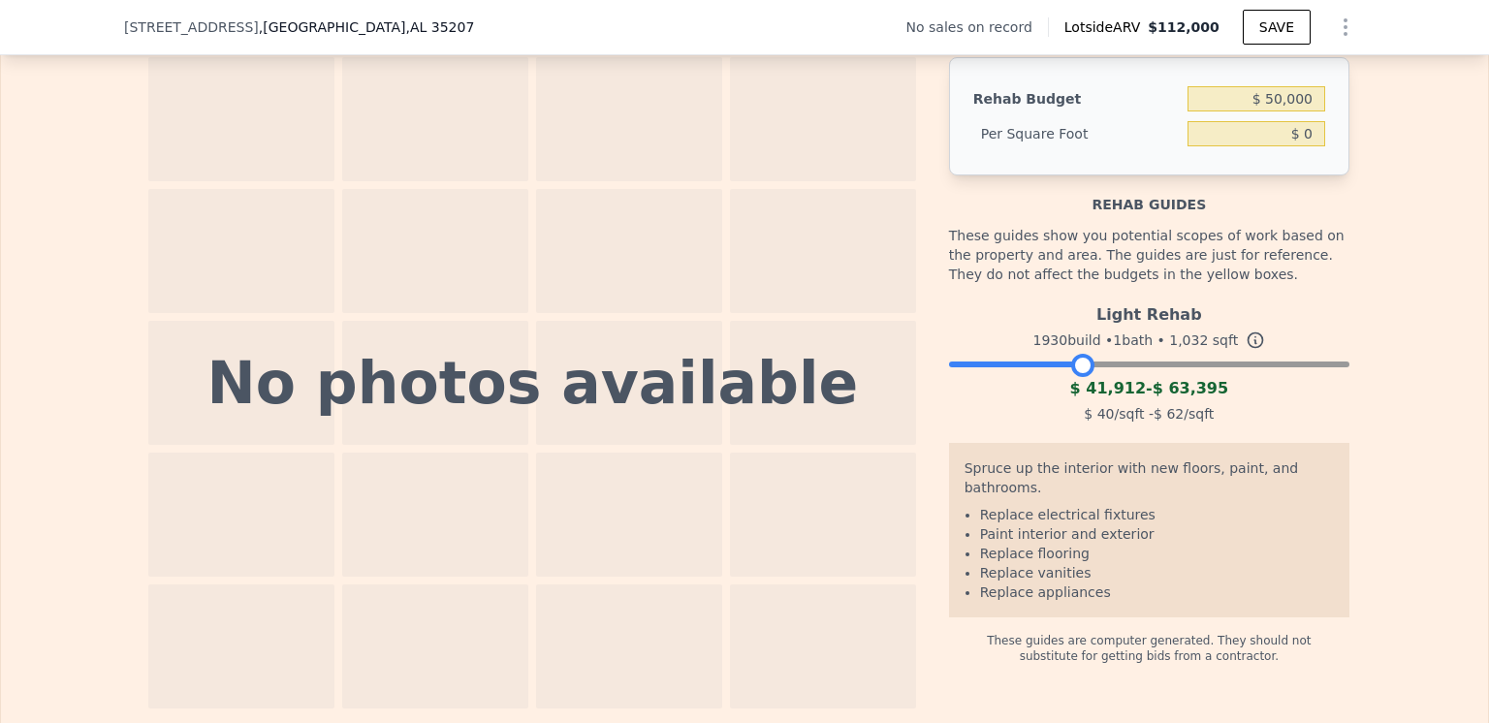
click at [1423, 273] on div "The budget you enter in the yellow box will be used in the resell calculator. T…" at bounding box center [744, 347] width 1487 height 721
type input "$ 48.45"
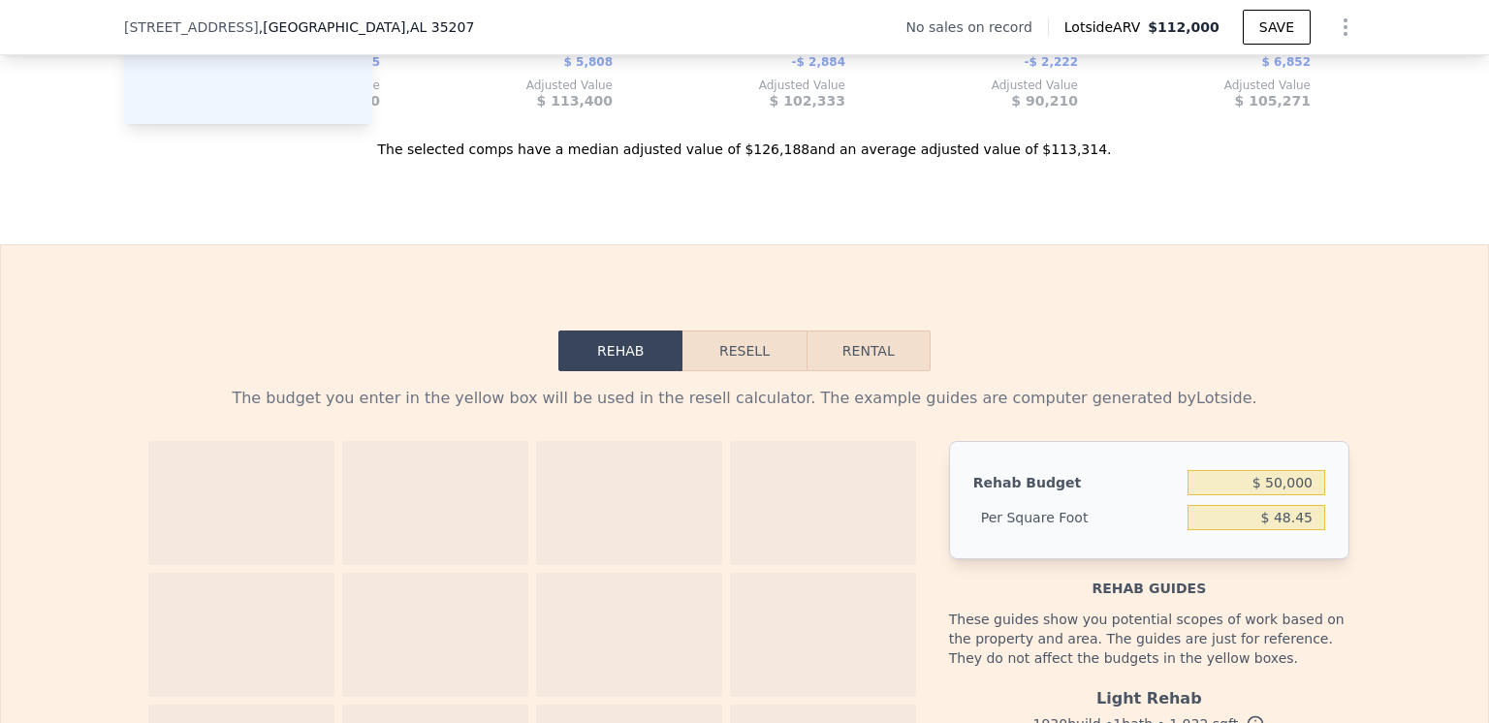
scroll to position [2609, 0]
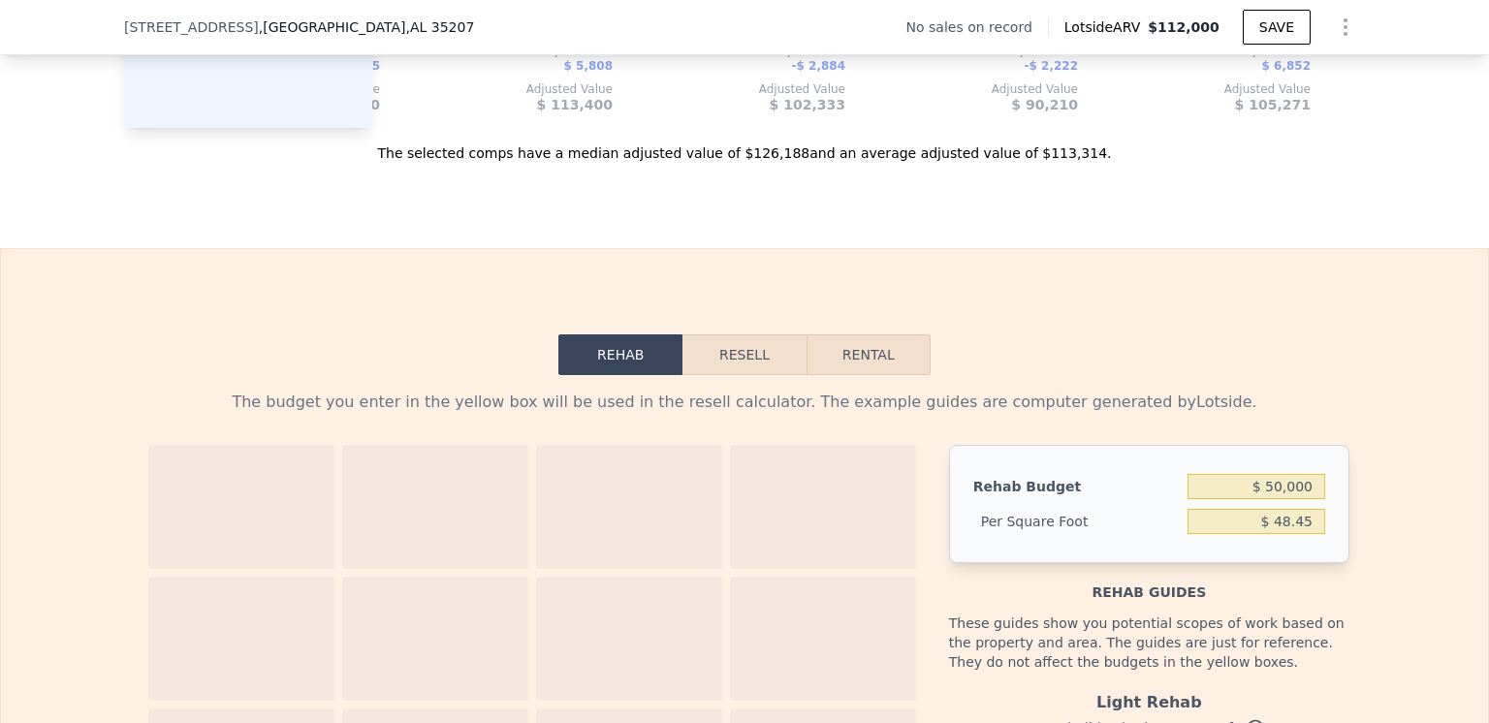
click at [737, 375] on button "Resell" at bounding box center [743, 354] width 123 height 41
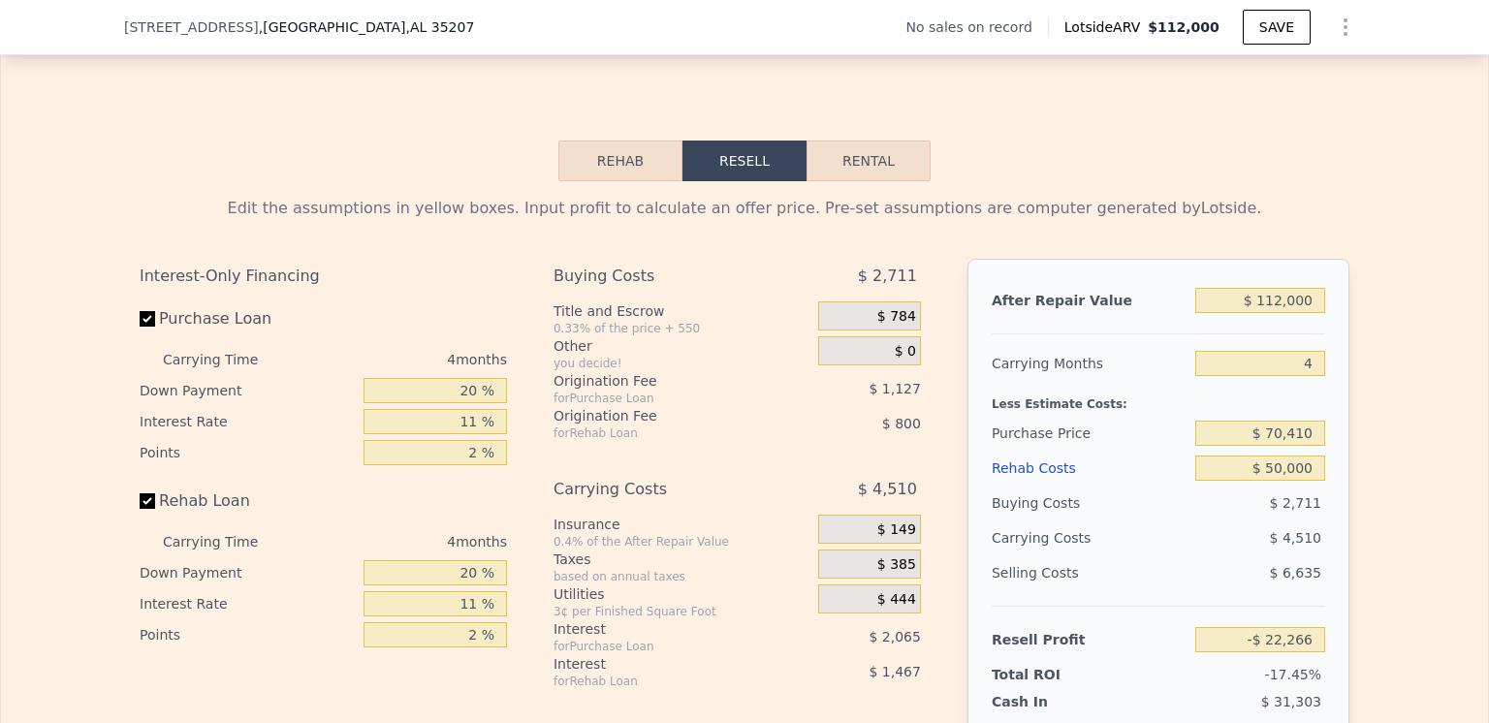
scroll to position [2900, 0]
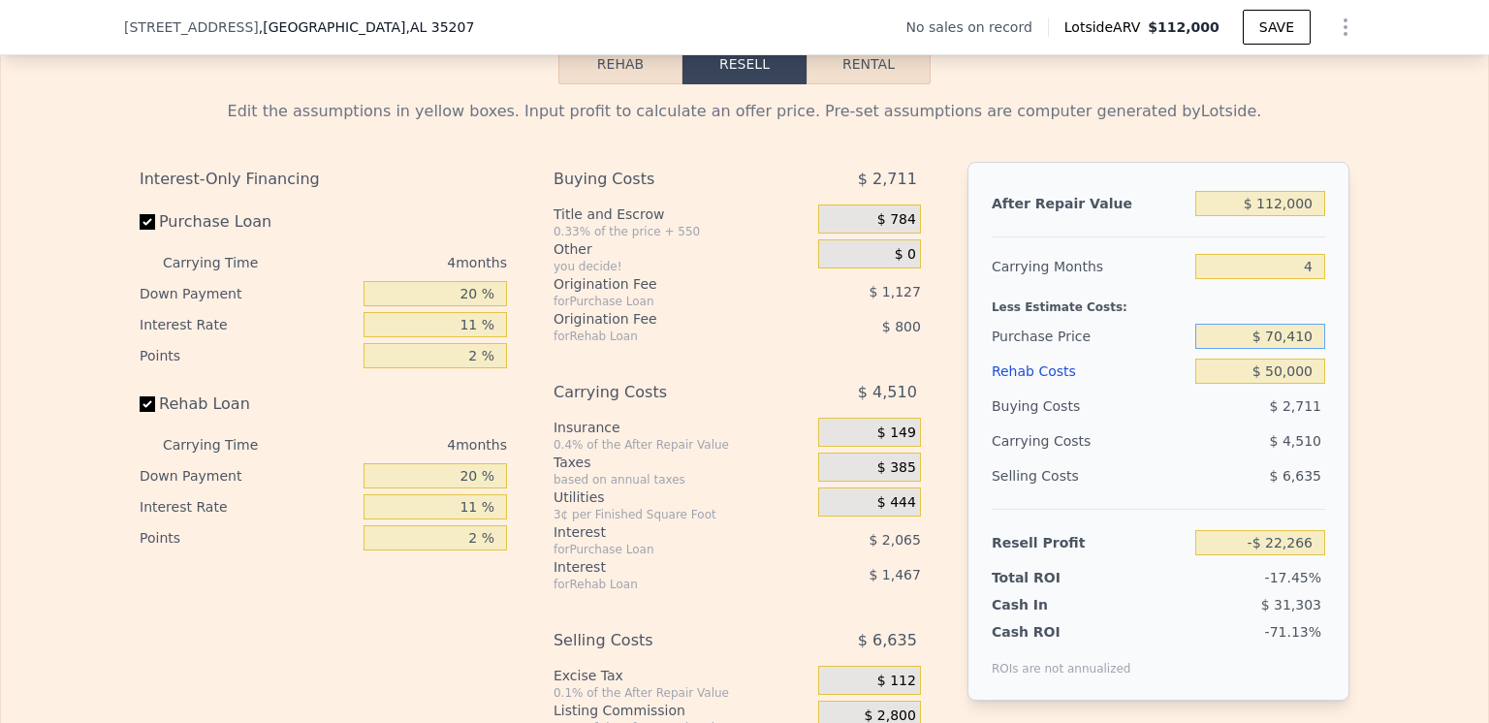
click at [1306, 349] on input "$ 70,410" at bounding box center [1260, 336] width 130 height 25
type input "$ 7"
type input "$ 50,000"
click at [1373, 334] on div "Edit the assumptions in yellow boxes. Input profit to calculate an offer price.…" at bounding box center [744, 444] width 1487 height 721
type input "-$ 866"
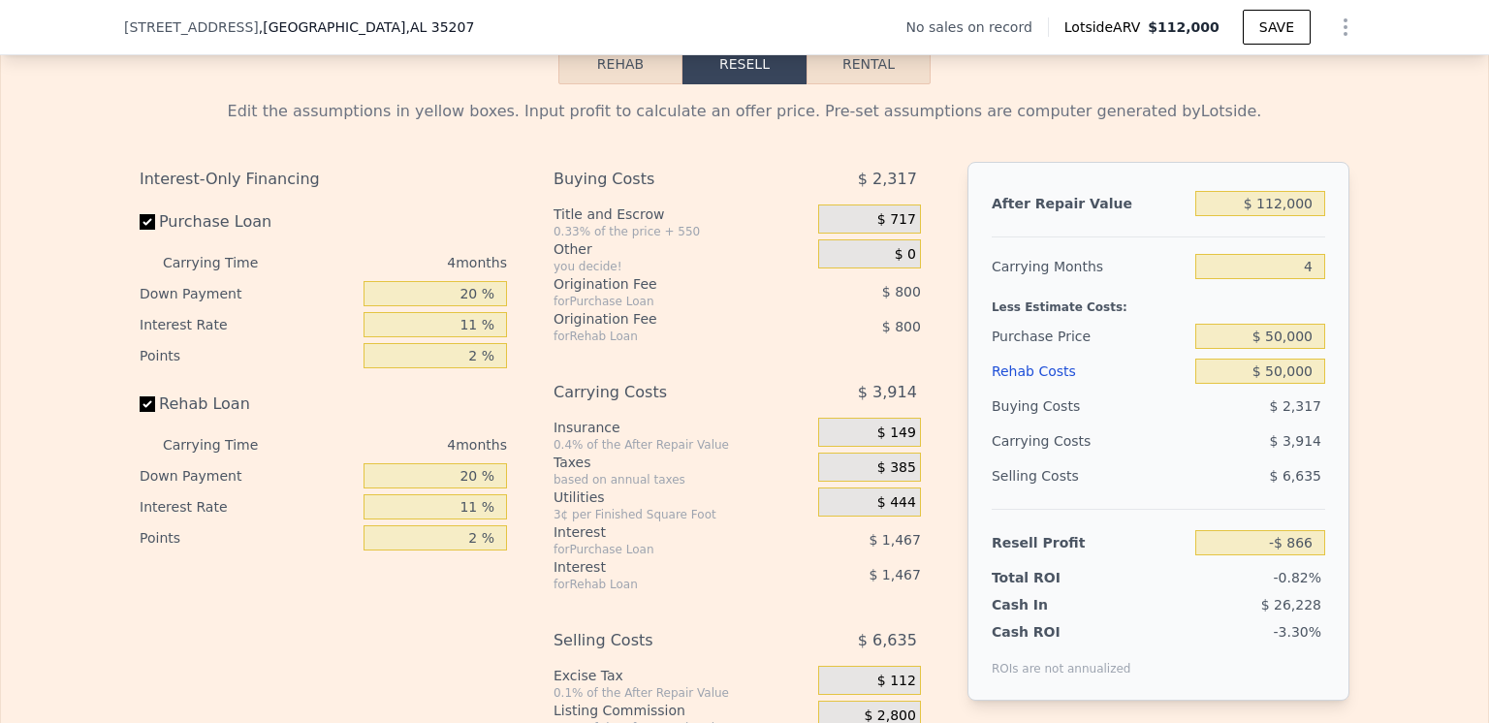
click at [860, 84] on button "Rental" at bounding box center [868, 64] width 124 height 41
select select "30"
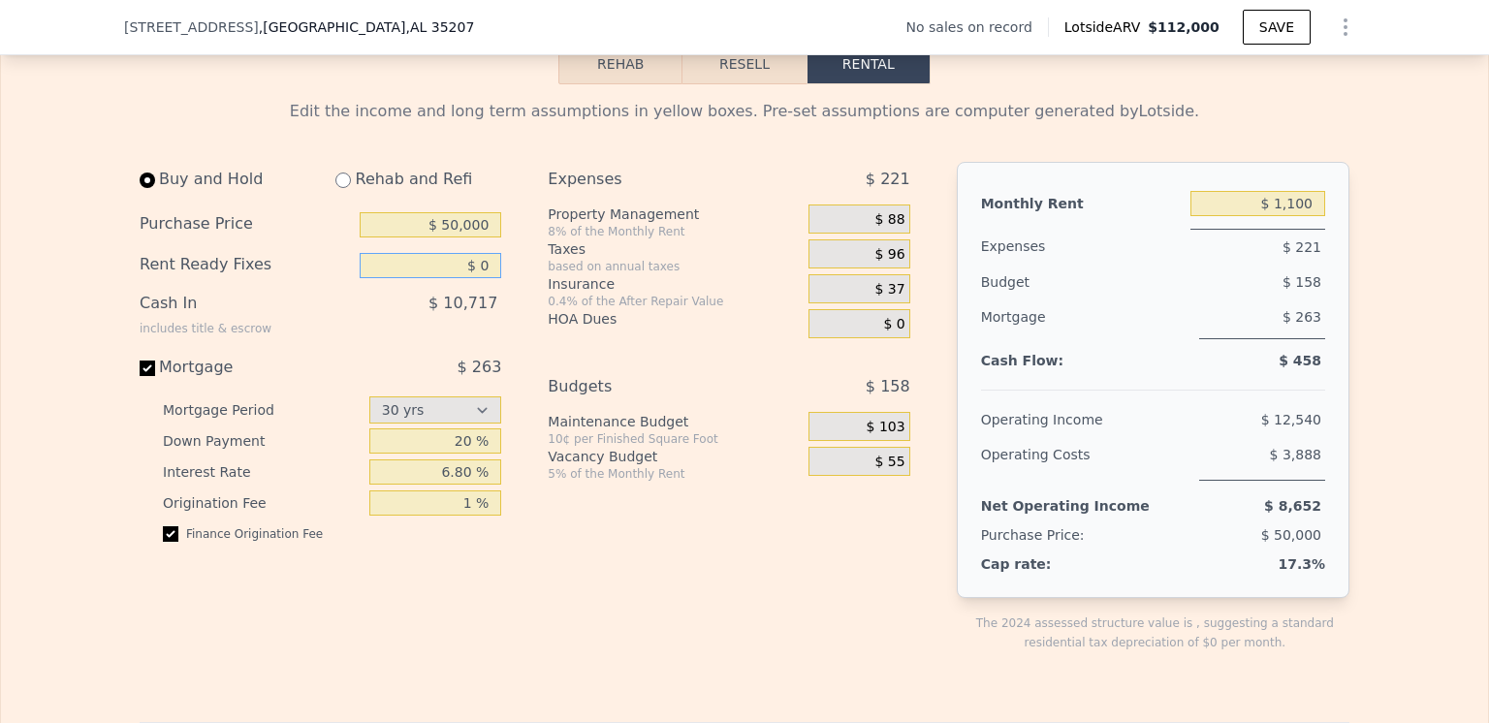
click at [483, 278] on input "$ 0" at bounding box center [431, 265] width 142 height 25
click at [730, 274] on div "based on annual taxes" at bounding box center [674, 267] width 253 height 16
click at [748, 274] on div "based on annual taxes" at bounding box center [674, 267] width 253 height 16
click at [456, 278] on input "$ 10,000" at bounding box center [431, 265] width 142 height 25
click at [733, 338] on div "HOA Dues" at bounding box center [674, 323] width 253 height 29
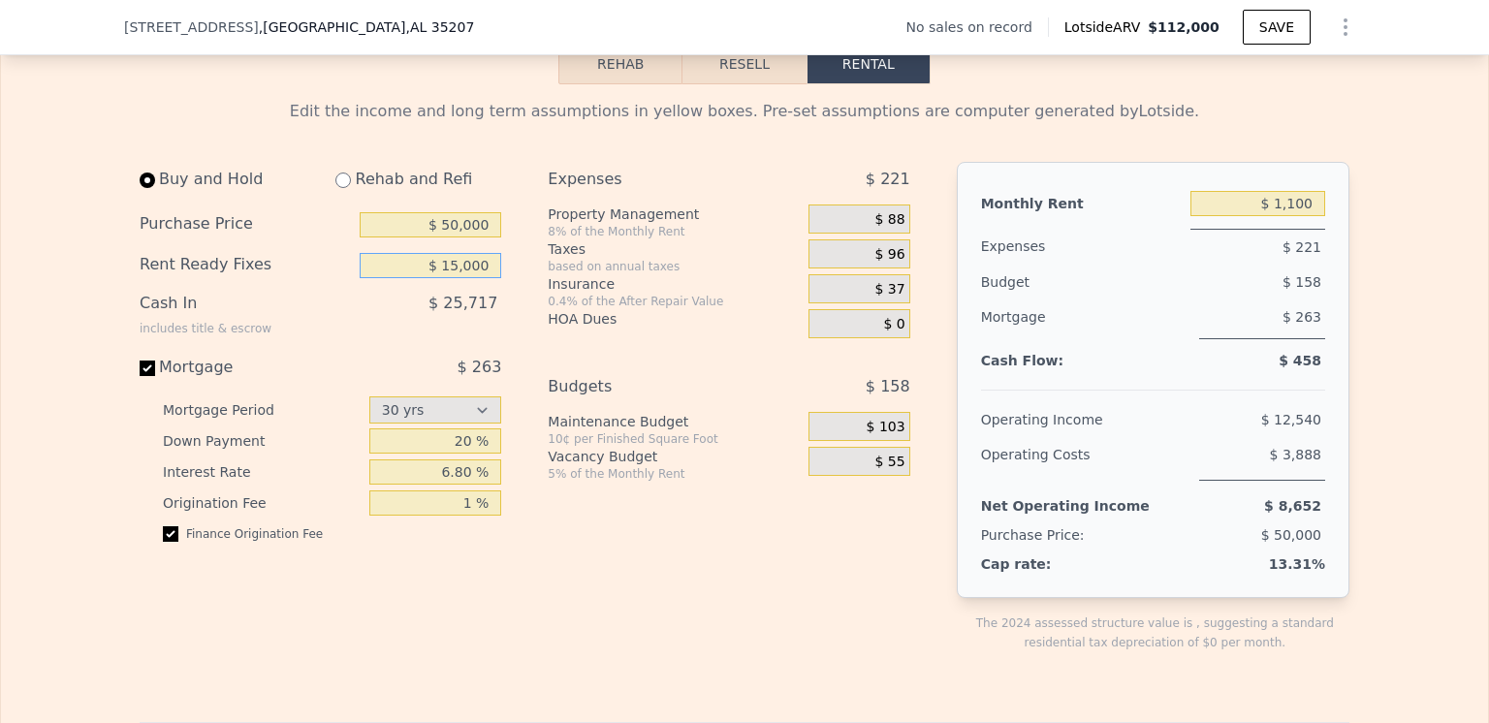
click at [455, 278] on input "$ 15,000" at bounding box center [431, 265] width 142 height 25
type input "$ 25,000"
click at [613, 559] on div "Expenses $ 221 Property Management 8% of the Monthly Rent $ 88 Taxes based on a…" at bounding box center [736, 422] width 377 height 521
click at [450, 237] on input "$ 50,000" at bounding box center [431, 224] width 142 height 25
type input "$ 40,000"
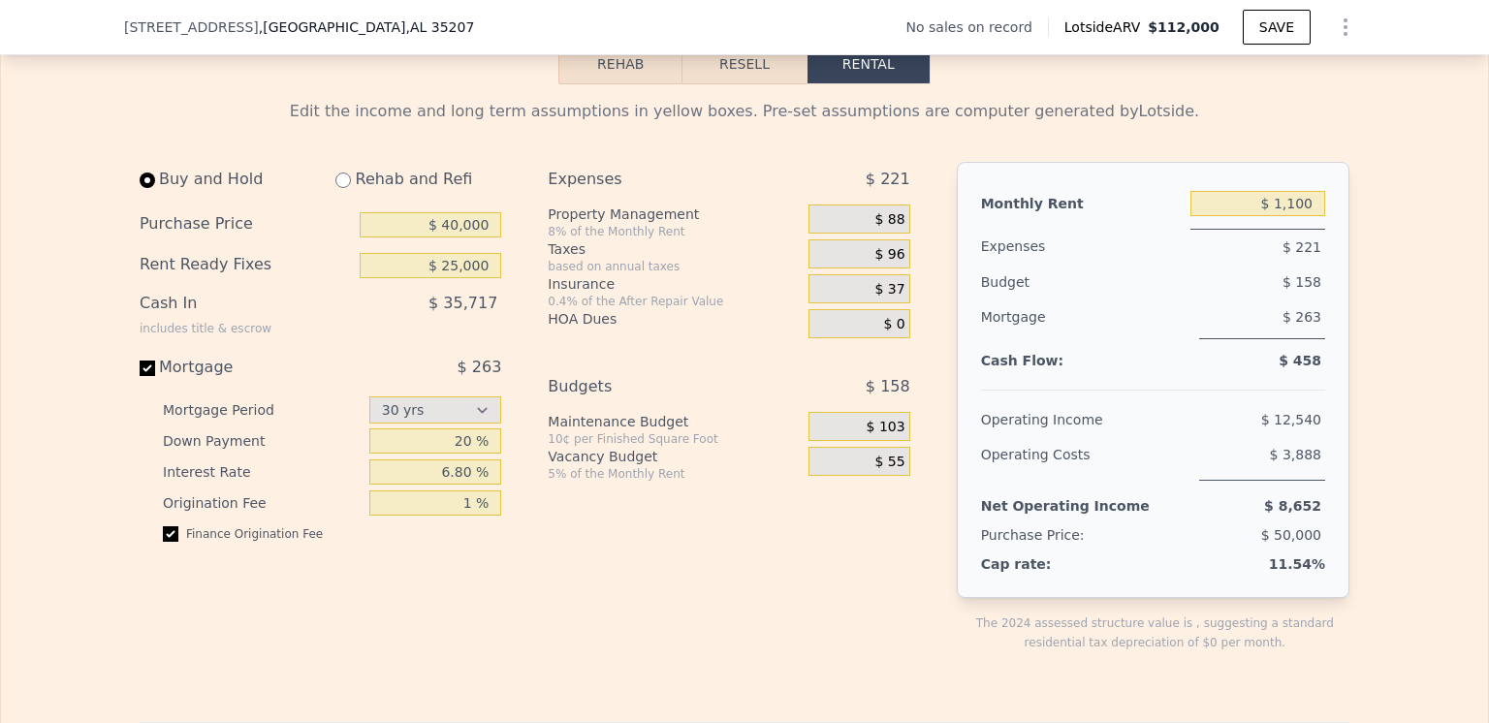
click at [579, 598] on div "Expenses $ 221 Property Management 8% of the Monthly Rent $ 88 Taxes based on a…" at bounding box center [736, 422] width 377 height 521
click at [733, 84] on button "Resell" at bounding box center [743, 64] width 123 height 41
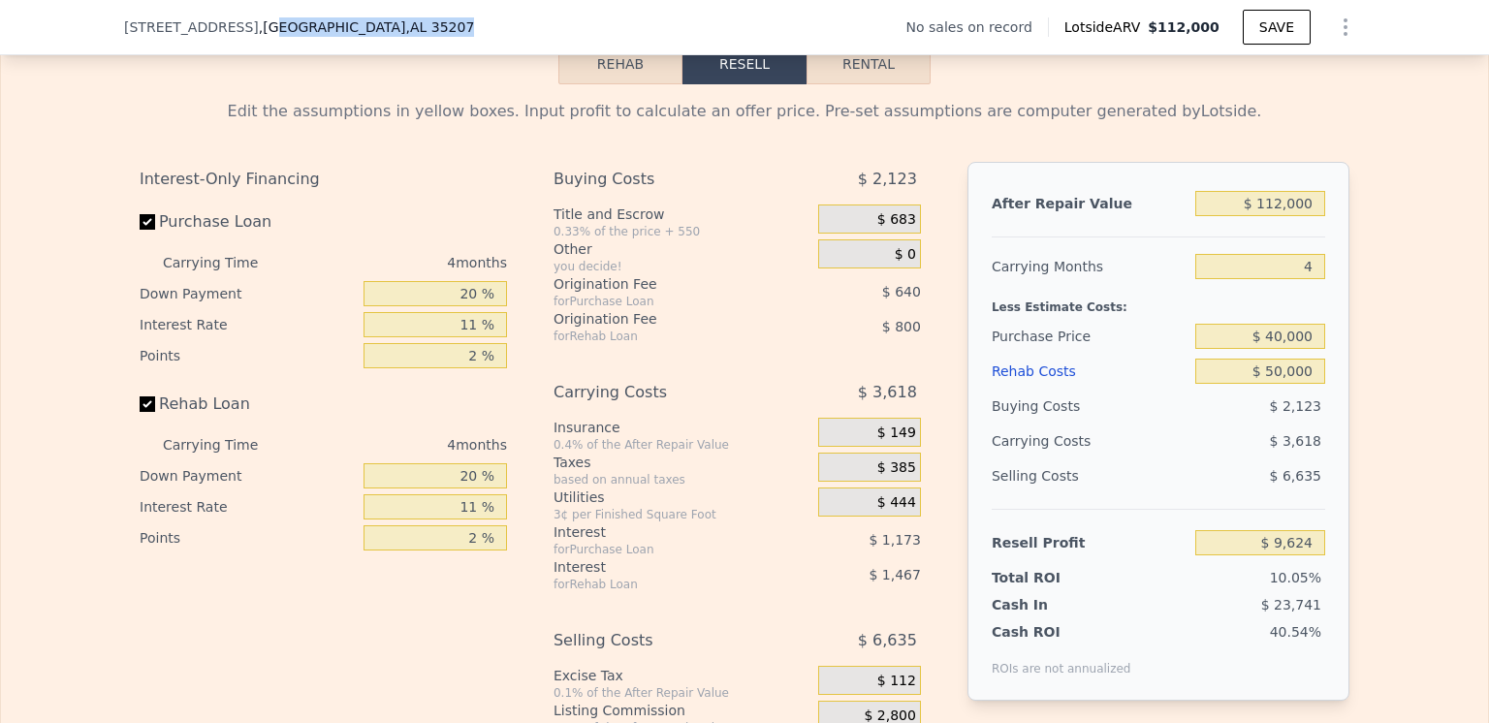
drag, startPoint x: 388, startPoint y: 26, endPoint x: 233, endPoint y: 38, distance: 155.5
click at [233, 38] on div "[STREET_ADDRESS] No sales on record Lotside ARV $112,000 SAVE" at bounding box center [744, 27] width 1241 height 54
click at [412, 20] on div "[STREET_ADDRESS] No sales on record Lotside ARV $112,000 SAVE" at bounding box center [744, 27] width 1241 height 54
drag, startPoint x: 412, startPoint y: 20, endPoint x: 113, endPoint y: 24, distance: 298.6
click at [113, 24] on div "[STREET_ADDRESS] No sales on record Lotside ARV $112,000 SAVE" at bounding box center [744, 27] width 1489 height 55
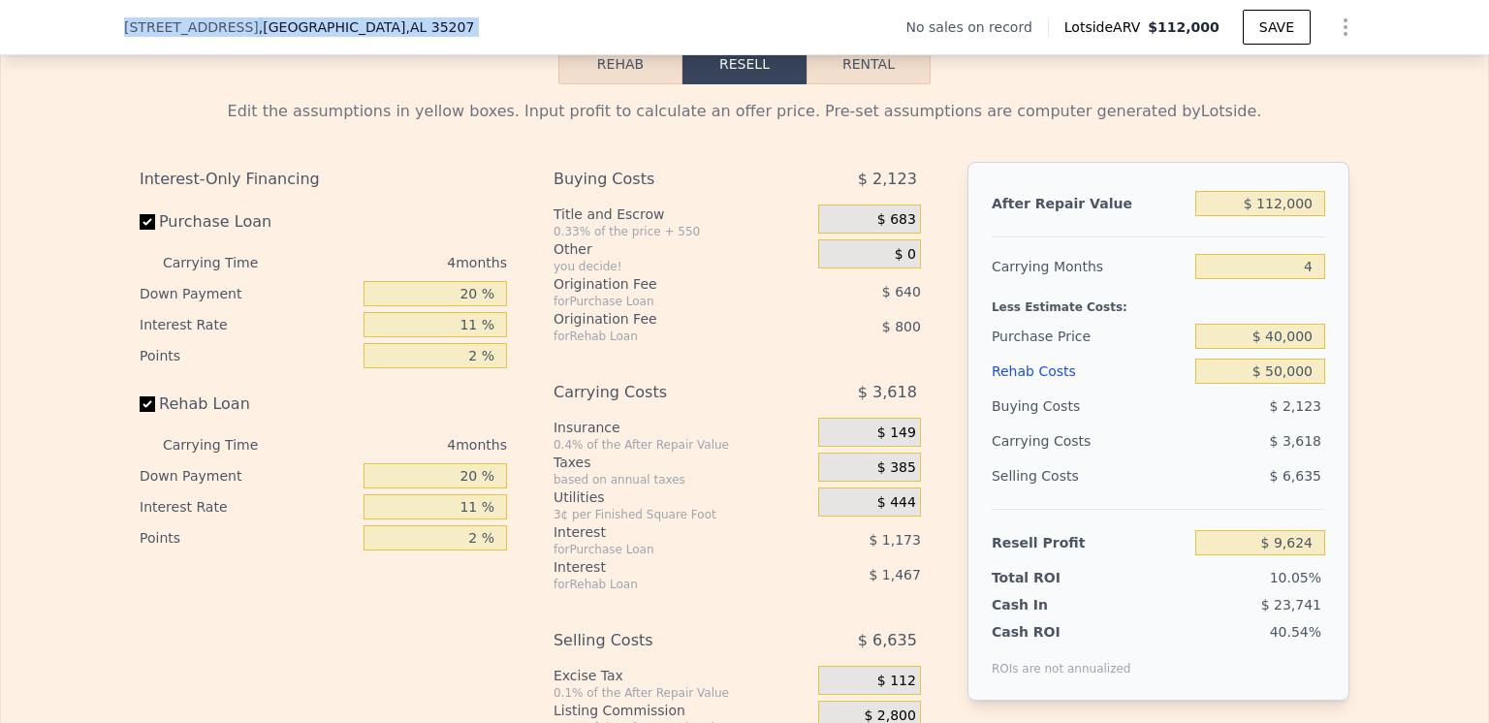
click at [390, 25] on div "[STREET_ADDRESS] No sales on record Lotside ARV $112,000 SAVE" at bounding box center [744, 27] width 1241 height 54
click at [1275, 349] on input "$ 40,000" at bounding box center [1260, 336] width 130 height 25
type input "$ 30,000"
click at [1121, 458] on div "$ 3,618" at bounding box center [1223, 441] width 205 height 35
type input "$ 20,109"
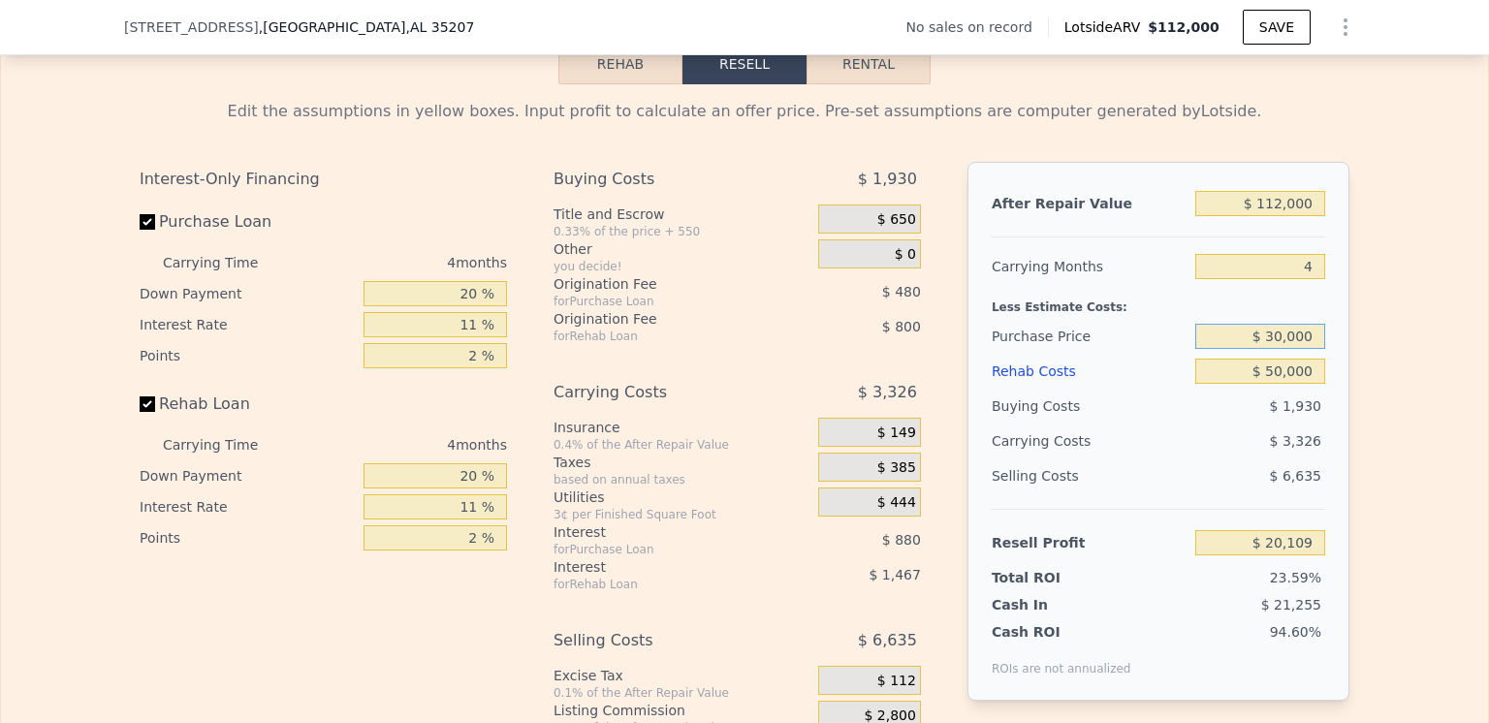
click at [1274, 349] on input "$ 30,000" at bounding box center [1260, 336] width 130 height 25
type input "$ 40,000"
click at [1142, 492] on div "Selling Costs" at bounding box center [1090, 475] width 196 height 35
type input "$ 9,624"
drag, startPoint x: 859, startPoint y: 94, endPoint x: 885, endPoint y: 119, distance: 36.3
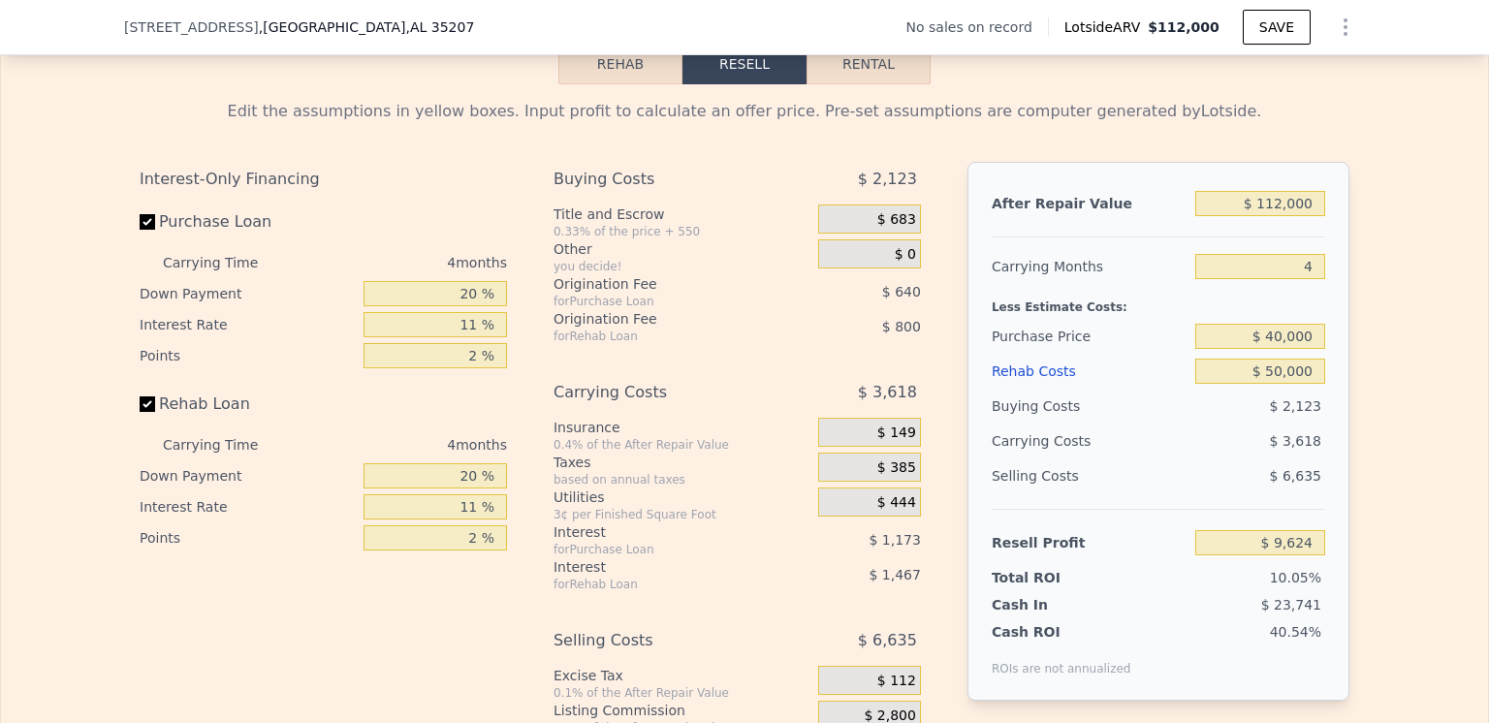
click at [860, 84] on button "Rental" at bounding box center [868, 64] width 124 height 41
select select "30"
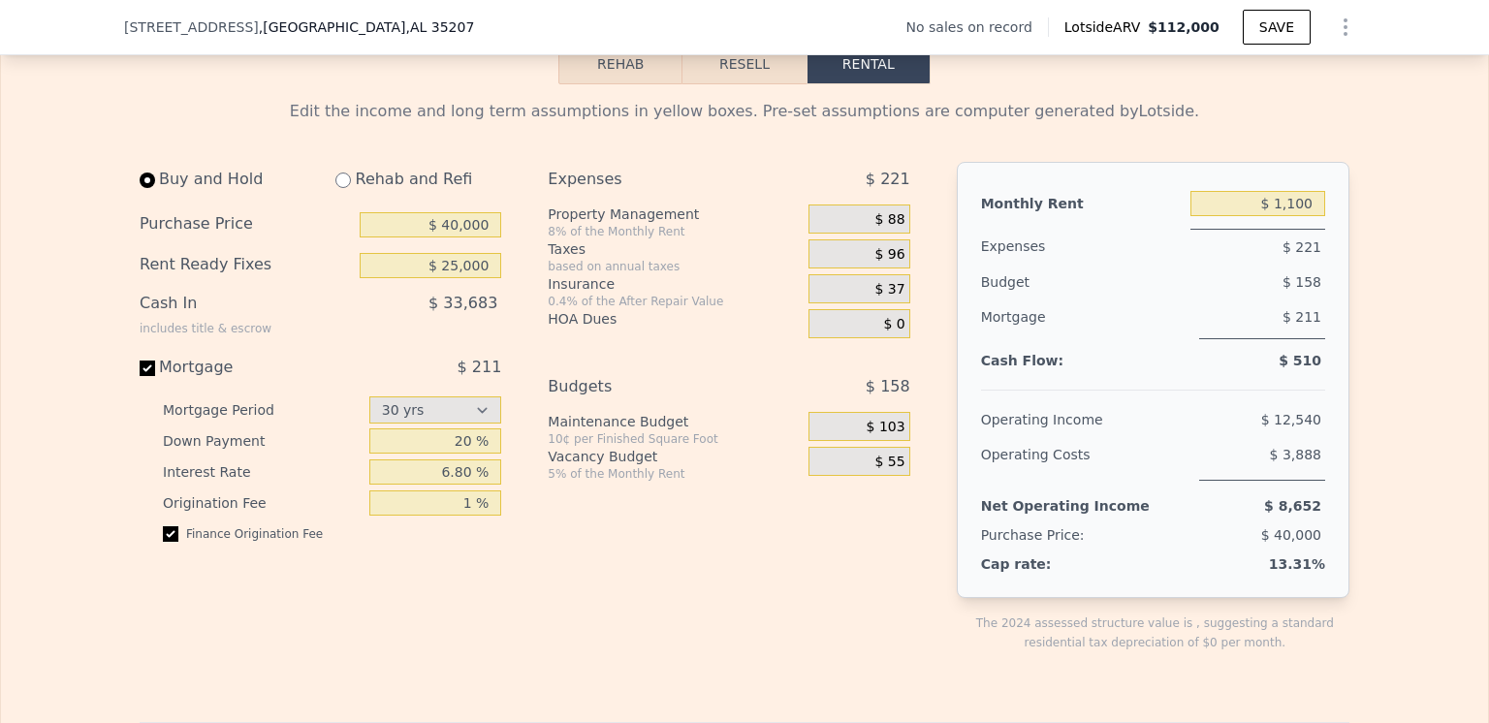
click at [735, 84] on button "Resell" at bounding box center [743, 64] width 123 height 41
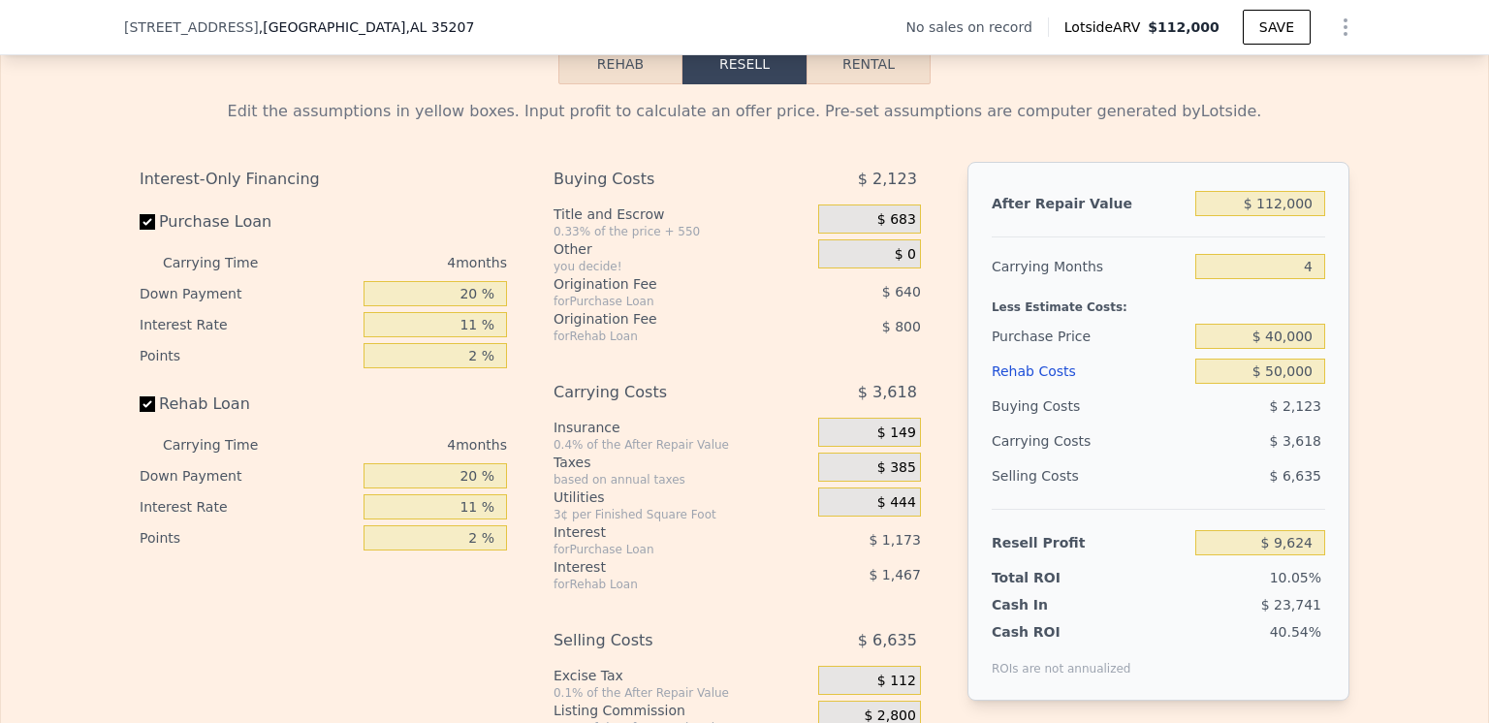
click at [1020, 389] on div "Rehab Costs" at bounding box center [1090, 371] width 196 height 35
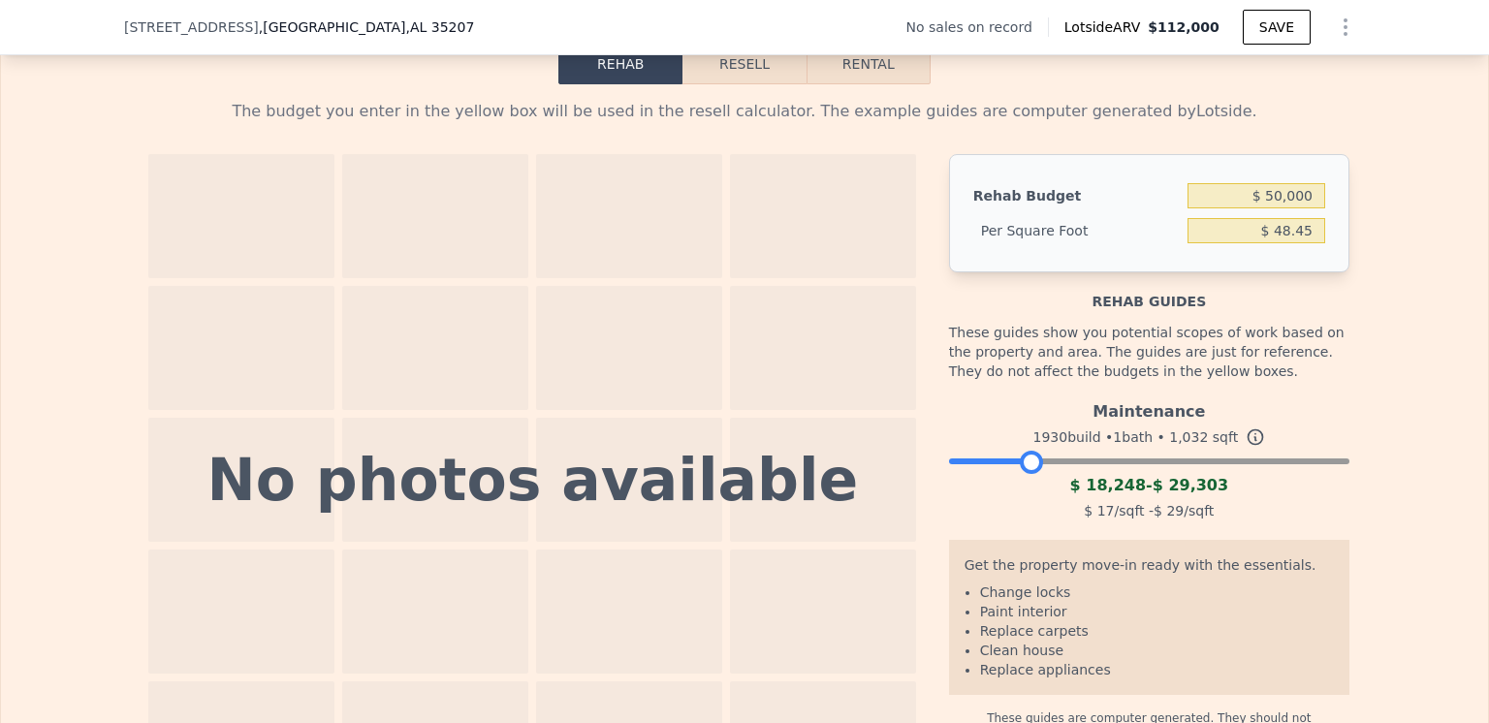
drag, startPoint x: 1331, startPoint y: 484, endPoint x: 1025, endPoint y: 485, distance: 306.3
click at [1025, 474] on div at bounding box center [1031, 462] width 23 height 23
click at [861, 84] on button "Rental" at bounding box center [868, 64] width 124 height 41
select select "30"
